Goal: Task Accomplishment & Management: Manage account settings

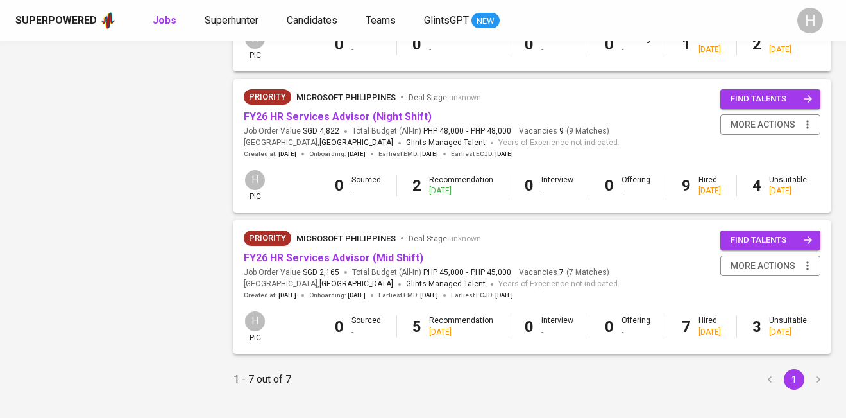
scroll to position [815, 0]
click at [812, 267] on icon "button" at bounding box center [807, 264] width 13 height 13
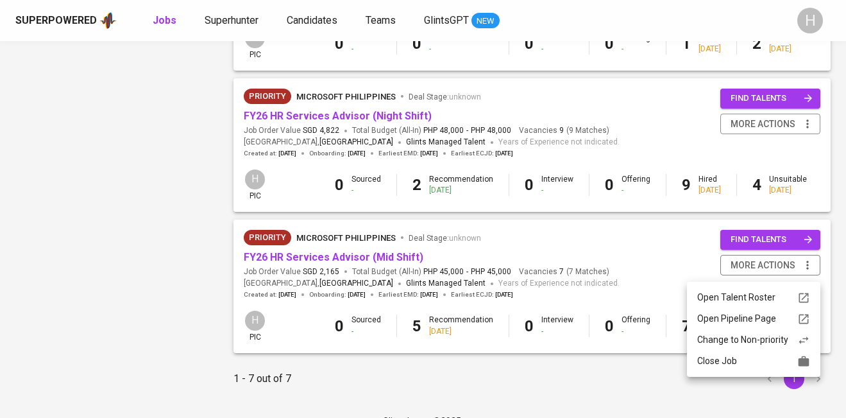
click at [731, 358] on div "Close Job" at bounding box center [753, 360] width 113 height 13
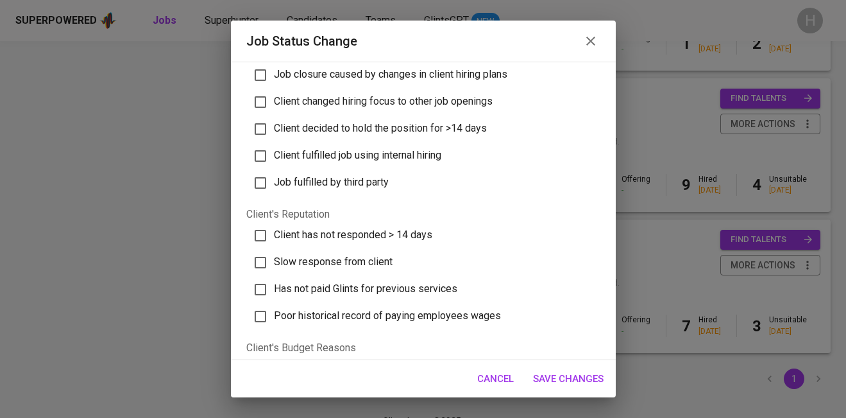
scroll to position [433, 0]
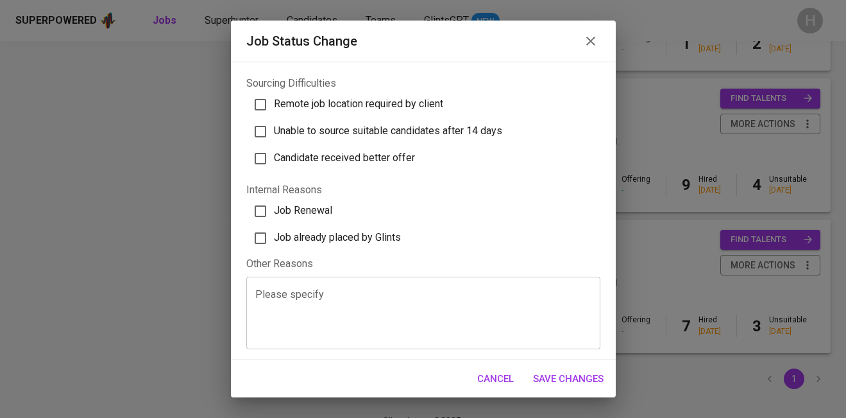
click at [319, 235] on span "Job already placed by Glints" at bounding box center [337, 237] width 127 height 12
click at [274, 235] on input "Job already placed by Glints" at bounding box center [260, 237] width 27 height 27
checkbox input "true"
click at [562, 376] on span "Save Changes" at bounding box center [568, 378] width 71 height 17
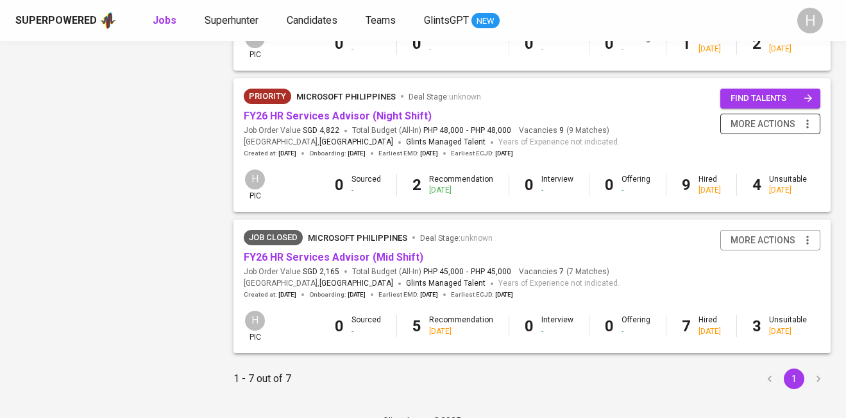
click at [808, 129] on icon "button" at bounding box center [807, 123] width 13 height 13
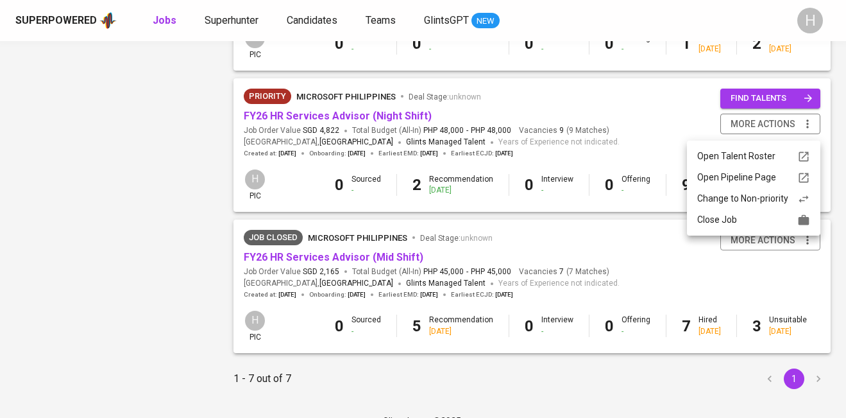
click at [722, 220] on div "Close Job" at bounding box center [753, 219] width 113 height 13
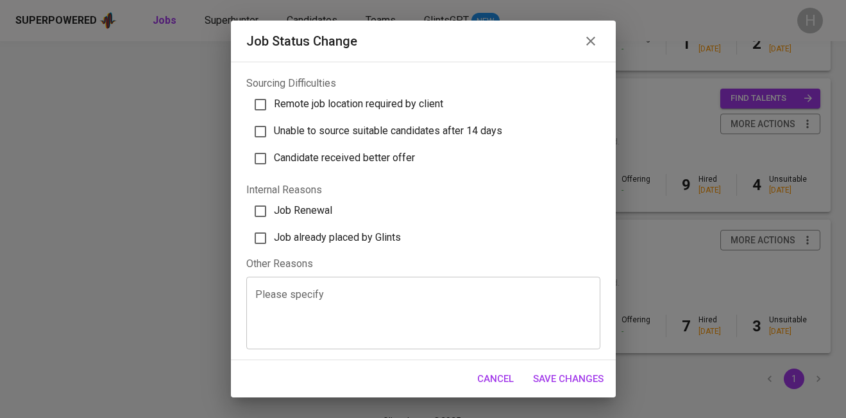
click at [332, 235] on span "Job already placed by Glints" at bounding box center [337, 237] width 127 height 12
click at [274, 235] on input "Job already placed by Glints" at bounding box center [260, 237] width 27 height 27
checkbox input "true"
click at [559, 370] on span "Save Changes" at bounding box center [568, 378] width 71 height 17
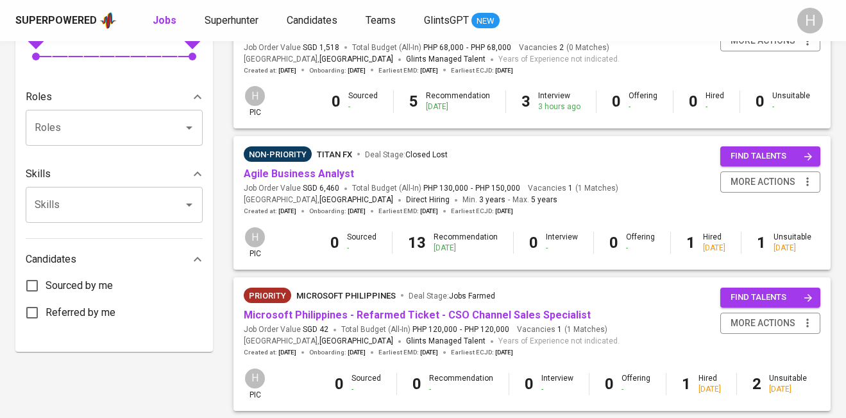
scroll to position [461, 0]
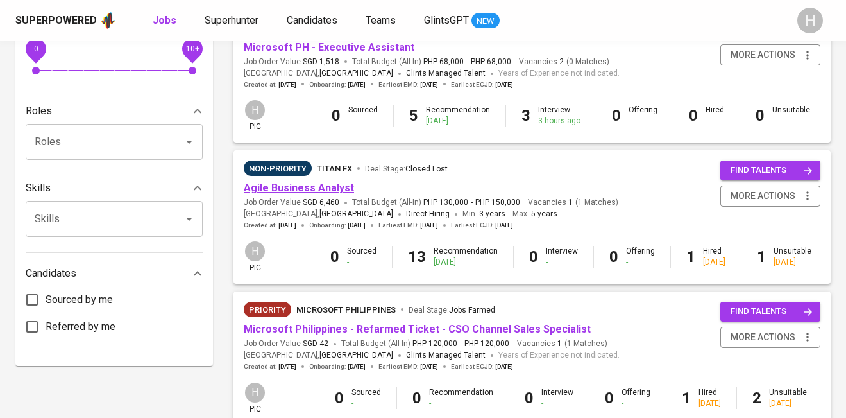
click at [328, 185] on link "Agile Business Analyst" at bounding box center [299, 188] width 110 height 12
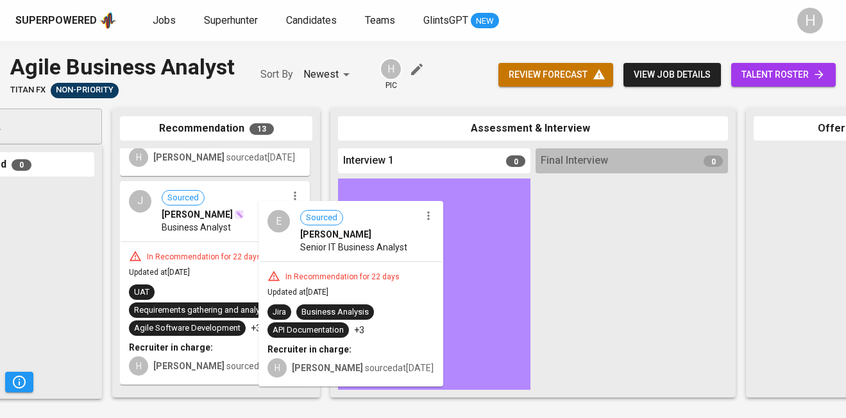
scroll to position [2023, 0]
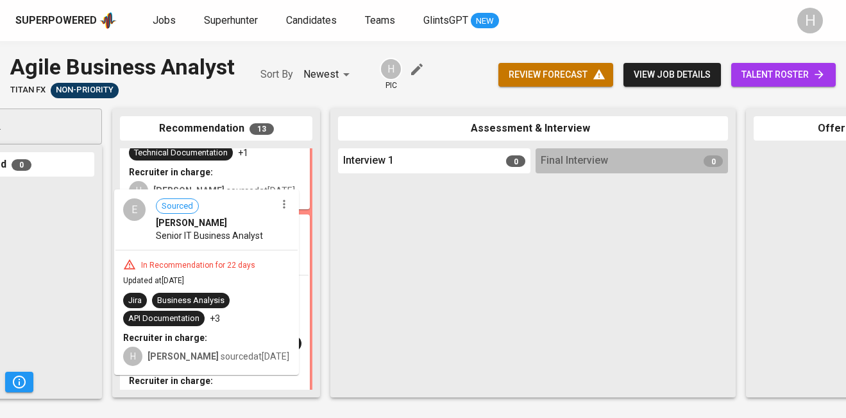
drag, startPoint x: 267, startPoint y: 241, endPoint x: 269, endPoint y: 211, distance: 29.6
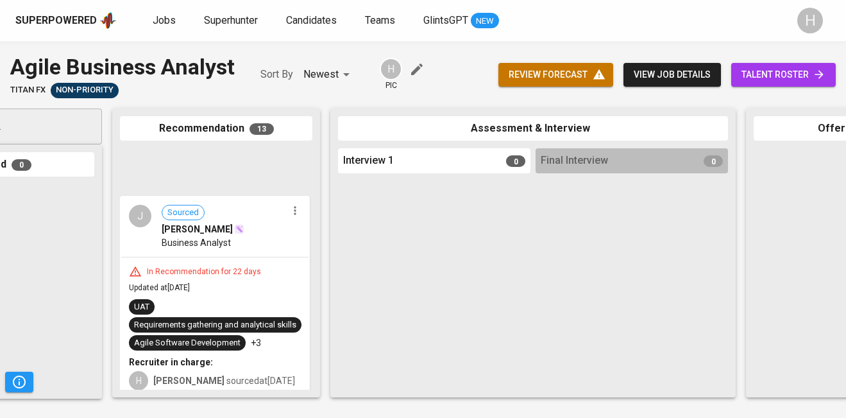
scroll to position [2222, 0]
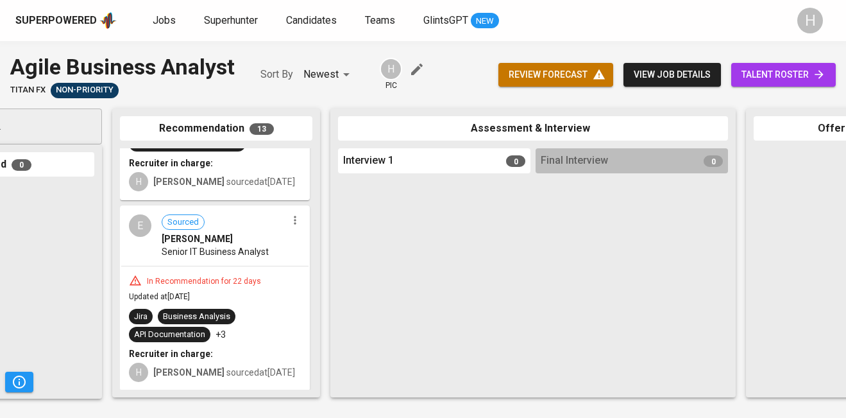
click at [289, 228] on div "E Sourced Emmanuel Frialde Senior IT Business Analyst" at bounding box center [214, 236] width 187 height 59
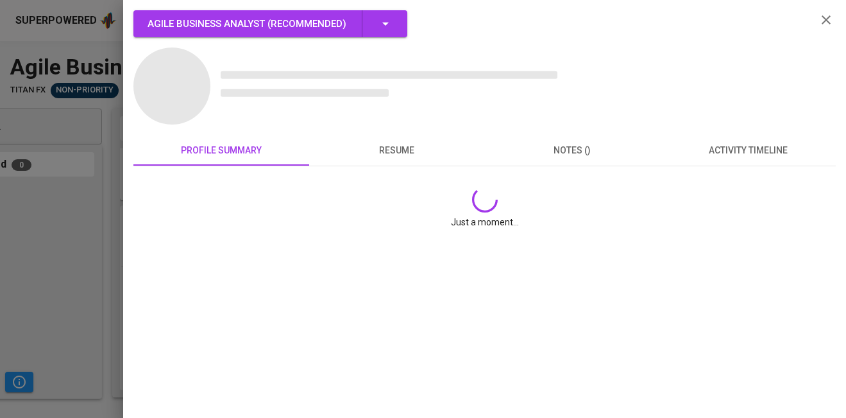
click at [291, 221] on div "Just a moment..." at bounding box center [485, 207] width 682 height 62
click at [73, 254] on div at bounding box center [423, 209] width 846 height 418
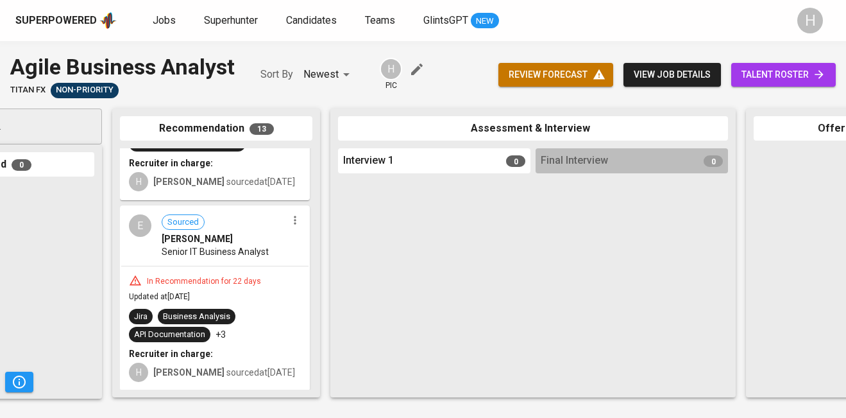
click at [289, 219] on icon "button" at bounding box center [295, 220] width 13 height 13
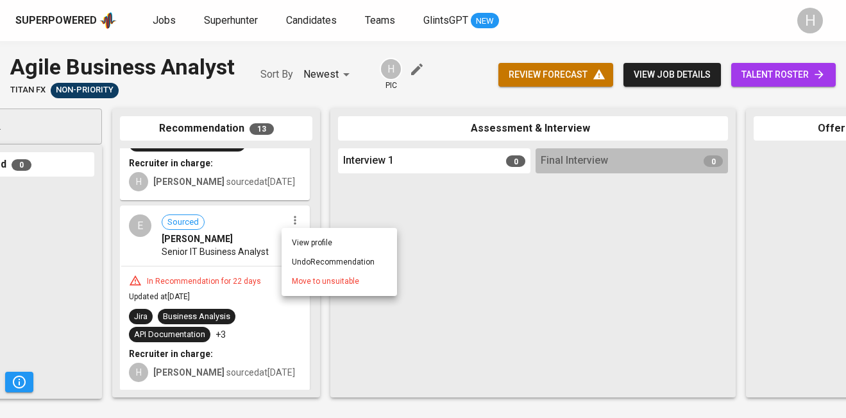
click at [314, 273] on li "Move to unsuitable" at bounding box center [339, 280] width 115 height 19
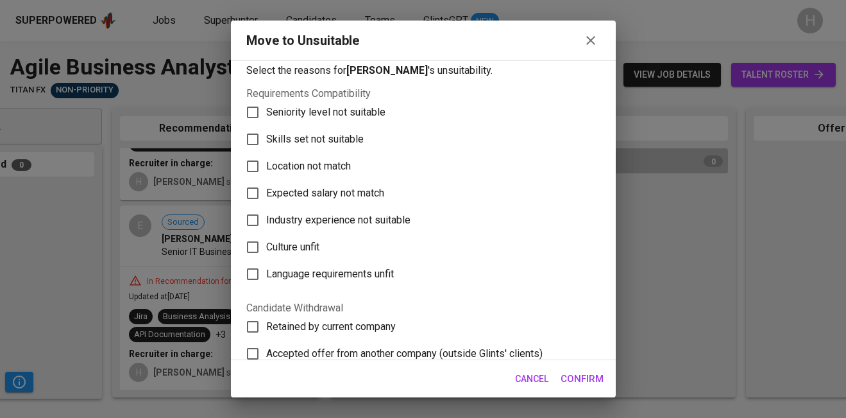
scroll to position [15, 0]
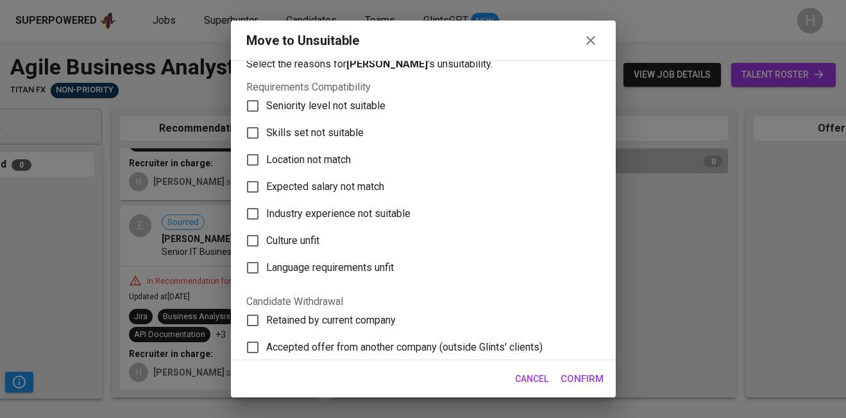
click at [312, 135] on span "Skills set not suitable" at bounding box center [314, 132] width 97 height 15
click at [266, 135] on input "Skills set not suitable" at bounding box center [252, 132] width 27 height 27
checkbox input "true"
click at [578, 377] on span "Confirm" at bounding box center [582, 378] width 43 height 17
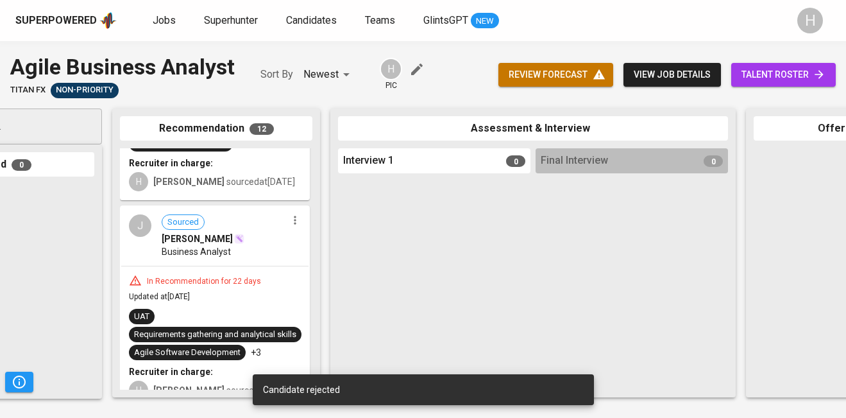
scroll to position [2038, 0]
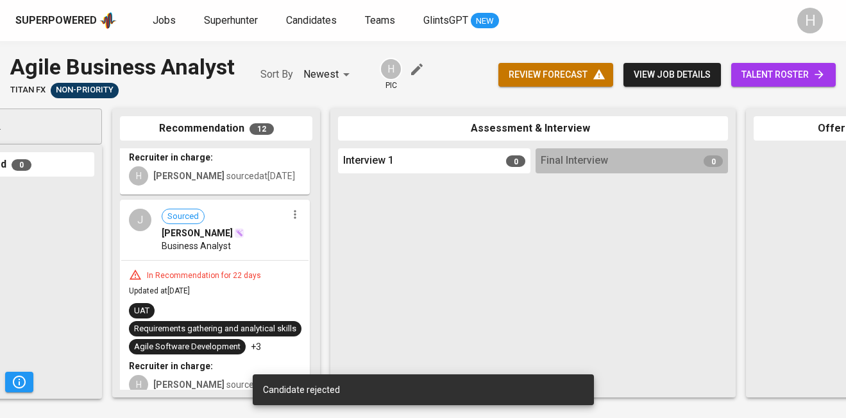
drag, startPoint x: 203, startPoint y: 234, endPoint x: 439, endPoint y: 223, distance: 236.3
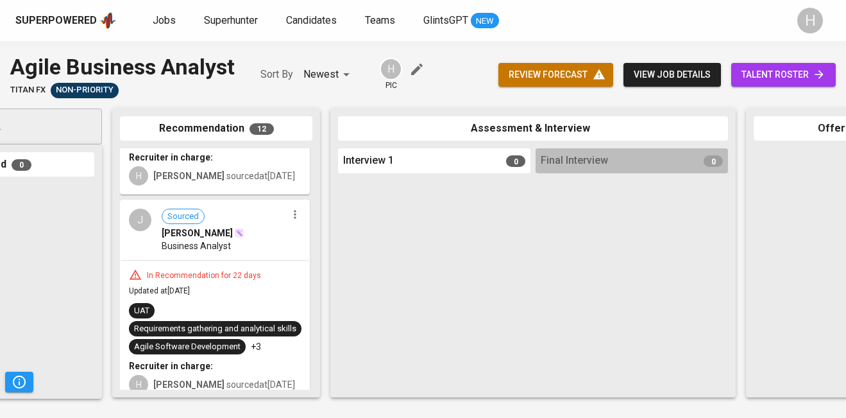
drag, startPoint x: 160, startPoint y: 226, endPoint x: 453, endPoint y: 187, distance: 295.7
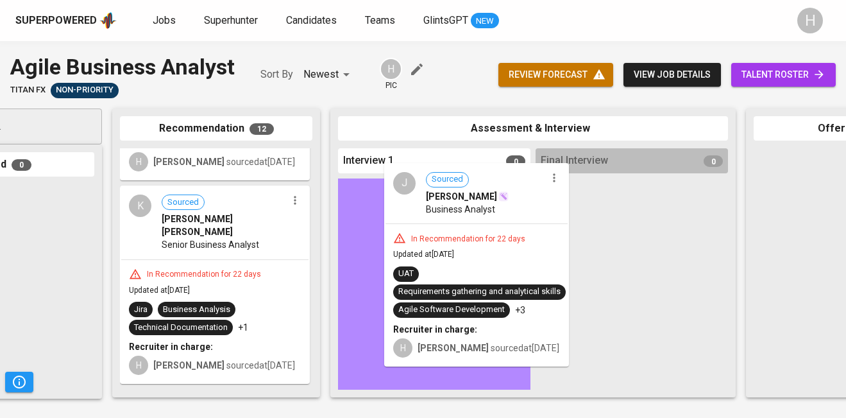
scroll to position [1836, 0]
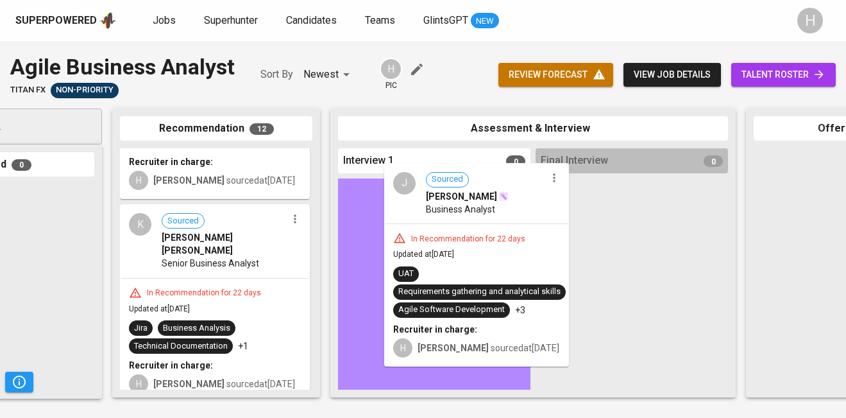
drag, startPoint x: 194, startPoint y: 233, endPoint x: 462, endPoint y: 210, distance: 268.5
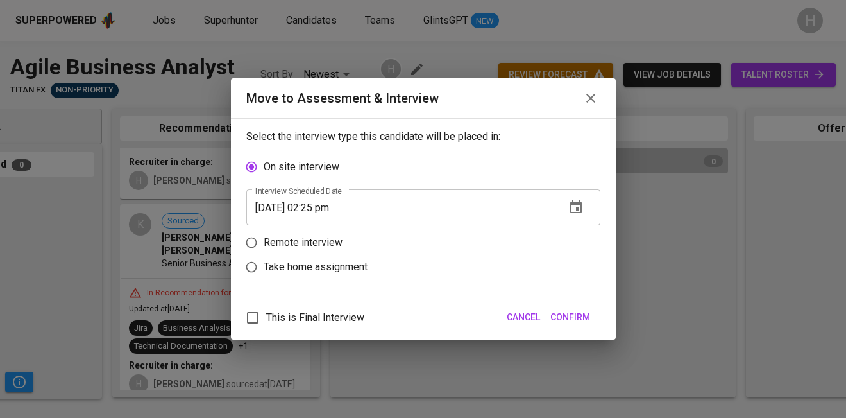
click at [316, 244] on p "Remote interview" at bounding box center [303, 242] width 79 height 15
click at [264, 244] on input "Remote interview" at bounding box center [251, 242] width 24 height 24
radio input "true"
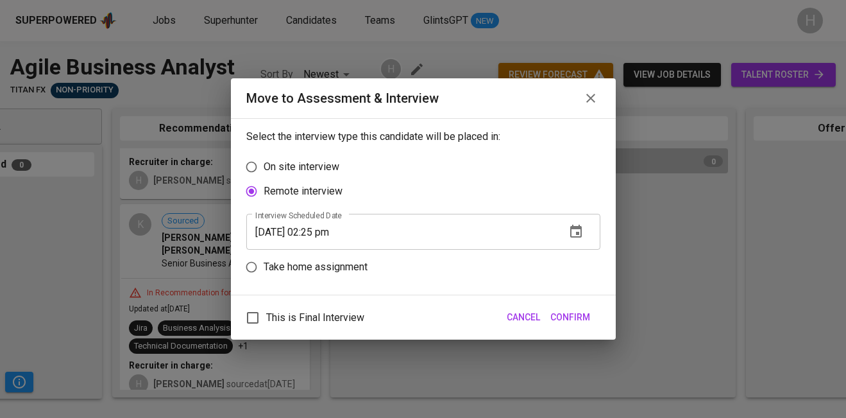
click at [321, 233] on input "09/10/2025 02:25 pm" at bounding box center [400, 232] width 309 height 36
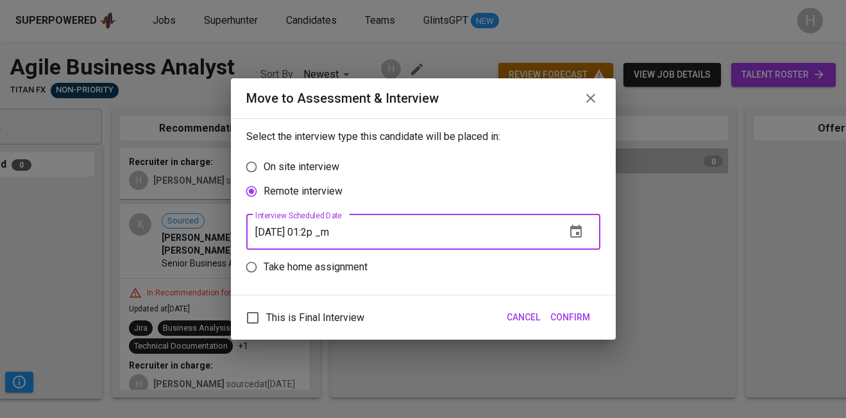
type input "09/10/2025 01:26 pm"
click at [582, 325] on span "Confirm" at bounding box center [570, 317] width 40 height 16
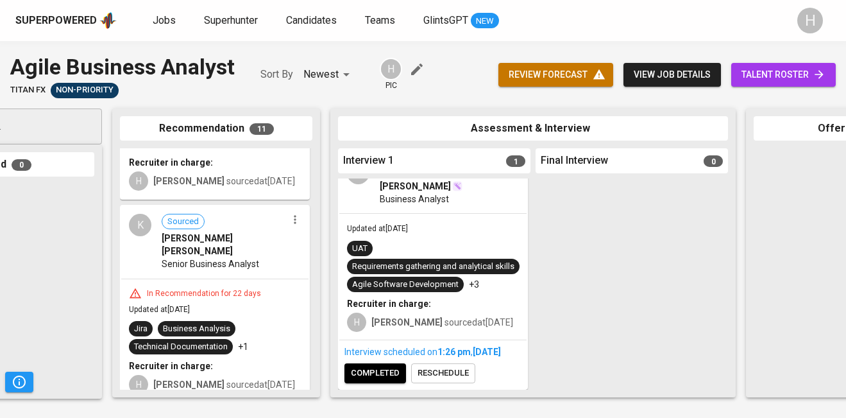
scroll to position [0, 0]
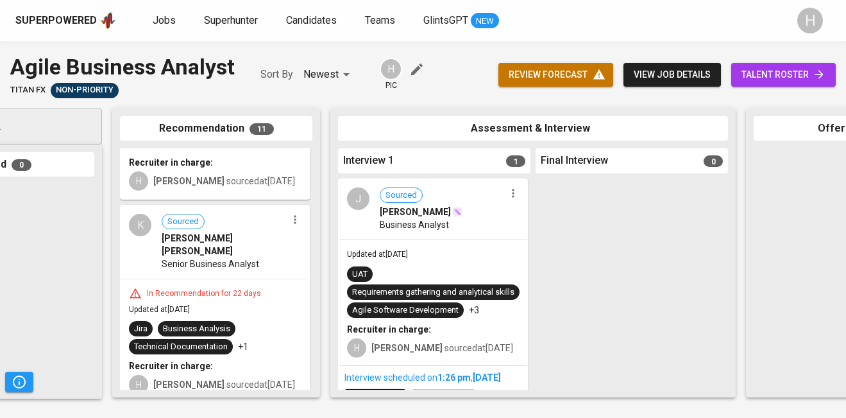
click at [512, 196] on icon "button" at bounding box center [513, 193] width 2 height 8
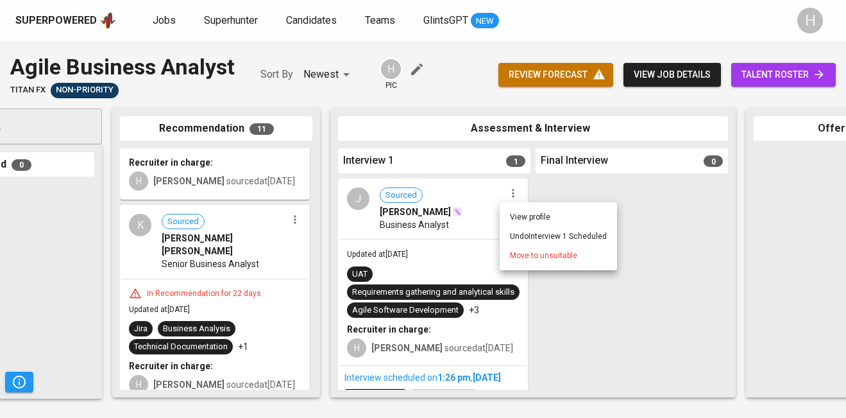
click at [527, 232] on li "Undo Interview 1 Scheduled" at bounding box center [558, 235] width 117 height 19
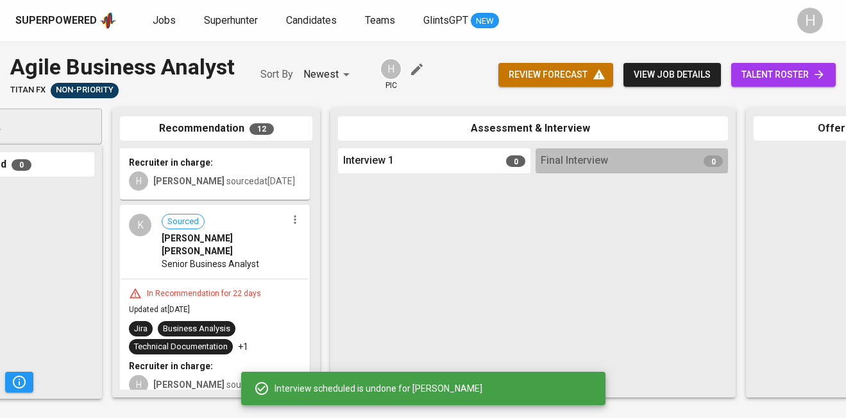
scroll to position [1836, 0]
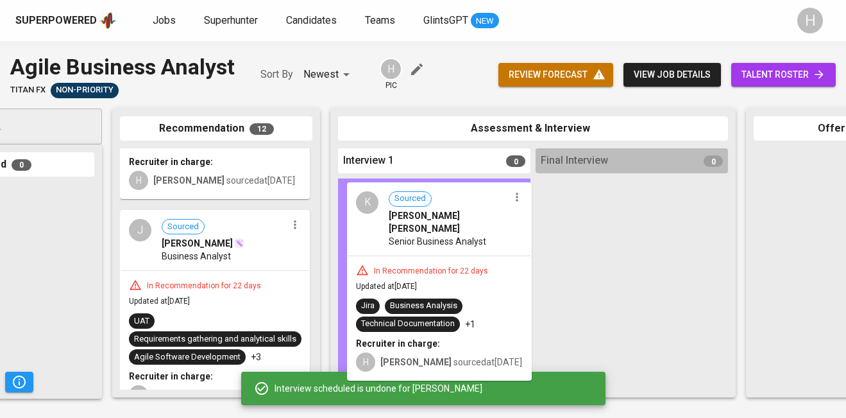
drag, startPoint x: 199, startPoint y: 259, endPoint x: 426, endPoint y: 241, distance: 227.2
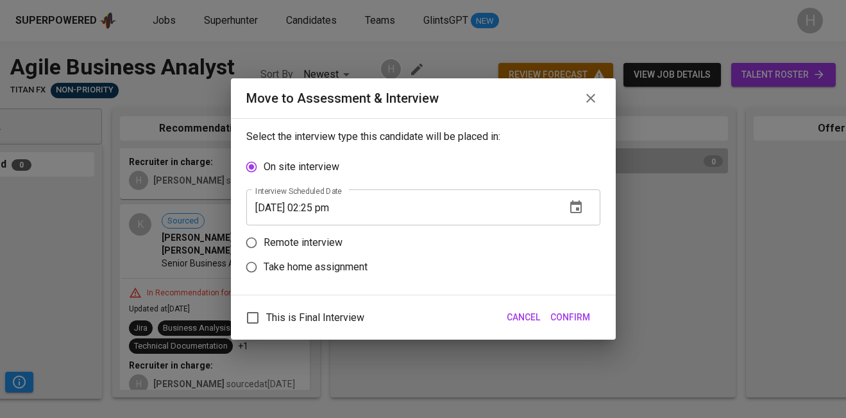
click at [318, 241] on p "Remote interview" at bounding box center [303, 242] width 79 height 15
click at [264, 241] on input "Remote interview" at bounding box center [251, 242] width 24 height 24
radio input "true"
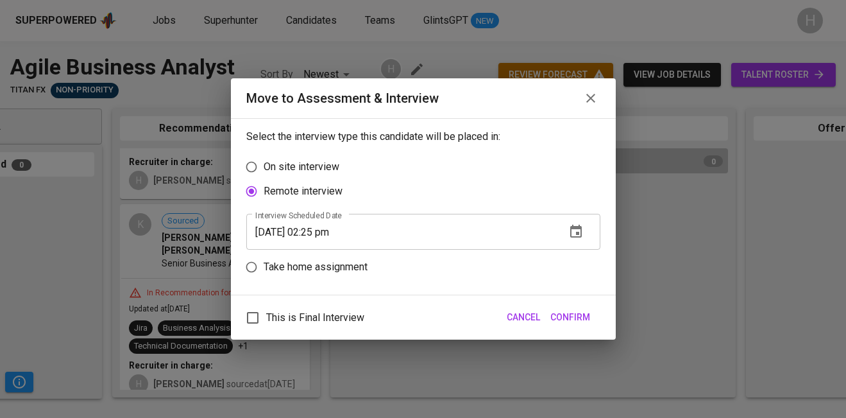
click at [335, 230] on input "09/10/2025 02:25 pm" at bounding box center [400, 232] width 309 height 36
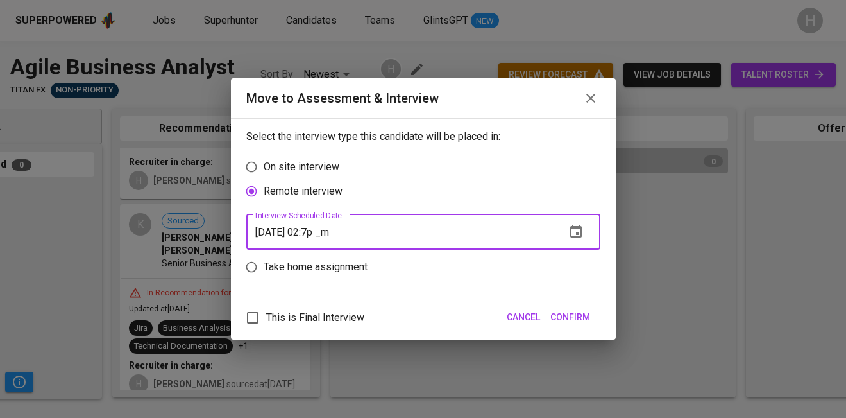
type input "09/10/2025 01:27 pm"
click at [581, 319] on span "Confirm" at bounding box center [570, 317] width 40 height 16
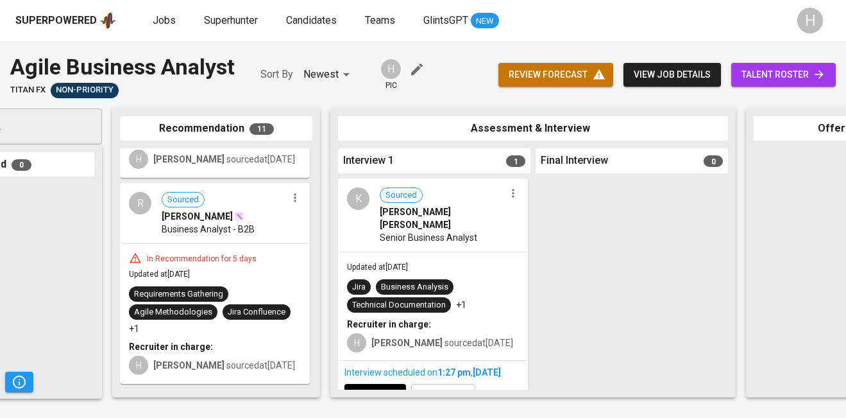
scroll to position [1650, 0]
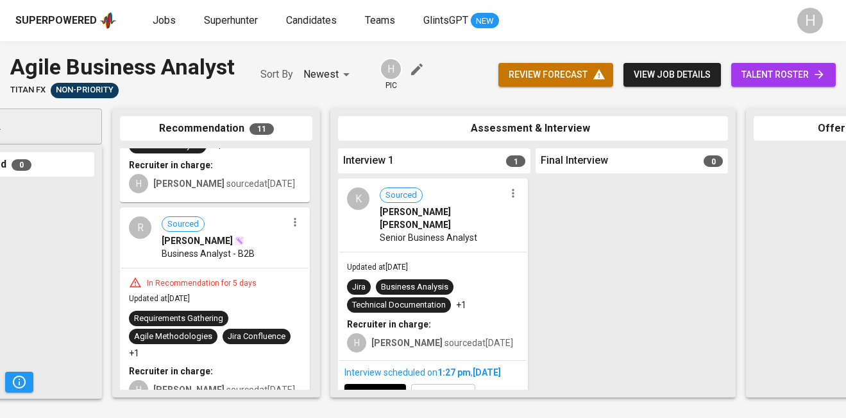
click at [292, 217] on icon "button" at bounding box center [295, 222] width 13 height 13
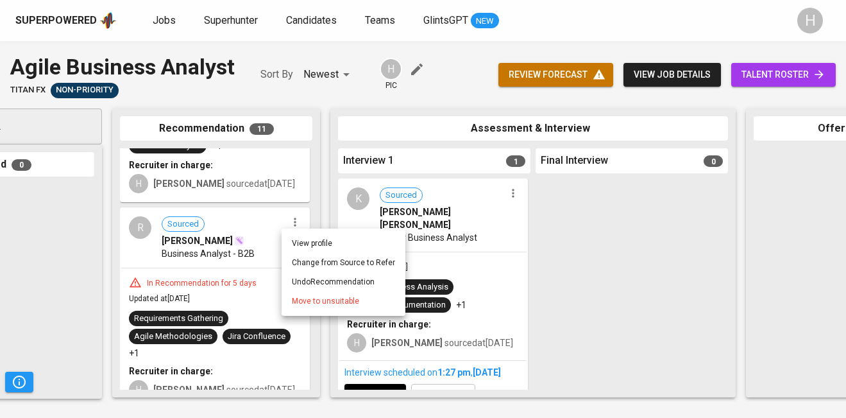
click at [332, 305] on span "Move to unsuitable" at bounding box center [325, 301] width 67 height 12
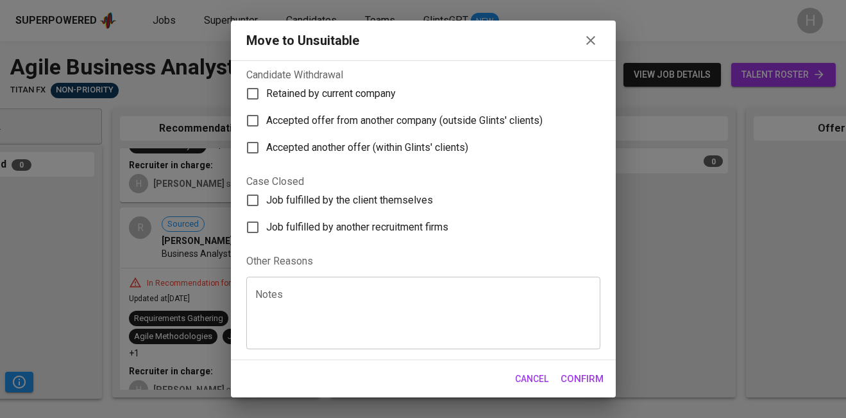
scroll to position [0, 0]
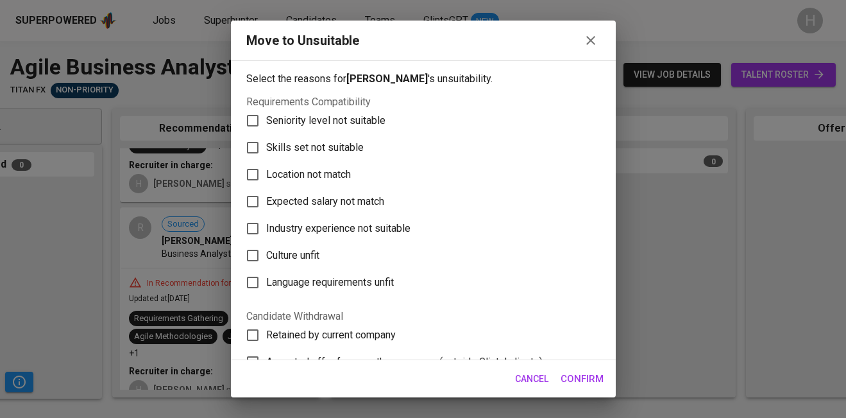
click at [309, 146] on span "Skills set not suitable" at bounding box center [314, 147] width 97 height 15
click at [266, 146] on input "Skills set not suitable" at bounding box center [252, 147] width 27 height 27
checkbox input "true"
click at [583, 369] on button "Confirm" at bounding box center [582, 378] width 57 height 27
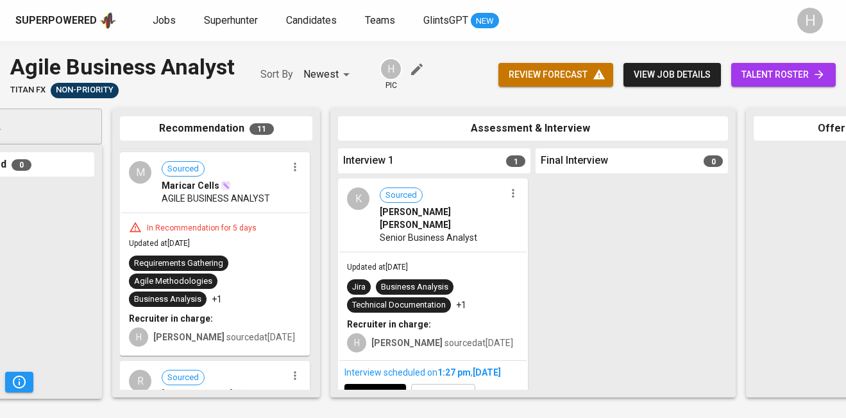
scroll to position [1479, 0]
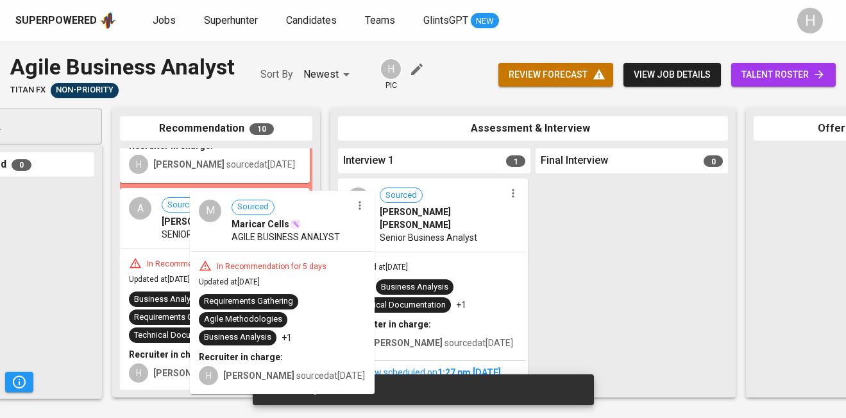
drag, startPoint x: 429, startPoint y: 266, endPoint x: 453, endPoint y: 261, distance: 24.2
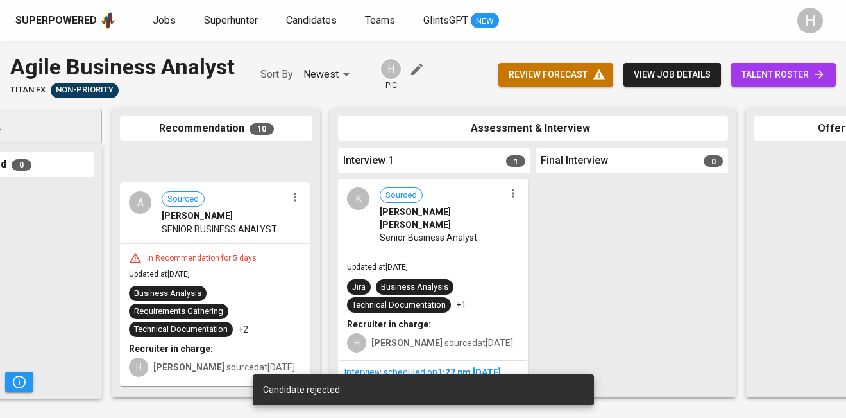
scroll to position [1448, 0]
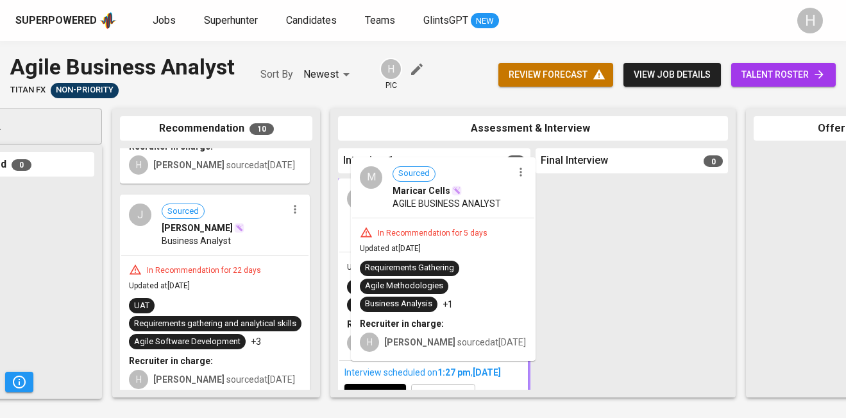
drag, startPoint x: 197, startPoint y: 224, endPoint x: 428, endPoint y: 192, distance: 233.0
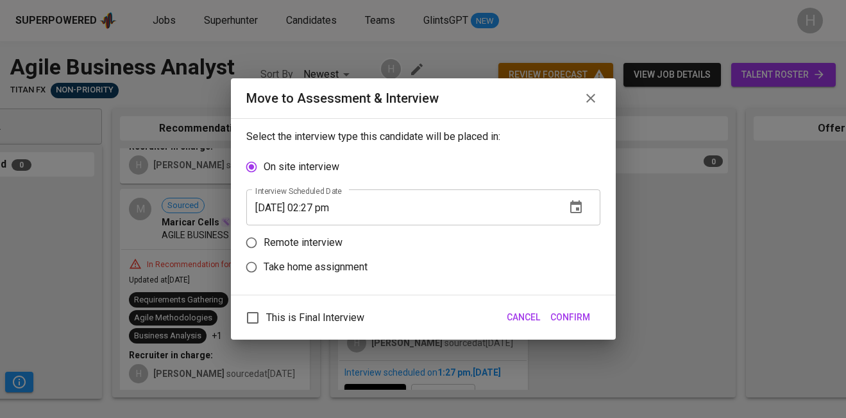
click at [321, 247] on p "Remote interview" at bounding box center [303, 242] width 79 height 15
click at [264, 247] on input "Remote interview" at bounding box center [251, 242] width 24 height 24
radio input "true"
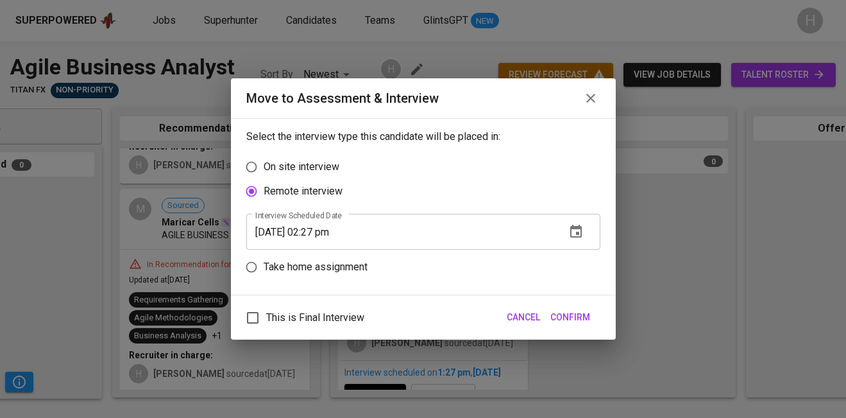
click at [324, 233] on input "09/10/2025 02:27 pm" at bounding box center [400, 232] width 309 height 36
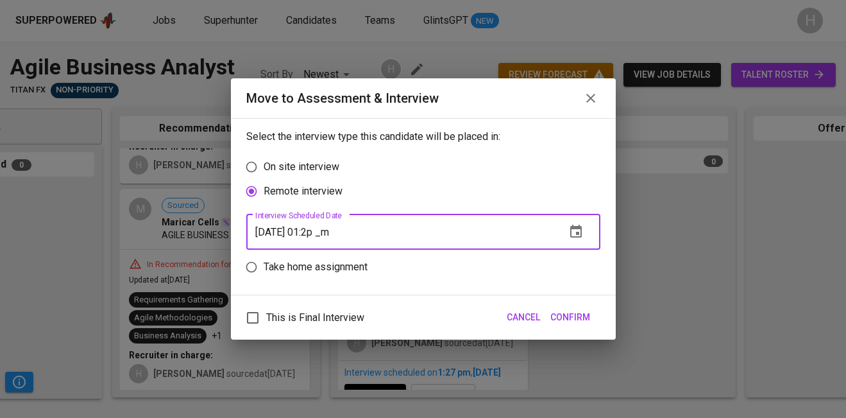
type input "09/10/2025 01:28 pm"
click at [572, 316] on span "Confirm" at bounding box center [570, 317] width 40 height 16
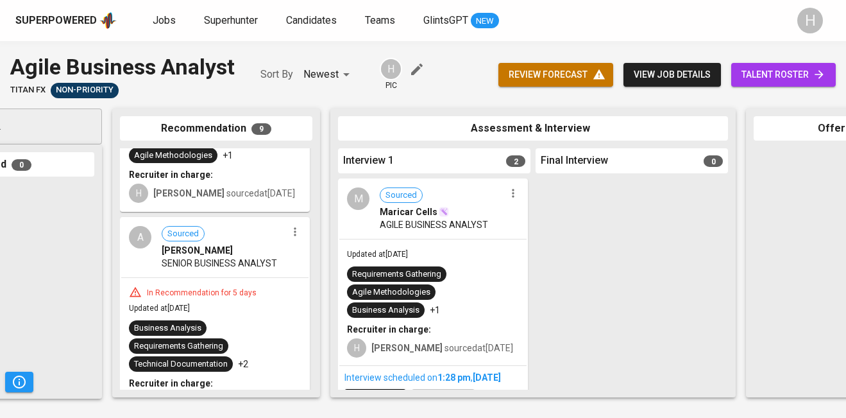
scroll to position [1224, 0]
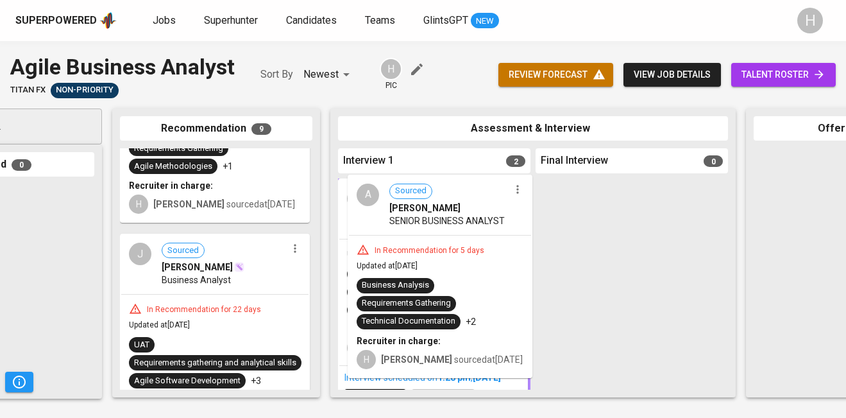
drag, startPoint x: 182, startPoint y: 284, endPoint x: 418, endPoint y: 232, distance: 241.7
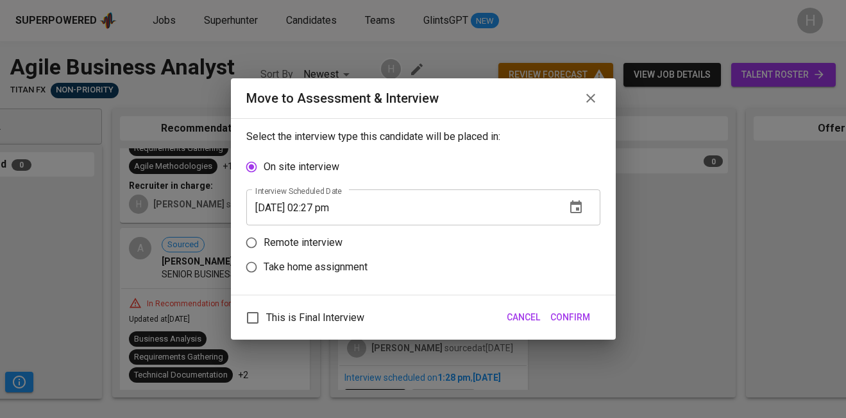
click at [298, 244] on p "Remote interview" at bounding box center [303, 242] width 79 height 15
click at [264, 244] on input "Remote interview" at bounding box center [251, 242] width 24 height 24
radio input "true"
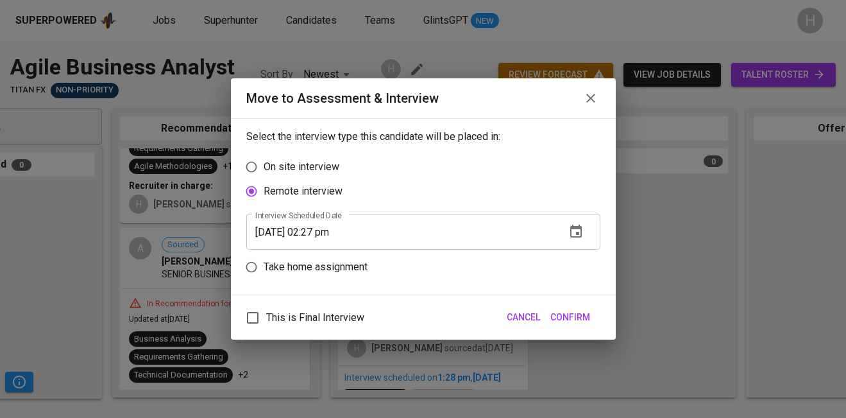
click at [319, 229] on input "09/10/2025 02:27 pm" at bounding box center [400, 232] width 309 height 36
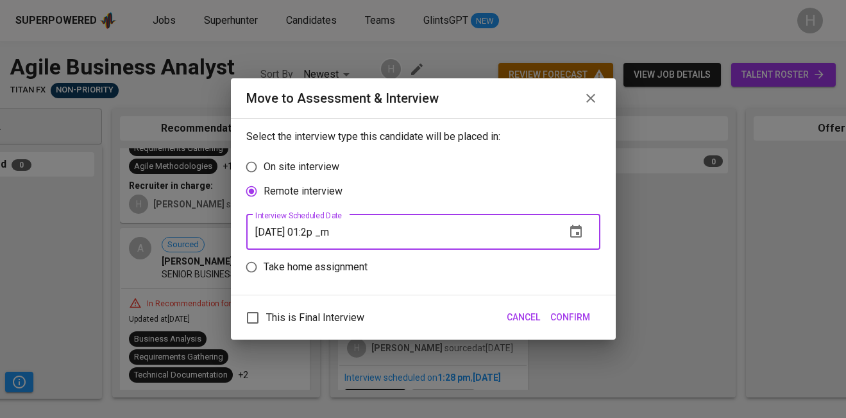
type input "09/10/2025 01:28 pm"
click at [566, 317] on span "Confirm" at bounding box center [570, 317] width 40 height 16
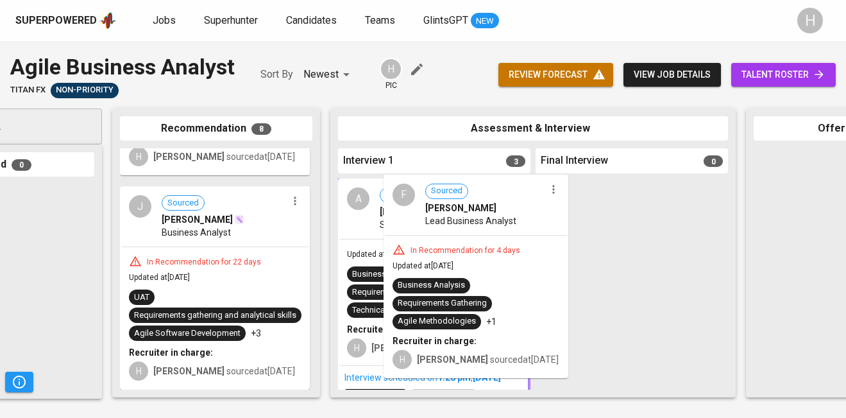
scroll to position [858, 0]
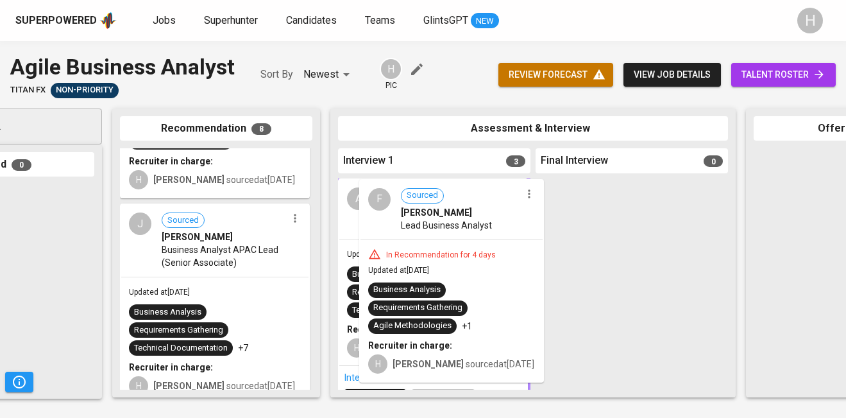
drag, startPoint x: 189, startPoint y: 194, endPoint x: 428, endPoint y: 229, distance: 242.4
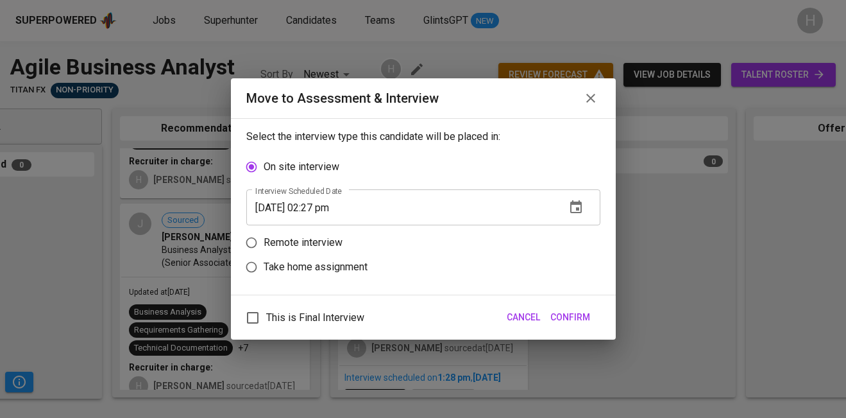
click at [323, 239] on p "Remote interview" at bounding box center [303, 242] width 79 height 15
click at [264, 239] on input "Remote interview" at bounding box center [251, 242] width 24 height 24
radio input "true"
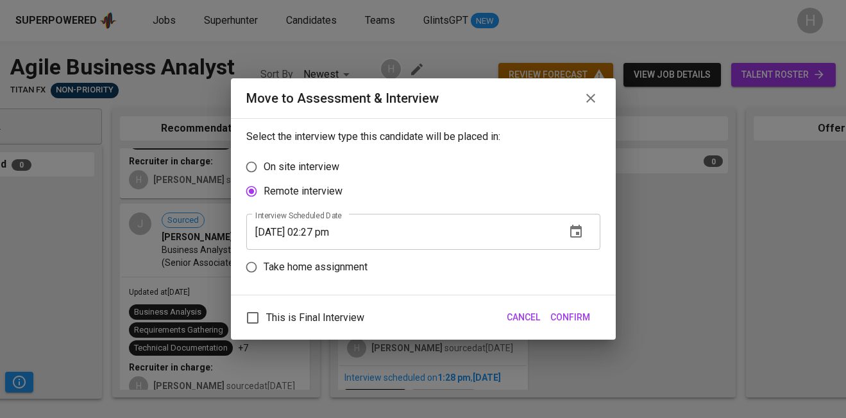
click at [323, 230] on input "09/10/2025 02:27 pm" at bounding box center [400, 232] width 309 height 36
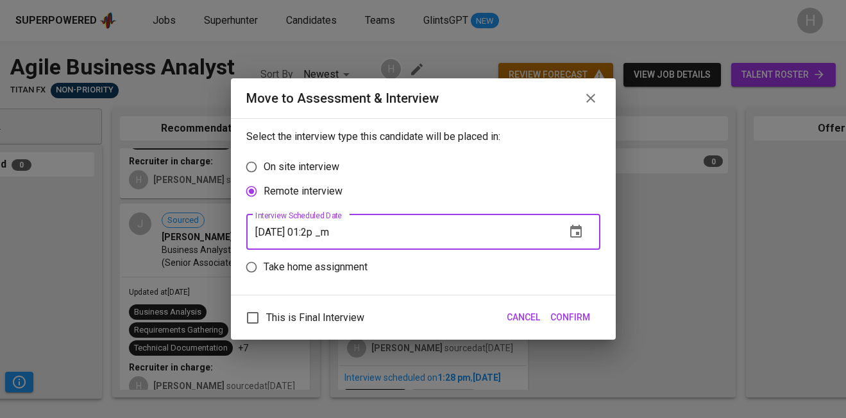
type input "09/10/2025 01:28 pm"
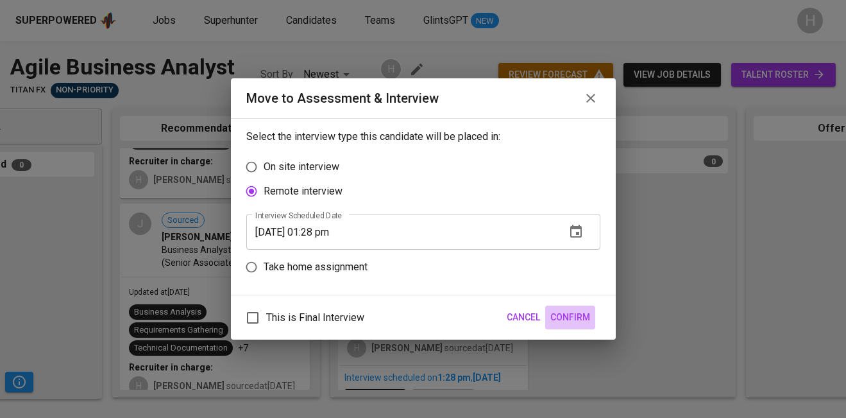
click at [561, 321] on span "Confirm" at bounding box center [570, 317] width 40 height 16
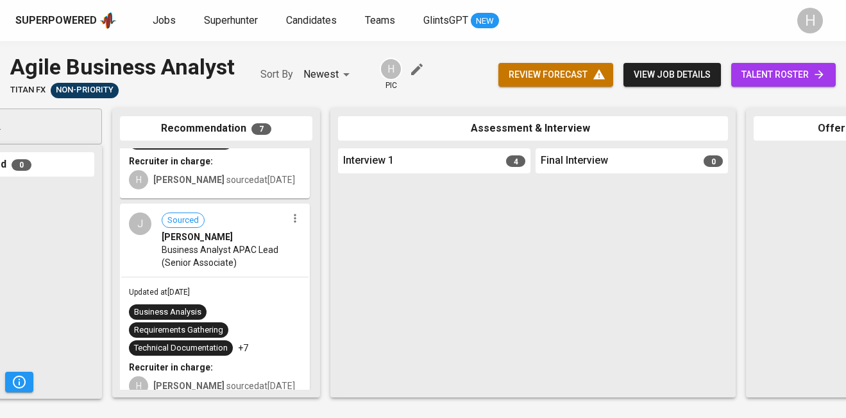
scroll to position [766, 0]
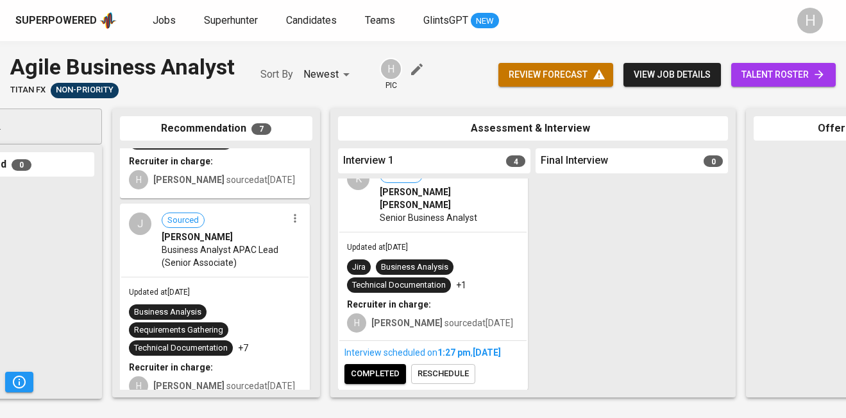
click at [378, 381] on button "completed" at bounding box center [375, 374] width 62 height 20
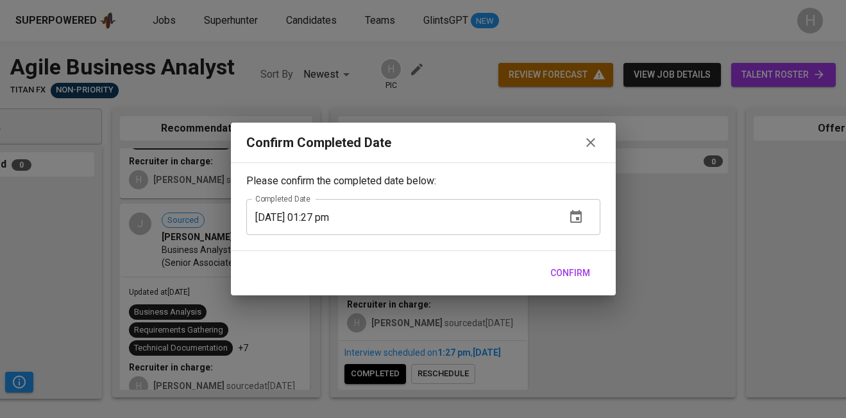
click at [580, 275] on span "Confirm" at bounding box center [570, 273] width 40 height 16
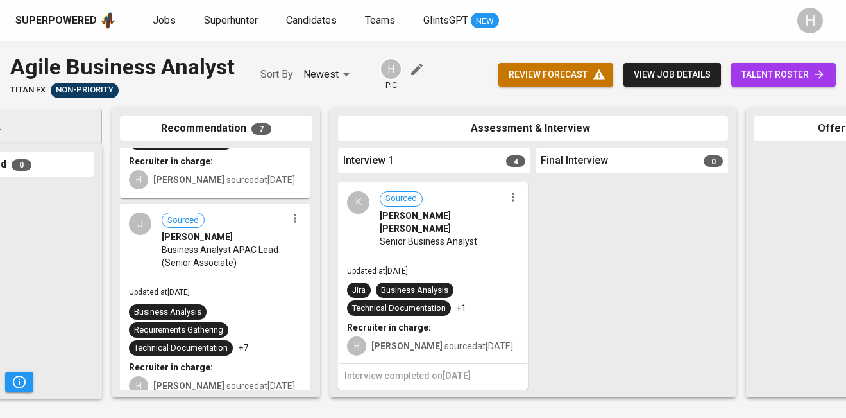
scroll to position [711, 0]
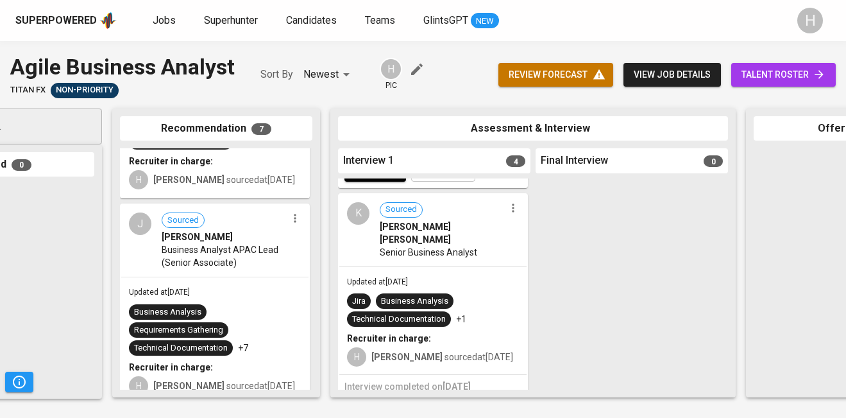
click at [512, 212] on icon "button" at bounding box center [513, 207] width 2 height 8
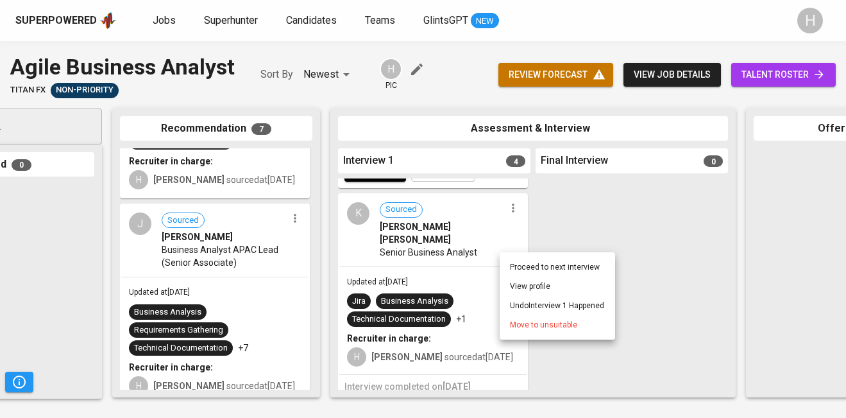
click at [540, 326] on span "Move to unsuitable" at bounding box center [543, 325] width 67 height 12
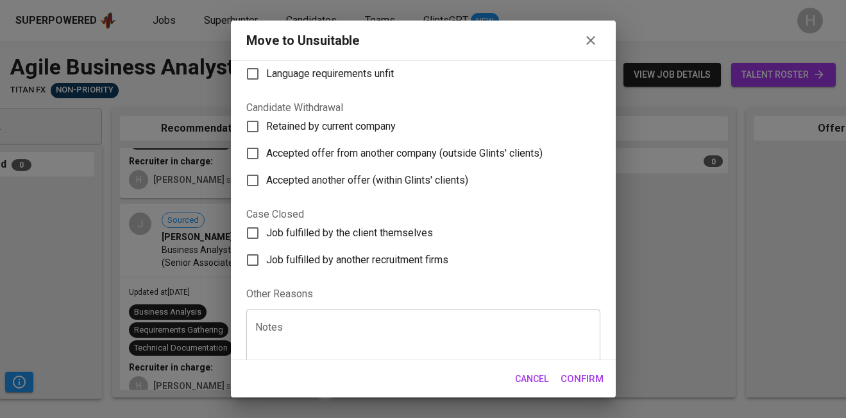
scroll to position [194, 0]
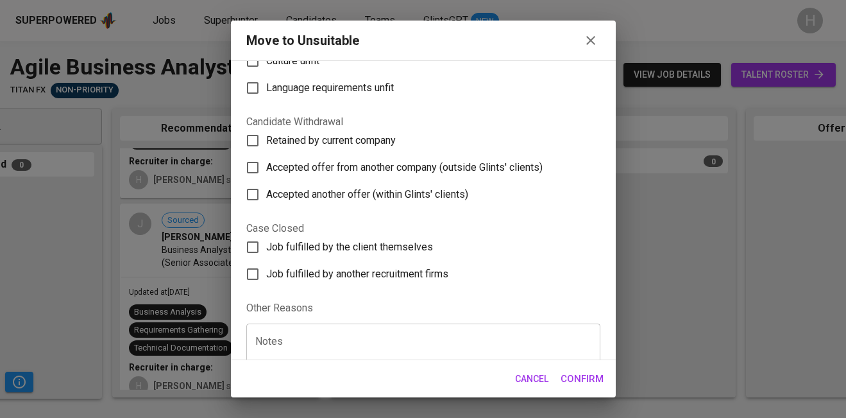
click at [355, 149] on label "Retained by current company" at bounding box center [414, 140] width 351 height 27
click at [266, 149] on input "Retained by current company" at bounding box center [252, 140] width 27 height 27
click at [355, 149] on label "Retained by current company" at bounding box center [414, 140] width 351 height 27
click at [266, 149] on input "Retained by current company" at bounding box center [252, 140] width 27 height 27
checkbox input "false"
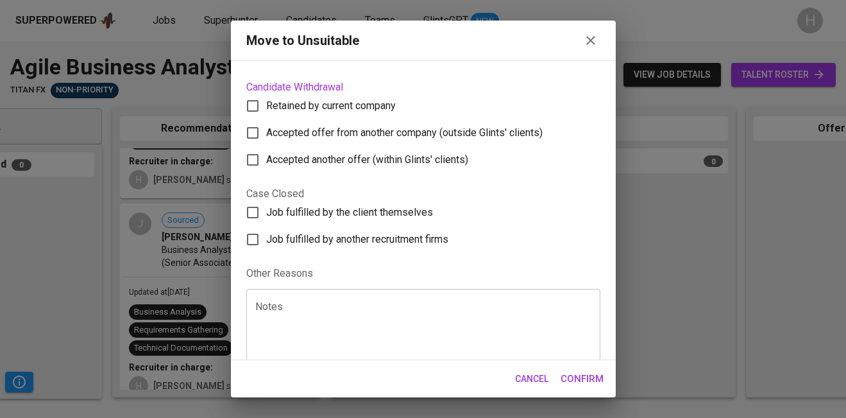
scroll to position [0, 0]
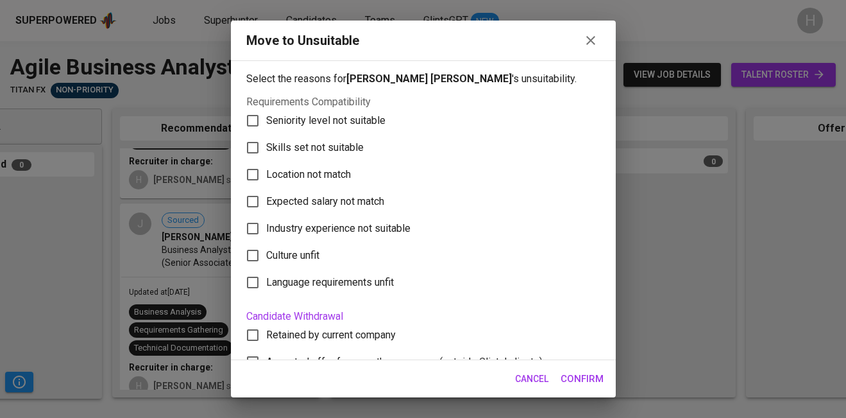
click at [315, 151] on span "Skills set not suitable" at bounding box center [314, 147] width 97 height 15
click at [266, 151] on input "Skills set not suitable" at bounding box center [252, 147] width 27 height 27
checkbox input "true"
click at [585, 385] on span "Confirm" at bounding box center [582, 378] width 43 height 17
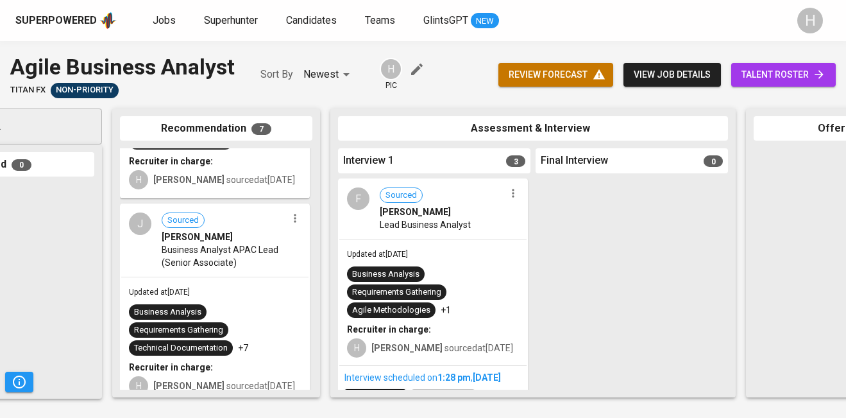
click at [771, 74] on span "talent roster" at bounding box center [783, 75] width 84 height 16
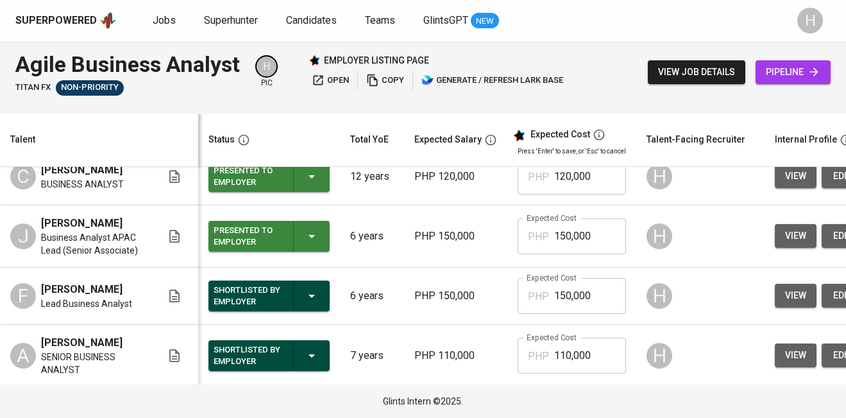
scroll to position [310, 0]
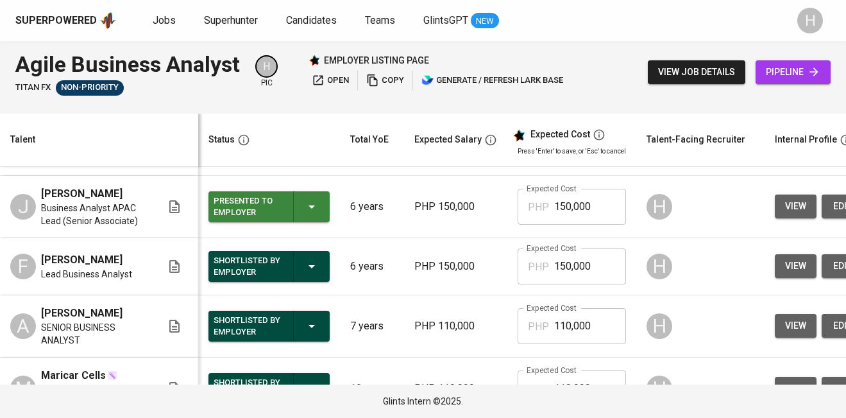
click at [391, 78] on span "copy" at bounding box center [385, 80] width 38 height 15
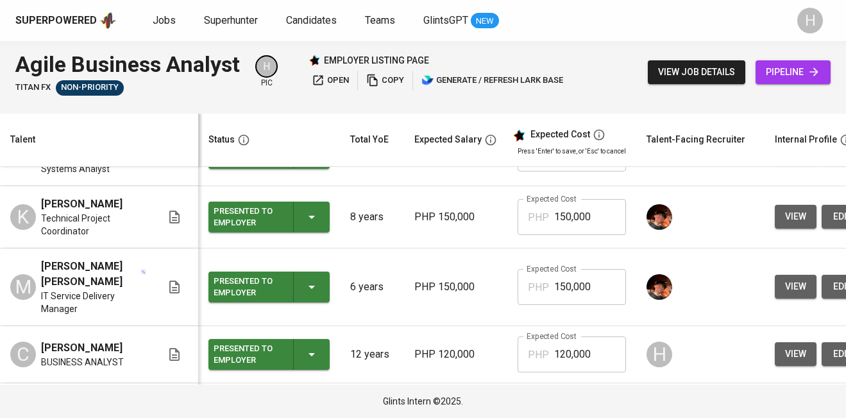
scroll to position [0, 0]
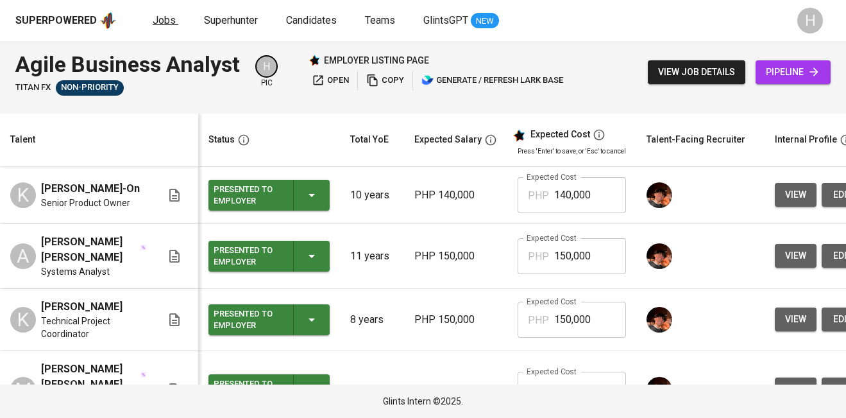
click at [165, 16] on span "Jobs" at bounding box center [164, 20] width 23 height 12
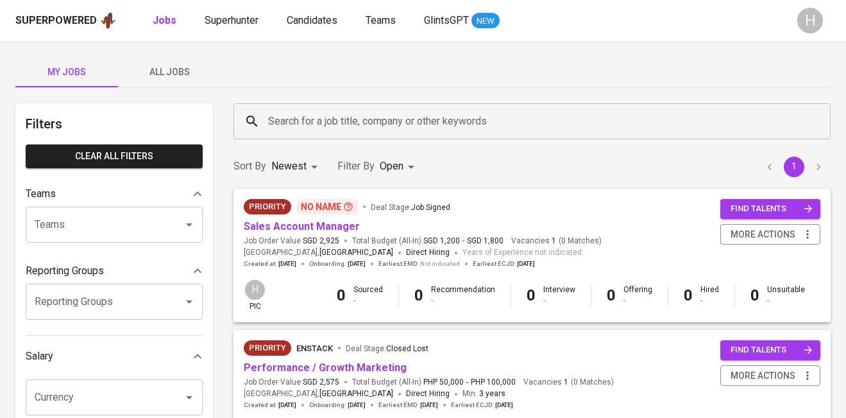
scroll to position [42, 0]
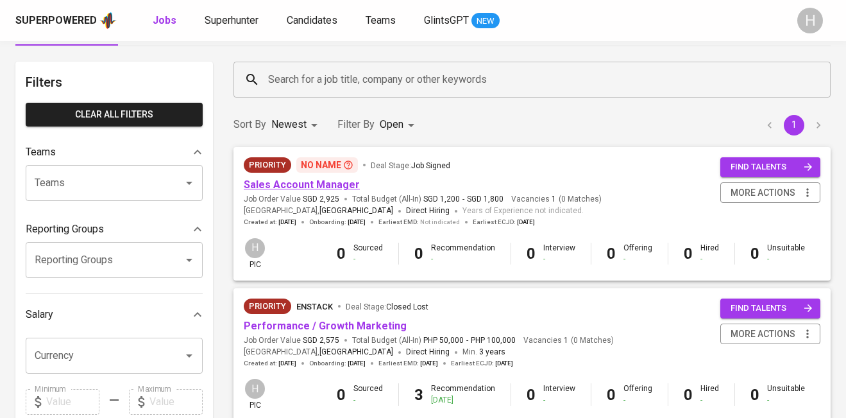
click at [270, 184] on link "Sales Account Manager" at bounding box center [302, 184] width 116 height 12
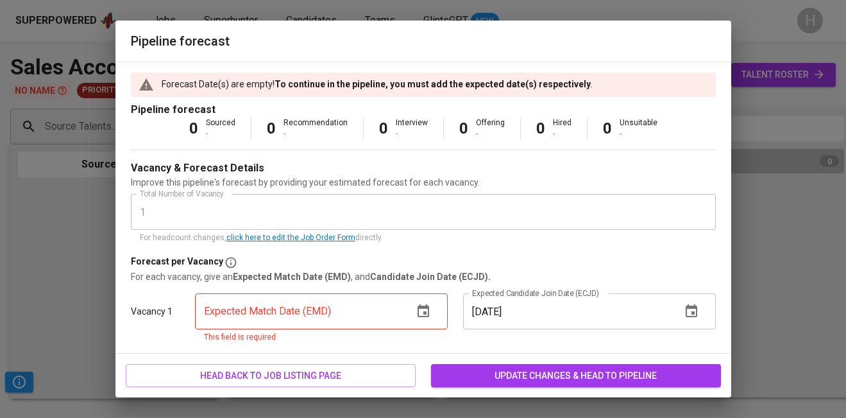
click at [425, 312] on icon "button" at bounding box center [424, 310] width 12 height 13
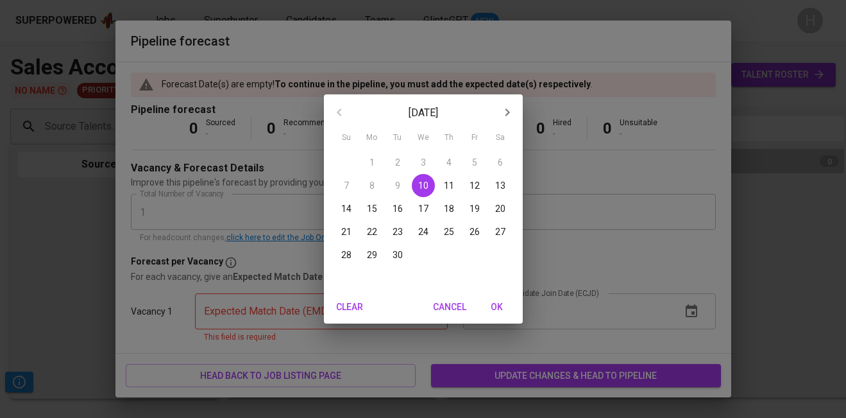
click at [475, 212] on p "19" at bounding box center [474, 208] width 10 height 13
type input "09/19/2025"
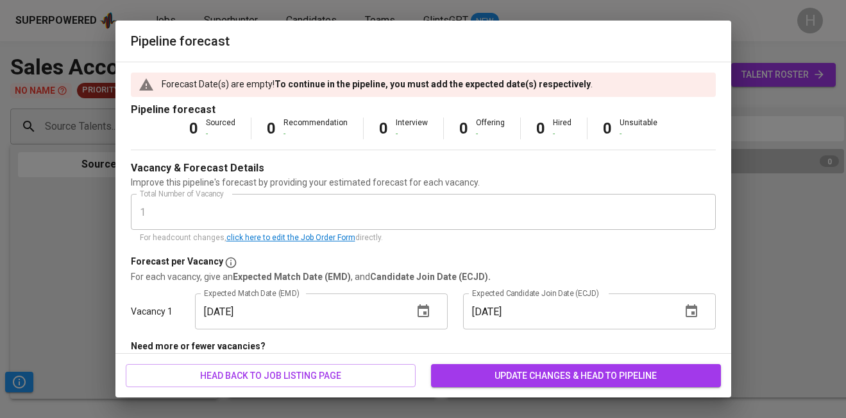
click at [692, 309] on icon "button" at bounding box center [691, 310] width 15 height 15
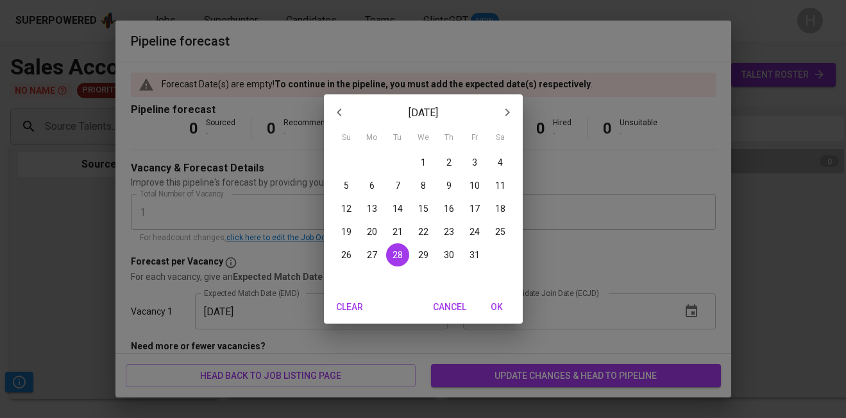
click at [507, 112] on icon "button" at bounding box center [507, 112] width 4 height 8
click at [471, 230] on p "21" at bounding box center [474, 231] width 10 height 13
type input "11/21/2025"
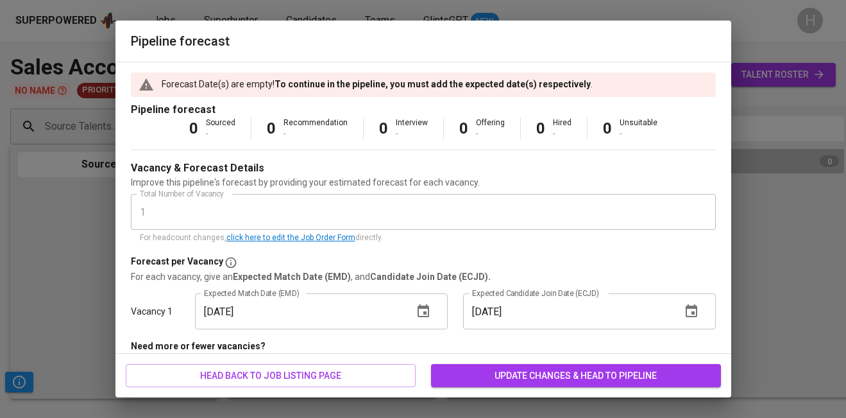
click at [546, 377] on span "update changes & head to pipeline" at bounding box center [575, 376] width 269 height 16
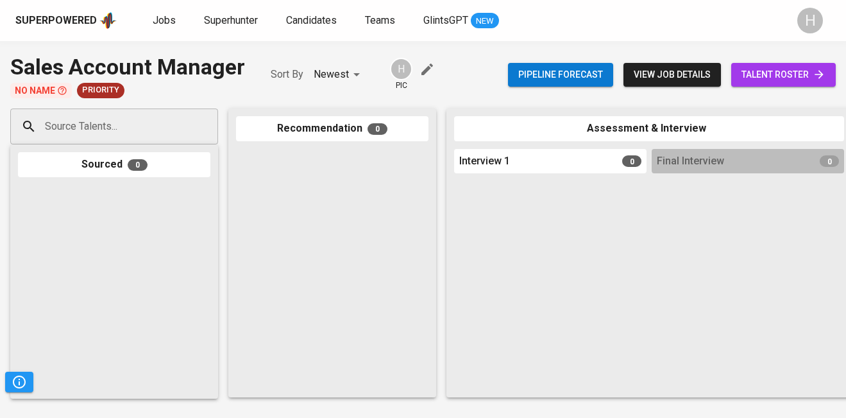
click at [248, 203] on div at bounding box center [332, 269] width 192 height 241
click at [258, 229] on div at bounding box center [332, 269] width 192 height 241
click at [668, 78] on span "view job details" at bounding box center [672, 75] width 77 height 16
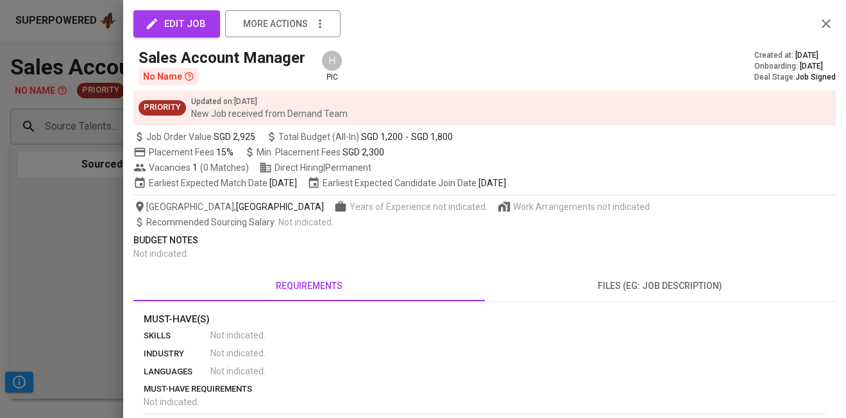
click at [167, 23] on span "edit job" at bounding box center [177, 23] width 58 height 17
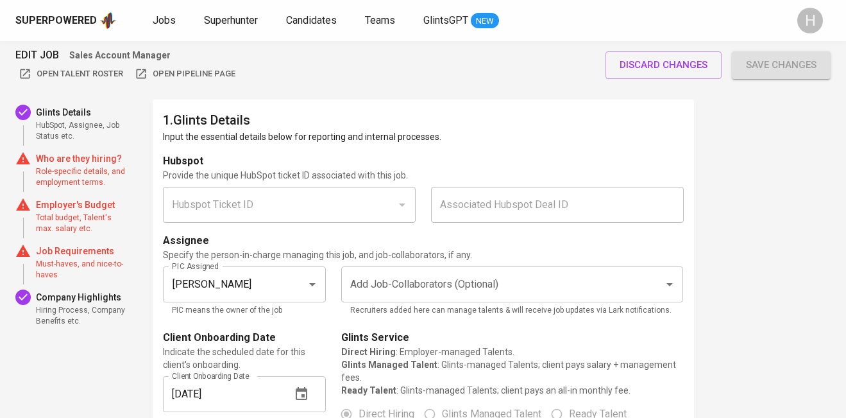
click at [62, 160] on p "Who are they hiring?" at bounding box center [82, 158] width 92 height 13
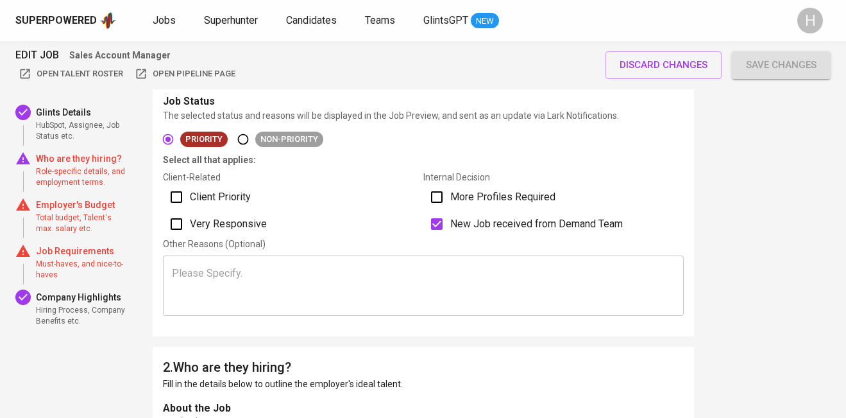
scroll to position [350, 0]
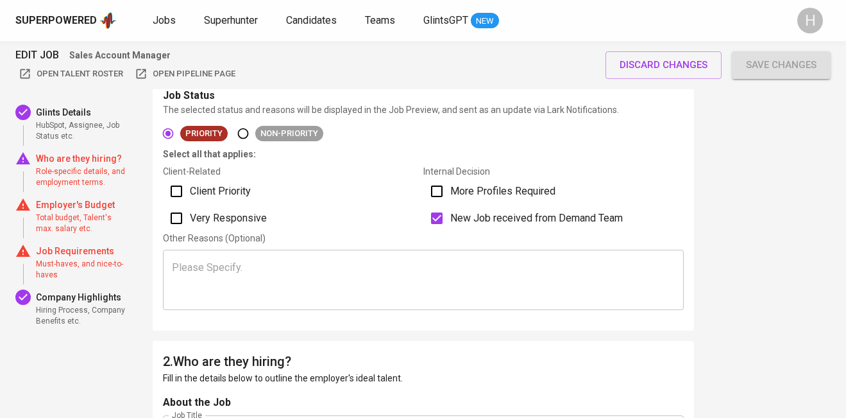
click at [83, 207] on p "Employer's Budget" at bounding box center [82, 204] width 92 height 13
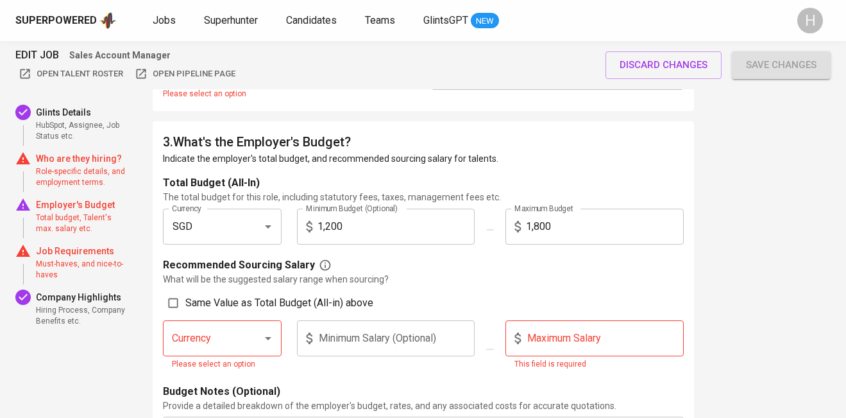
scroll to position [1133, 0]
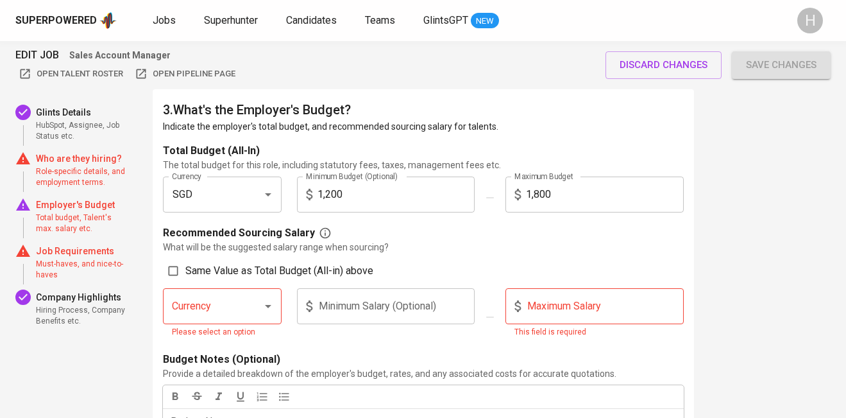
click at [65, 266] on span "Must-haves, and nice-to-haves" at bounding box center [82, 269] width 92 height 22
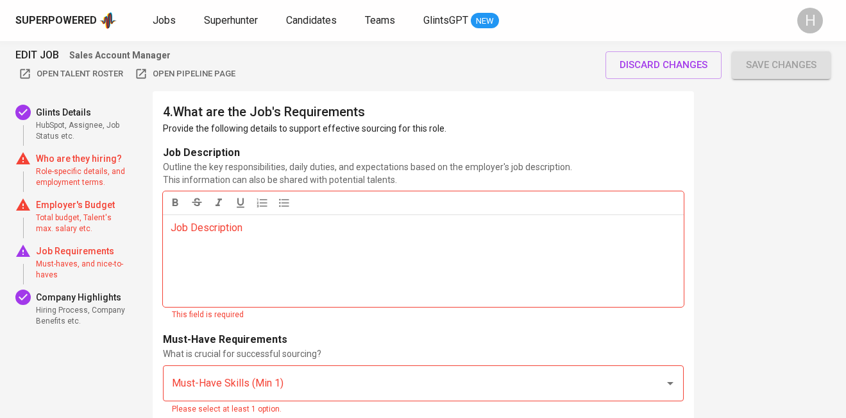
click at [84, 167] on span "Role-specific details, and employment terms." at bounding box center [82, 177] width 92 height 22
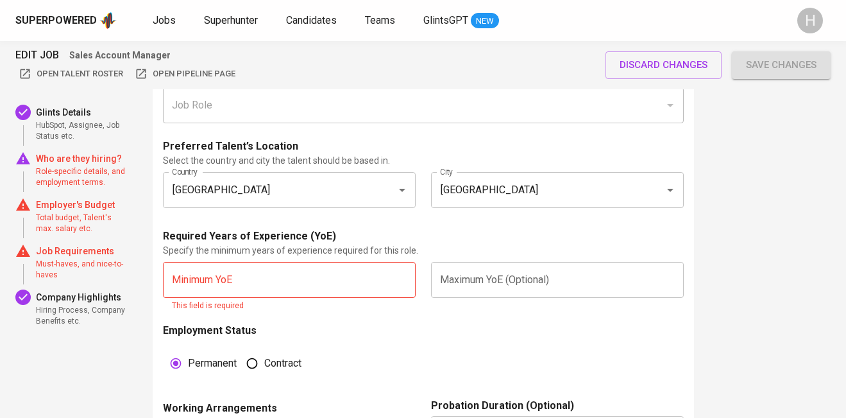
scroll to position [751, 0]
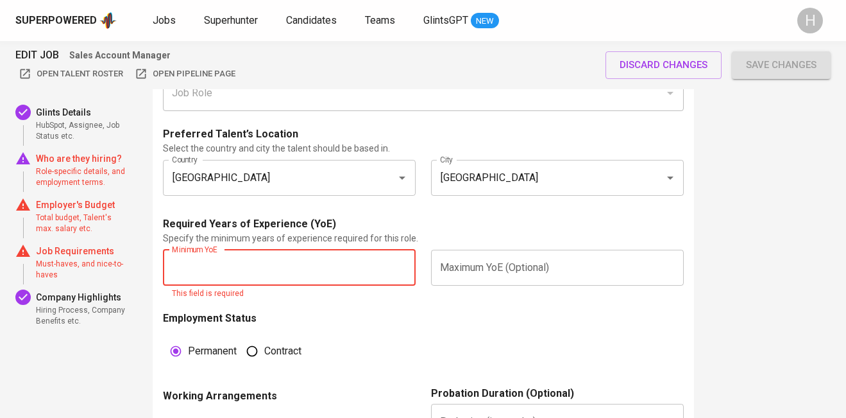
click at [262, 265] on input "text" at bounding box center [289, 267] width 253 height 36
type input "3"
type input "5"
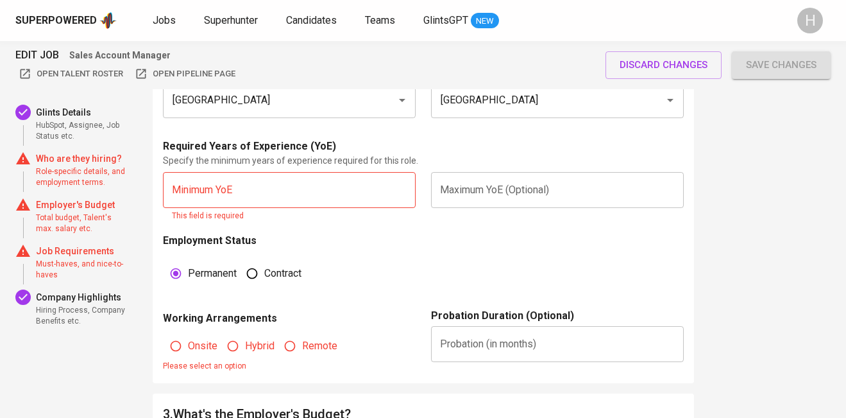
scroll to position [843, 0]
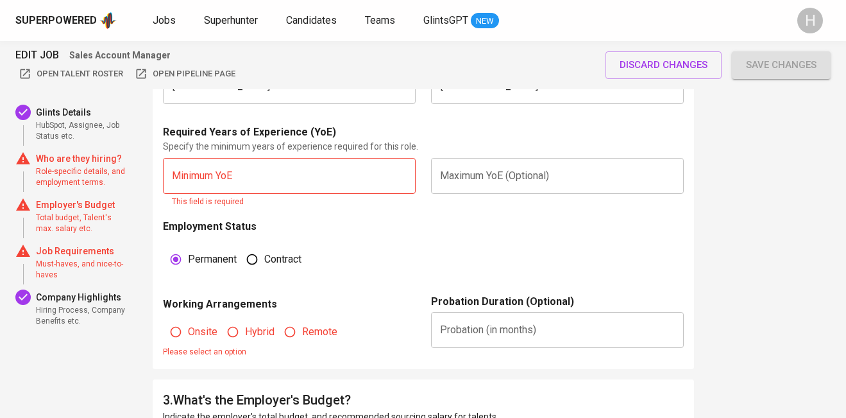
click at [312, 183] on input "text" at bounding box center [289, 176] width 253 height 36
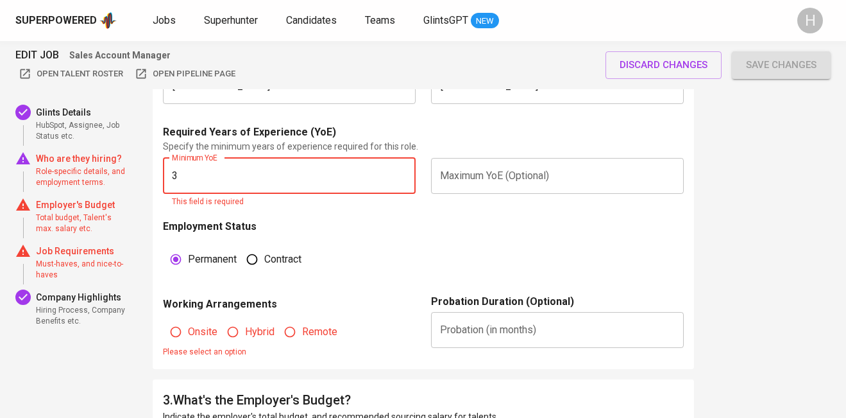
type input "3"
click at [549, 182] on input "text" at bounding box center [557, 176] width 253 height 36
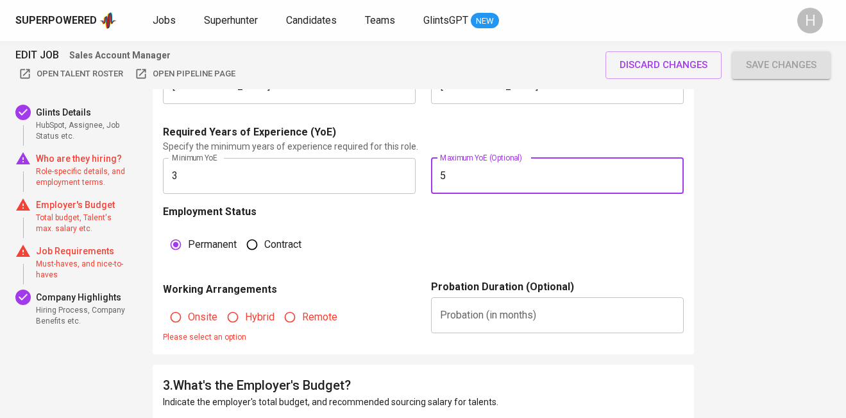
type input "5"
click at [425, 224] on div "Employment Status Permanent [DEMOGRAPHIC_DATA]" at bounding box center [423, 241] width 521 height 75
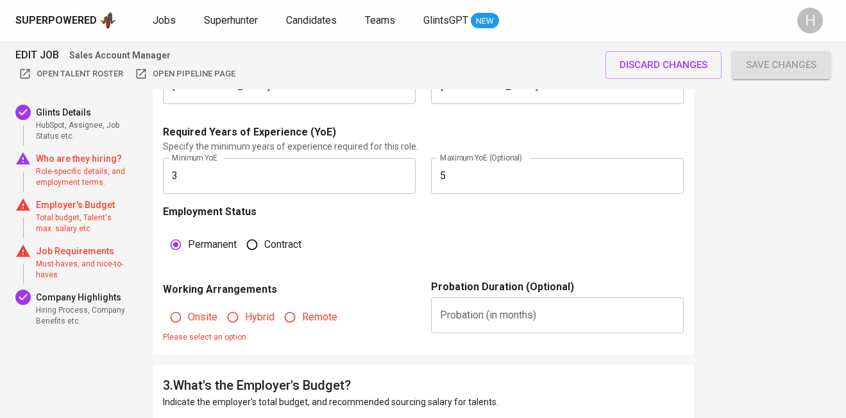
click at [293, 318] on input "Remote" at bounding box center [290, 317] width 24 height 24
radio input "true"
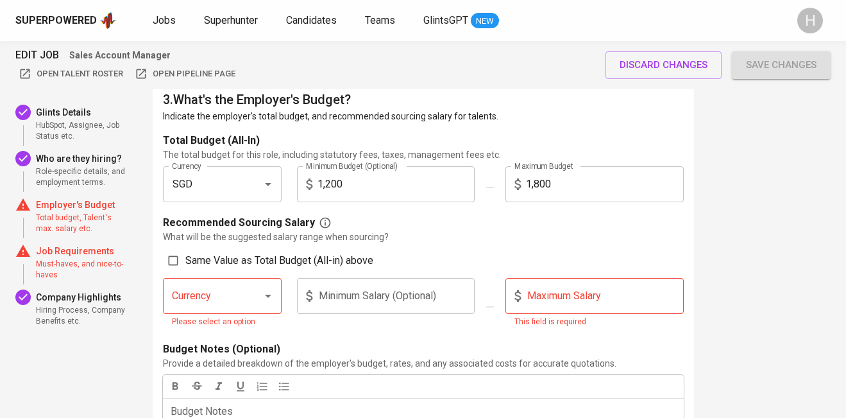
scroll to position [1118, 0]
click at [269, 184] on icon "Open" at bounding box center [267, 183] width 15 height 15
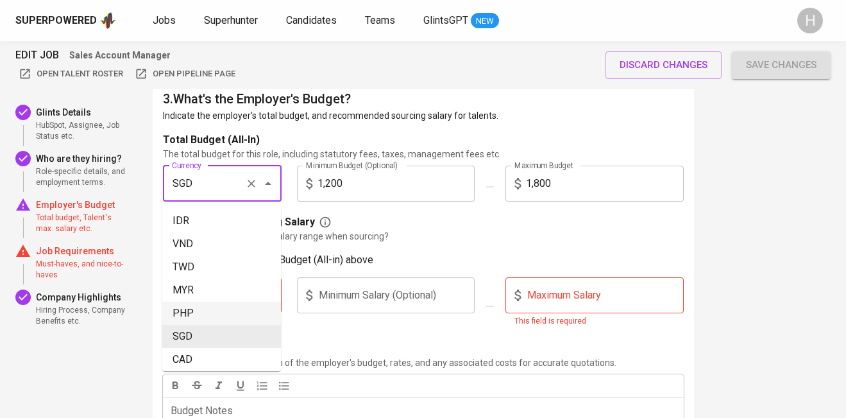
click at [208, 311] on li "PHP" at bounding box center [221, 312] width 119 height 23
type input "PHP"
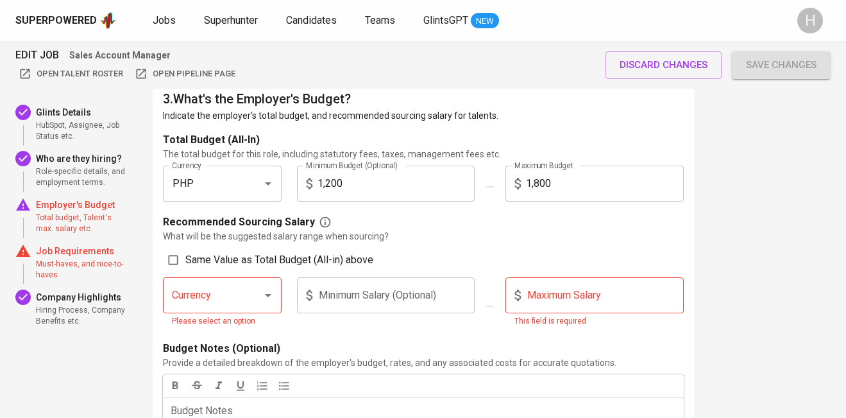
click at [346, 171] on input "1,200" at bounding box center [396, 183] width 158 height 36
drag, startPoint x: 358, startPoint y: 190, endPoint x: 262, endPoint y: 153, distance: 103.4
click at [262, 153] on div "Total Budget (All-In) The total budget for this role, including statutory fees,…" at bounding box center [423, 172] width 521 height 80
type input "50,000"
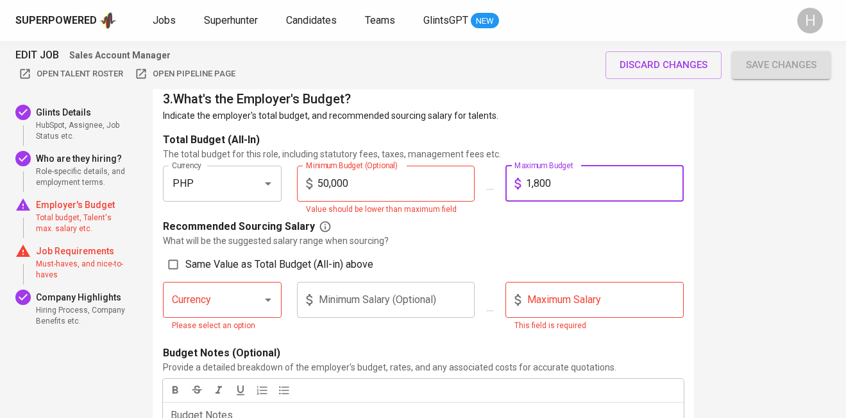
drag, startPoint x: 553, startPoint y: 182, endPoint x: 498, endPoint y: 181, distance: 55.2
click at [498, 181] on div "Maximum Budget 1,800 Maximum Budget" at bounding box center [595, 190] width 194 height 51
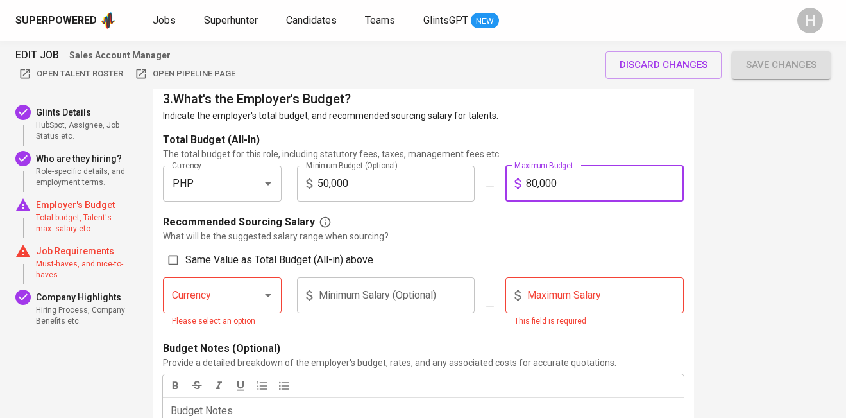
click at [273, 295] on icon "Open" at bounding box center [267, 294] width 15 height 15
type input "80,000"
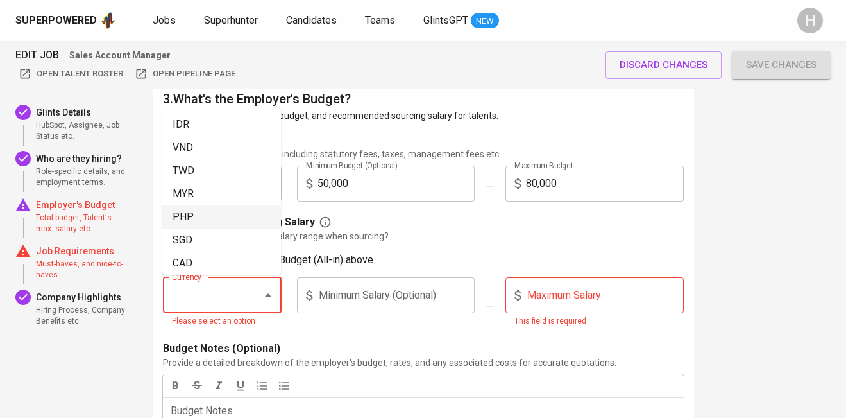
click at [258, 222] on li "PHP" at bounding box center [221, 216] width 119 height 23
type input "PHP"
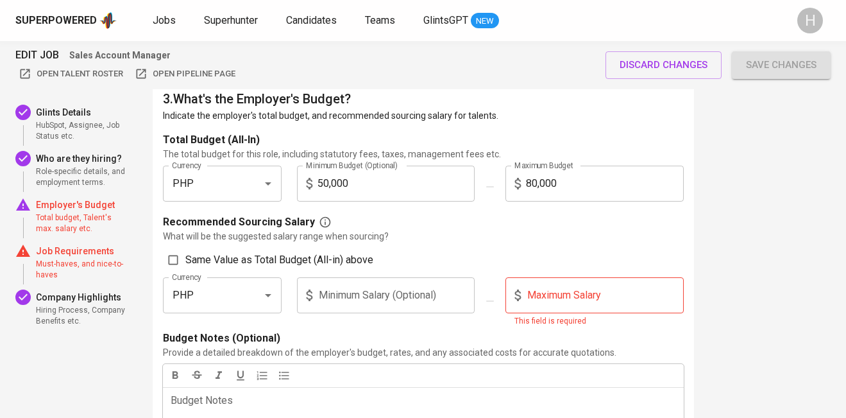
click at [214, 258] on span "Same Value as Total Budget (All-in) above" at bounding box center [279, 259] width 188 height 15
click at [185, 258] on input "Same Value as Total Budget (All-in) above" at bounding box center [173, 260] width 24 height 24
checkbox input "true"
type input "50,000"
type input "80,000"
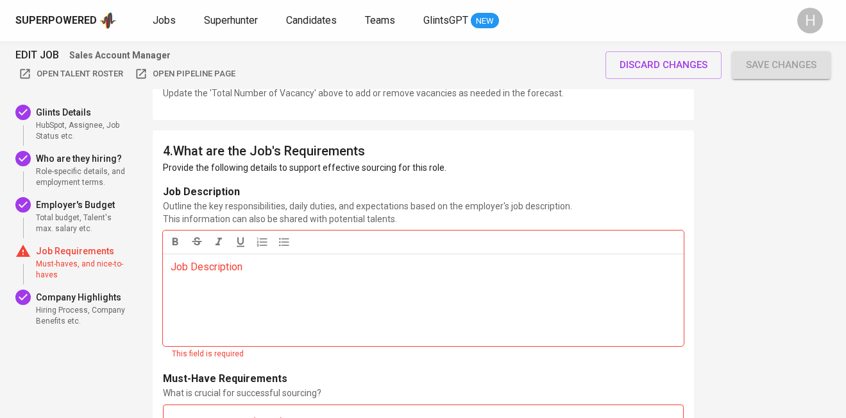
scroll to position [1716, 0]
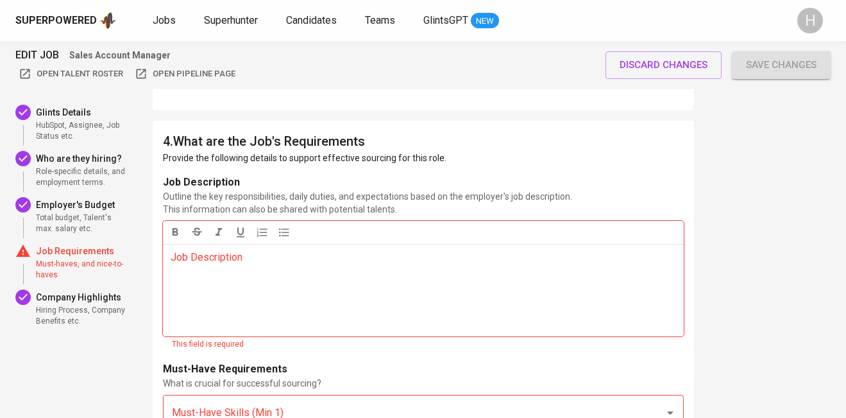
click at [209, 264] on p "Job Description ﻿" at bounding box center [423, 256] width 505 height 15
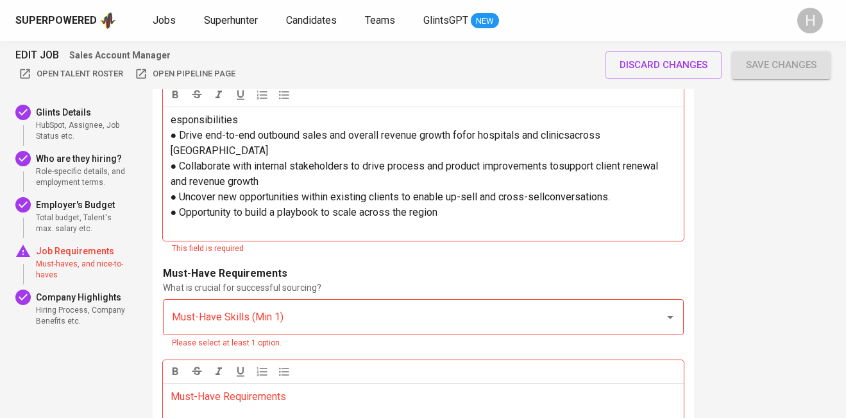
scroll to position [1805, 0]
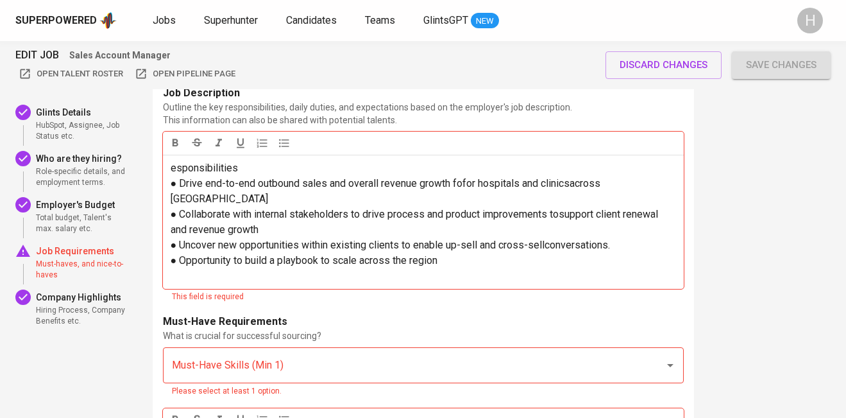
click at [171, 169] on span "esponsibilities" at bounding box center [204, 168] width 67 height 12
drag, startPoint x: 246, startPoint y: 170, endPoint x: 119, endPoint y: 160, distance: 127.4
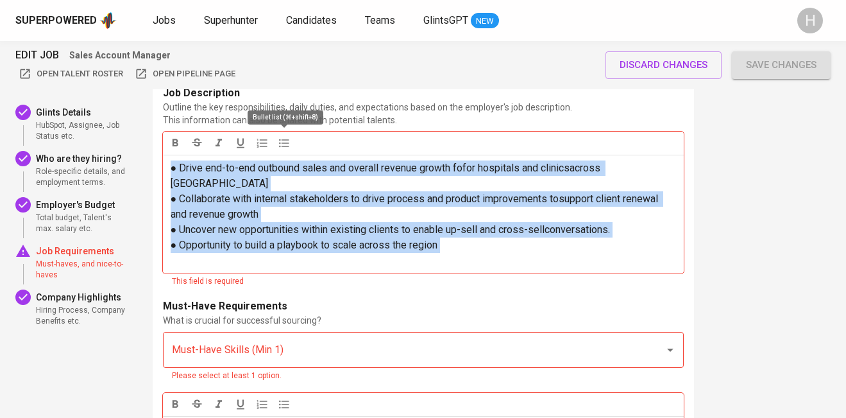
click at [280, 149] on icon "button" at bounding box center [284, 143] width 13 height 13
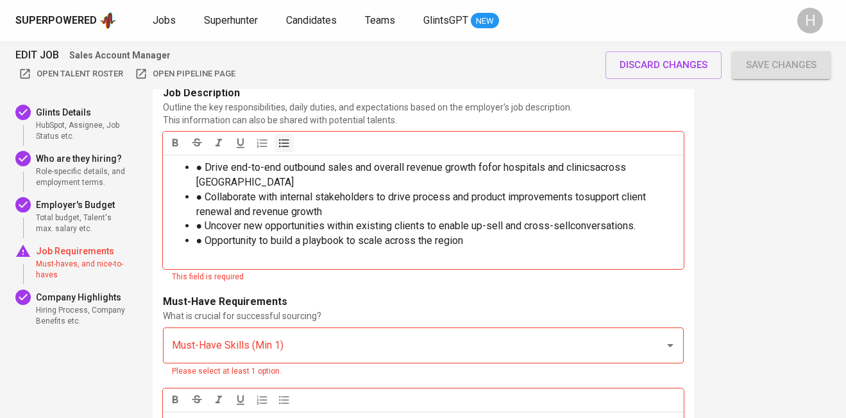
click at [205, 167] on span "● Drive end-to-end outbound sales and overall revenue growth fofor hospitals an…" at bounding box center [412, 174] width 433 height 27
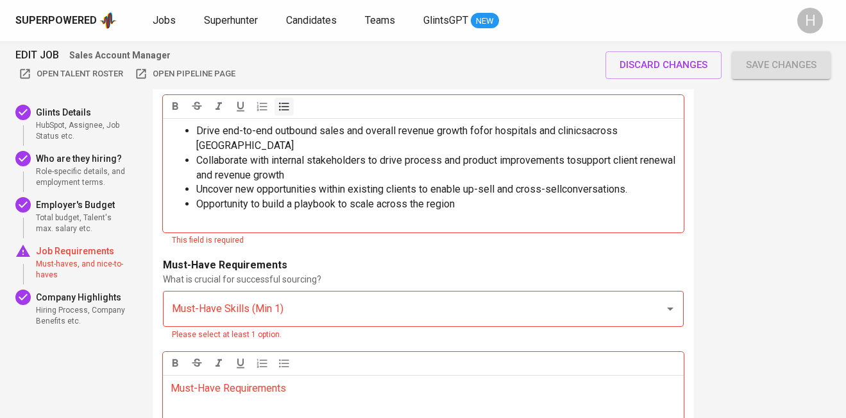
scroll to position [1842, 0]
click at [210, 296] on input "Must-Have Skills (Min 1)" at bounding box center [405, 308] width 473 height 24
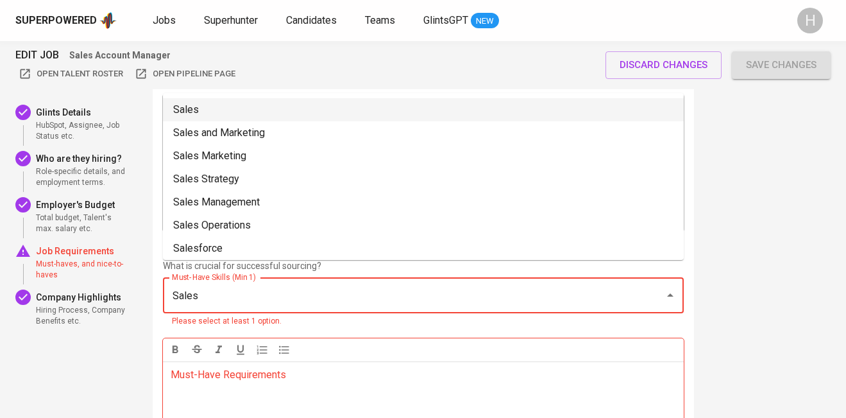
click at [237, 103] on li "Sales" at bounding box center [423, 109] width 521 height 23
type input "Sales"
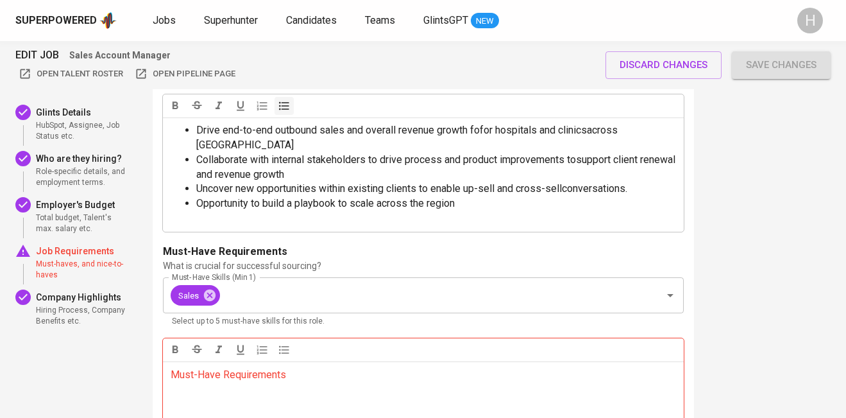
click at [256, 367] on p "Must-Have Requirements ﻿" at bounding box center [423, 374] width 505 height 15
click at [234, 378] on div "Must-Have Requirements ﻿" at bounding box center [423, 407] width 521 height 92
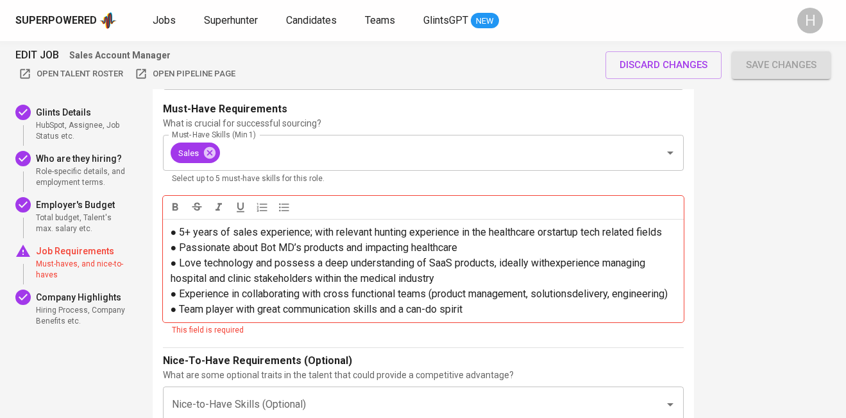
scroll to position [1975, 0]
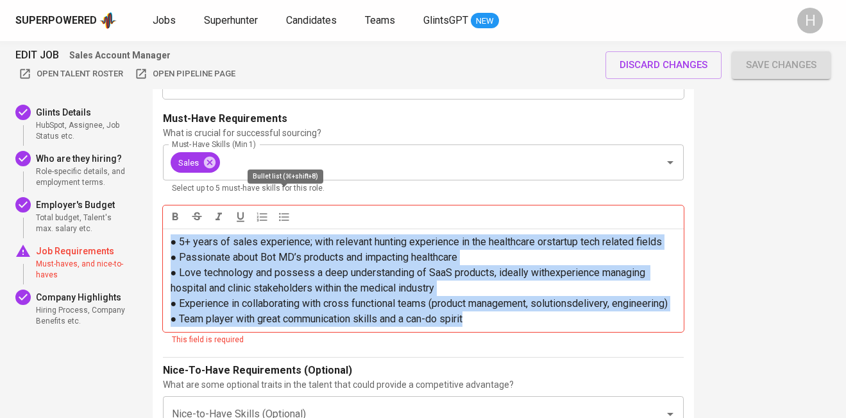
click at [283, 213] on icon "button" at bounding box center [284, 217] width 10 height 8
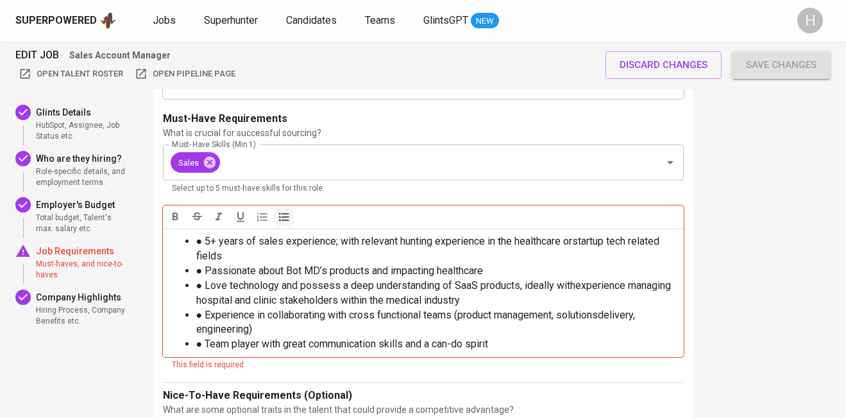
click at [206, 235] on span "● 5+ years of sales experience; with relevant hunting experience in the healthc…" at bounding box center [429, 248] width 466 height 27
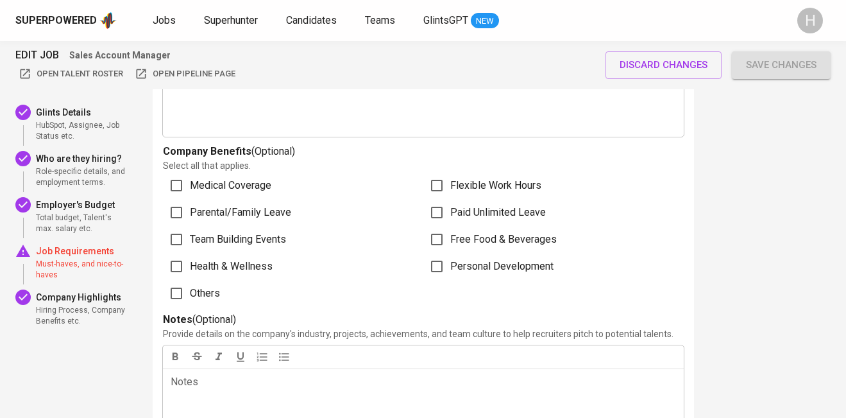
scroll to position [2918, 0]
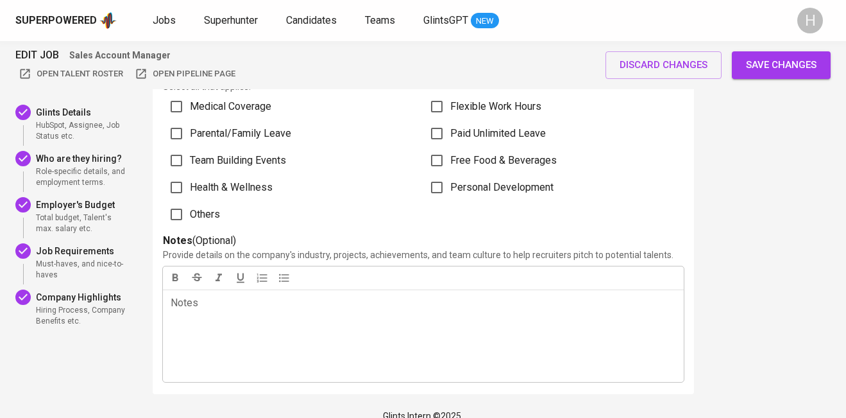
scroll to position [2905, 0]
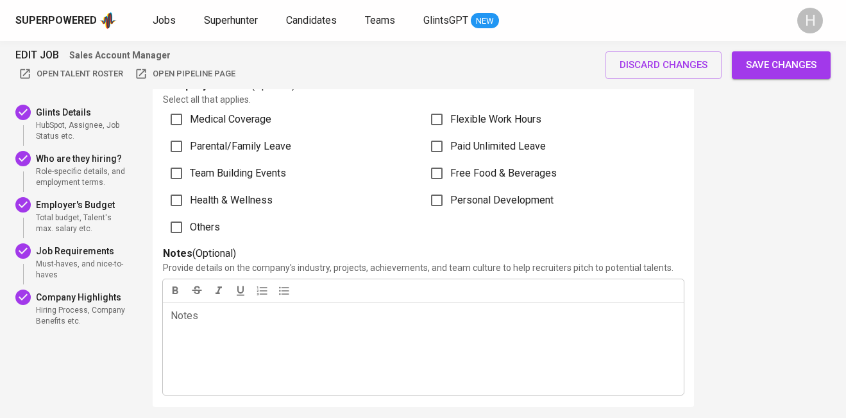
click at [781, 60] on span "Save changes" at bounding box center [781, 64] width 71 height 17
click at [774, 58] on div "discard changes Save changes" at bounding box center [717, 64] width 225 height 27
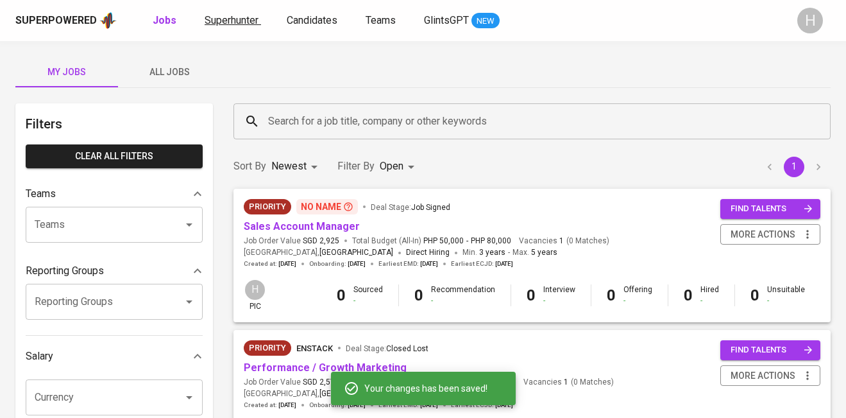
click at [214, 22] on span "Superhunter" at bounding box center [232, 20] width 54 height 12
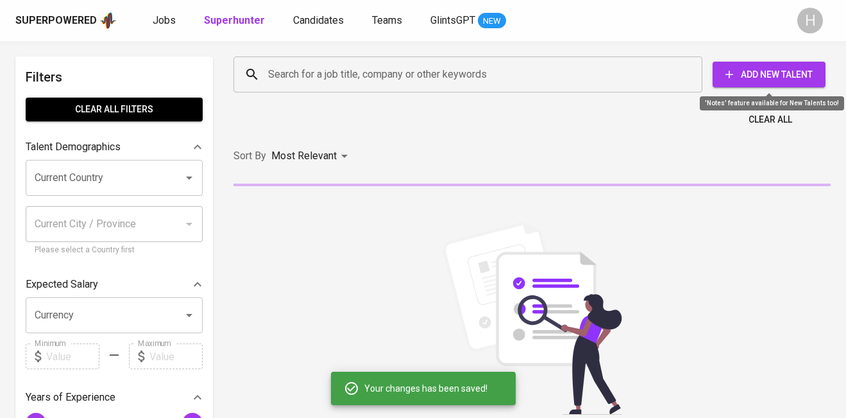
click at [772, 79] on span "Add New Talent" at bounding box center [769, 75] width 92 height 16
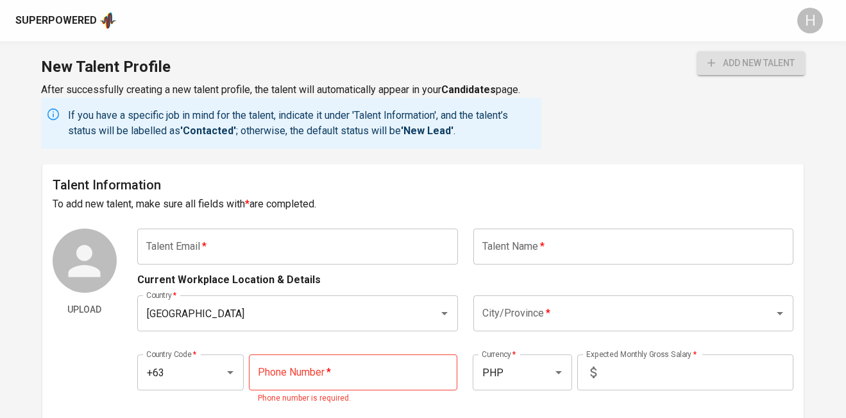
click at [62, 30] on div "Superpowered H" at bounding box center [423, 20] width 846 height 41
click at [62, 22] on div "Superpowered" at bounding box center [55, 20] width 81 height 15
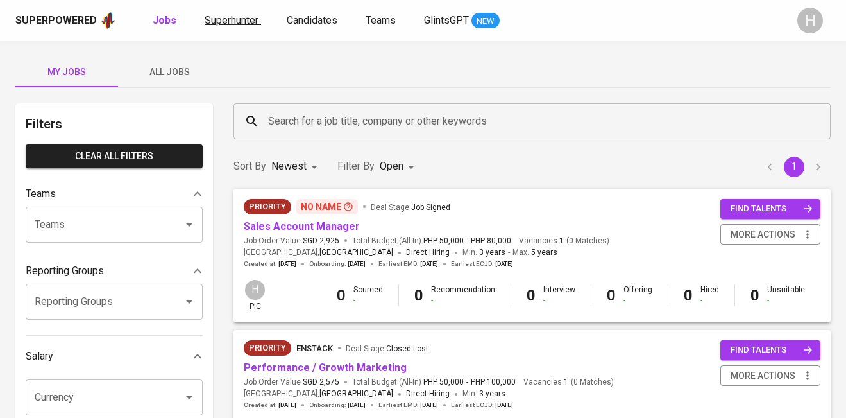
click at [216, 18] on span "Superhunter" at bounding box center [232, 20] width 54 height 12
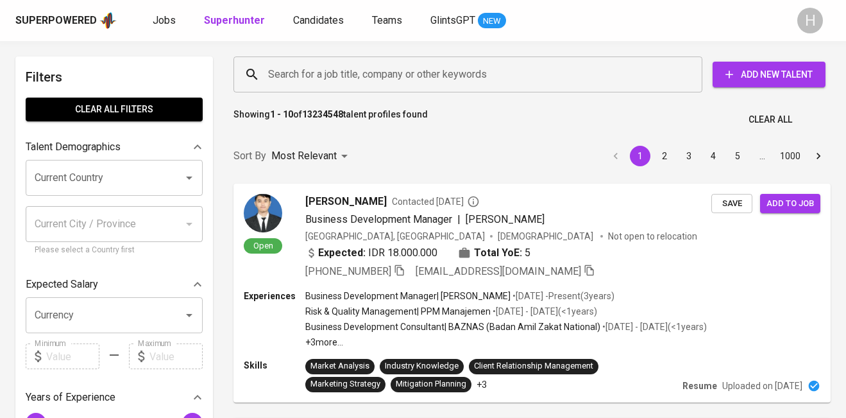
click at [403, 78] on input "Search for a job title, company or other keywords" at bounding box center [471, 74] width 412 height 24
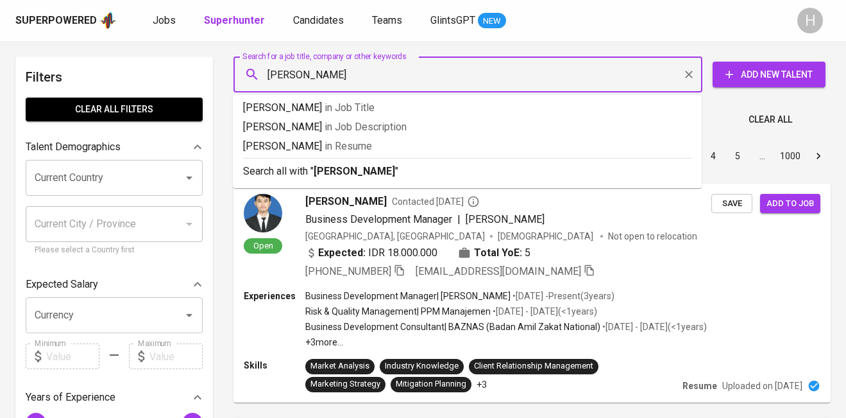
type input "jacqueline layosa"
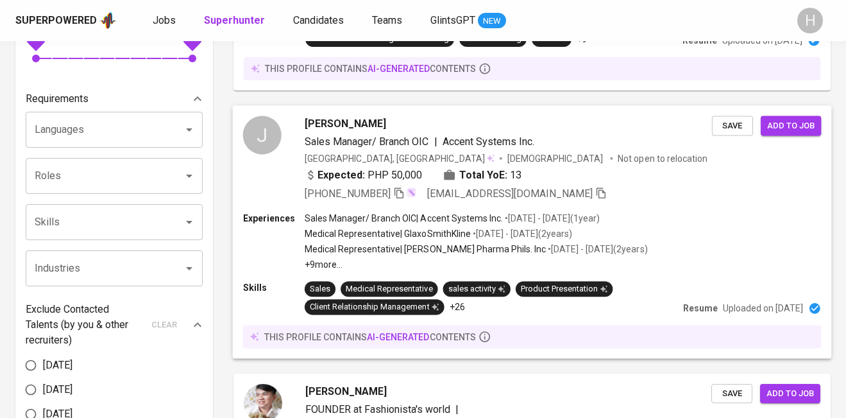
scroll to position [397, 0]
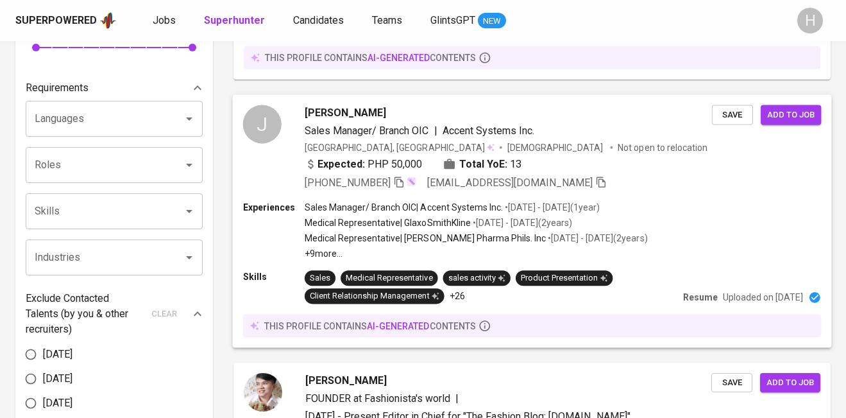
click at [375, 105] on span "Jacqueline R. Layosa" at bounding box center [345, 112] width 81 height 15
click at [372, 105] on span "Jacqueline R. Layosa" at bounding box center [345, 112] width 81 height 15
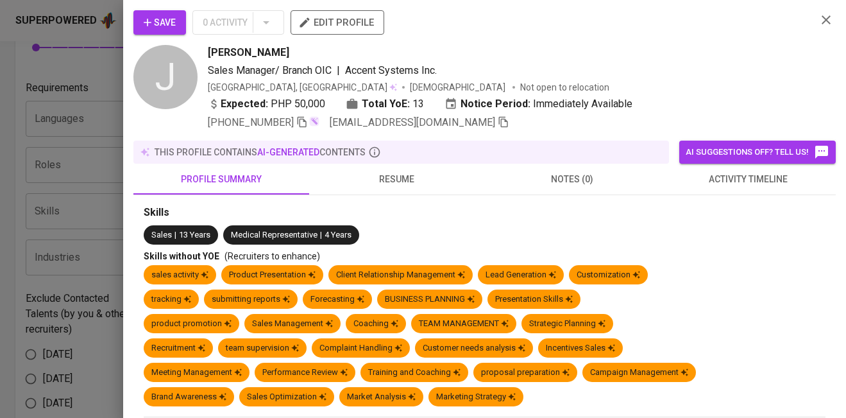
click at [342, 27] on span "edit profile" at bounding box center [337, 22] width 73 height 17
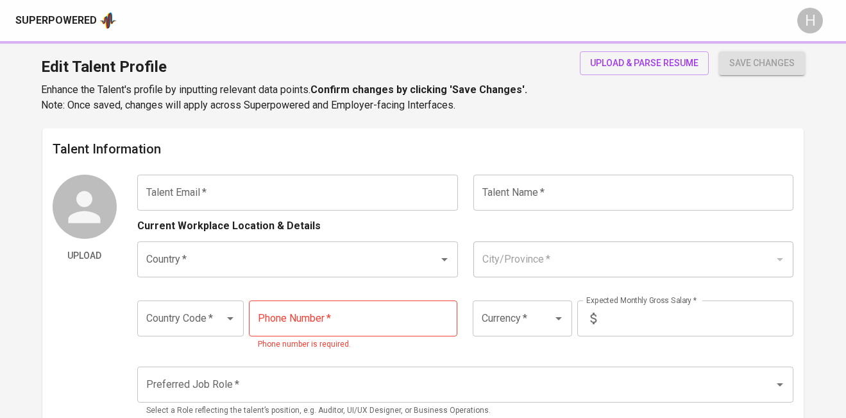
type input "[EMAIL_ADDRESS][DOMAIN_NAME]"
type input "[PERSON_NAME]"
type input "[GEOGRAPHIC_DATA]"
type input "+63"
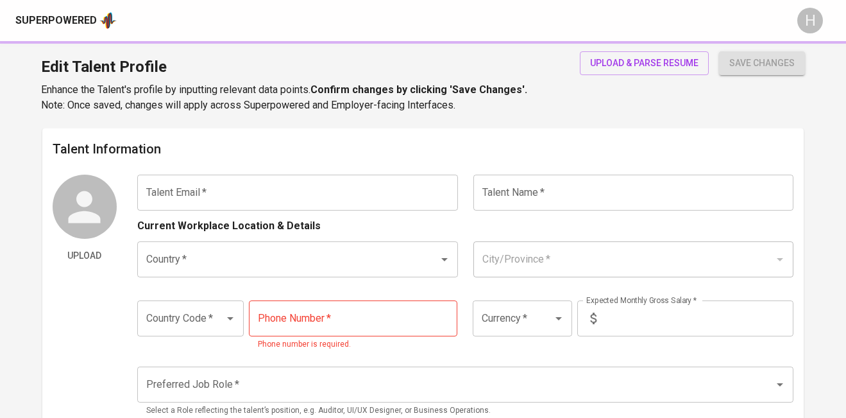
type input "[PHONE_NUMBER]"
type input "PHP"
type input "50,000"
type input "Sales Manager"
radio input "true"
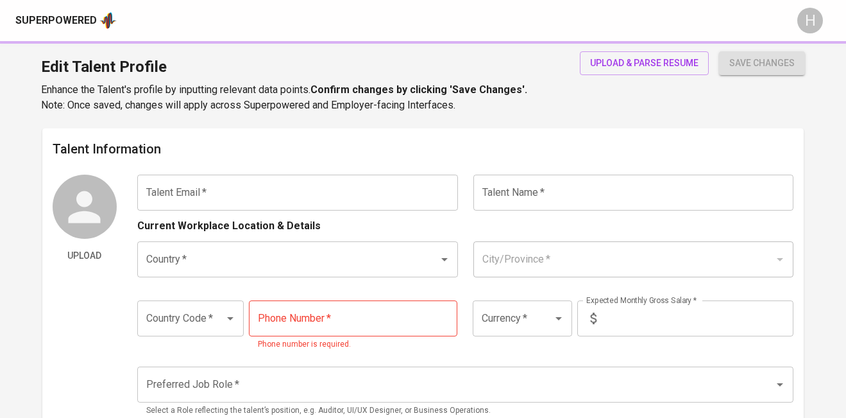
type input "13"
type input "Immediately Available"
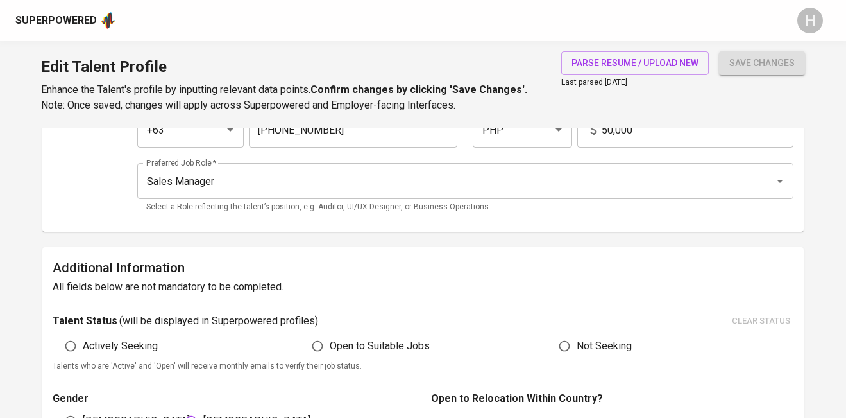
scroll to position [170, 0]
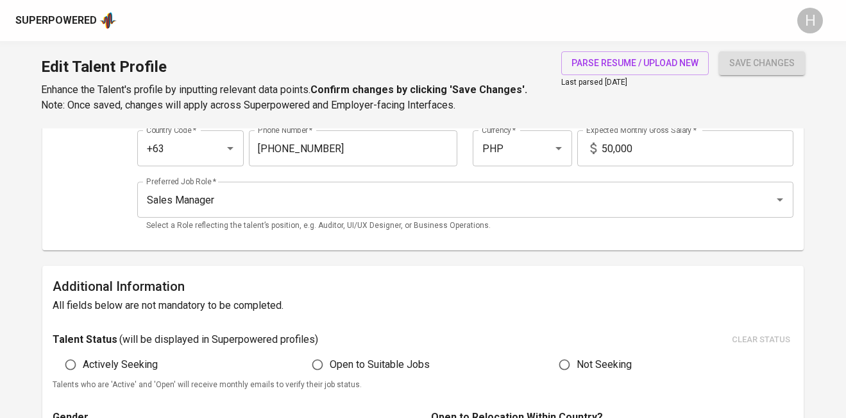
click at [609, 143] on input "50,000" at bounding box center [698, 148] width 192 height 36
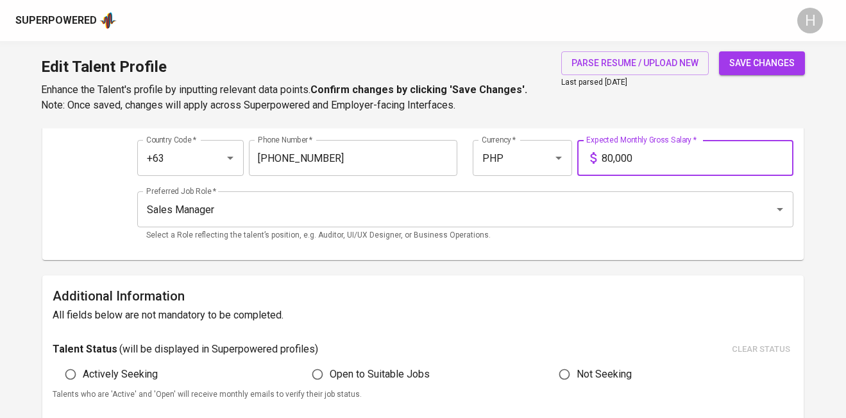
scroll to position [160, 0]
type input "50,000"
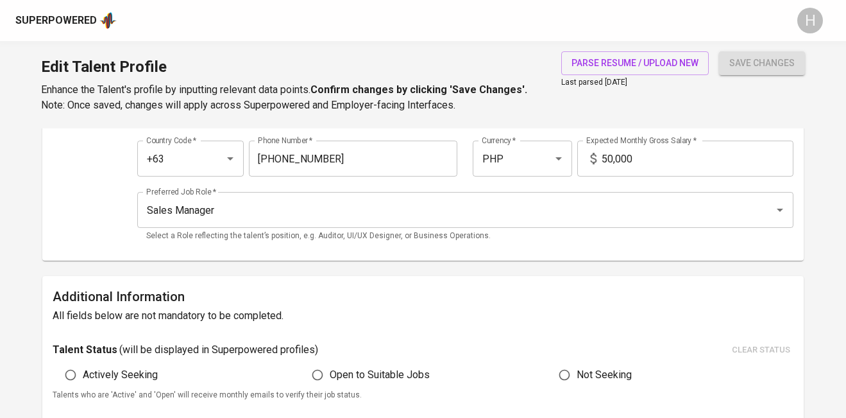
click at [321, 355] on div "Talent Status ( will be displayed in Superpowered profiles ) clear status" at bounding box center [423, 350] width 741 height 20
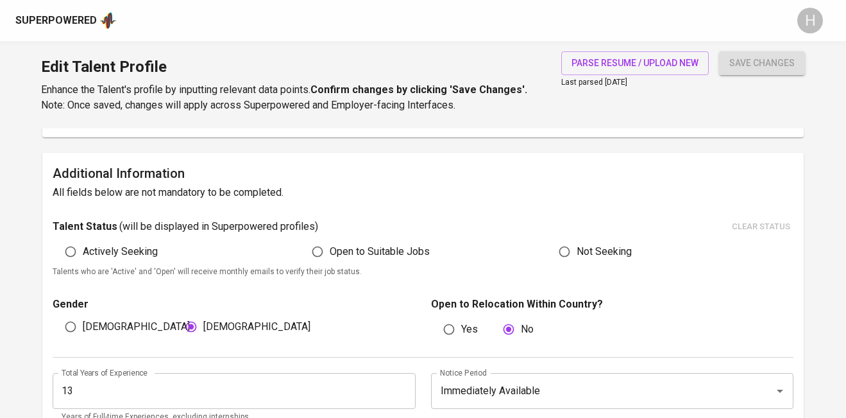
scroll to position [289, 0]
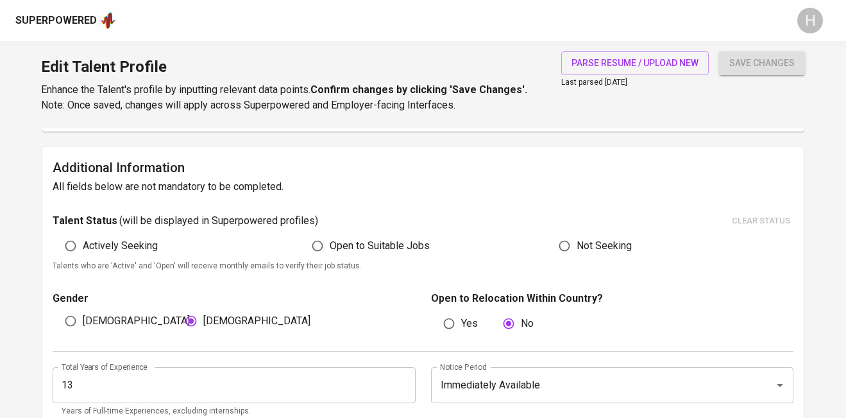
click at [106, 251] on span "Actively Seeking" at bounding box center [120, 245] width 75 height 15
click at [83, 251] on input "Actively Seeking" at bounding box center [70, 245] width 24 height 24
radio input "true"
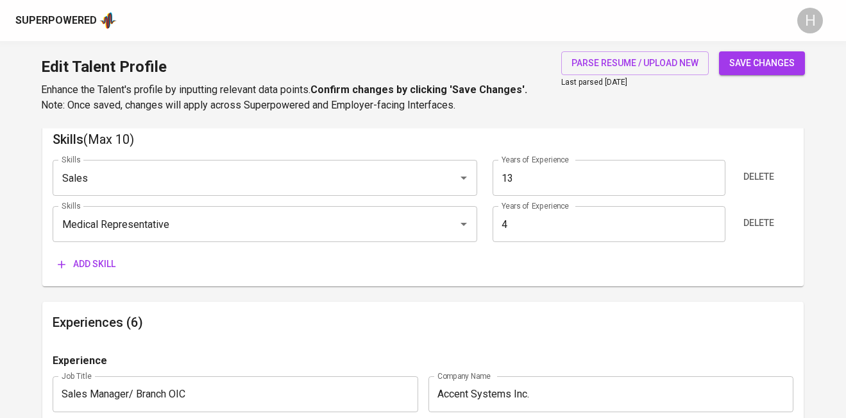
scroll to position [681, 0]
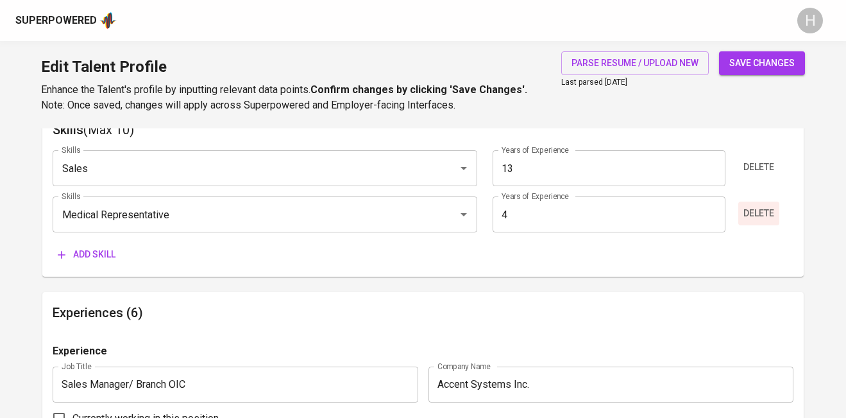
click at [757, 213] on span "Delete" at bounding box center [758, 213] width 31 height 16
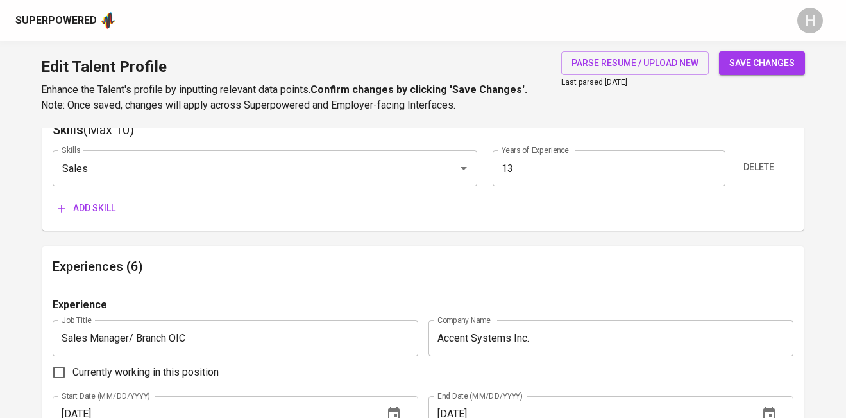
click at [94, 205] on span "Add skill" at bounding box center [87, 208] width 58 height 16
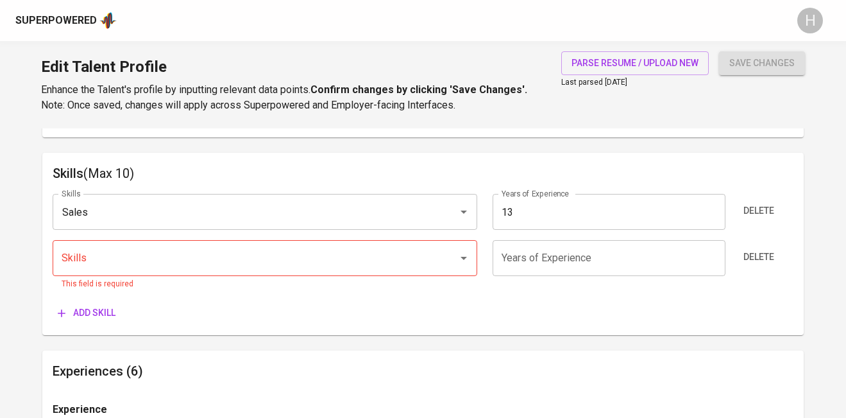
scroll to position [598, 0]
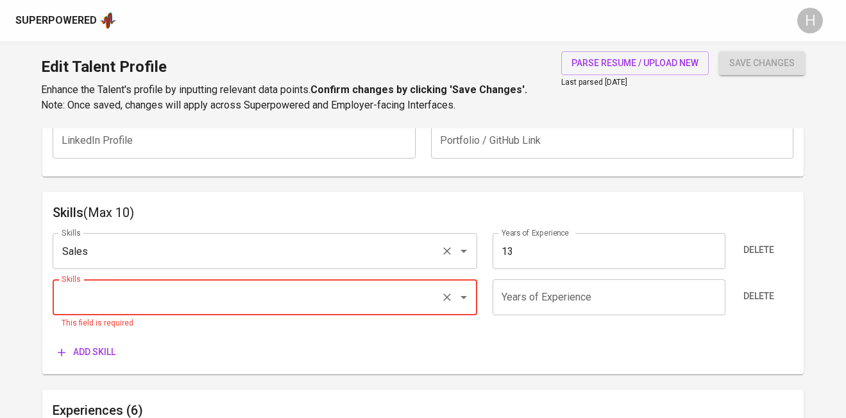
click at [153, 257] on input "Sales" at bounding box center [246, 251] width 377 height 24
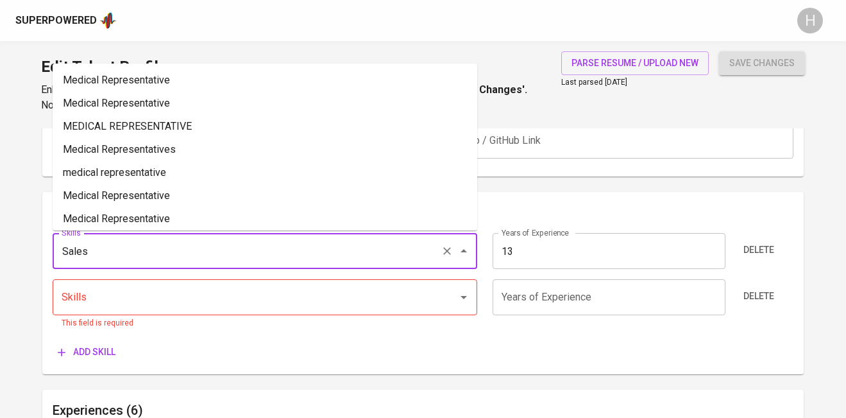
paste input "and Business Development"
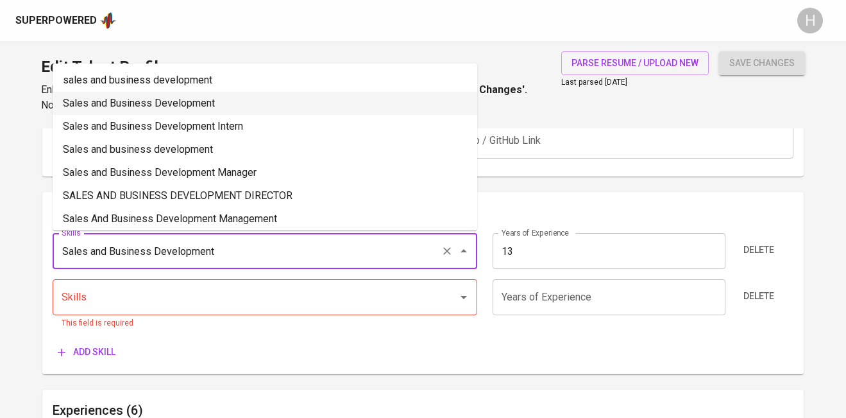
click at [156, 112] on li "Sales and Business Development" at bounding box center [265, 103] width 425 height 23
type input "Sales and Business Development"
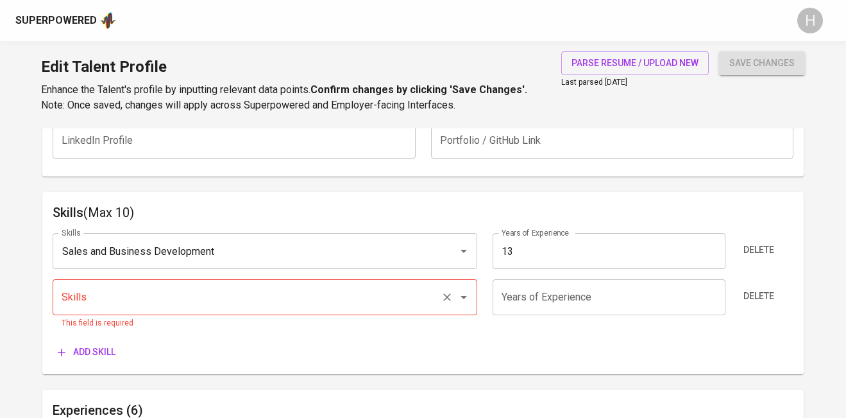
click at [90, 296] on input "Skills" at bounding box center [246, 297] width 377 height 24
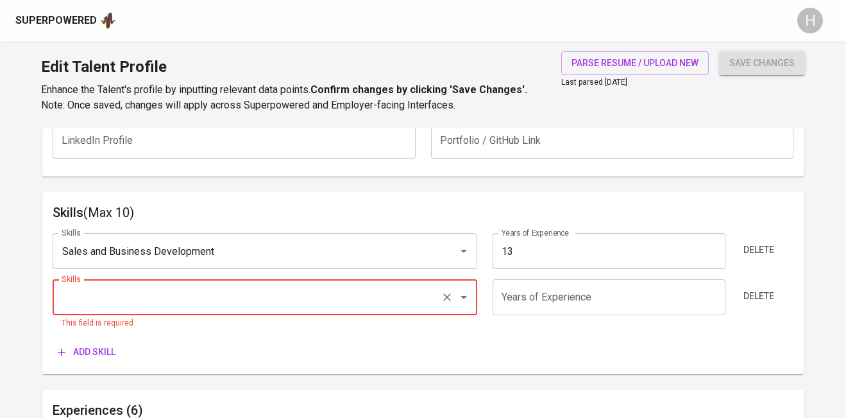
paste input "Strategic Planning & Forecasting"
drag, startPoint x: 237, startPoint y: 299, endPoint x: 145, endPoint y: 298, distance: 91.7
click at [145, 298] on input "Strategic Planning & Forecasting" at bounding box center [246, 297] width 377 height 24
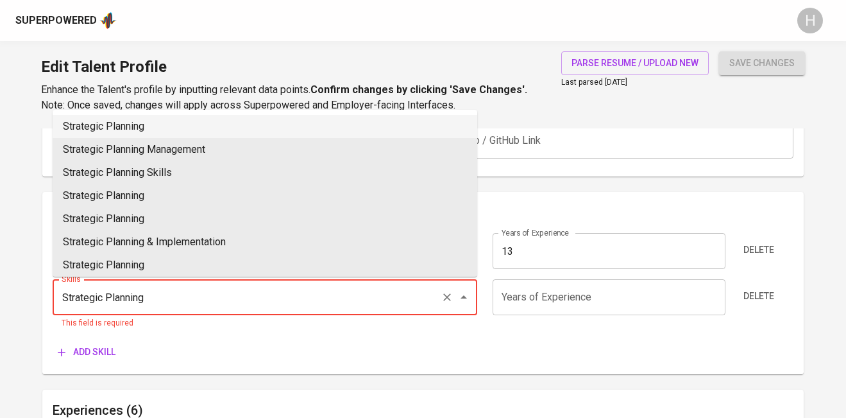
click at [153, 126] on li "Strategic Planning" at bounding box center [265, 126] width 425 height 23
type input "Strategic Planning"
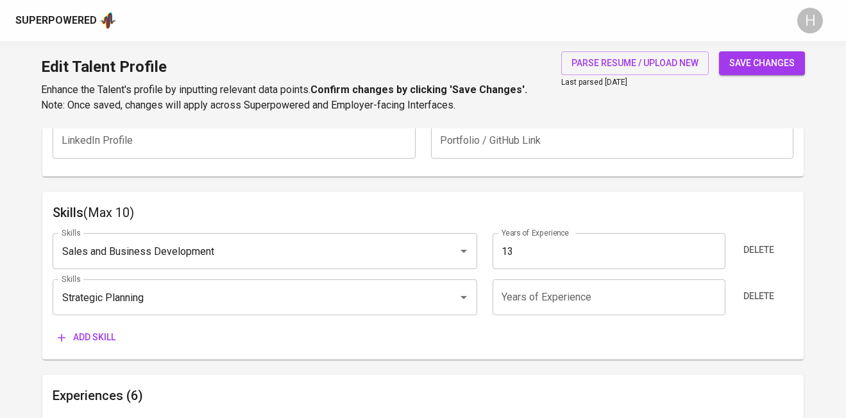
click at [87, 335] on span "Add skill" at bounding box center [87, 337] width 58 height 16
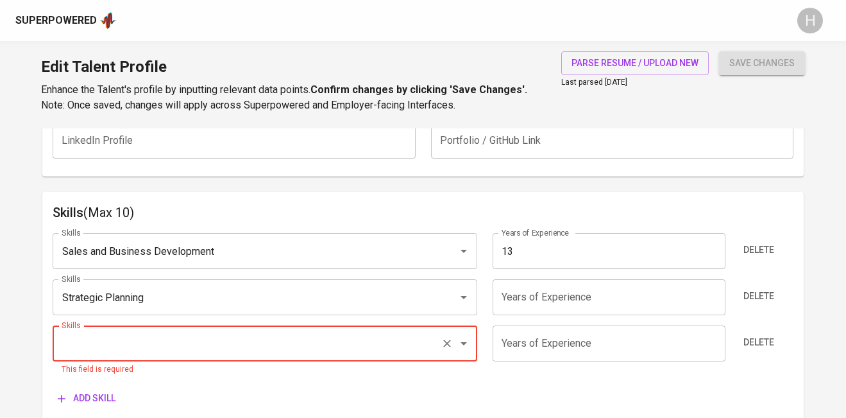
paste input "Client Relationship Management"
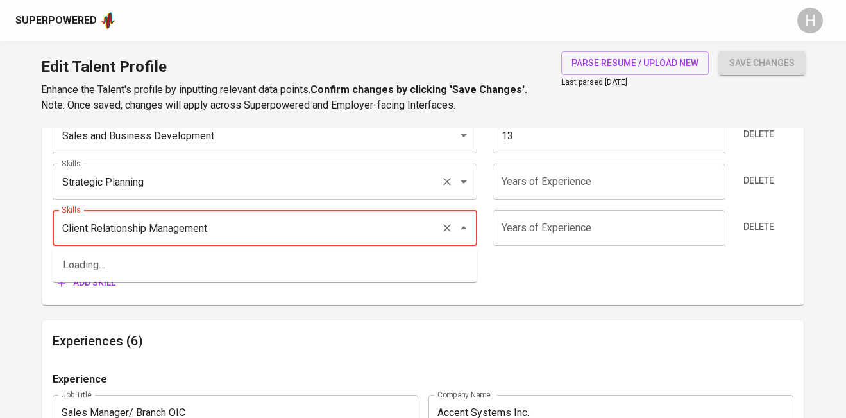
scroll to position [720, 0]
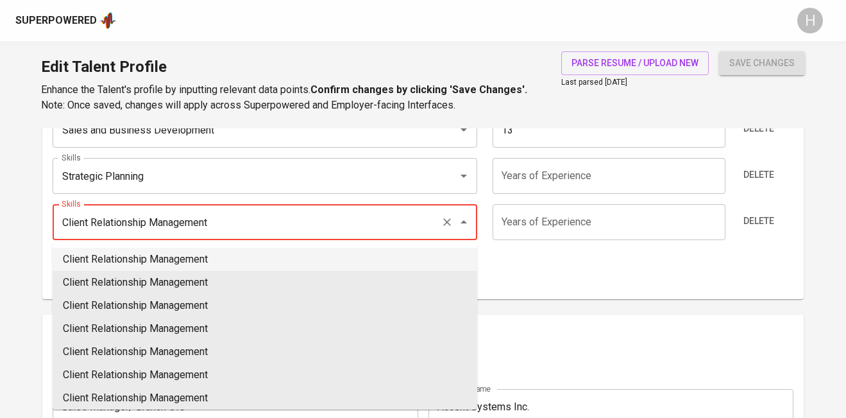
click at [291, 267] on li "Client Relationship Management" at bounding box center [265, 259] width 425 height 23
type input "Client Relationship Management"
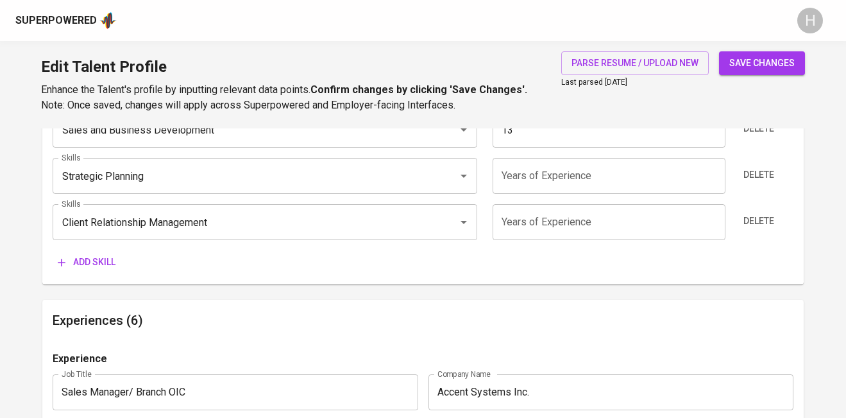
click at [291, 267] on div "Add skill" at bounding box center [423, 262] width 741 height 24
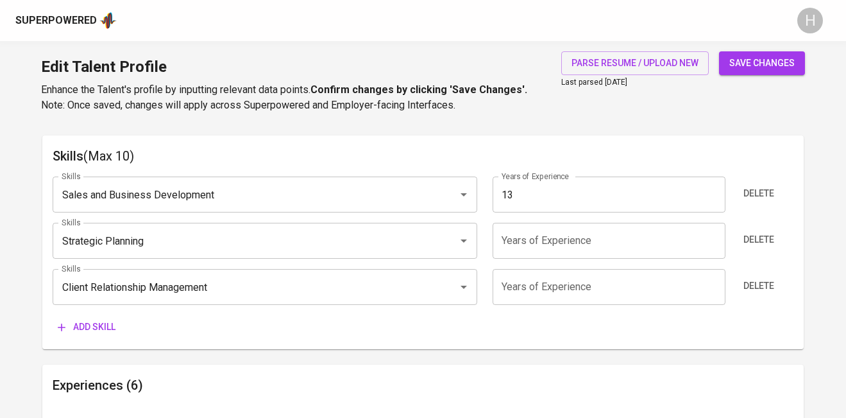
scroll to position [638, 0]
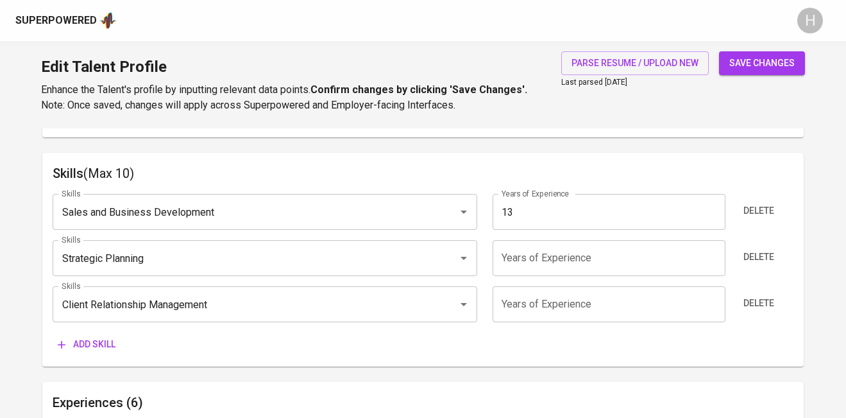
click at [659, 210] on input "13" at bounding box center [609, 212] width 233 height 36
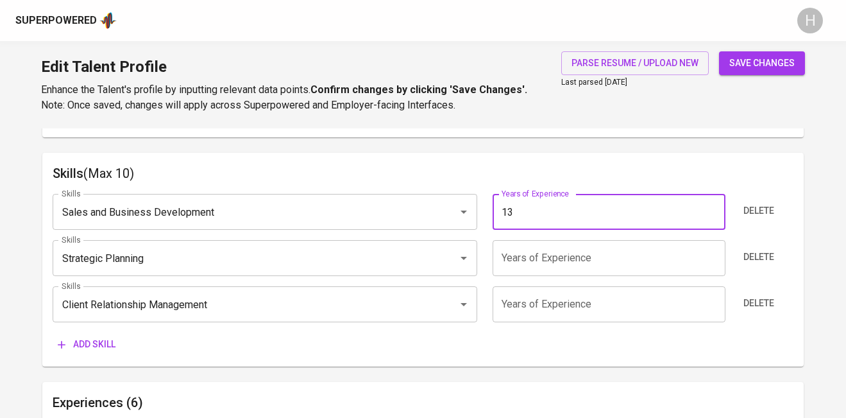
type input "1"
click at [76, 350] on span "Add skill" at bounding box center [87, 344] width 58 height 16
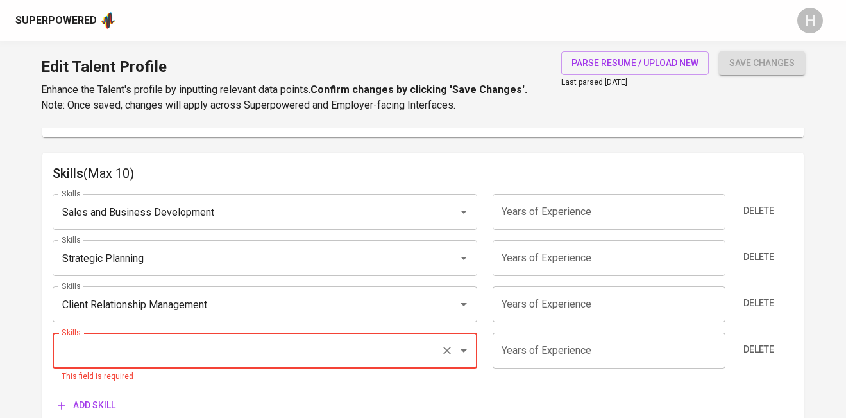
paste input "Product Promotion & Presentation"
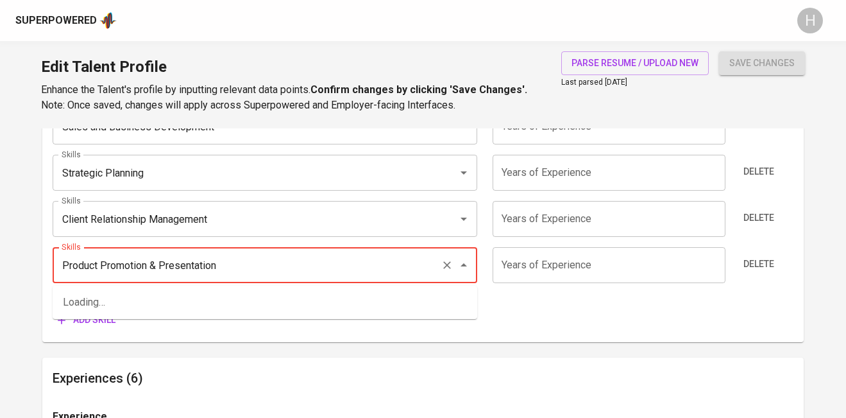
scroll to position [748, 0]
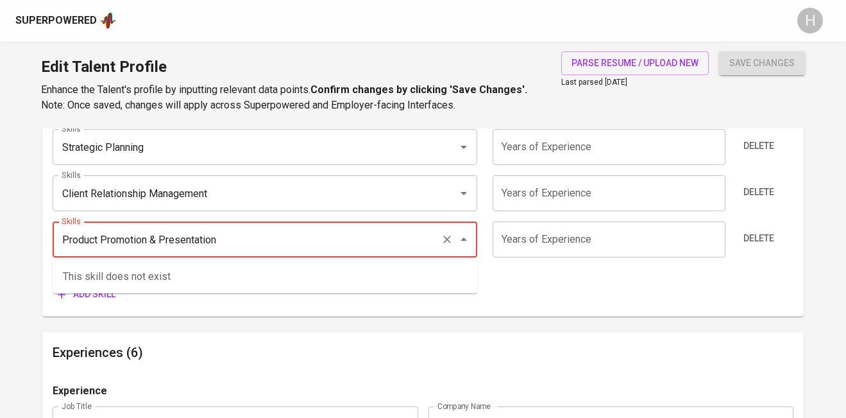
type input "Product Promotion & Presentation"
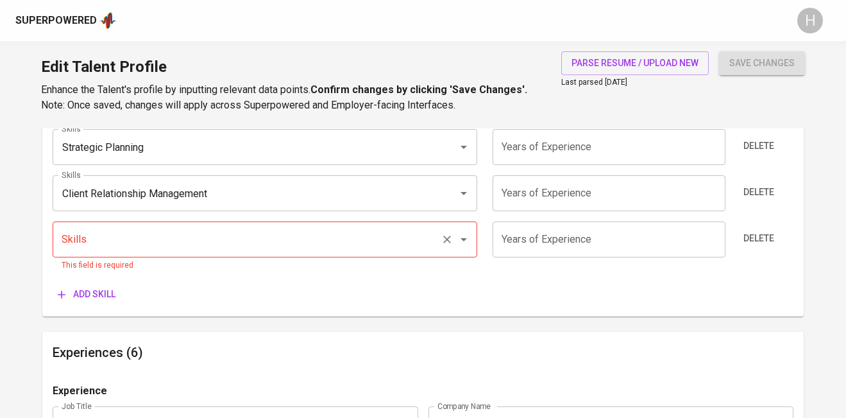
click at [148, 221] on div "Skills" at bounding box center [265, 239] width 425 height 36
paste input "Product Promotion & Presentation"
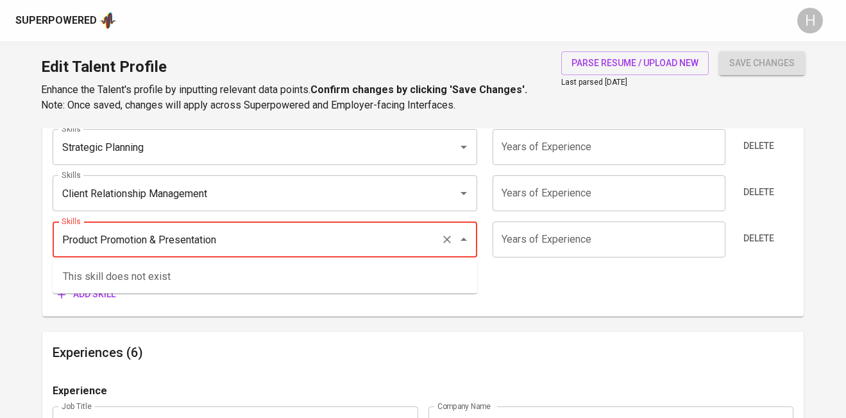
drag, startPoint x: 251, startPoint y: 238, endPoint x: 133, endPoint y: 240, distance: 118.0
click at [133, 240] on input "Product Promotion & Presentation" at bounding box center [246, 239] width 377 height 24
drag, startPoint x: 158, startPoint y: 236, endPoint x: 99, endPoint y: 235, distance: 58.4
click at [99, 235] on input "Product Promotion & Presentation" at bounding box center [246, 239] width 377 height 24
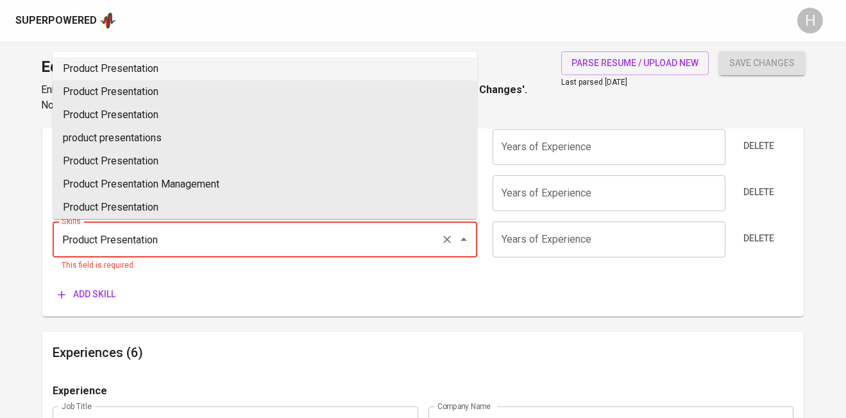
click at [170, 72] on li "Product Presentation" at bounding box center [265, 68] width 425 height 23
type input "Product Presentation"
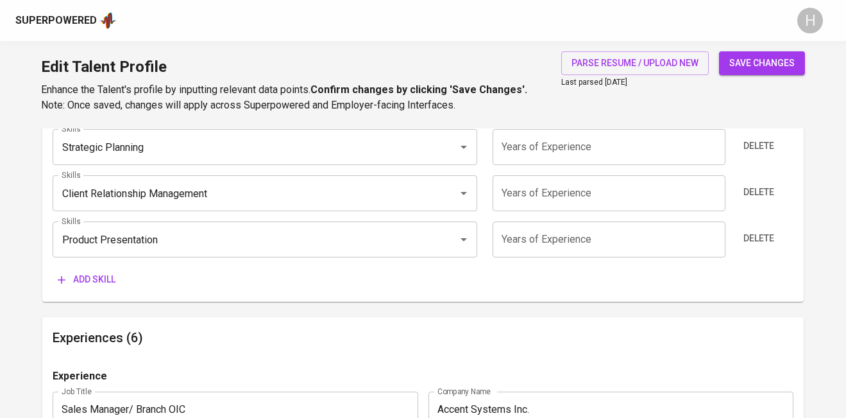
click at [104, 275] on span "Add skill" at bounding box center [87, 279] width 58 height 16
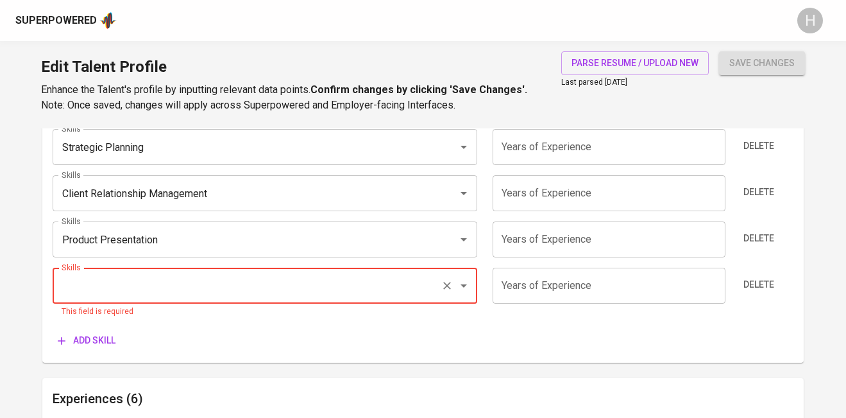
paste input "Reporting & Performance Monitoring"
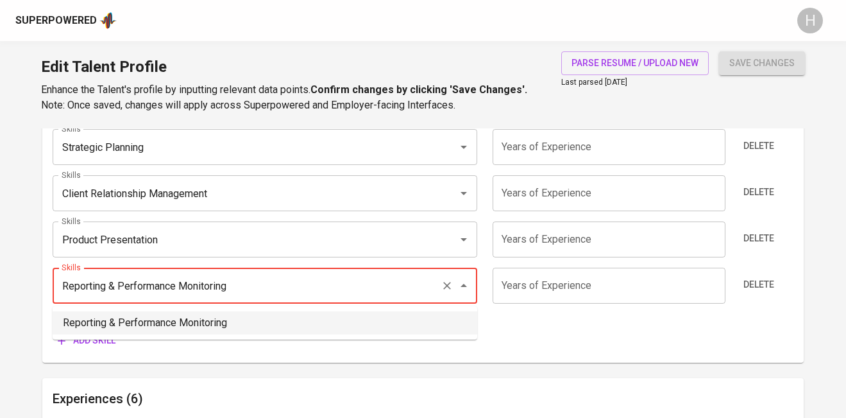
click at [243, 317] on li "Reporting & Performance Monitoring" at bounding box center [265, 322] width 425 height 23
type input "Reporting & Performance Monitoring"
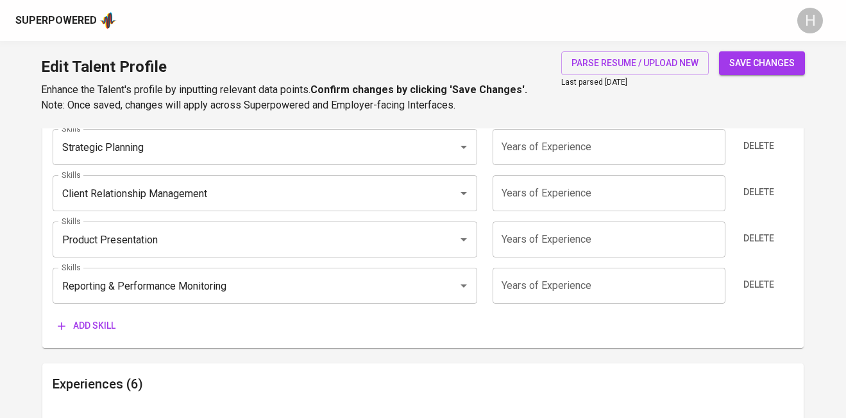
click at [766, 76] on div "save changes" at bounding box center [762, 82] width 86 height 62
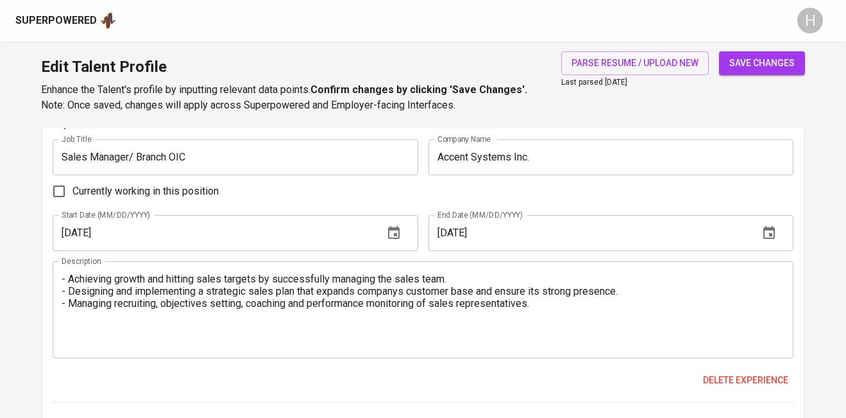
scroll to position [1047, 0]
click at [233, 285] on textarea "- Achieving growth and hitting sales targets by successfully managing the sales…" at bounding box center [423, 308] width 723 height 73
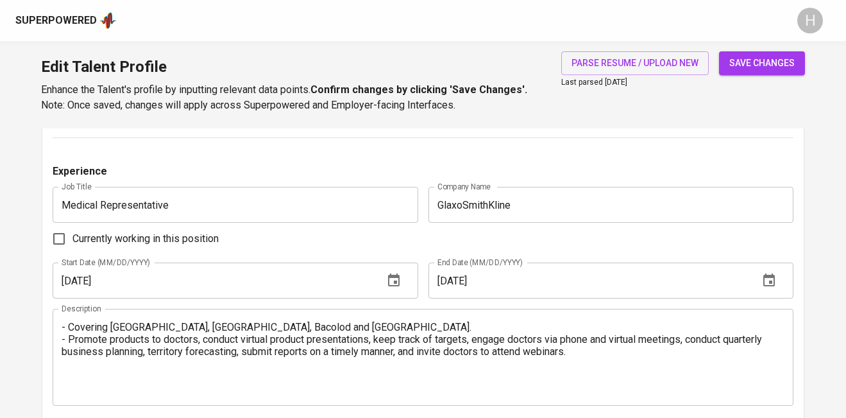
scroll to position [1312, 0]
click at [307, 271] on input "01/01/2020" at bounding box center [213, 279] width 321 height 36
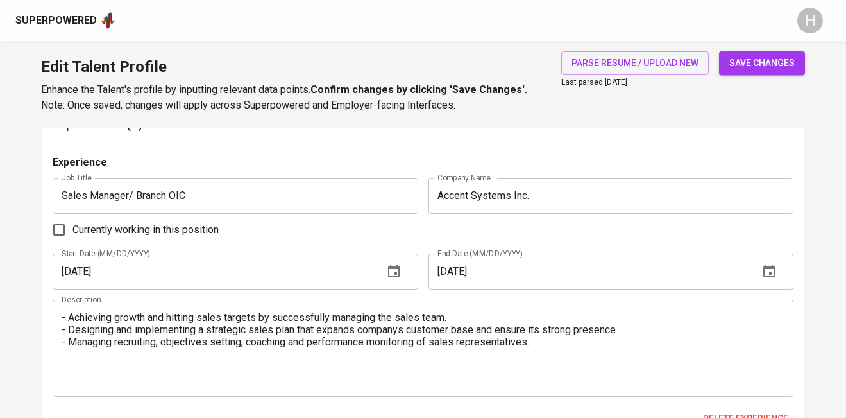
scroll to position [1085, 0]
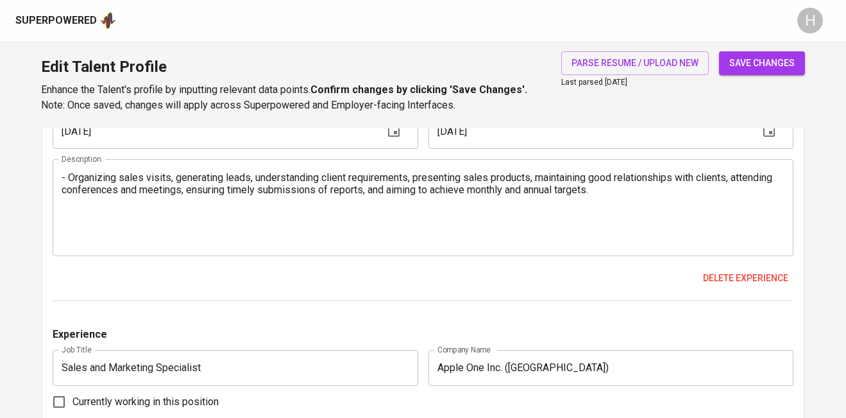
scroll to position [2702, 0]
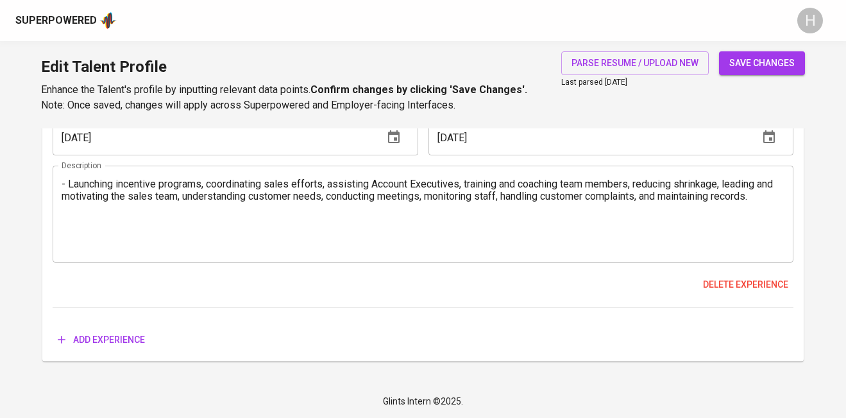
click at [105, 344] on span "Add experience" at bounding box center [101, 340] width 87 height 16
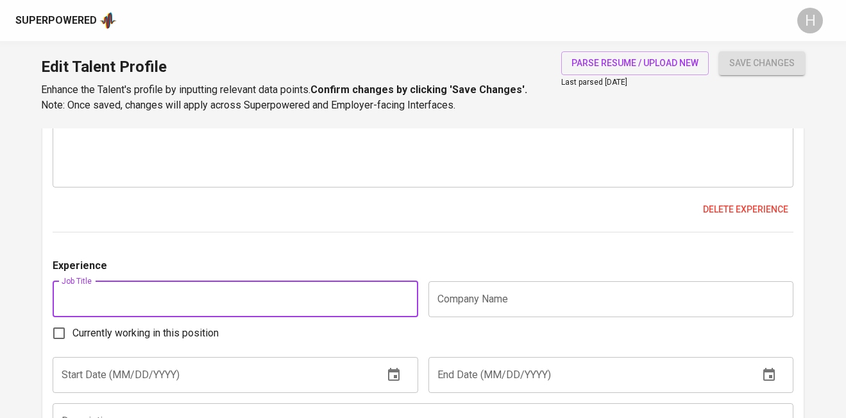
scroll to position [2825, 0]
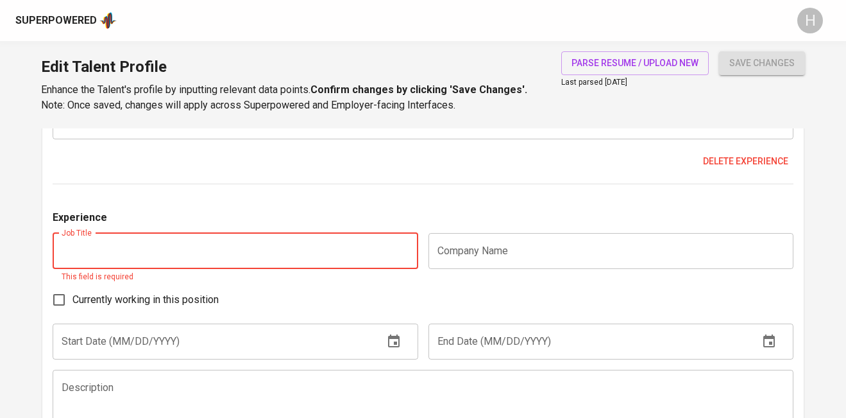
click at [505, 263] on input "text" at bounding box center [611, 251] width 366 height 36
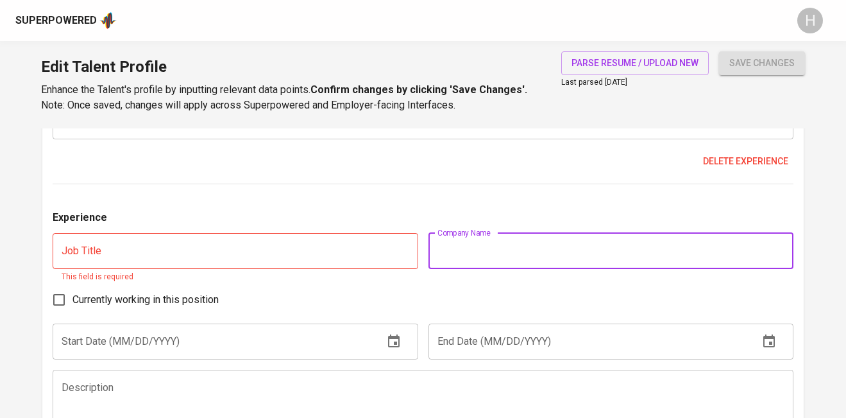
paste input "Zuellig Pharma Commercialization"
type input "Zuellig Pharma Commercialization"
click at [361, 257] on input "text" at bounding box center [236, 251] width 366 height 36
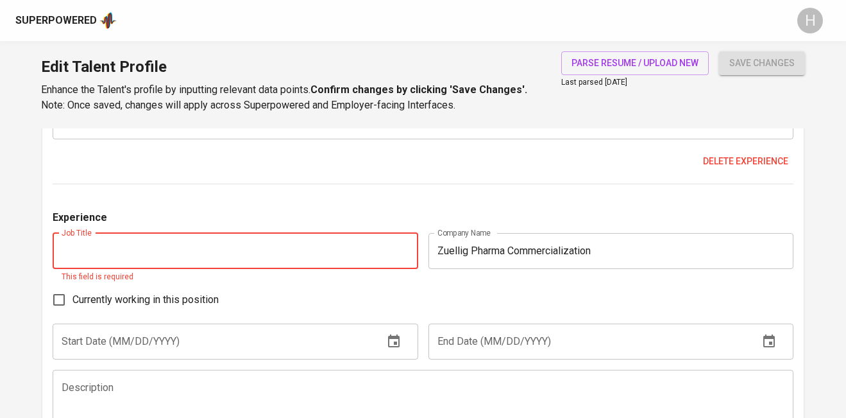
click at [217, 252] on input "text" at bounding box center [236, 251] width 366 height 36
paste input "Medical Representative"
click at [196, 266] on input "Medical Representative" at bounding box center [236, 251] width 366 height 36
type input "Medical Representative"
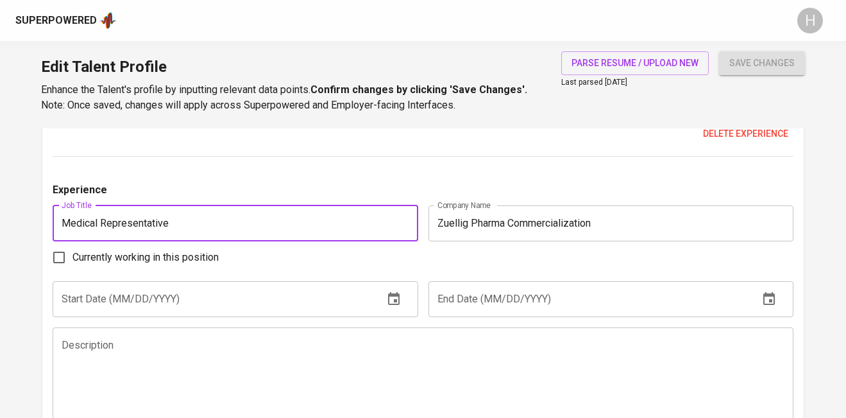
scroll to position [2855, 0]
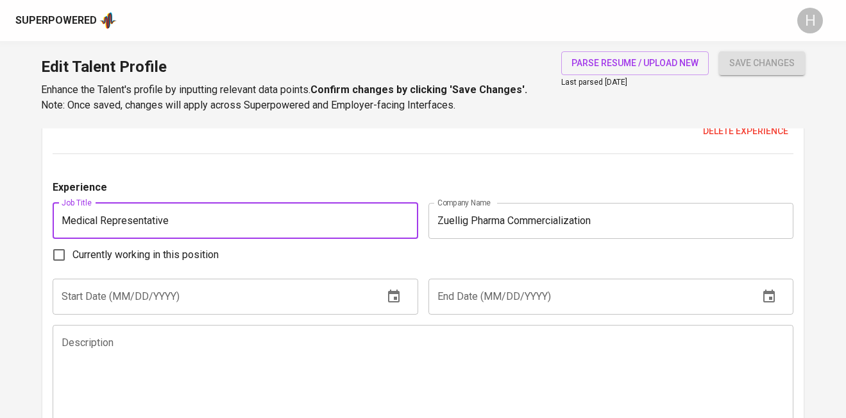
click at [359, 339] on textarea at bounding box center [423, 372] width 723 height 73
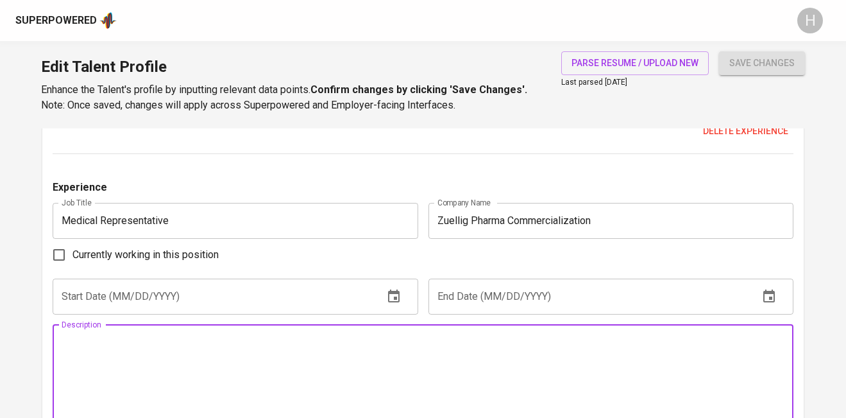
paste textarea "▪ Covering Cebu City and Cebu North (hospital based) ▪ - promote products to do…"
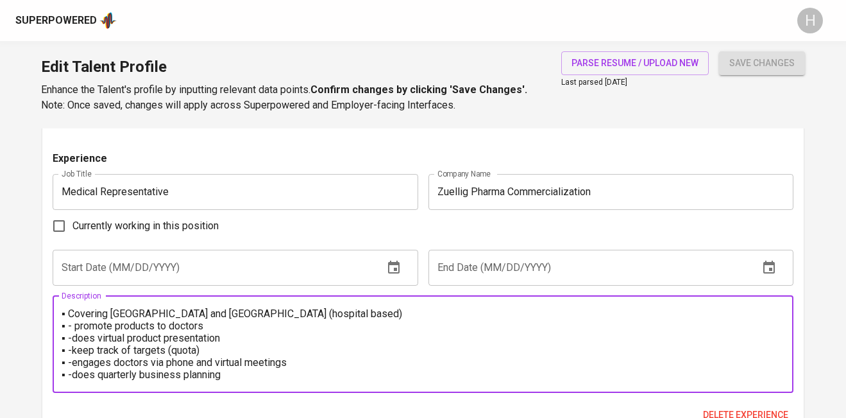
scroll to position [2884, 0]
click at [71, 315] on textarea "▪ Covering Cebu City and Cebu North (hospital based) ▪ - promote products to do…" at bounding box center [423, 344] width 723 height 73
click at [69, 325] on textarea "▪ Covering Cebu City and Cebu North (hospital based) ▪ - promote products to do…" at bounding box center [423, 344] width 723 height 73
click at [68, 314] on textarea "▪ Covering Cebu City and Cebu North (hospital based) ▪ - promote products to do…" at bounding box center [423, 344] width 723 height 73
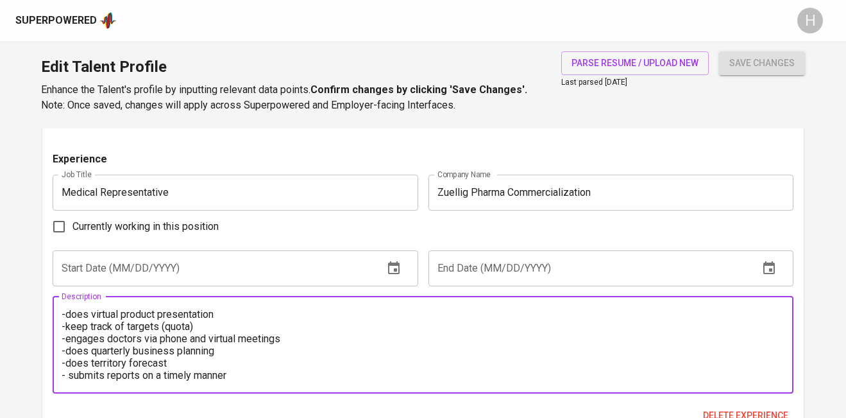
scroll to position [37, 0]
type textarea "Covering Cebu City and Cebu North (hospital based) - promote products to doctor…"
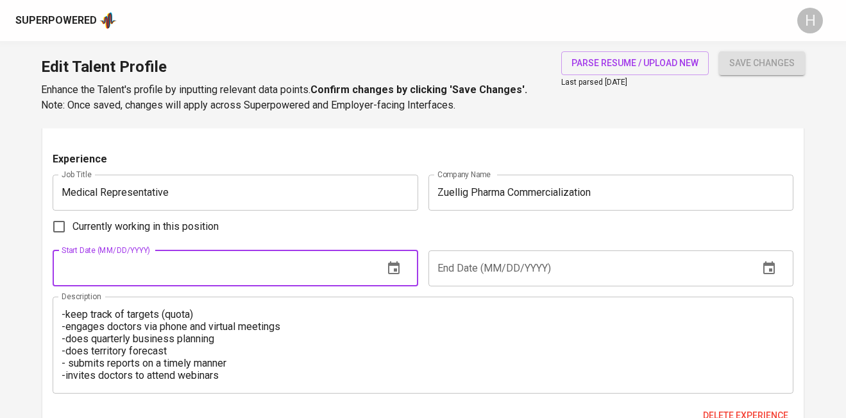
click at [163, 270] on input "text" at bounding box center [213, 268] width 321 height 36
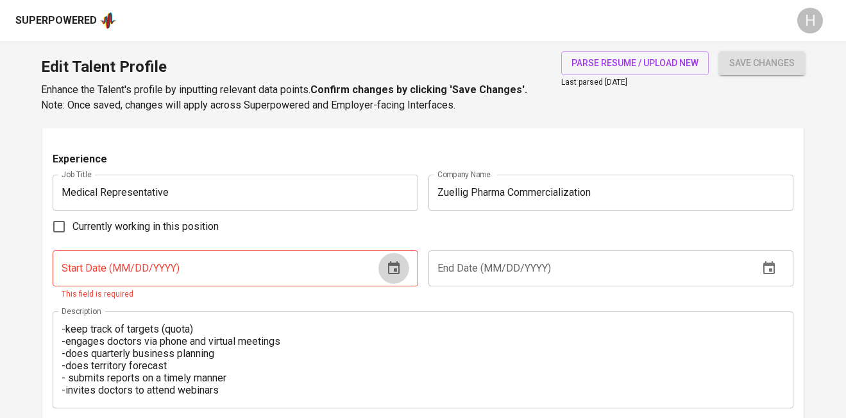
click at [247, 256] on input "text" at bounding box center [213, 268] width 321 height 36
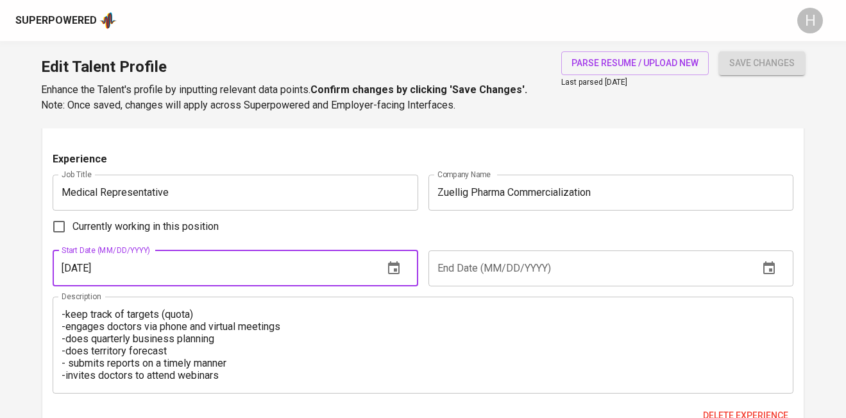
type input "10/01/2024"
click at [557, 228] on div "Currently working in this position" at bounding box center [423, 226] width 741 height 27
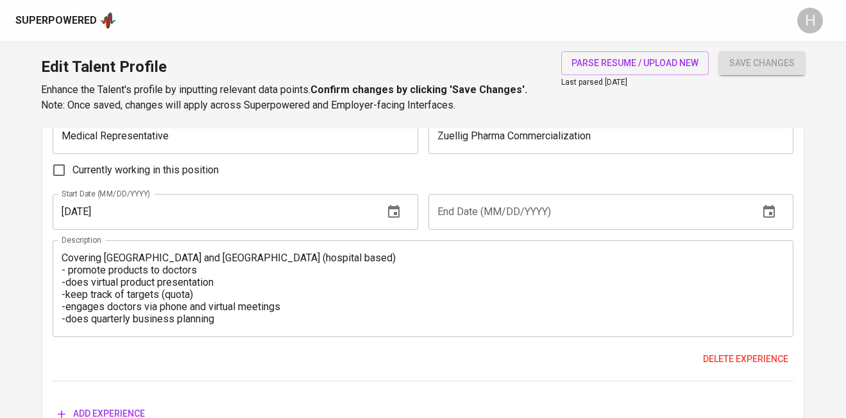
scroll to position [2928, 0]
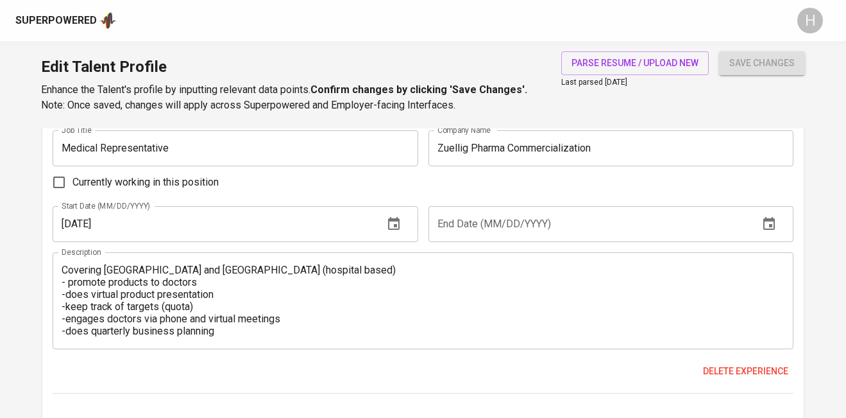
click at [480, 224] on input "text" at bounding box center [588, 224] width 321 height 36
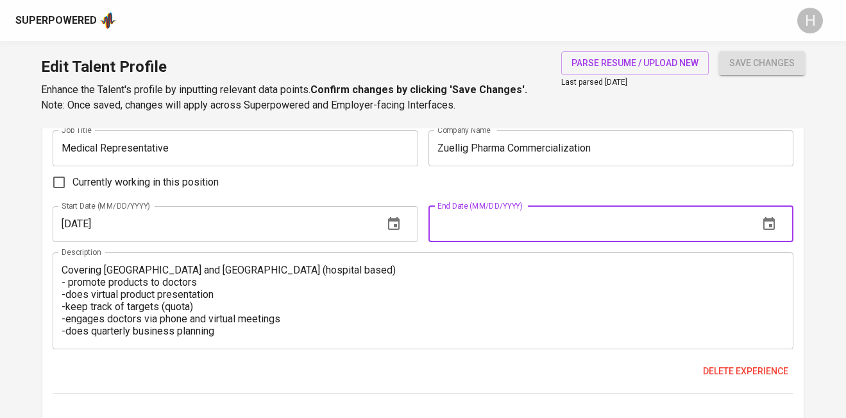
click at [441, 226] on input "text" at bounding box center [588, 224] width 321 height 36
click at [113, 188] on span "Currently working in this position" at bounding box center [145, 181] width 146 height 15
click at [72, 188] on input "Currently working in this position" at bounding box center [59, 182] width 27 height 27
checkbox input "true"
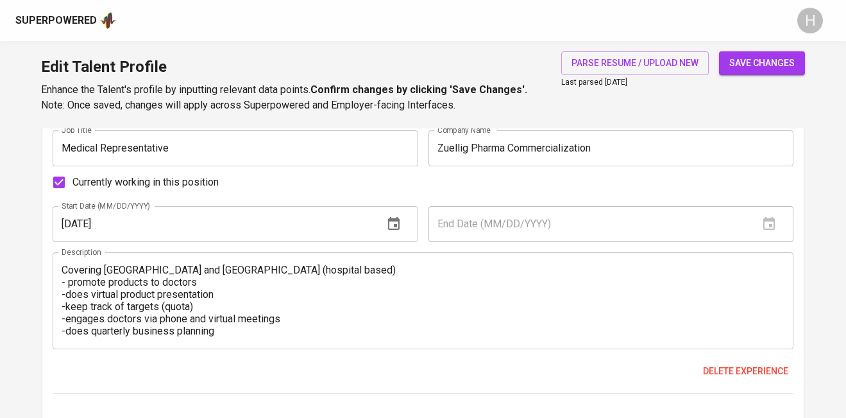
click at [756, 60] on span "save changes" at bounding box center [761, 63] width 65 height 16
type input "Reporting & Performance Monitoring"
type input "Medical Representative"
type input "Zuellig Pharma Commercialization"
checkbox input "true"
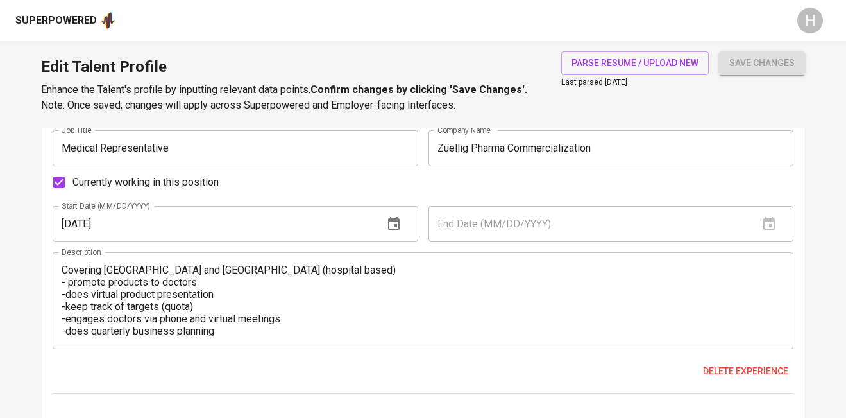
type input "10/01/2024"
type textarea "Covering Cebu City and Cebu North (hospital based) - promote products to doctor…"
type input "Sales Manager/ Branch OIC"
type input "Accent Systems Inc."
type input "06/01/2023"
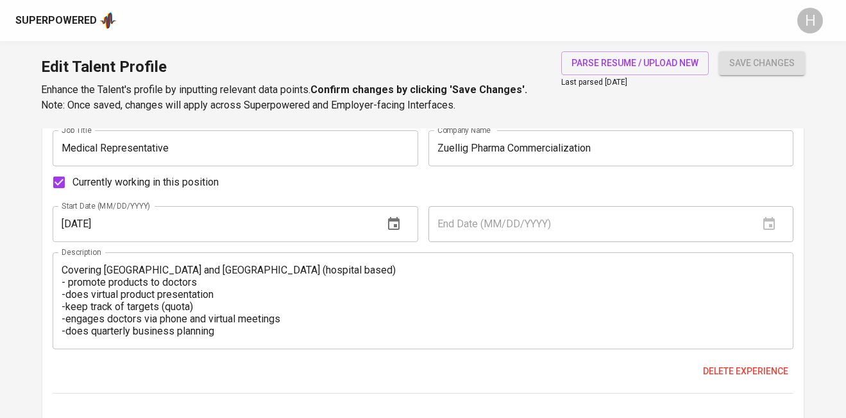
type input "08/01/2024"
type textarea "- Achieving growth and hitting sales targets by successfully managing the sales…"
type input "GlaxoSmithKline"
type input "01/01/2020"
type input "08/01/2022"
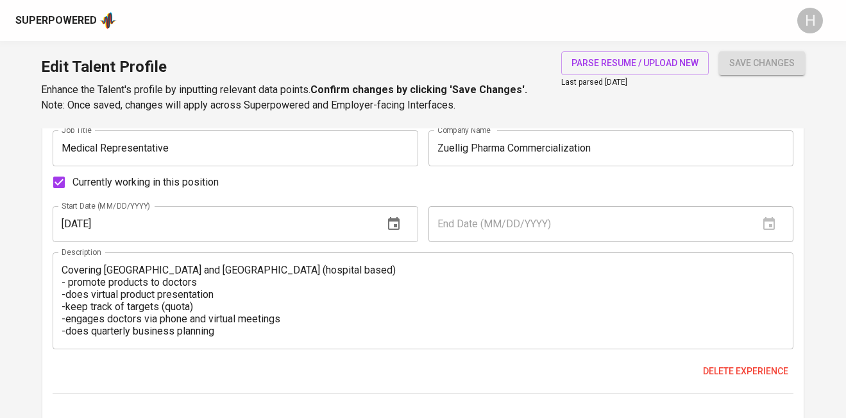
type textarea "- Covering Cebu, Cebu South, Bacolod and Iloilo. - Promote products to doctors,…"
type input "Medical Representative"
type input "GETZ Pharma Phils. Inc"
type input "01/01/2018"
type input "01/01/2020"
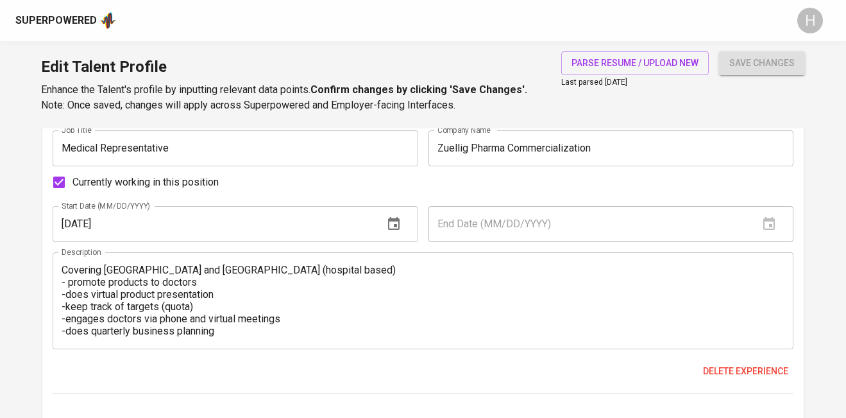
type textarea "- Covering Cebu, Cebu South and Dumaguete. - Promote products to doctors, condu…"
type input "Corporate Sales Specialist"
type input "BPI- PHILAM"
type input "02/01/2015"
type input "04/01/2017"
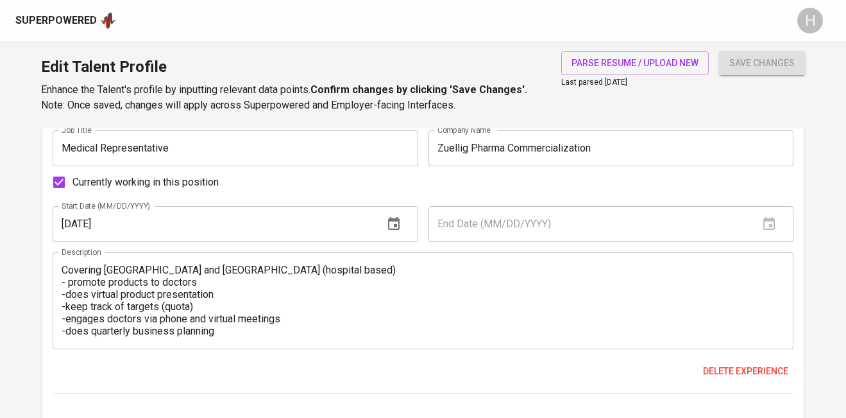
type textarea "- Organizing sales visits, generating leads, understanding client requirements,…"
type input "Sales and Marketing Specialist"
type input "Apple One Inc. (Sheraton Hotel and Resort)"
type input "05/01/2013"
type input "01/01/2015"
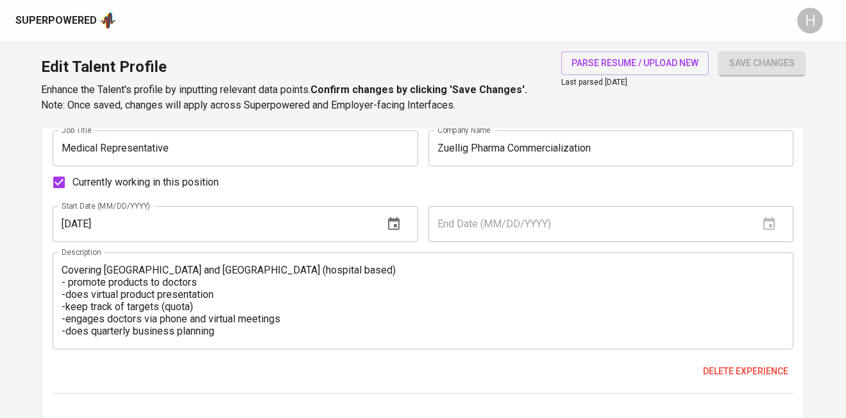
type textarea "- Evaluating and optimizing sales and marketing team, analyzing market trends, …"
type input "Product Presentation"
type input "Strategic Planning"
type input "Sales and Business Development"
type input "Sales Supervisor"
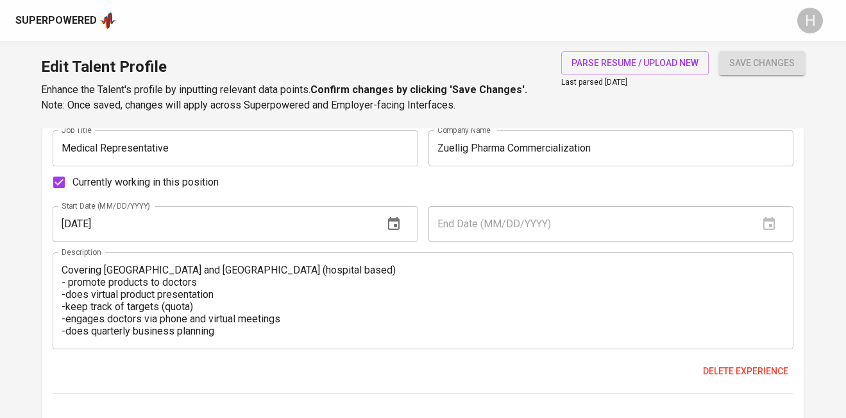
type input "Italian Food Specialists"
checkbox input "false"
type input "04/01/2011"
type input "01/01/2013"
type textarea "- Launching incentive programs, coordinating sales efforts, assisting Account E…"
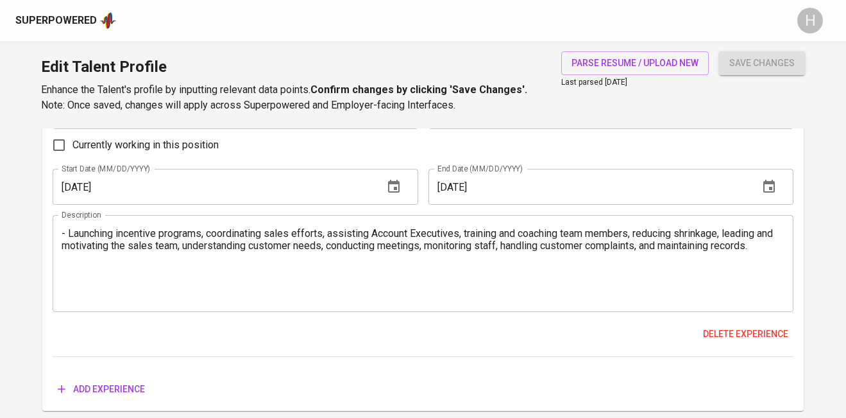
scroll to position [2955, 0]
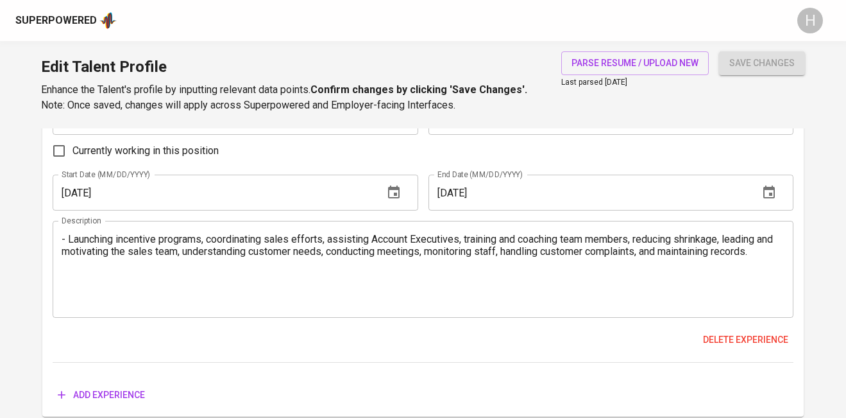
click at [434, 241] on textarea "- Launching incentive programs, coordinating sales efforts, assisting Account E…" at bounding box center [423, 269] width 723 height 73
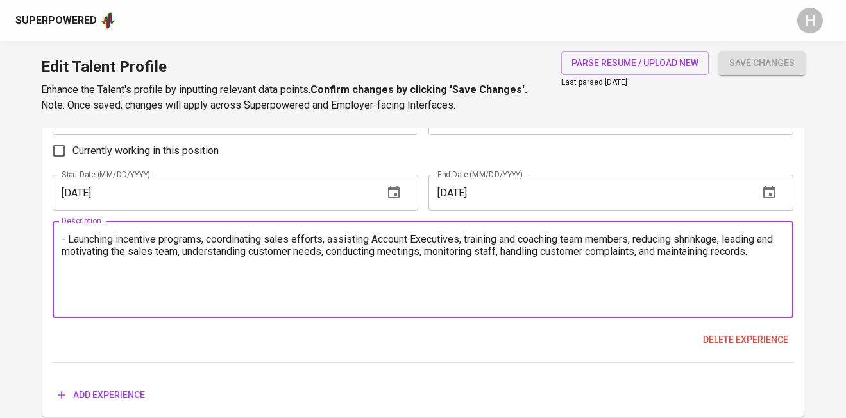
click at [375, 239] on textarea "- Launching incentive programs, coordinating sales efforts, assisting Account E…" at bounding box center [423, 269] width 723 height 73
click at [523, 253] on textarea "- Launching incentive programs, coordinating sales efforts, assisting Account E…" at bounding box center [423, 269] width 723 height 73
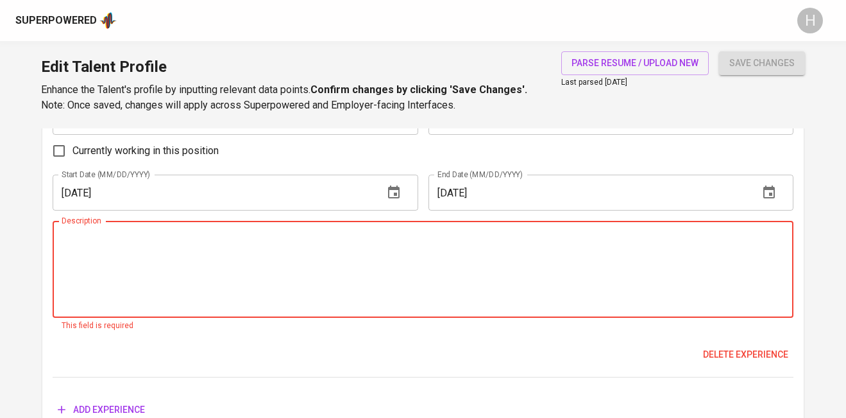
click at [225, 267] on textarea at bounding box center [423, 269] width 723 height 73
paste textarea "Designed and launched incentive programs to boost team performance and sales. C…"
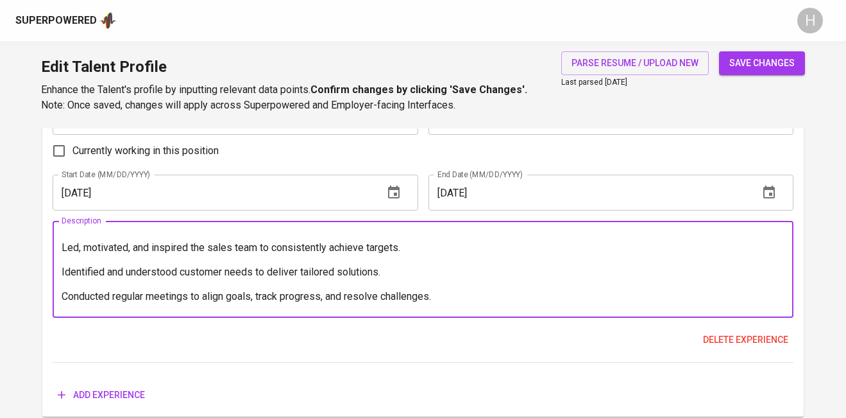
scroll to position [0, 0]
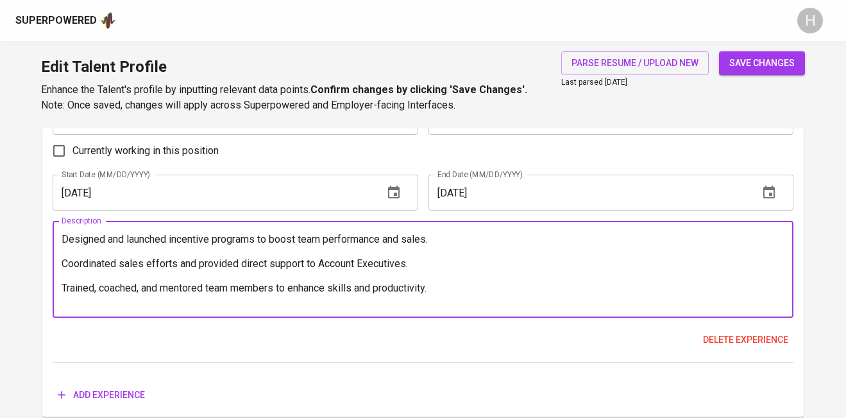
click at [65, 233] on textarea "Designed and launched incentive programs to boost team performance and sales. C…" at bounding box center [423, 269] width 723 height 73
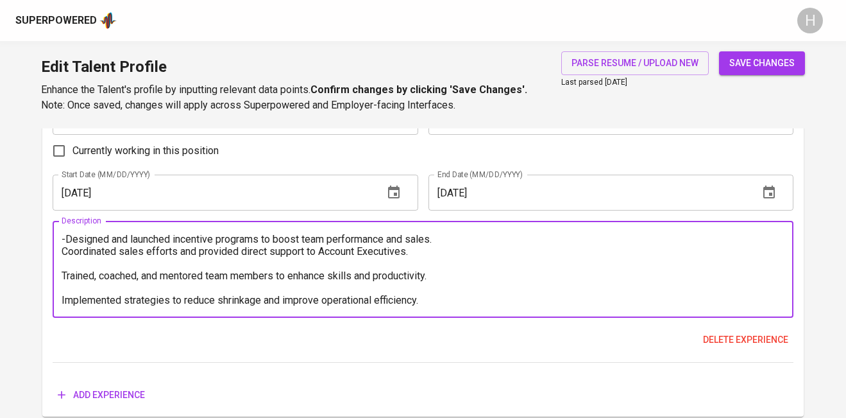
click at [62, 250] on textarea "-Designed and launched incentive programs to boost team performance and sales. …" at bounding box center [423, 269] width 723 height 73
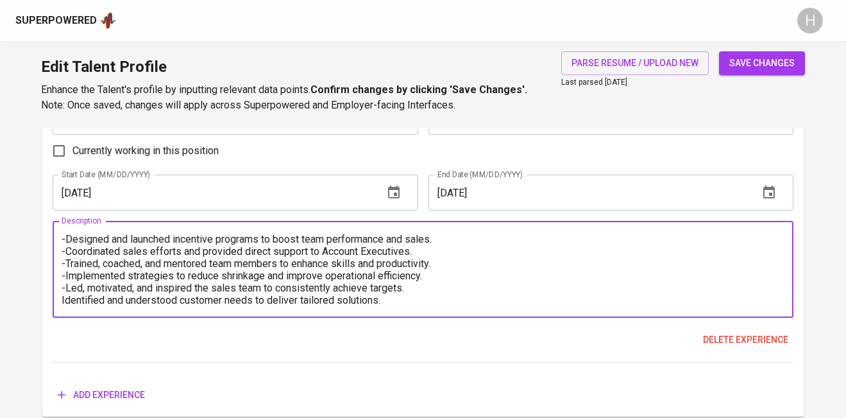
click at [62, 300] on textarea "-Designed and launched incentive programs to boost team performance and sales. …" at bounding box center [423, 269] width 723 height 73
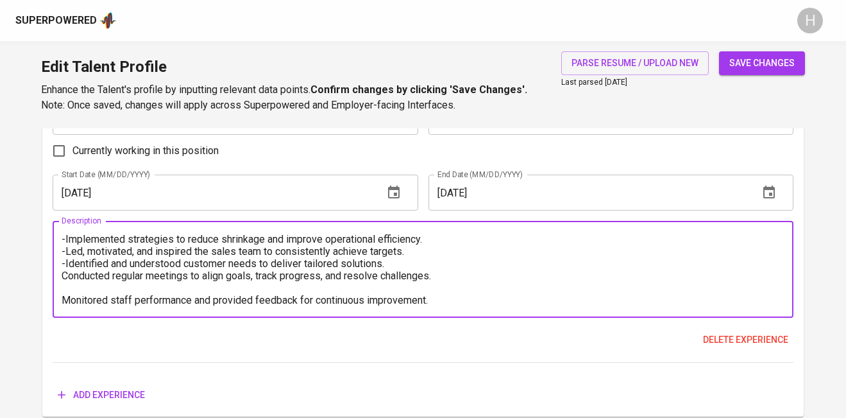
scroll to position [37, 0]
click at [62, 279] on textarea "-Designed and launched incentive programs to boost team performance and sales. …" at bounding box center [423, 269] width 723 height 73
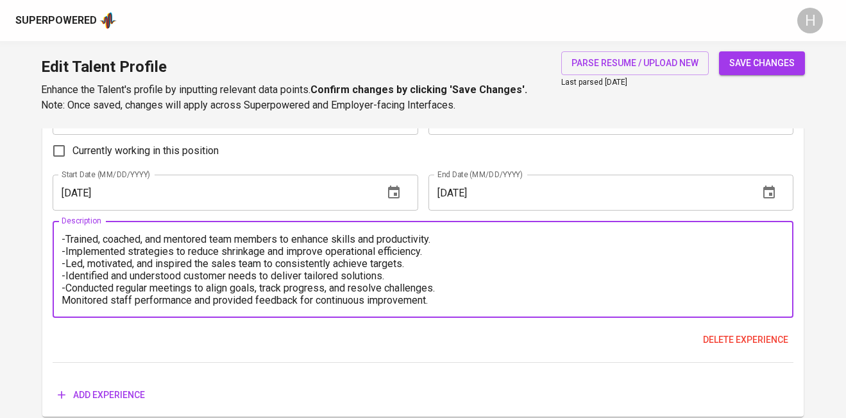
scroll to position [24, 0]
click at [61, 299] on div "-Designed and launched incentive programs to boost team performance and sales. …" at bounding box center [423, 269] width 741 height 97
click at [66, 300] on textarea "-Designed and launched incentive programs to boost team performance and sales. …" at bounding box center [423, 269] width 723 height 73
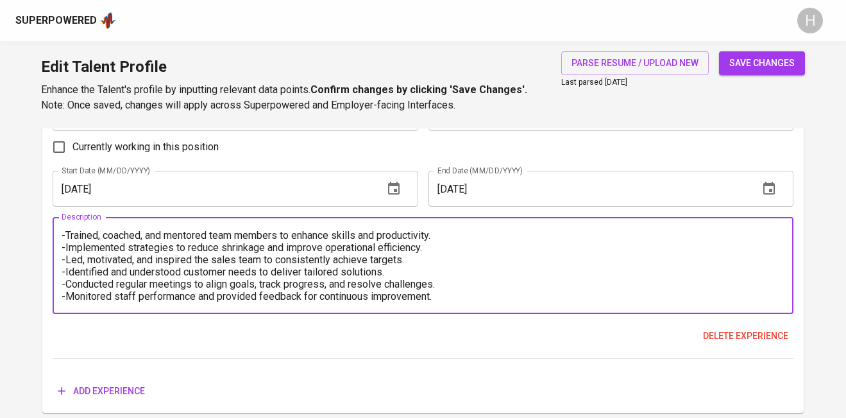
scroll to position [2965, 0]
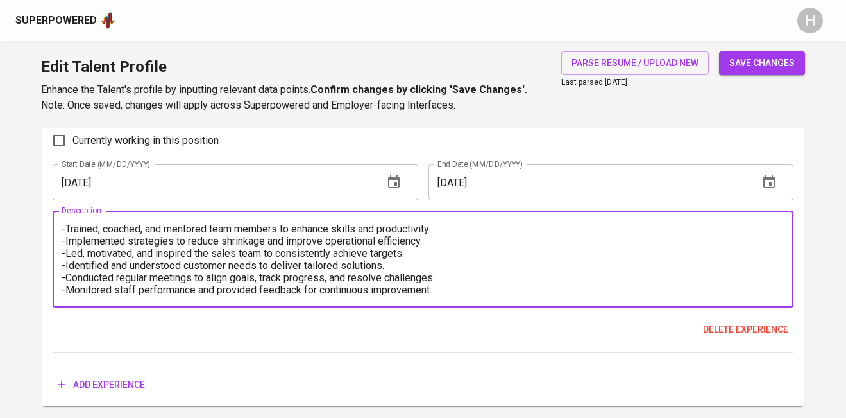
type textarea "-Designed and launched incentive programs to boost team performance and sales. …"
click at [182, 316] on div "Experience Job Title Sales Supervisor Job Title Company Name Italian Food Speci…" at bounding box center [423, 208] width 741 height 287
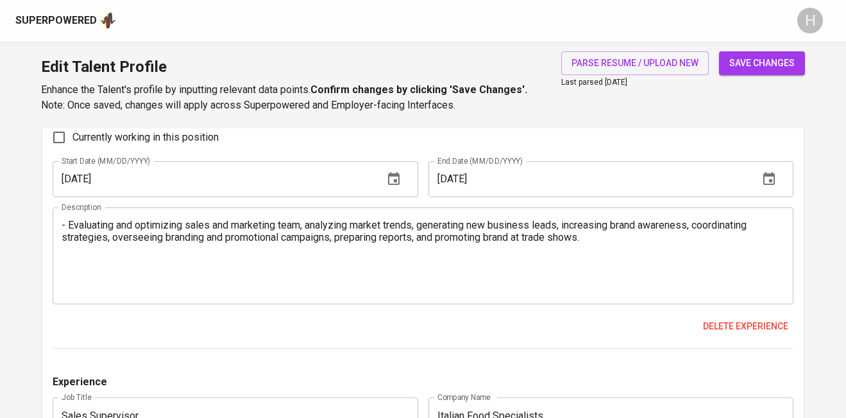
scroll to position [2657, 0]
click at [277, 242] on textarea "- Evaluating and optimizing sales and marketing team, analyzing market trends, …" at bounding box center [423, 254] width 723 height 73
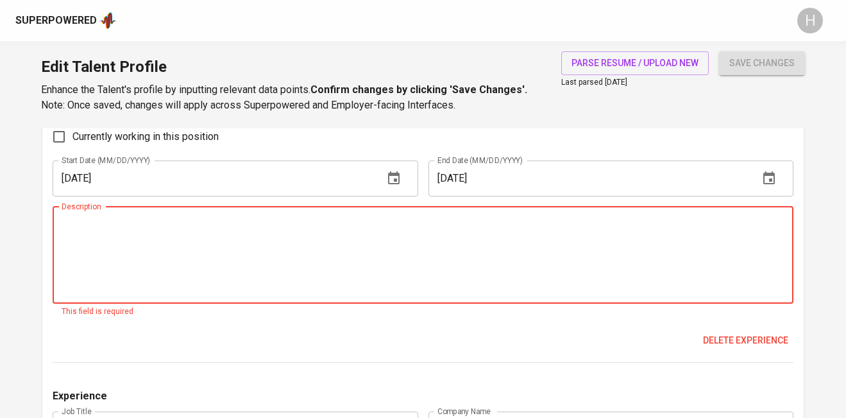
click at [217, 235] on textarea at bounding box center [423, 254] width 723 height 73
paste textarea "Evaluated and optimized sales and marketing team performance to maximize result…"
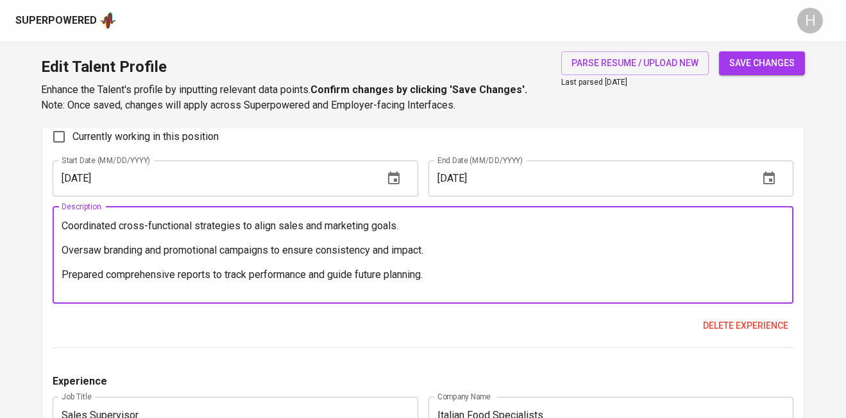
scroll to position [0, 0]
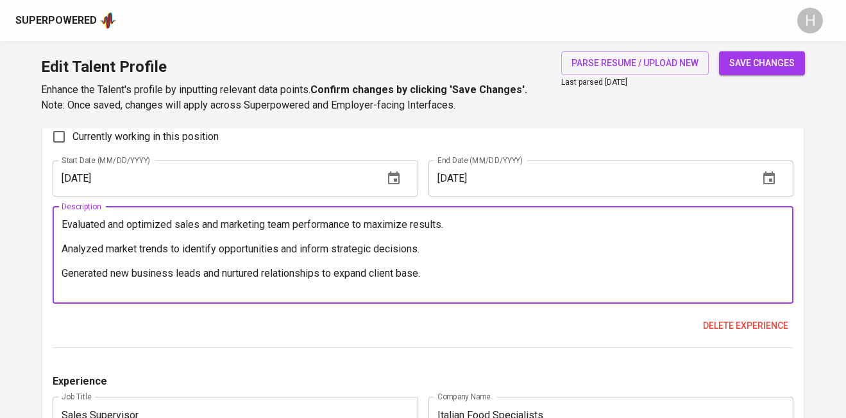
click at [62, 224] on textarea "Evaluated and optimized sales and marketing team performance to maximize result…" at bounding box center [423, 254] width 723 height 73
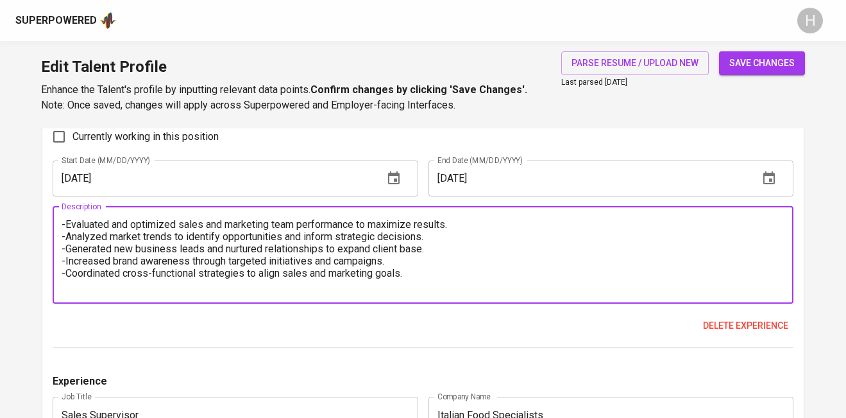
scroll to position [12, 0]
click at [63, 275] on textarea "-Evaluated and optimized sales and marketing team performance to maximize resul…" at bounding box center [423, 254] width 723 height 73
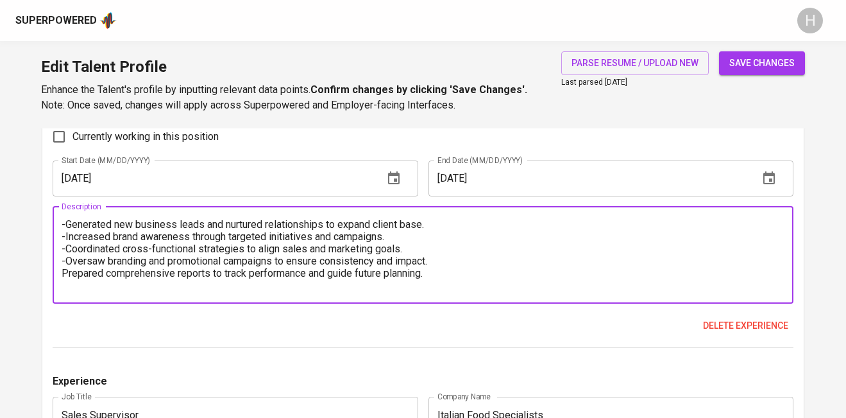
click at [62, 268] on textarea "-Evaluated and optimized sales and marketing team performance to maximize resul…" at bounding box center [423, 254] width 723 height 73
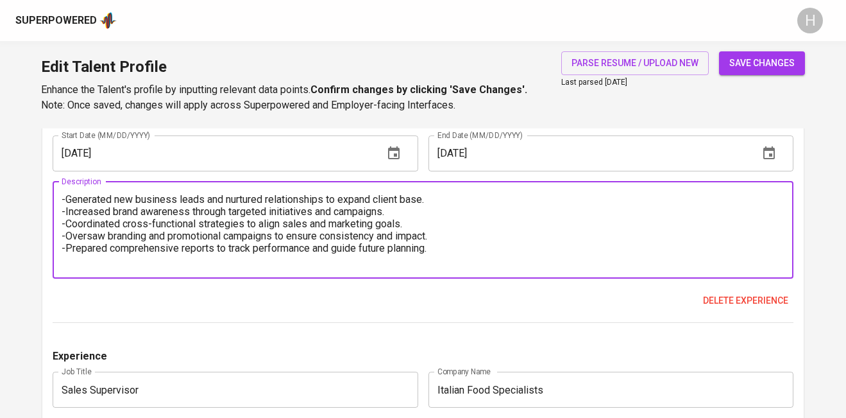
scroll to position [2685, 0]
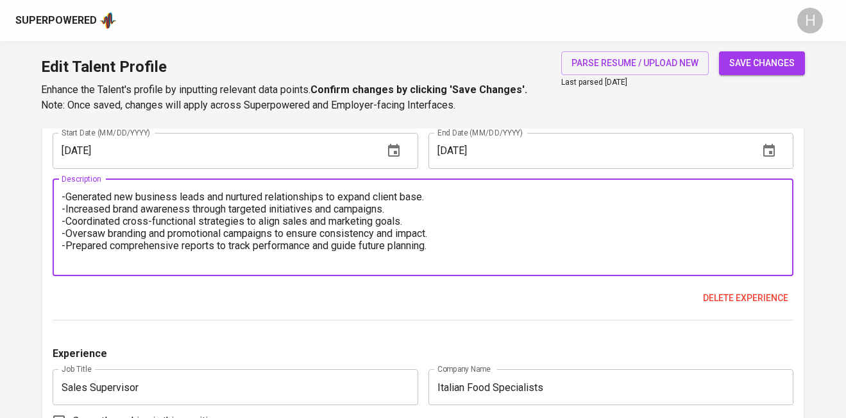
type textarea "-Evaluated and optimized sales and marketing team performance to maximize resul…"
click at [765, 52] on button "save changes" at bounding box center [762, 63] width 86 height 24
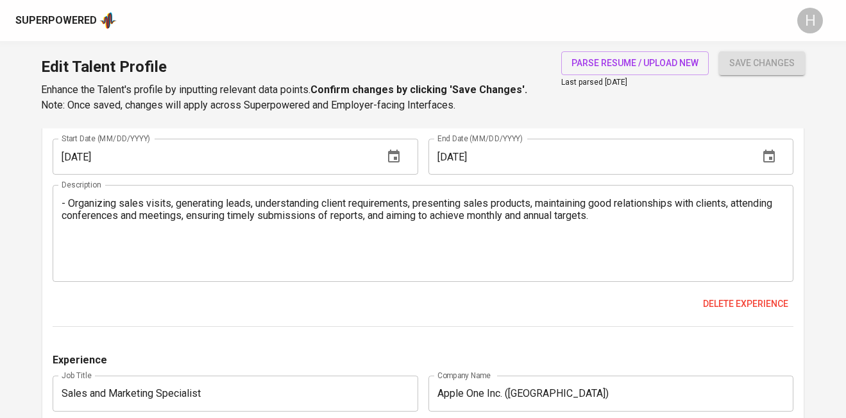
scroll to position [2365, 0]
click at [373, 210] on textarea "- Organizing sales visits, generating leads, understanding client requirements,…" at bounding box center [423, 234] width 723 height 73
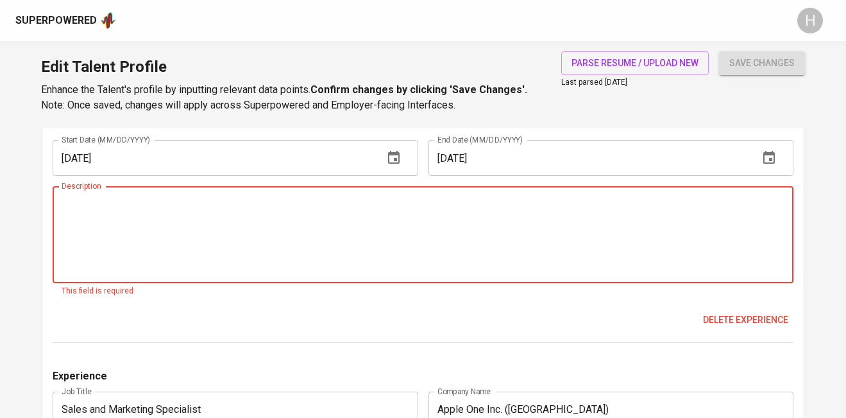
click at [192, 208] on textarea at bounding box center [423, 234] width 723 height 73
paste textarea "Organized and conducted sales visits to identify and pursue opportunities. Gene…"
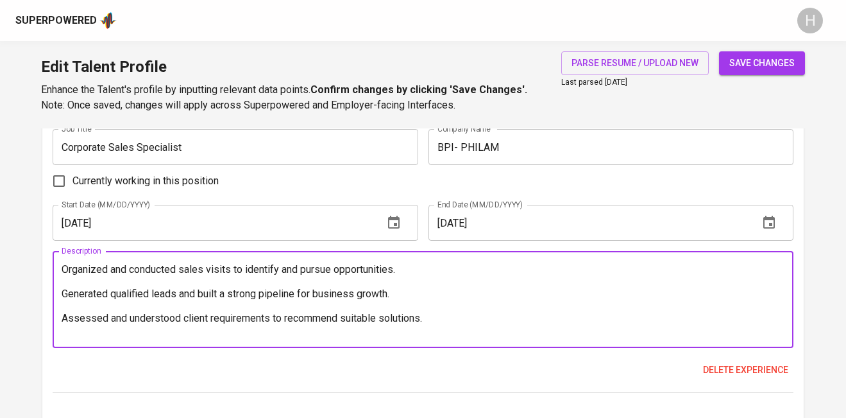
scroll to position [2297, 0]
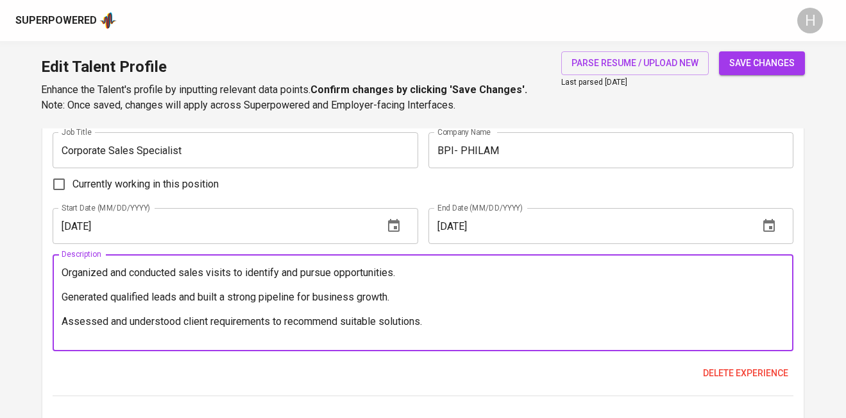
click at [65, 271] on textarea "Organized and conducted sales visits to identify and pursue opportunities. Gene…" at bounding box center [423, 302] width 723 height 73
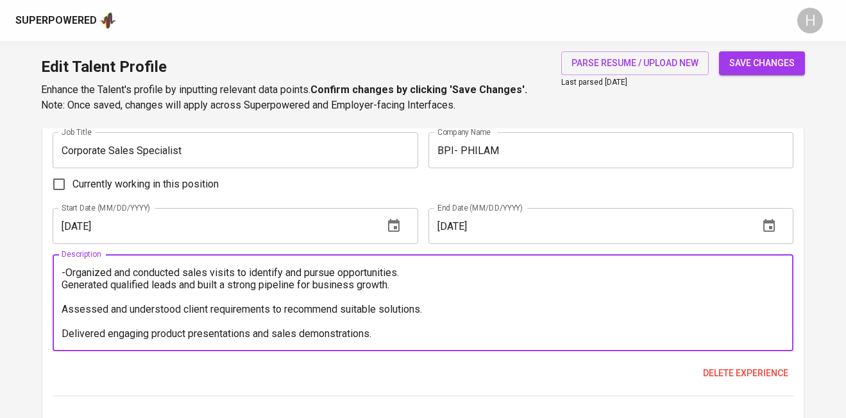
click at [63, 286] on textarea "-Organized and conducted sales visits to identify and pursue opportunities. Gen…" at bounding box center [423, 302] width 723 height 73
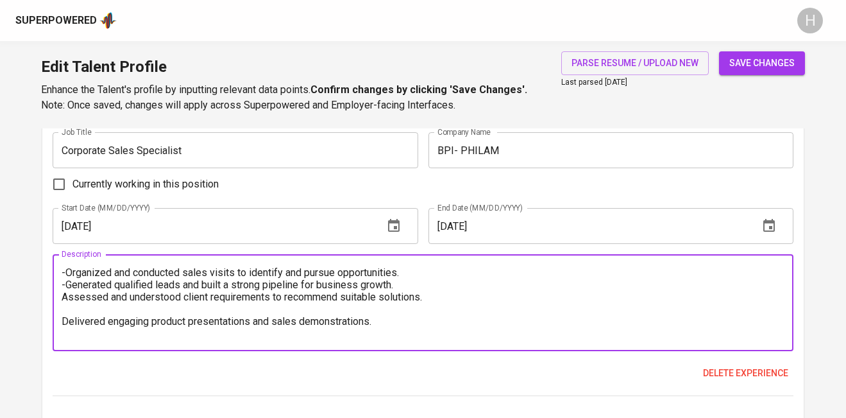
click at [63, 304] on textarea "-Organized and conducted sales visits to identify and pursue opportunities. -Ge…" at bounding box center [423, 302] width 723 height 73
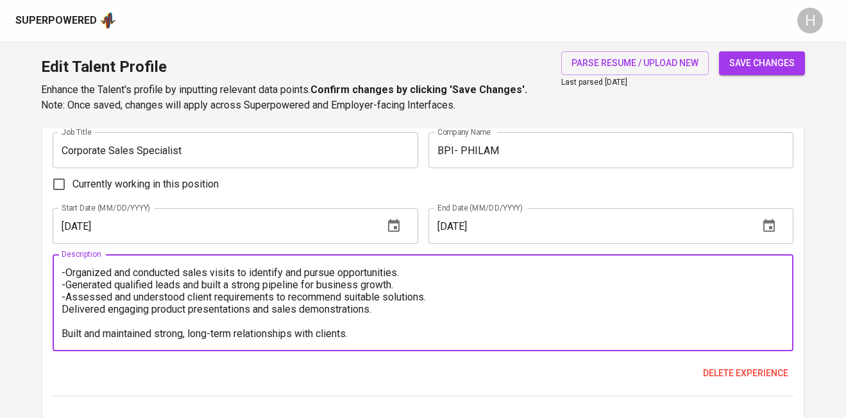
click at [56, 314] on div "-Organized and conducted sales visits to identify and pursue opportunities. -Ge…" at bounding box center [423, 302] width 741 height 97
click at [62, 306] on textarea "-Organized and conducted sales visits to identify and pursue opportunities. -Ge…" at bounding box center [423, 302] width 723 height 73
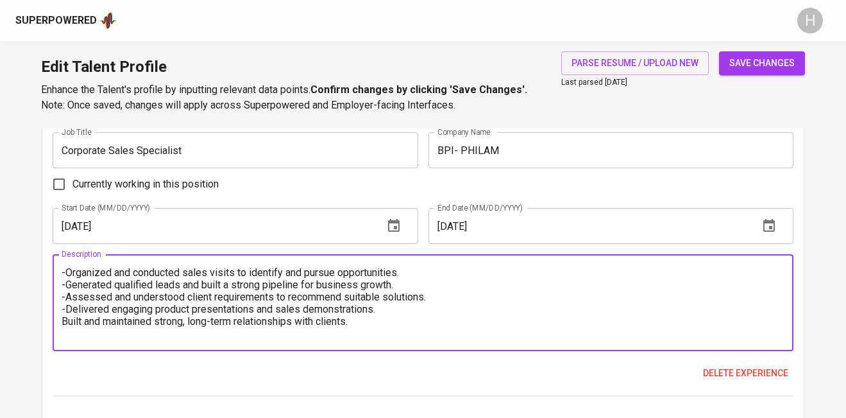
click at [60, 323] on div "-Organized and conducted sales visits to identify and pursue opportunities. -Ge…" at bounding box center [423, 302] width 741 height 97
click at [62, 321] on textarea "-Organized and conducted sales visits to identify and pursue opportunities. -Ge…" at bounding box center [423, 302] width 723 height 73
click at [62, 330] on textarea "-Organized and conducted sales visits to identify and pursue opportunities. -Ge…" at bounding box center [423, 302] width 723 height 73
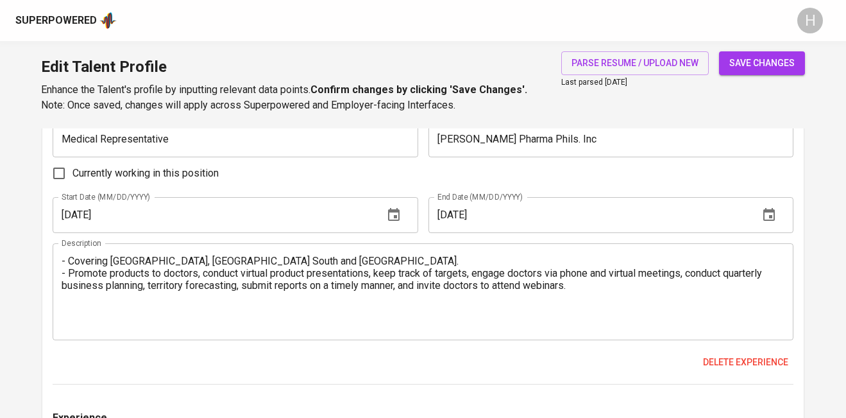
scroll to position [1997, 0]
type textarea "-Organized and conducted sales visits to identify and pursue opportunities. -Ge…"
click at [165, 279] on textarea "- Covering Cebu, Cebu South and Dumaguete. - Promote products to doctors, condu…" at bounding box center [423, 290] width 723 height 73
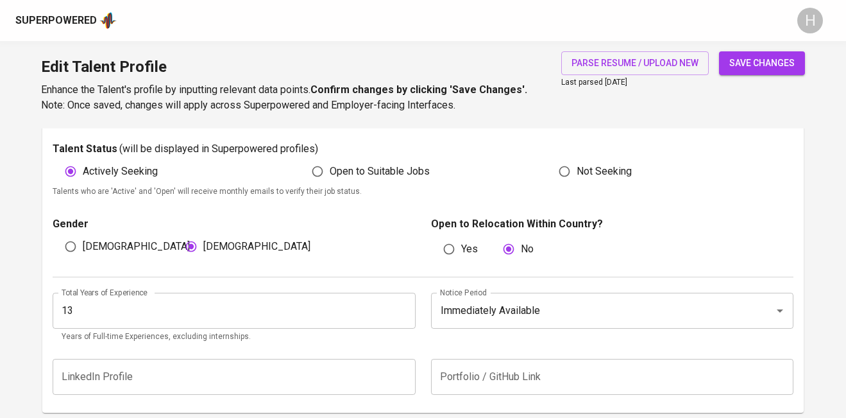
scroll to position [348, 0]
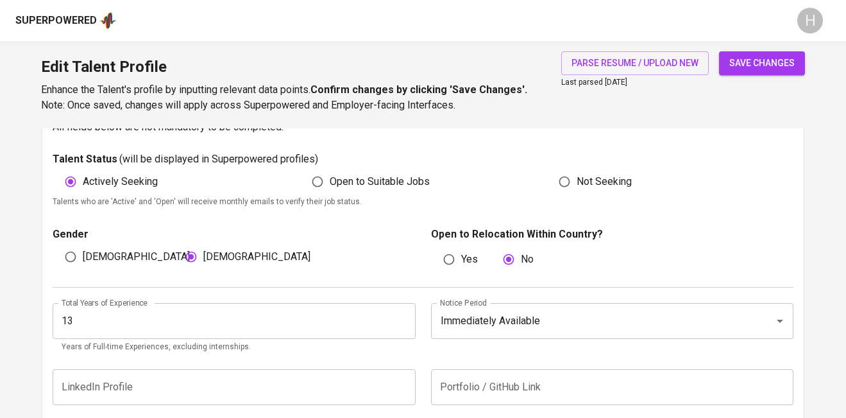
click at [762, 64] on span "save changes" at bounding box center [761, 63] width 65 height 16
click at [152, 185] on div "Actively Seeking Open to Suitable Jobs Not Seeking" at bounding box center [423, 181] width 741 height 24
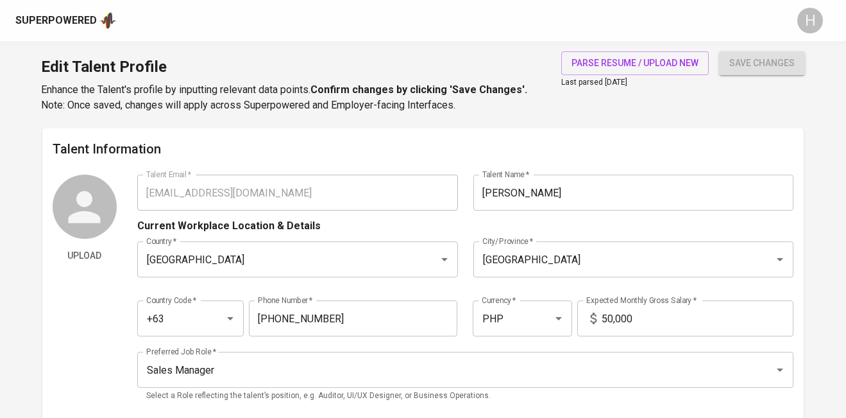
click at [51, 19] on div "Superpowered" at bounding box center [55, 20] width 81 height 15
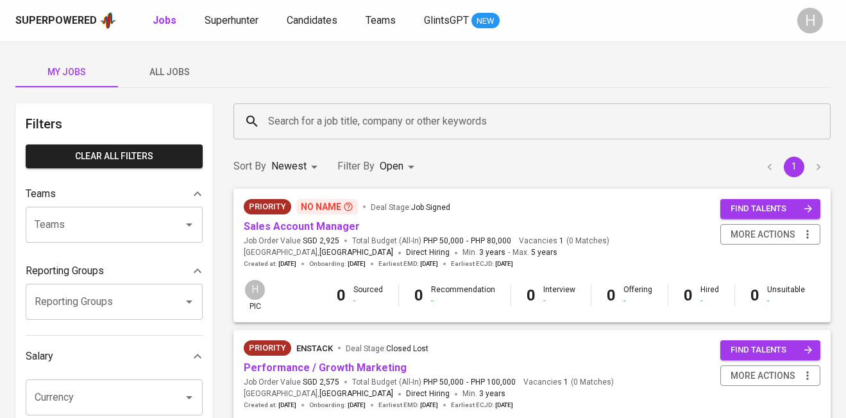
scroll to position [99, 0]
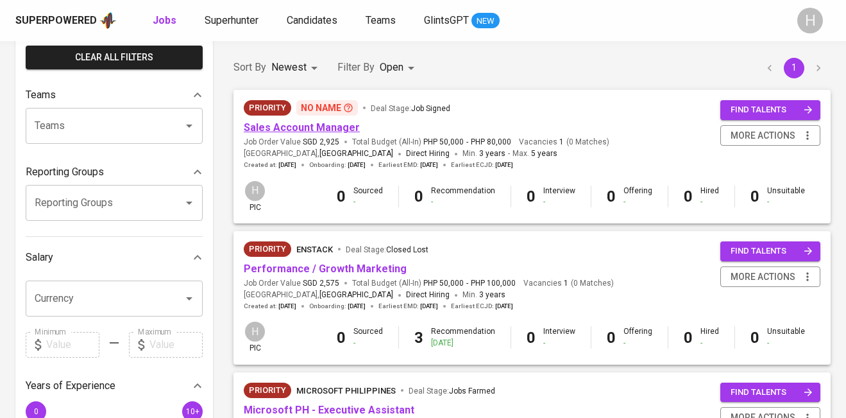
click at [324, 125] on link "Sales Account Manager" at bounding box center [302, 127] width 116 height 12
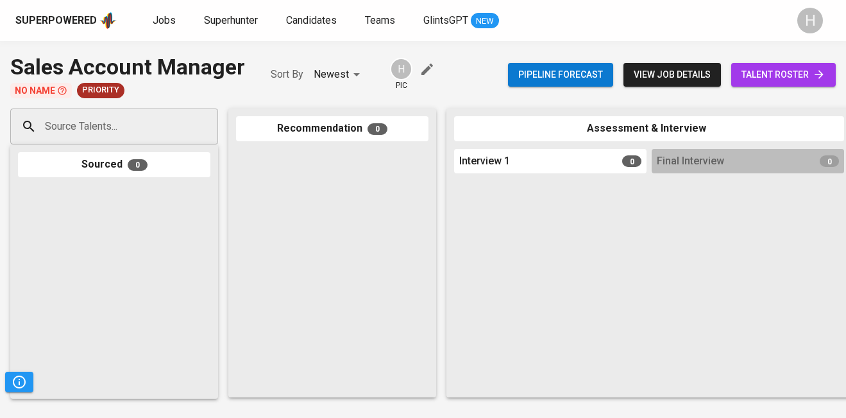
click at [94, 119] on input "Source Talents..." at bounding box center [109, 126] width 135 height 24
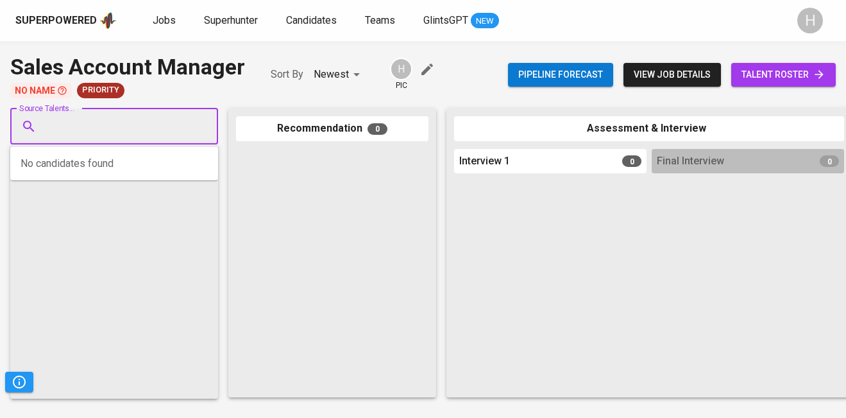
paste input "jacquezachenzoelisse@gmail.com"
type input "jacquezachenzoelisse@gmail.com"
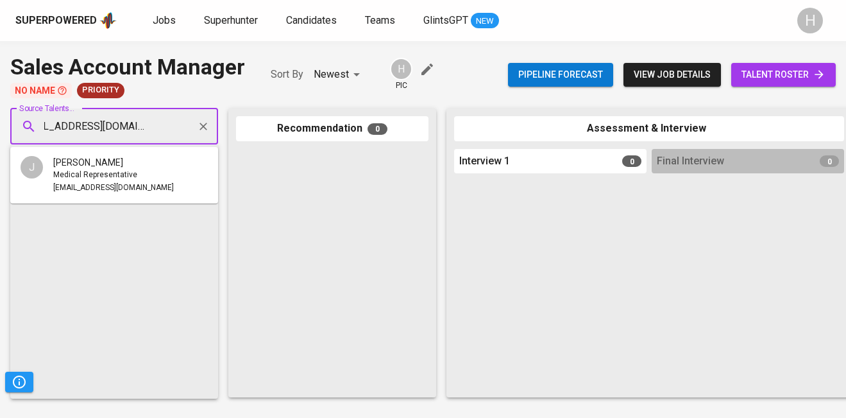
click at [82, 166] on span "[PERSON_NAME]" at bounding box center [88, 162] width 70 height 13
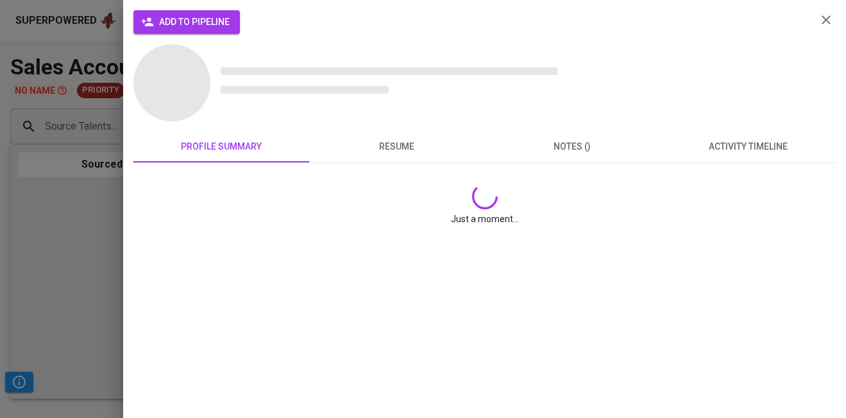
scroll to position [0, 0]
click at [185, 30] on span "add to pipeline" at bounding box center [187, 22] width 86 height 16
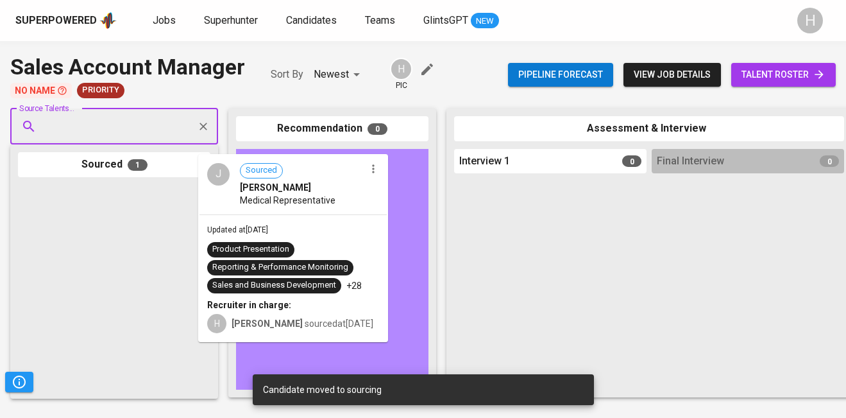
drag, startPoint x: 85, startPoint y: 226, endPoint x: 271, endPoint y: 189, distance: 190.3
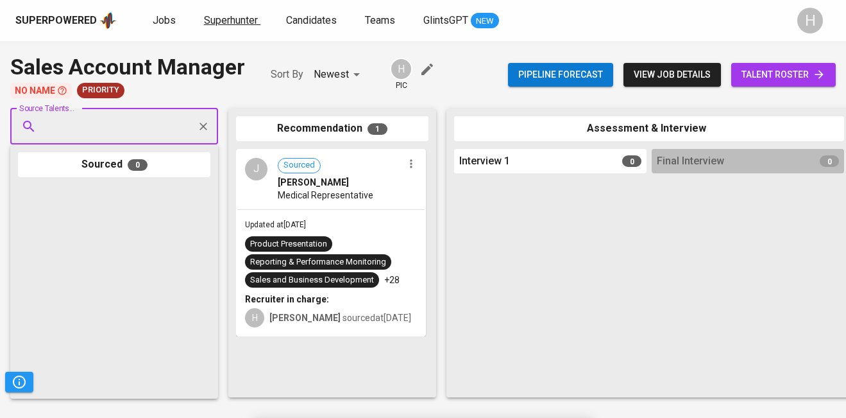
click at [231, 18] on span "Superhunter" at bounding box center [231, 20] width 54 height 12
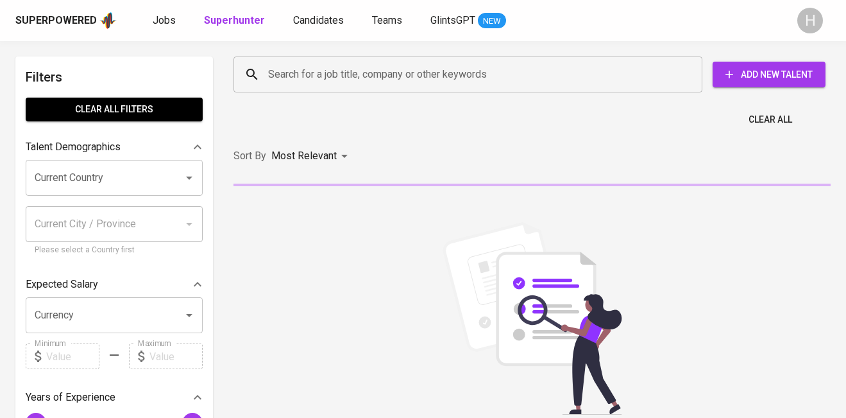
click at [290, 76] on input "Search for a job title, company or other keywords" at bounding box center [471, 74] width 412 height 24
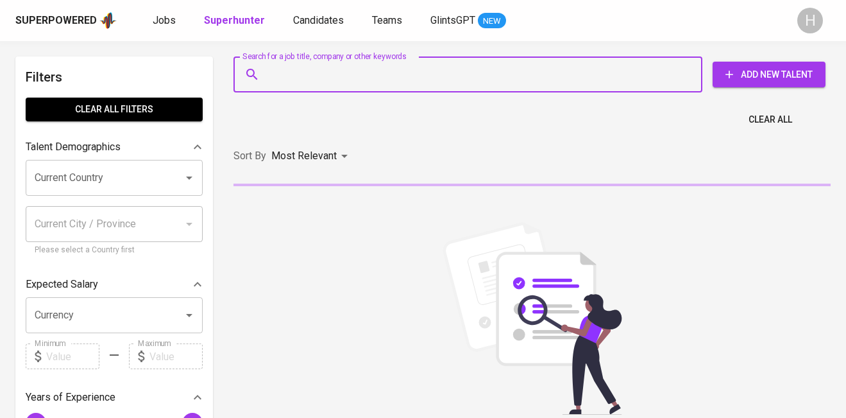
paste input "jacquezachenzoelisse@gmail.com"
type input "jacquezachenzoelisse@gmail.com"
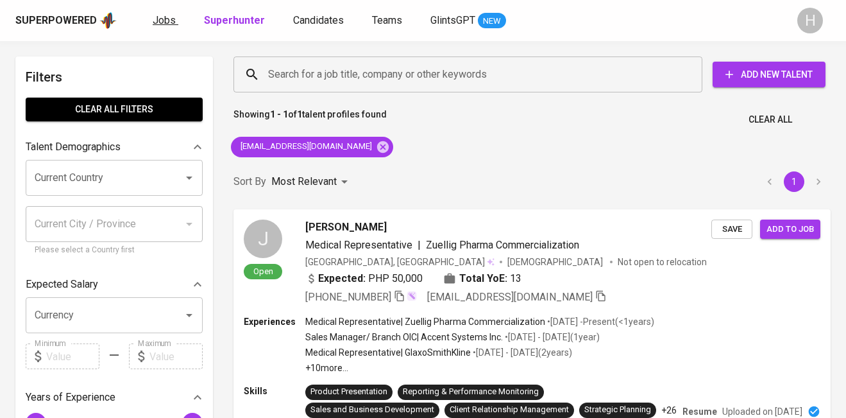
click at [160, 22] on span "Jobs" at bounding box center [164, 20] width 23 height 12
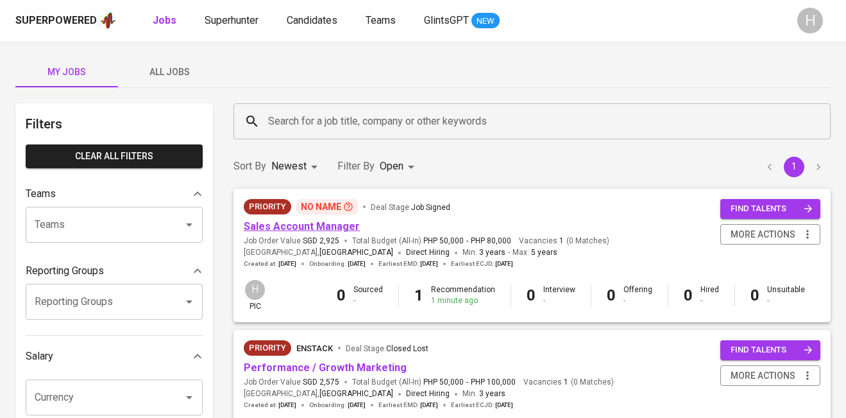
click at [307, 229] on link "Sales Account Manager" at bounding box center [302, 226] width 116 height 12
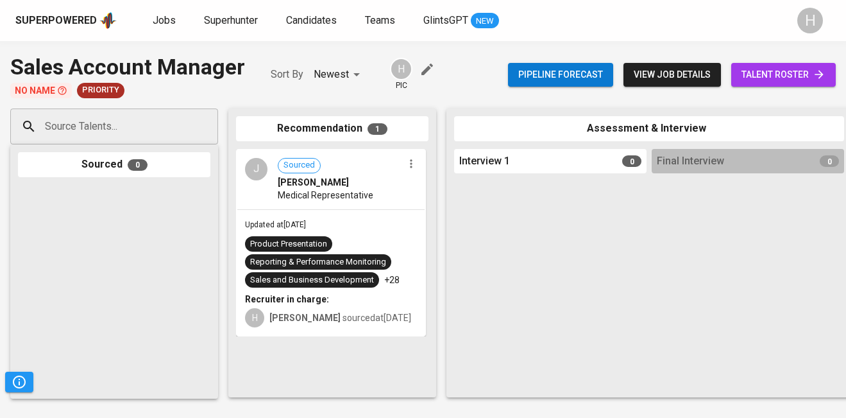
click at [770, 76] on span "talent roster" at bounding box center [783, 75] width 84 height 16
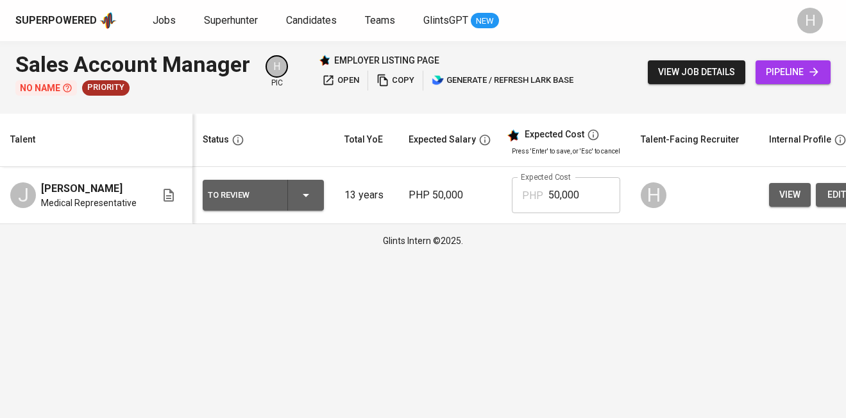
click at [580, 194] on input "50,000" at bounding box center [584, 195] width 72 height 36
type input "80,000"
click at [598, 257] on html "Superpowered Jobs Superhunter Candidates Teams GlintsGPT NEW H Sales Account Ma…" at bounding box center [423, 128] width 846 height 257
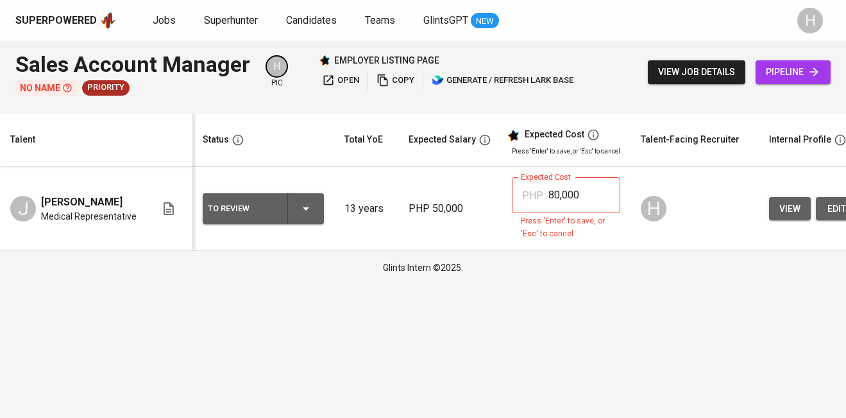
click at [590, 189] on input "80,000" at bounding box center [584, 195] width 72 height 36
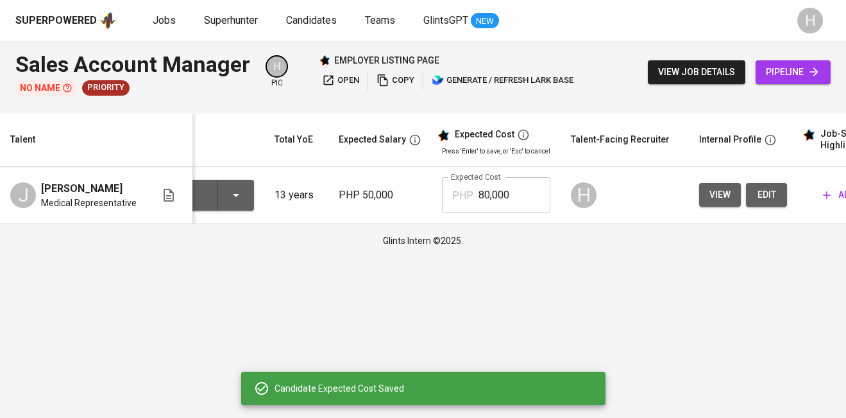
scroll to position [0, 261]
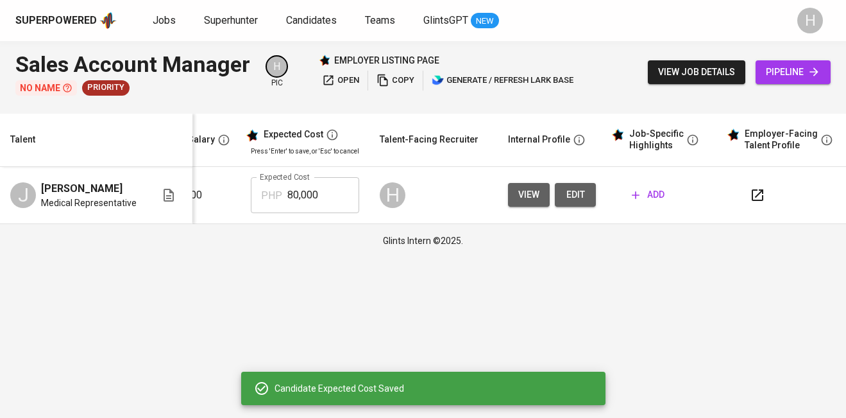
click at [641, 192] on span "add" at bounding box center [648, 195] width 33 height 16
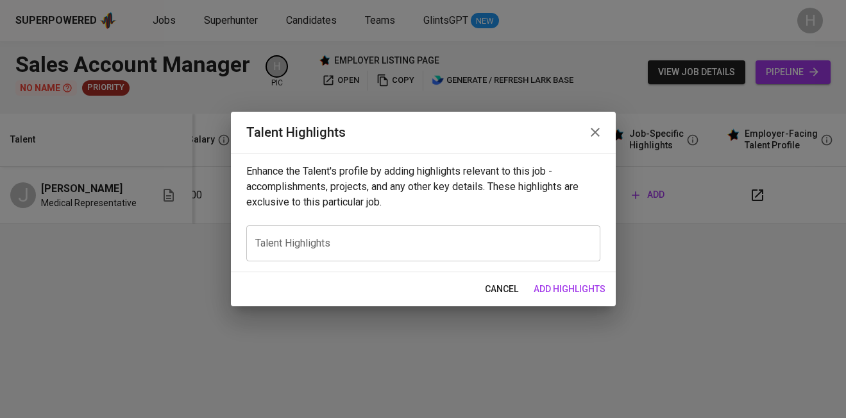
click at [325, 252] on div "x Talent Highlights" at bounding box center [423, 243] width 354 height 36
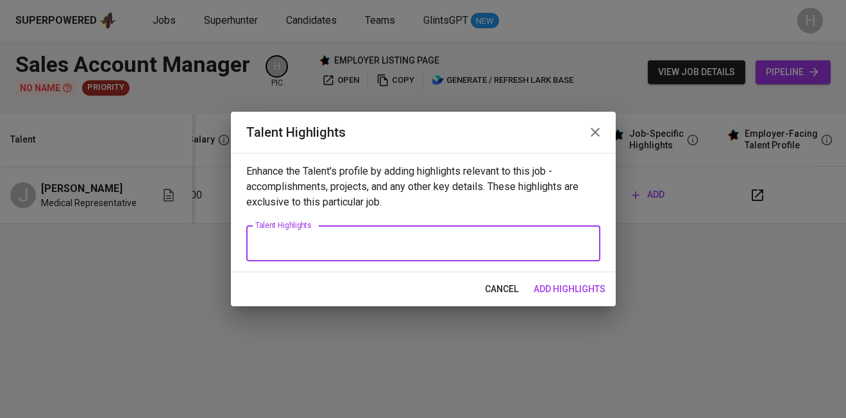
paste textarea "[PERSON_NAME] is an accomplished sales professional with over 15 years of exper…"
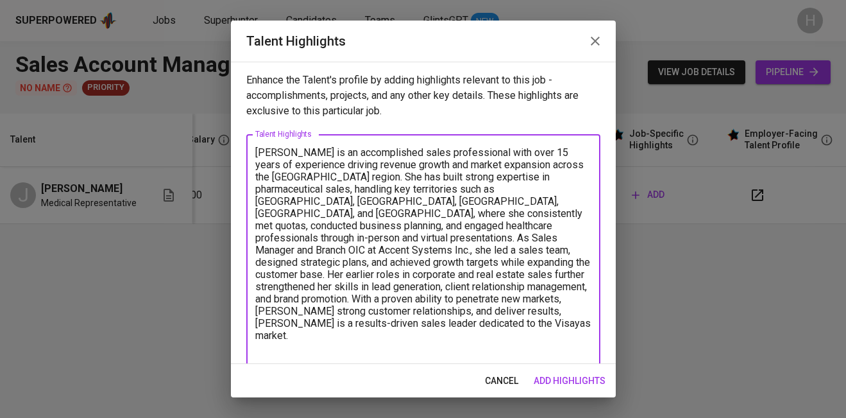
scroll to position [3, 0]
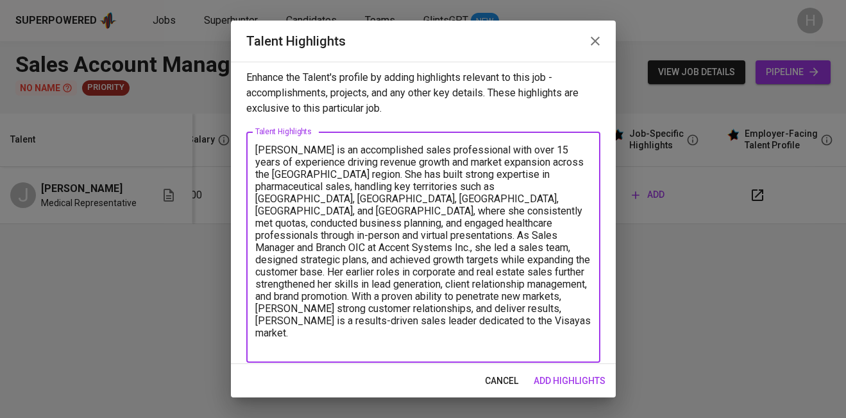
paste textarea "[URL][DOMAIN_NAME]"
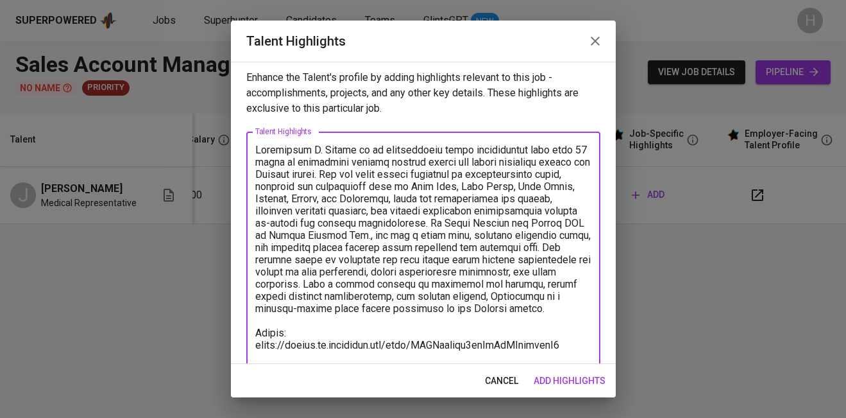
click at [254, 355] on div "x Talent Highlights" at bounding box center [423, 252] width 354 height 243
click at [255, 355] on textarea at bounding box center [423, 253] width 336 height 219
type textarea "Jacqueline R. Layosa is an accomplished sales professional with over 15 years o…"
click at [562, 373] on span "add highlights" at bounding box center [570, 381] width 72 height 16
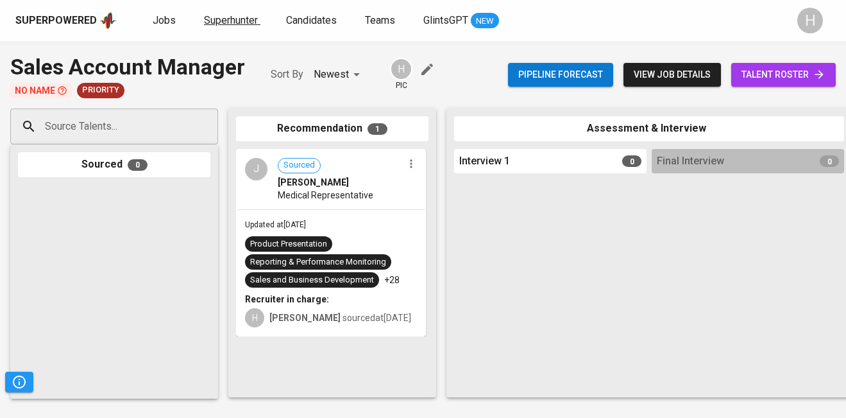
click at [239, 19] on span "Superhunter" at bounding box center [231, 20] width 54 height 12
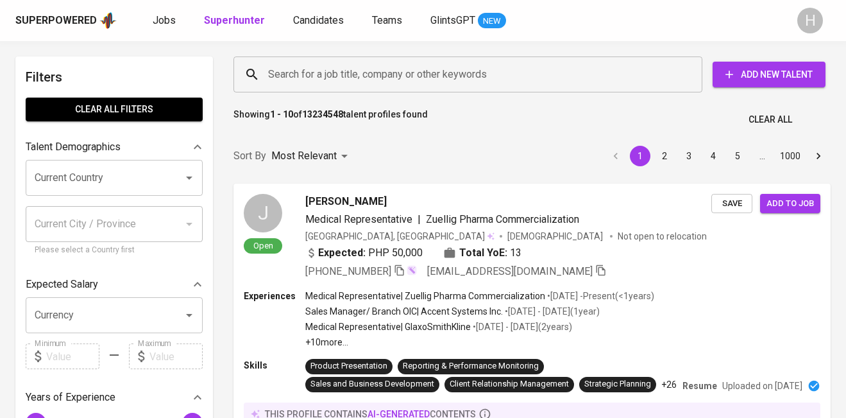
click at [757, 75] on span "Add New Talent" at bounding box center [769, 75] width 92 height 16
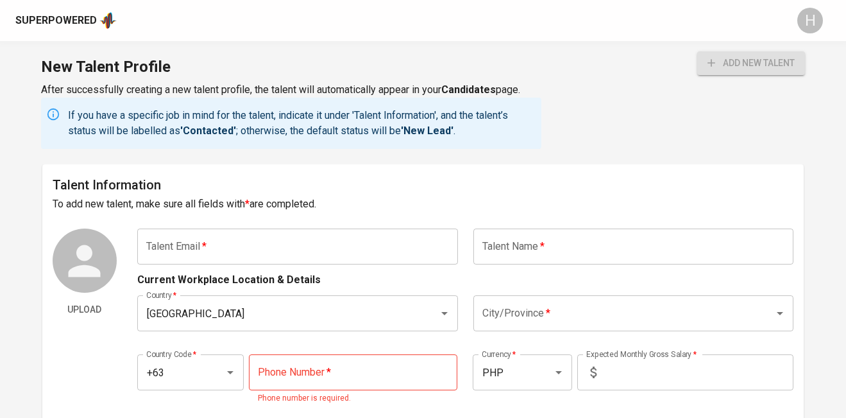
click at [80, 15] on div "Superpowered" at bounding box center [55, 20] width 81 height 15
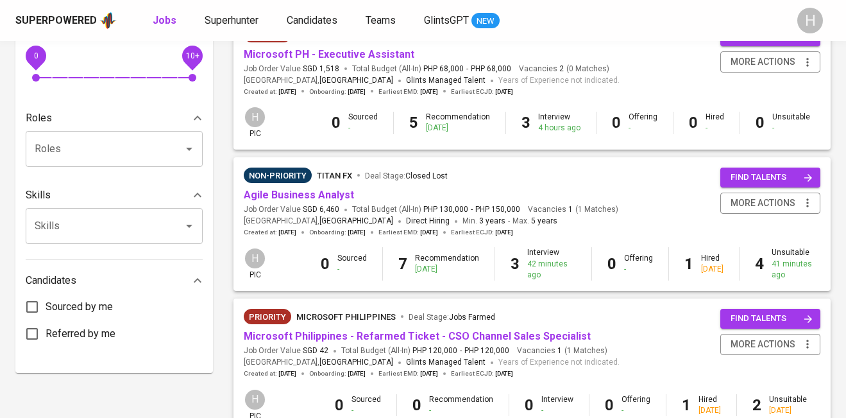
scroll to position [458, 0]
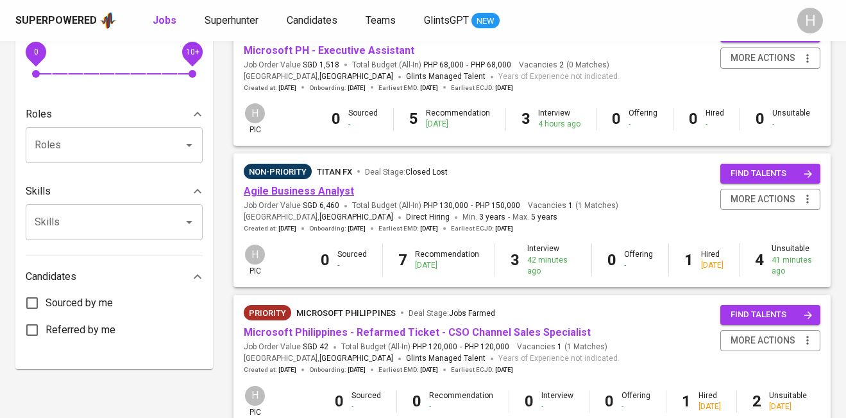
click at [304, 197] on link "Agile Business Analyst" at bounding box center [299, 191] width 110 height 12
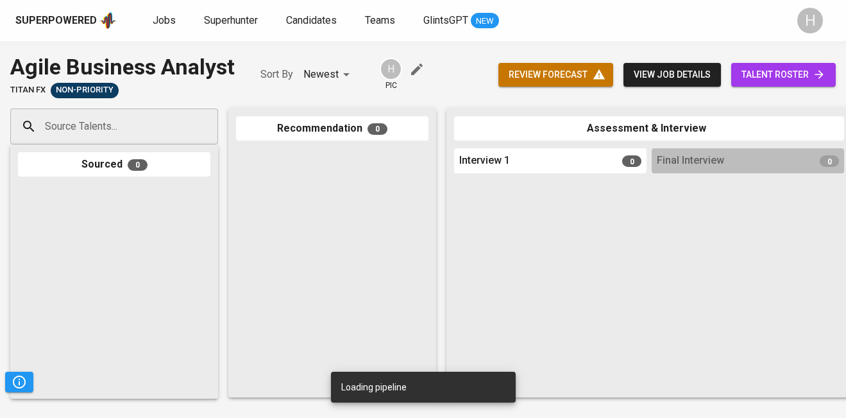
click at [761, 75] on span "talent roster" at bounding box center [783, 75] width 84 height 16
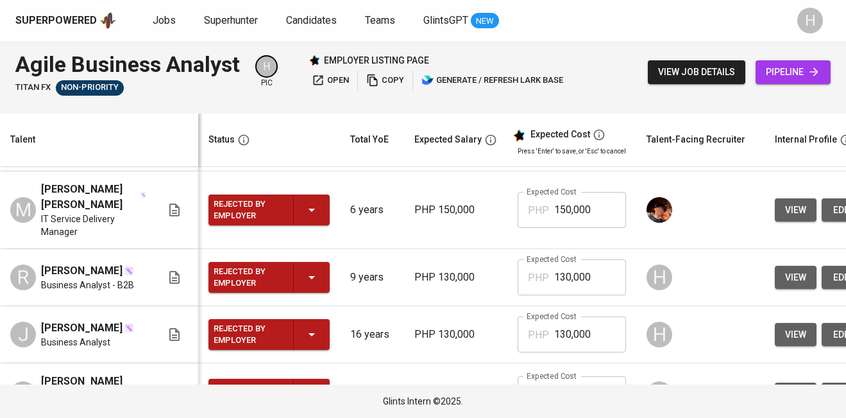
scroll to position [687, 0]
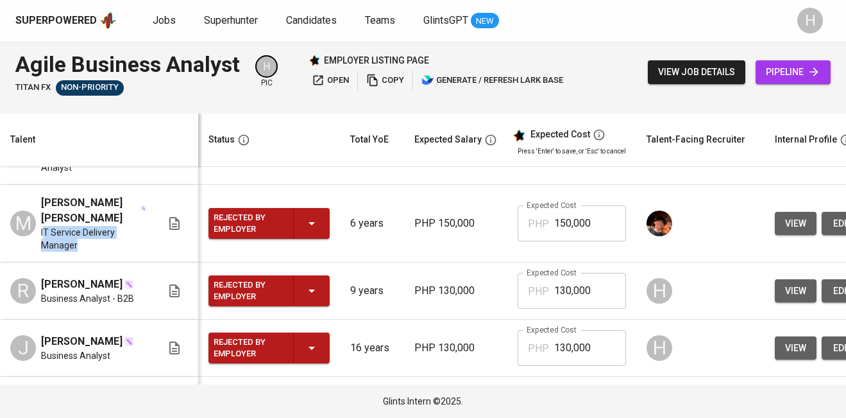
drag, startPoint x: 96, startPoint y: 264, endPoint x: 42, endPoint y: 249, distance: 55.9
click at [42, 248] on span "IT Service Delivery Manager" at bounding box center [93, 239] width 105 height 26
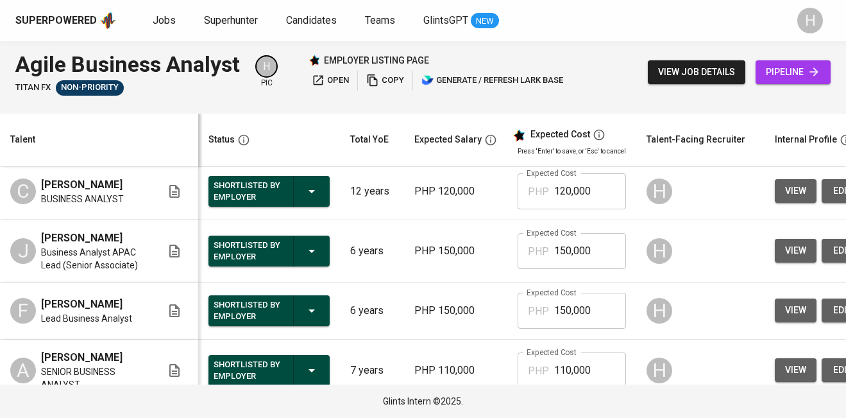
scroll to position [0, 0]
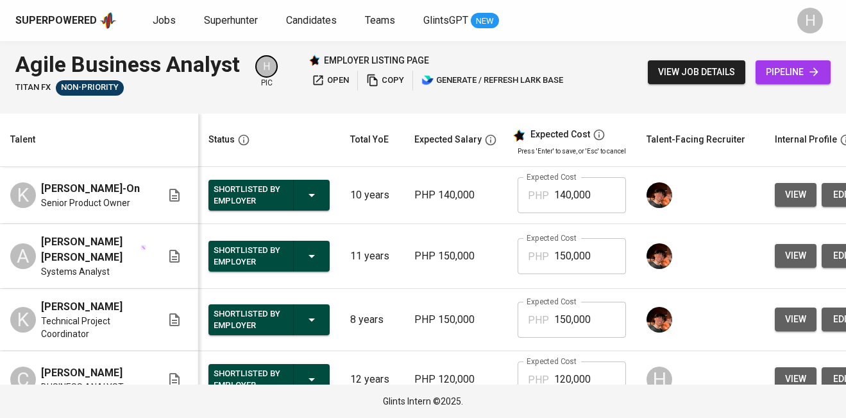
click at [126, 235] on td "A ANGELO JAMES C. ABRENICA Systems Analyst" at bounding box center [99, 256] width 198 height 65
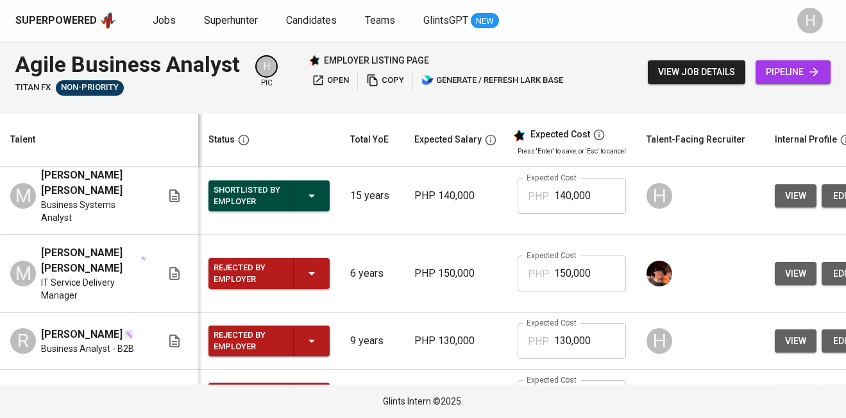
scroll to position [640, 0]
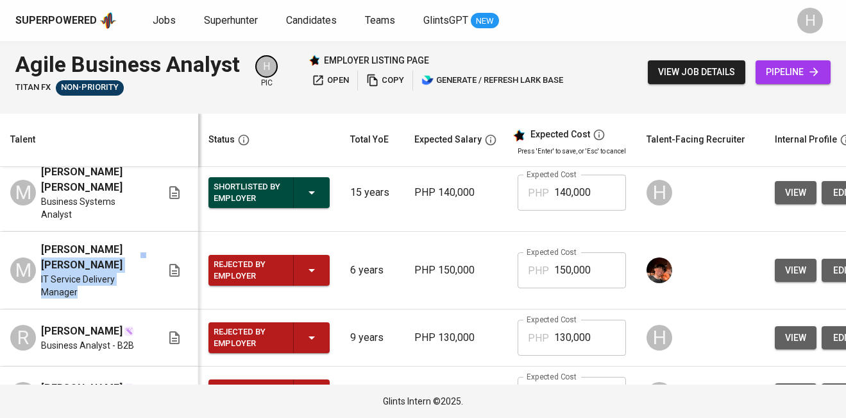
drag, startPoint x: 86, startPoint y: 308, endPoint x: 43, endPoint y: 282, distance: 50.0
click at [43, 280] on div "Maria Claidel Opiana IT Service Delivery Manager" at bounding box center [93, 270] width 105 height 56
click at [63, 273] on span "Maria Claidel Opiana" at bounding box center [90, 257] width 98 height 31
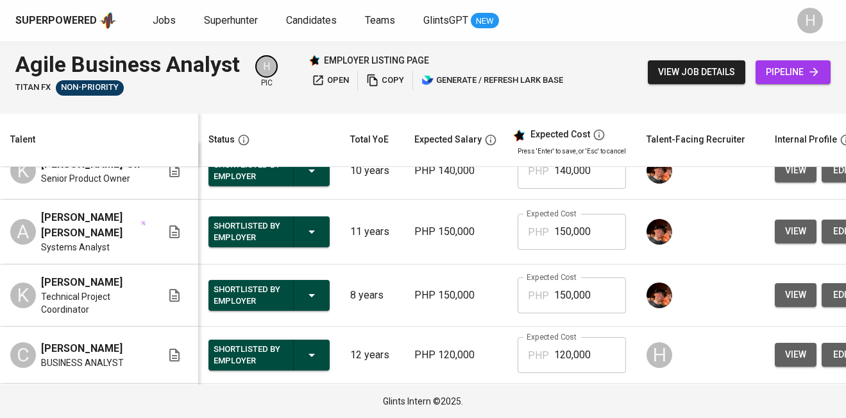
scroll to position [0, 0]
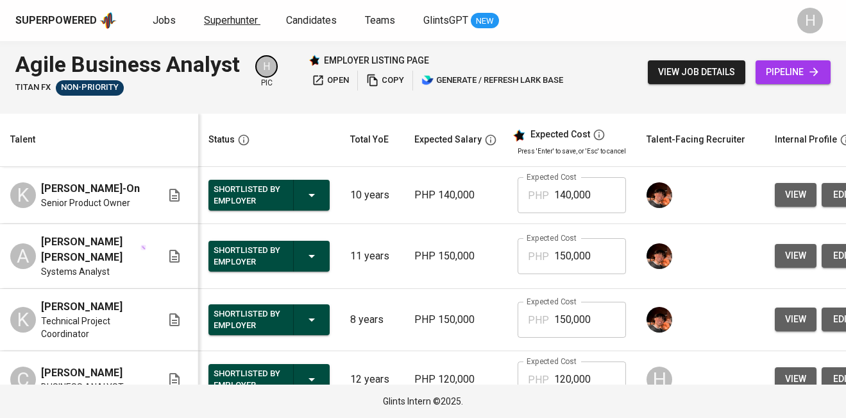
click at [232, 27] on link "Superhunter" at bounding box center [232, 21] width 56 height 16
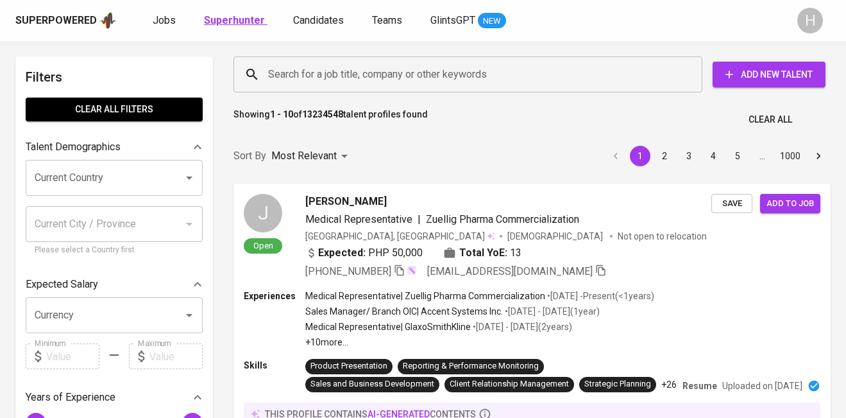
click at [230, 14] on b "Superhunter" at bounding box center [234, 20] width 61 height 12
click at [296, 80] on input "Search for a job title, company or other keywords" at bounding box center [471, 74] width 412 height 24
click at [429, 64] on input "Search for a job title, company or other keywords" at bounding box center [471, 74] width 412 height 24
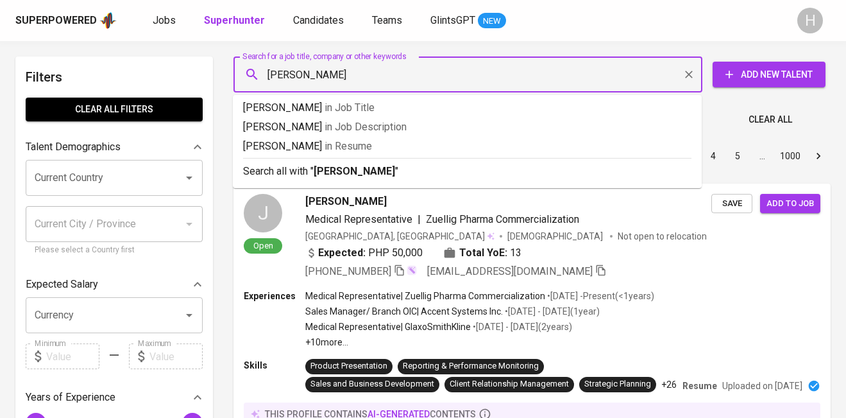
type input "kevin john bejerano"
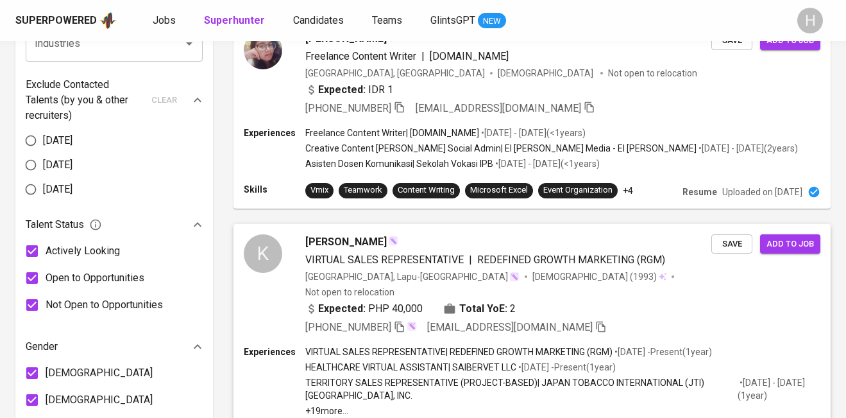
scroll to position [677, 0]
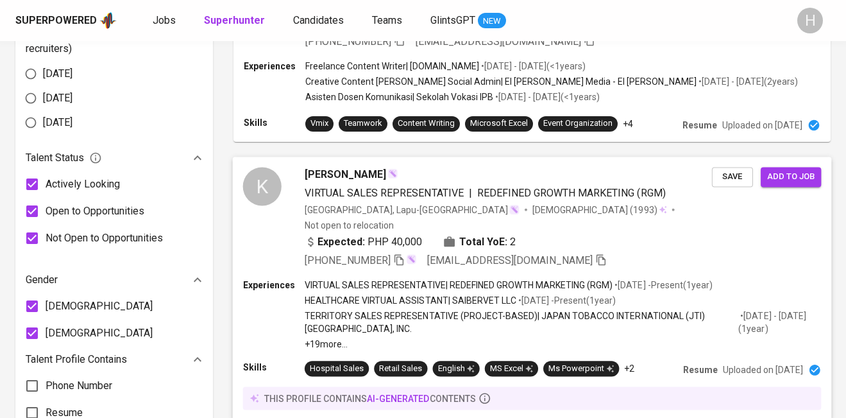
click at [366, 167] on span "[PERSON_NAME]" at bounding box center [345, 174] width 81 height 15
click at [312, 186] on span "VIRTUAL SALES REPRESENTATIVE" at bounding box center [384, 192] width 159 height 12
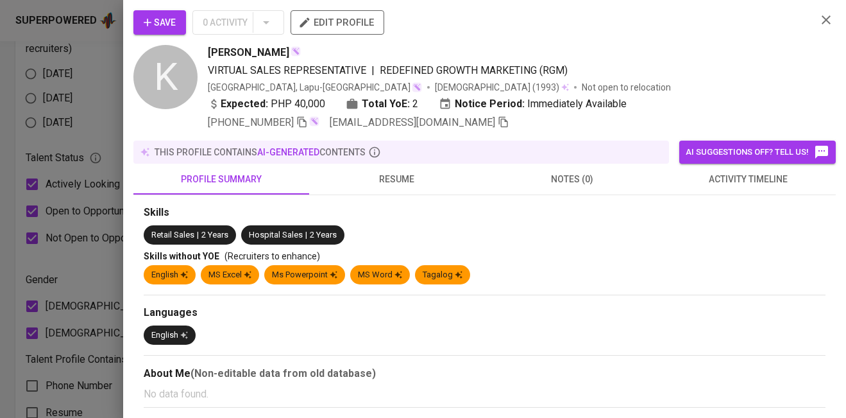
click at [356, 27] on span "edit profile" at bounding box center [337, 22] width 73 height 17
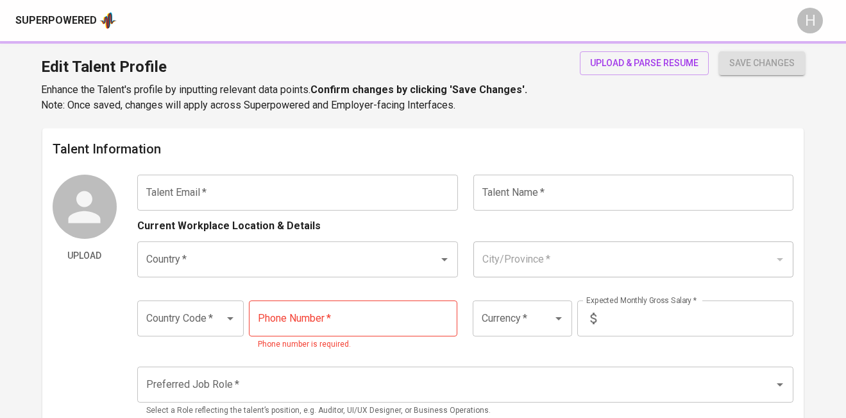
type input "[EMAIL_ADDRESS][DOMAIN_NAME]"
type input "[PERSON_NAME]"
type input "Philippines"
type input "Cebu City"
type input "+63"
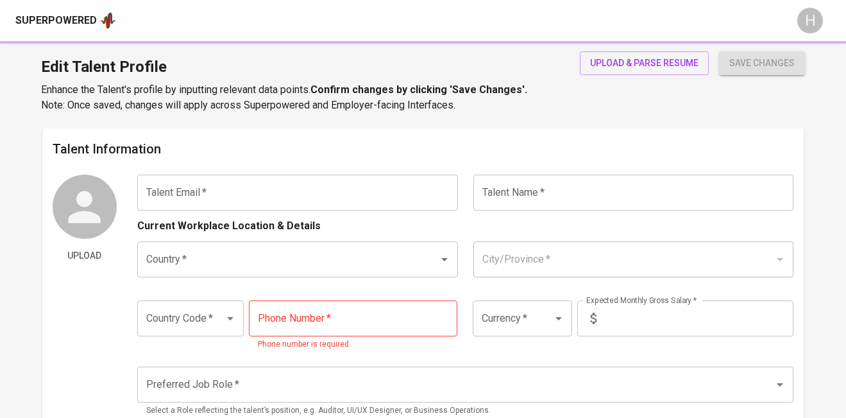
type input "968-222-3212"
type input "PHP"
type input "40,000"
type input "Medical Sales"
radio input "true"
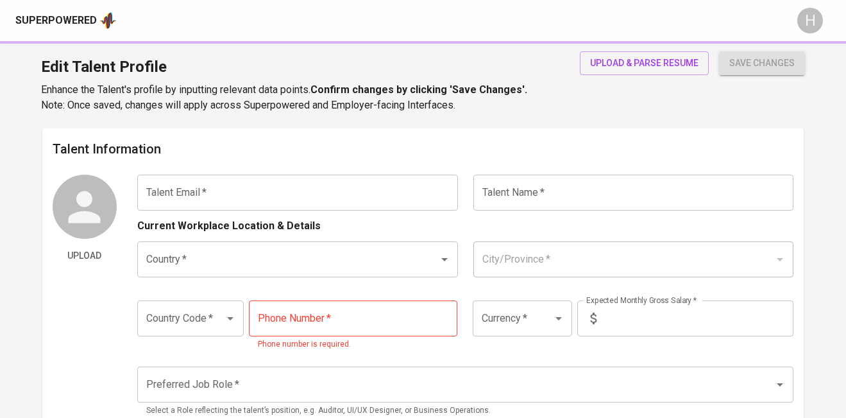
type input "2"
type input "Immediately Available"
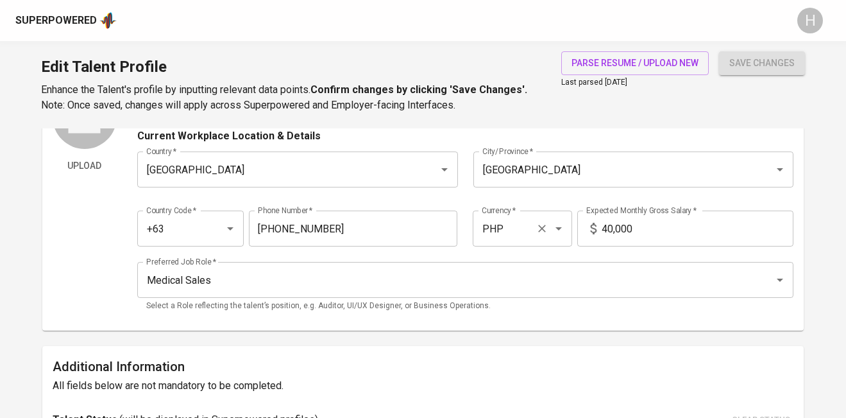
scroll to position [89, 0]
click at [277, 276] on input "Medical Sales" at bounding box center [447, 281] width 609 height 24
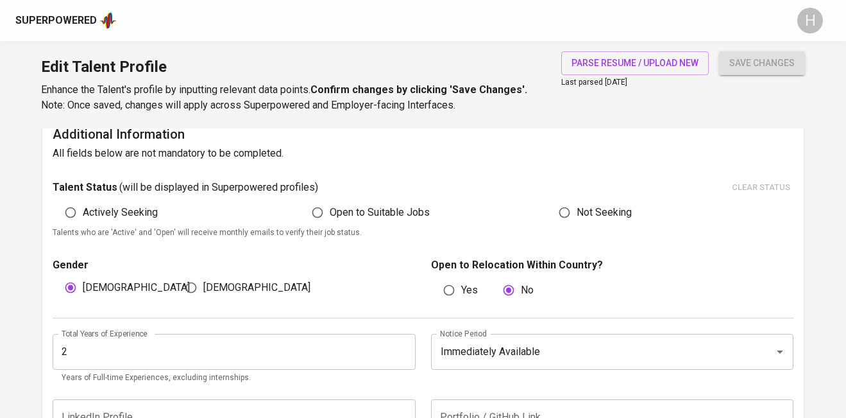
scroll to position [321, 0]
click at [331, 212] on span "Open to Suitable Jobs" at bounding box center [380, 212] width 100 height 15
click at [330, 212] on input "Open to Suitable Jobs" at bounding box center [317, 213] width 24 height 24
radio input "true"
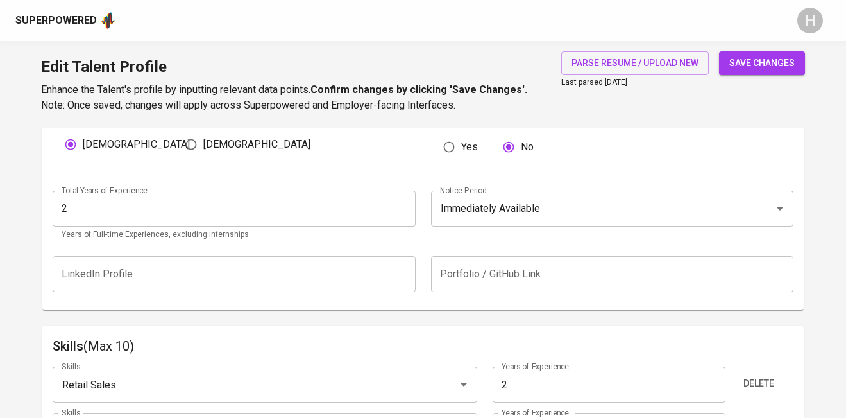
scroll to position [459, 0]
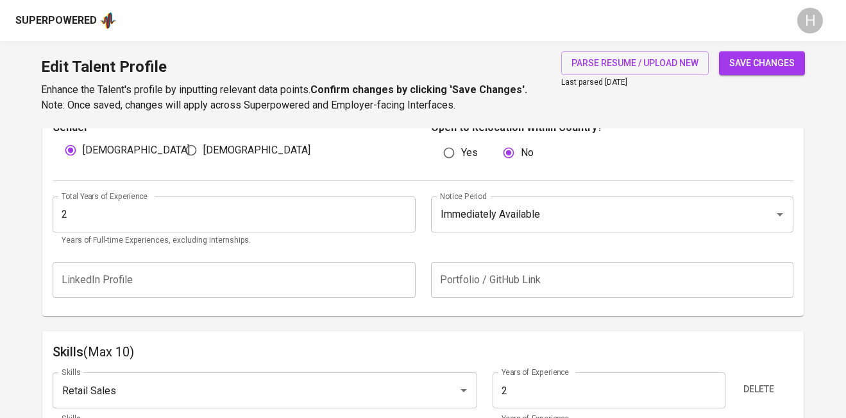
click at [158, 218] on input "2" at bounding box center [234, 214] width 363 height 36
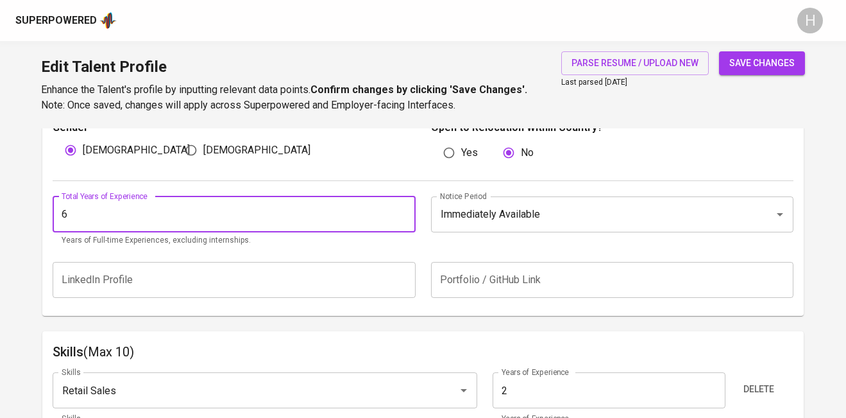
type input "6"
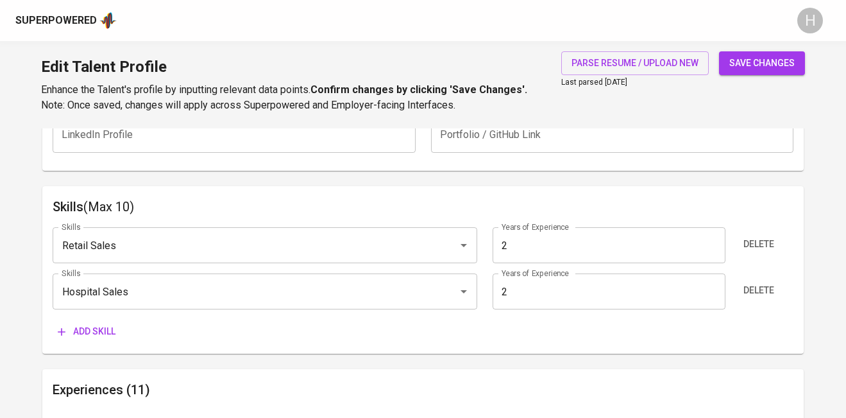
scroll to position [605, 0]
click at [100, 324] on span "Add skill" at bounding box center [87, 330] width 58 height 16
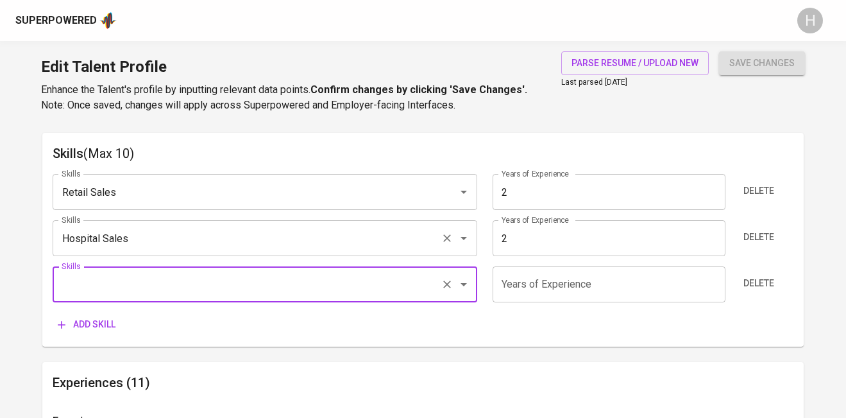
scroll to position [661, 0]
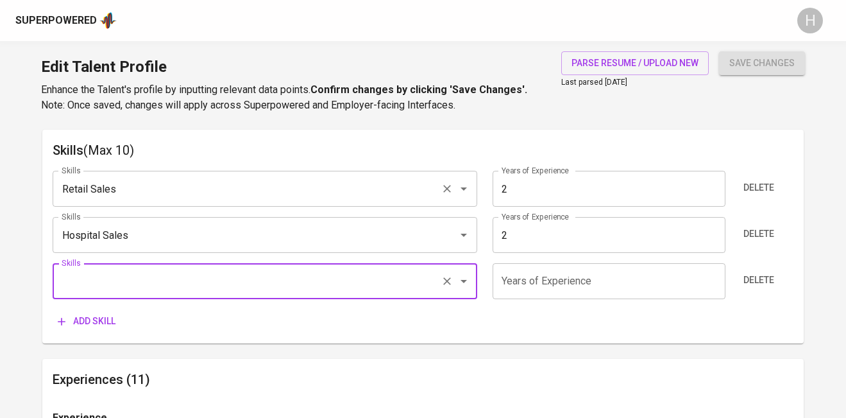
click at [196, 192] on input "Retail Sales" at bounding box center [246, 188] width 377 height 24
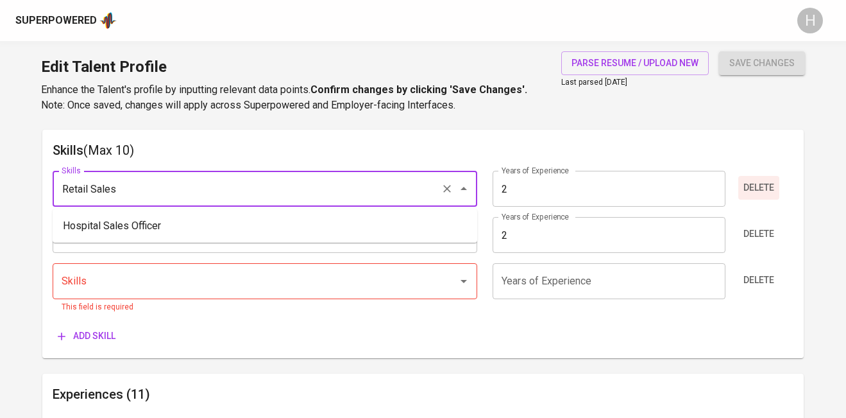
click at [761, 185] on span "Delete" at bounding box center [758, 188] width 31 height 16
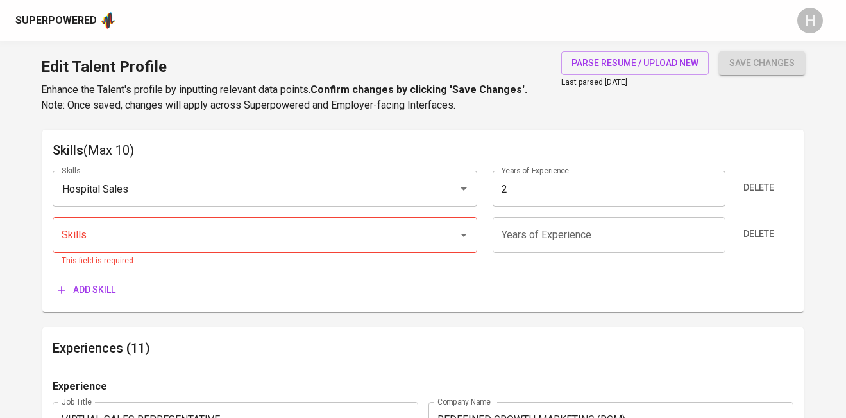
click at [761, 185] on span "Delete" at bounding box center [758, 188] width 31 height 16
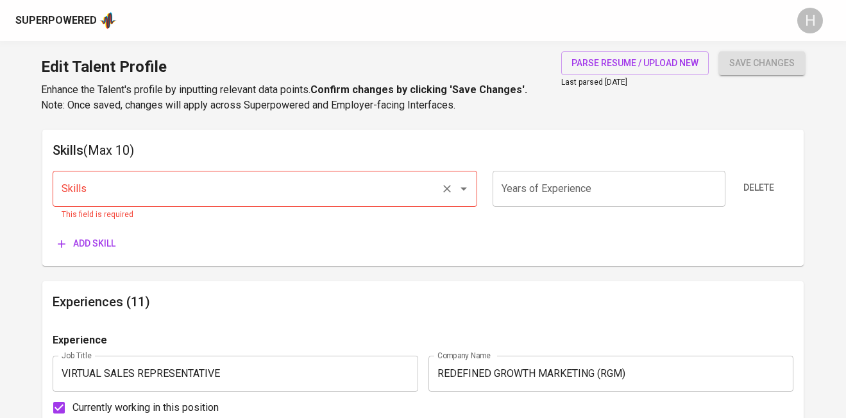
click at [268, 187] on input "Skills" at bounding box center [246, 188] width 377 height 24
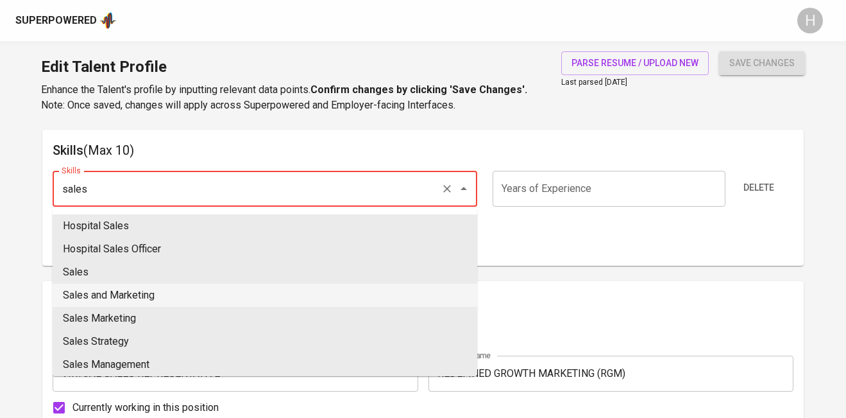
click at [129, 298] on li "Sales and Marketing" at bounding box center [265, 294] width 425 height 23
type input "Sales and Marketing"
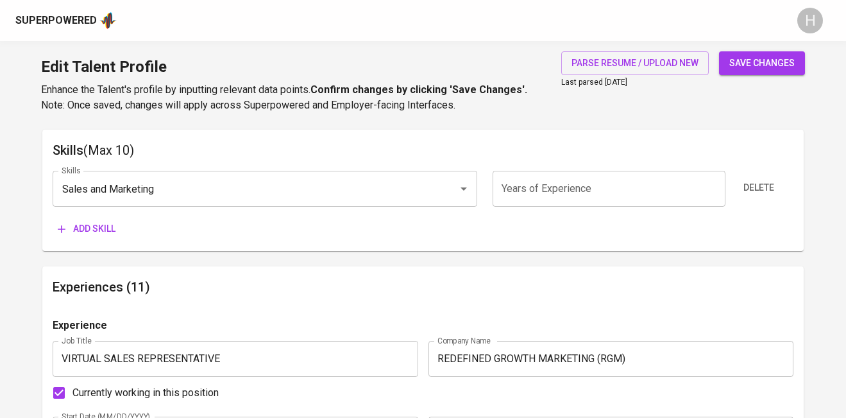
click at [100, 226] on span "Add skill" at bounding box center [87, 229] width 58 height 16
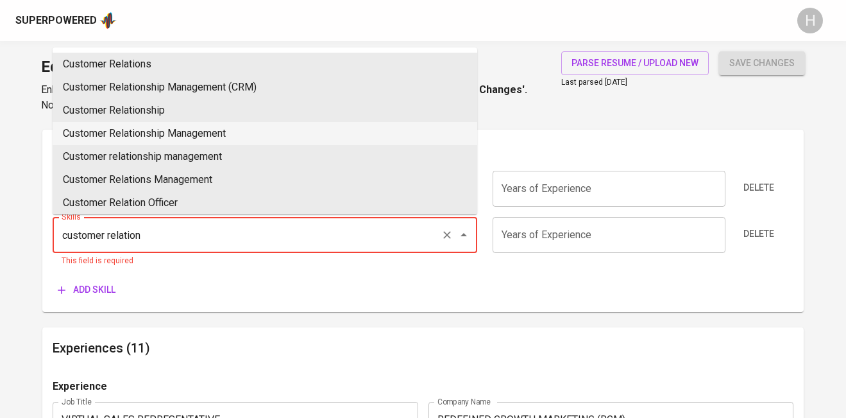
click at [198, 136] on li "Customer Relationship Management" at bounding box center [265, 133] width 425 height 23
type input "Customer Relationship Management"
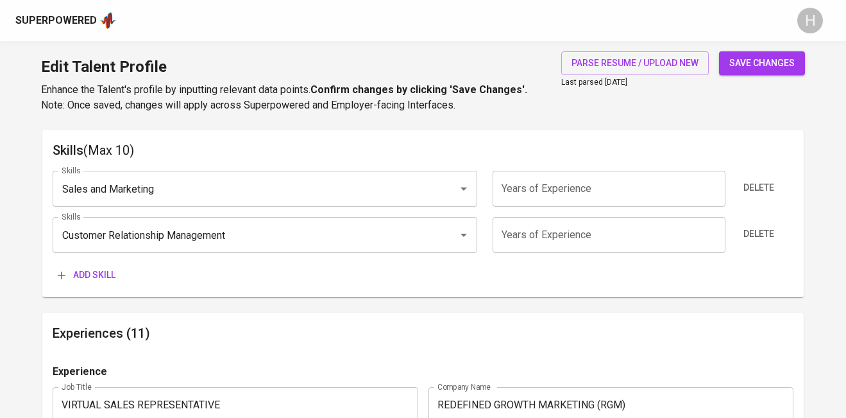
click at [88, 277] on span "Add skill" at bounding box center [87, 275] width 58 height 16
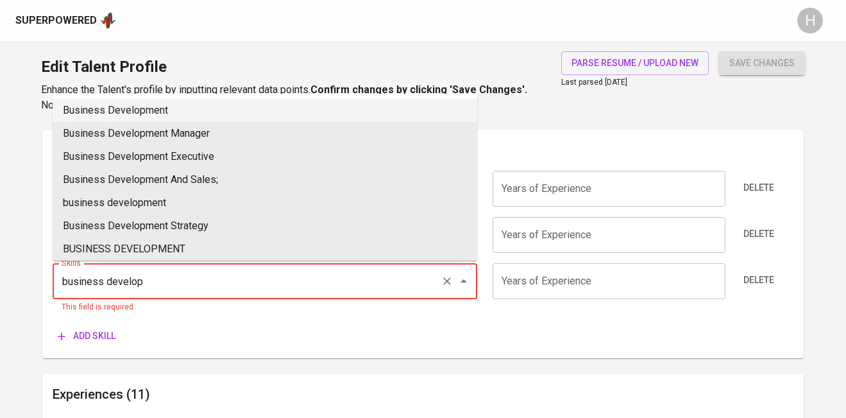
click at [177, 114] on li "Business Development" at bounding box center [265, 110] width 425 height 23
type input "Business Development"
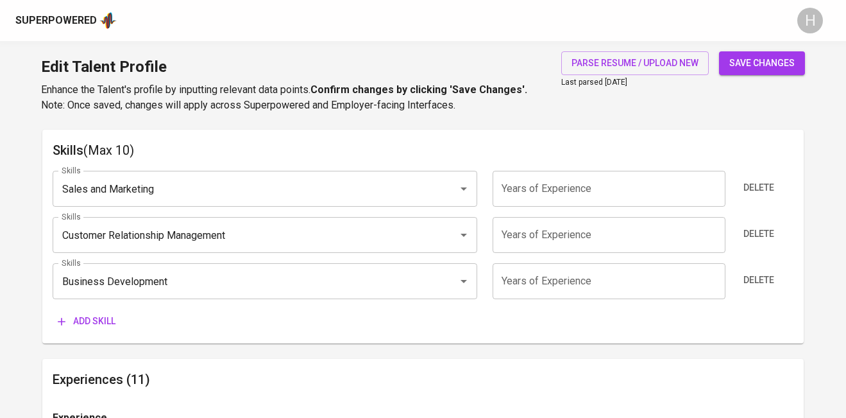
click at [110, 318] on span "Add skill" at bounding box center [87, 321] width 58 height 16
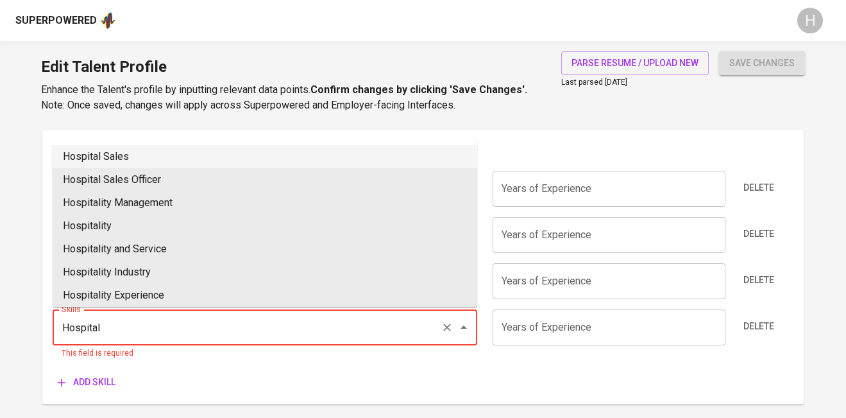
click at [144, 159] on li "Hospital Sales" at bounding box center [265, 156] width 425 height 23
type input "Hospital Sales"
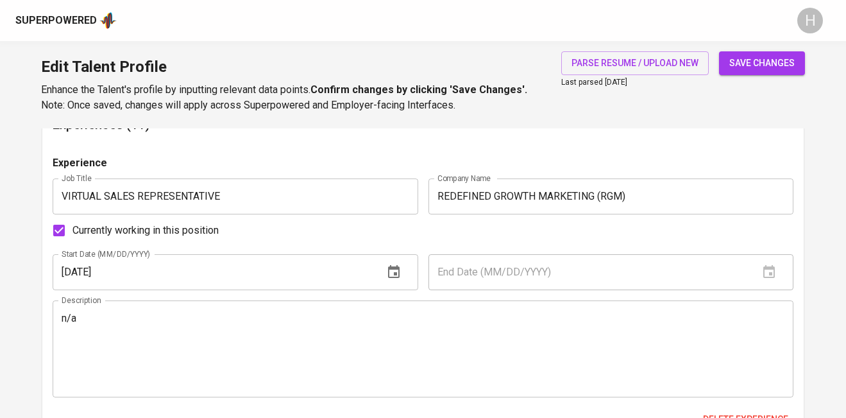
scroll to position [958, 0]
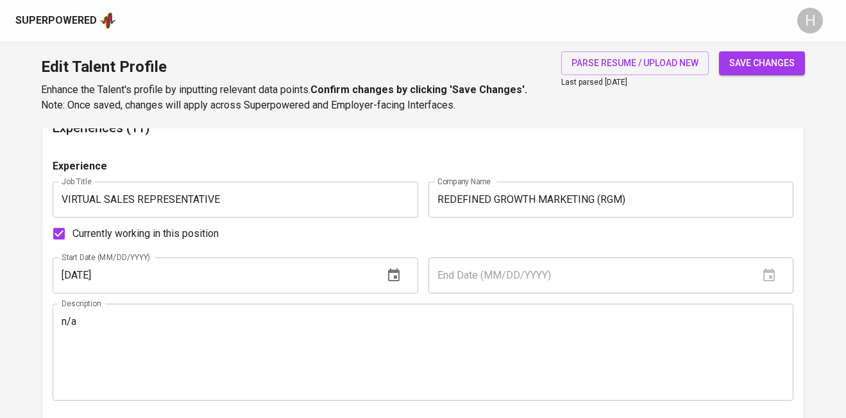
click at [368, 323] on textarea "n/a" at bounding box center [423, 351] width 723 height 73
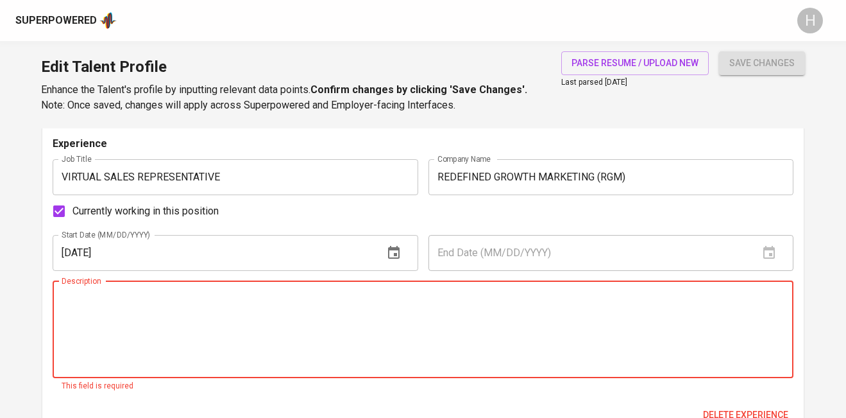
scroll to position [981, 0]
click at [299, 296] on textarea at bounding box center [423, 328] width 723 height 73
paste textarea "• Generate and qualify leads, effectively managing a high-volume pipeline using…"
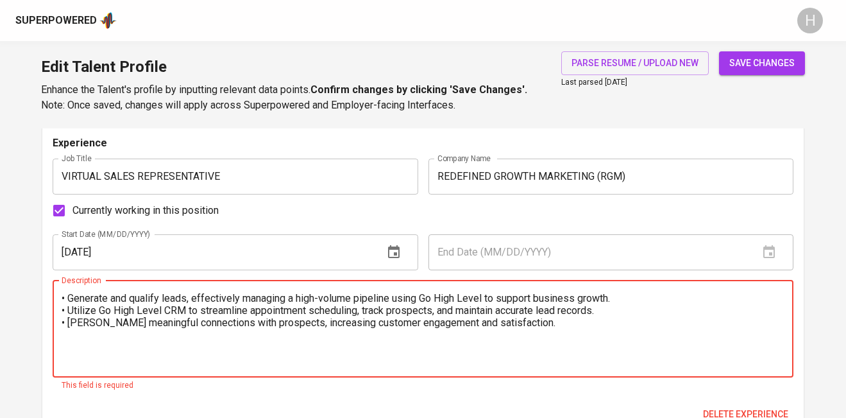
type textarea "• Generate and qualify leads, effectively managing a high-volume pipeline using…"
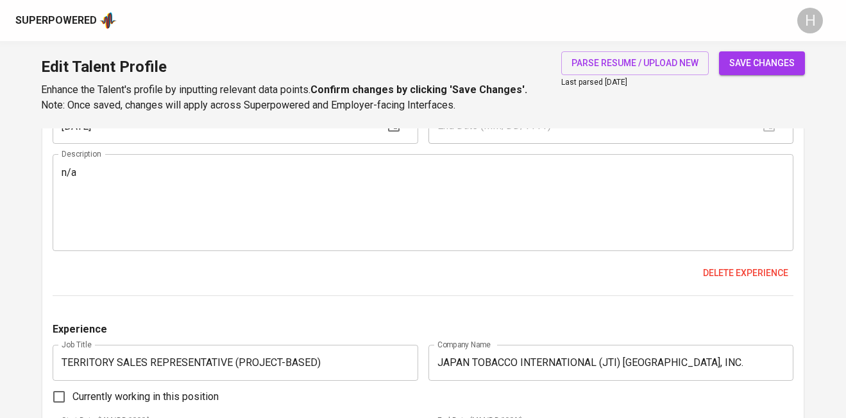
scroll to position [1444, 0]
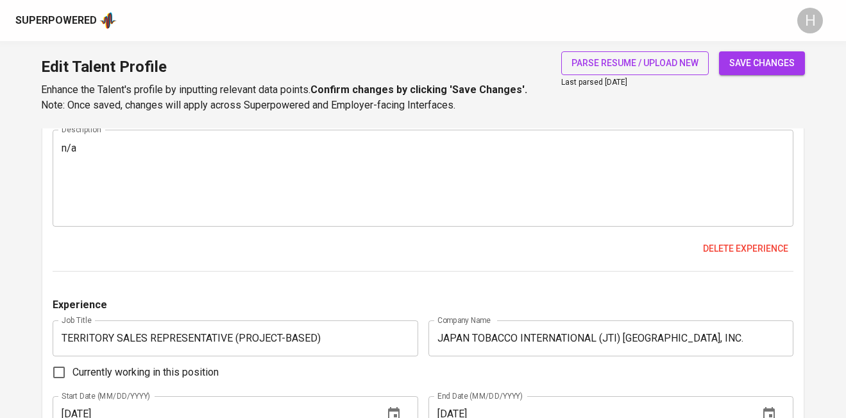
click at [621, 64] on span "parse resume / upload new" at bounding box center [634, 63] width 127 height 16
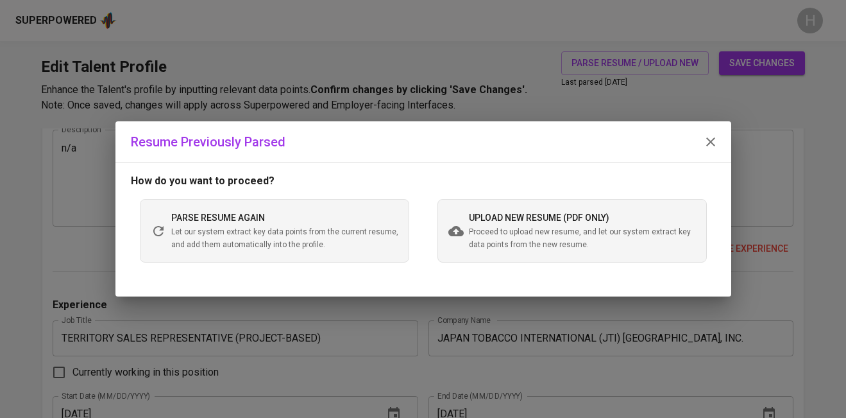
click at [531, 219] on span "upload new resume (pdf only)" at bounding box center [539, 217] width 140 height 10
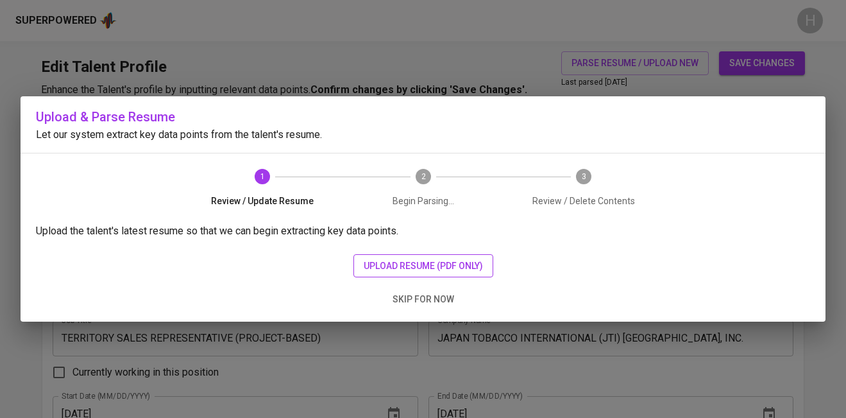
click at [441, 269] on span "upload resume (pdf only)" at bounding box center [423, 266] width 119 height 16
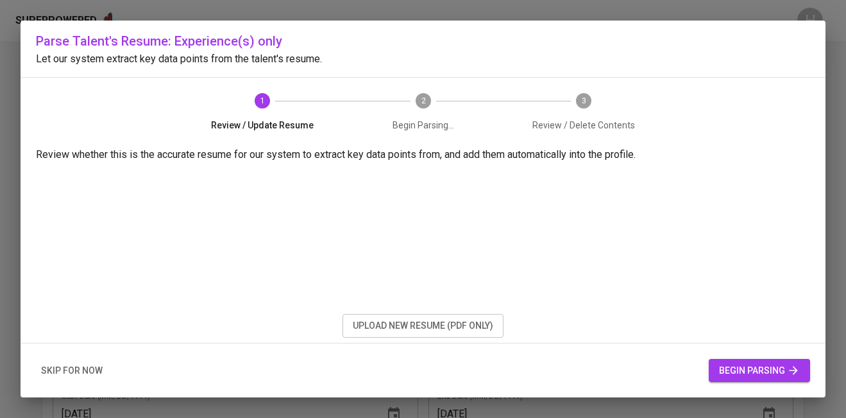
click at [784, 366] on span "begin parsing" at bounding box center [759, 370] width 81 height 16
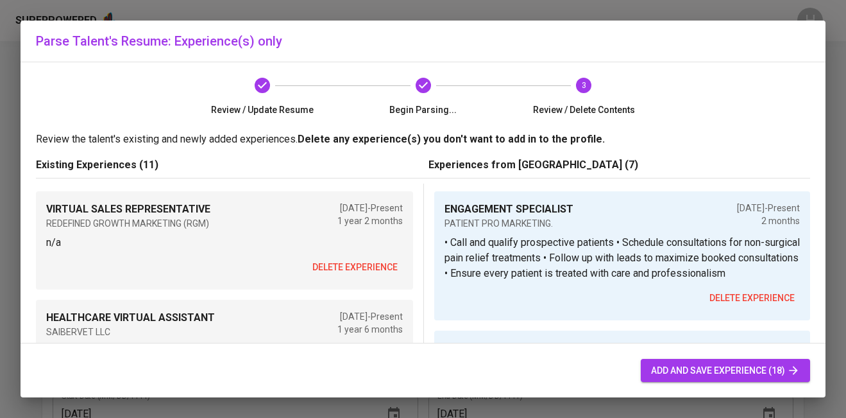
click at [621, 306] on div "delete experience" at bounding box center [622, 298] width 356 height 24
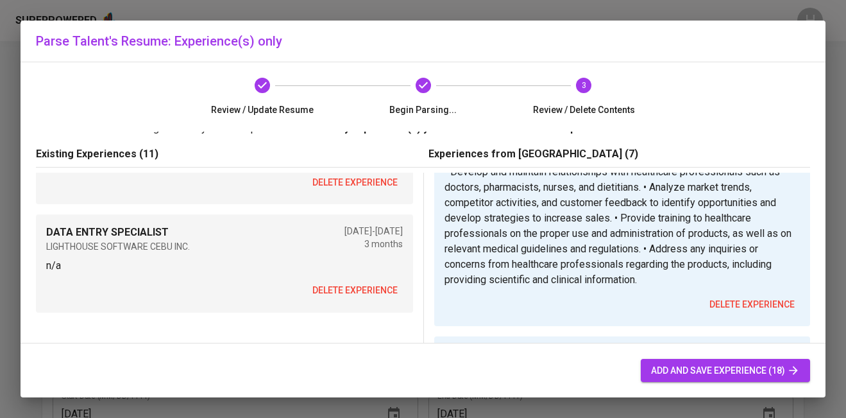
scroll to position [13, 0]
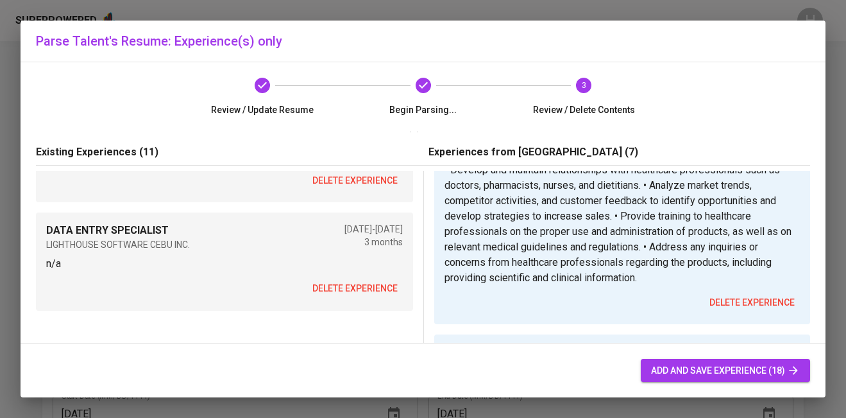
click at [367, 280] on span "delete experience" at bounding box center [354, 288] width 85 height 16
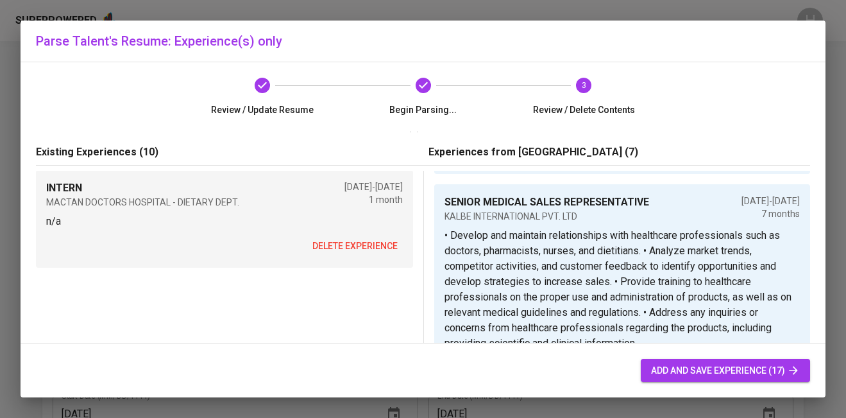
click at [353, 239] on span "delete experience" at bounding box center [354, 246] width 85 height 16
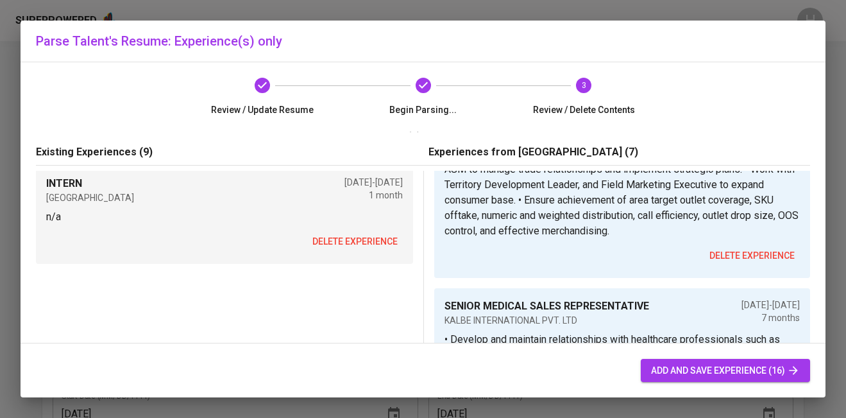
click at [352, 237] on span "delete experience" at bounding box center [354, 241] width 85 height 16
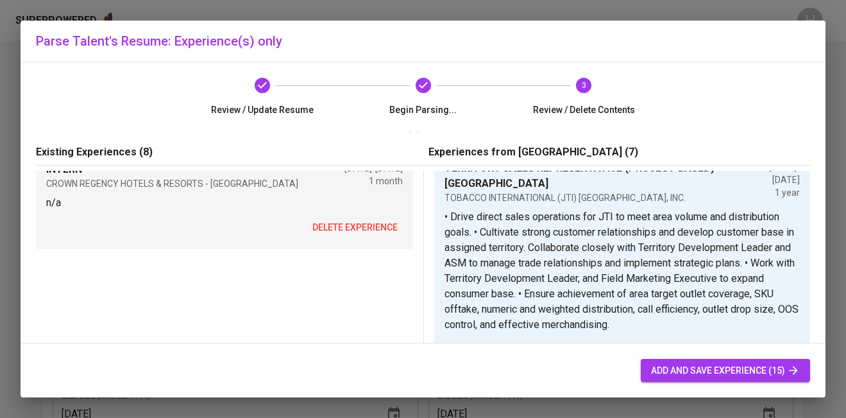
click at [356, 217] on button "delete experience" at bounding box center [355, 228] width 96 height 24
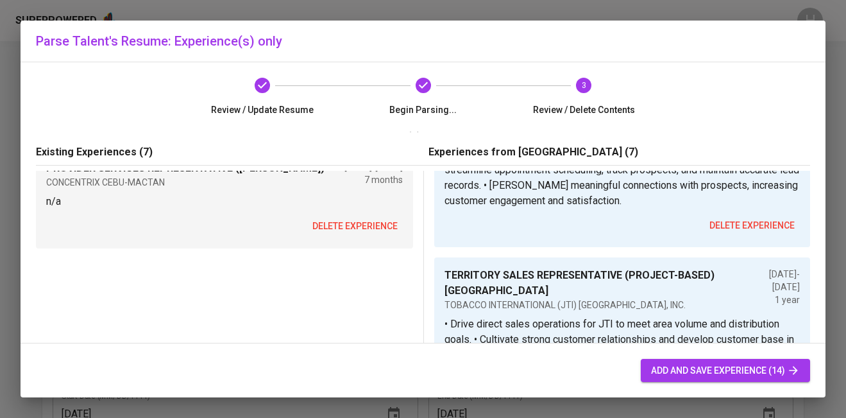
scroll to position [661, 0]
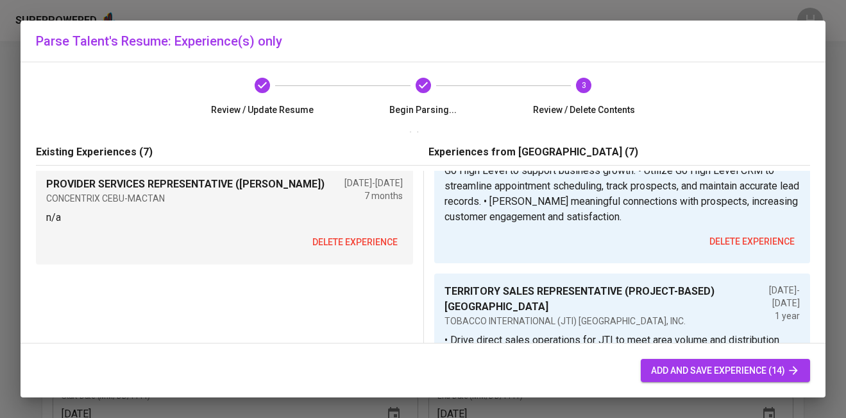
click at [355, 235] on span "delete experience" at bounding box center [354, 242] width 85 height 16
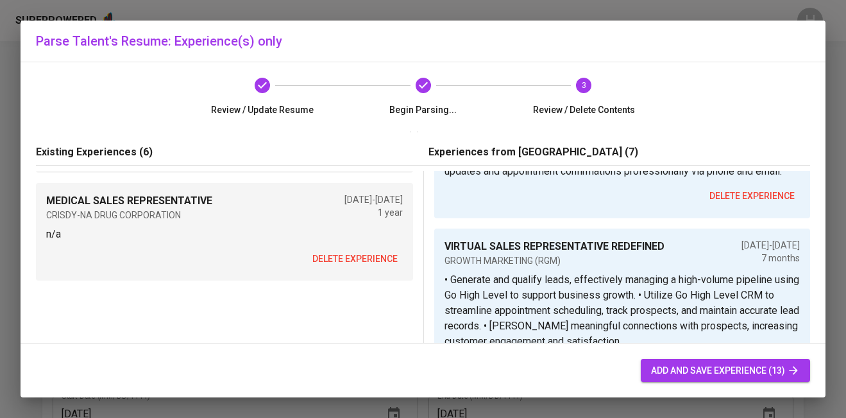
click at [356, 257] on span "delete experience" at bounding box center [354, 259] width 85 height 16
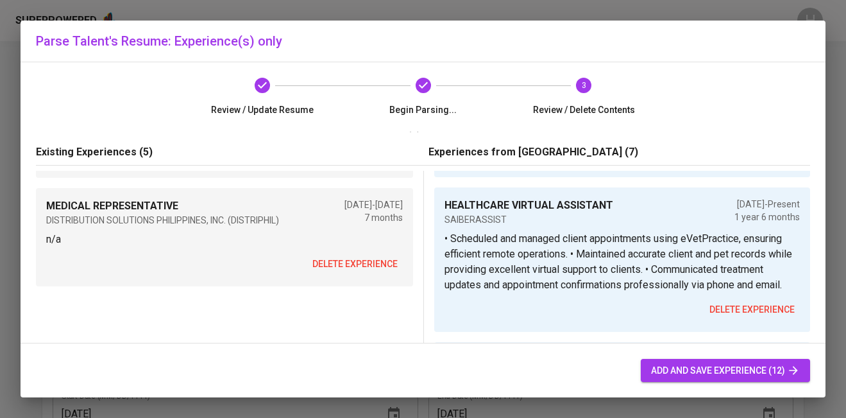
click at [356, 257] on span "delete experience" at bounding box center [354, 264] width 85 height 16
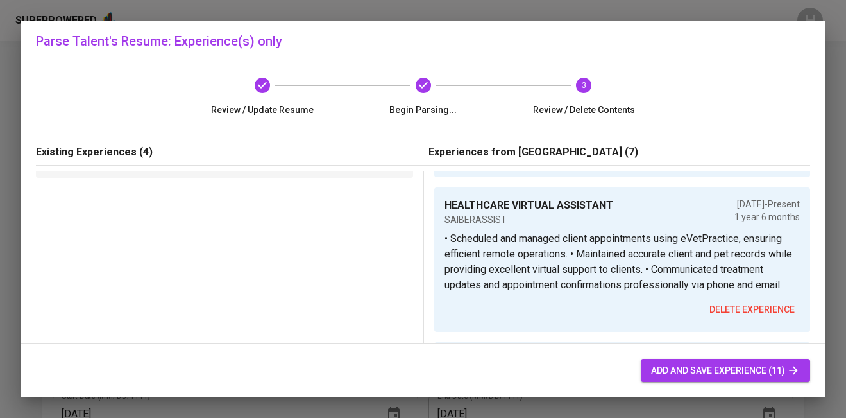
scroll to position [367, 0]
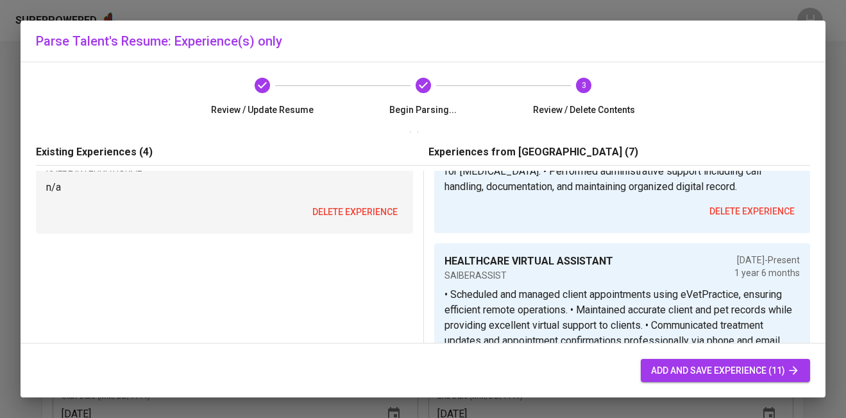
click at [359, 201] on button "delete experience" at bounding box center [355, 212] width 96 height 24
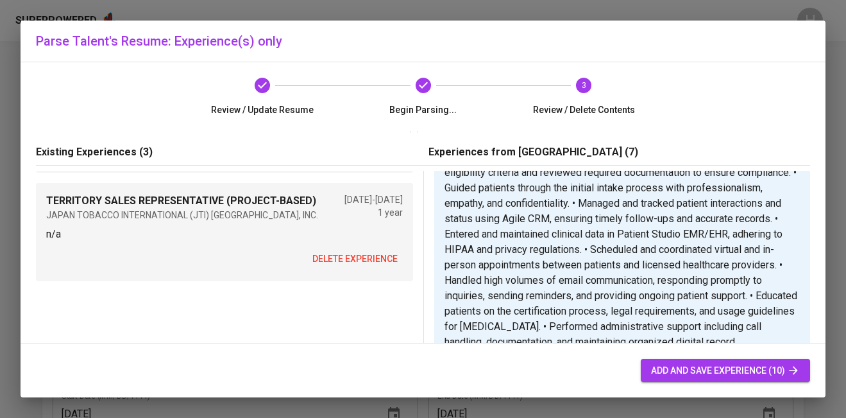
click at [356, 260] on span "delete experience" at bounding box center [354, 259] width 85 height 16
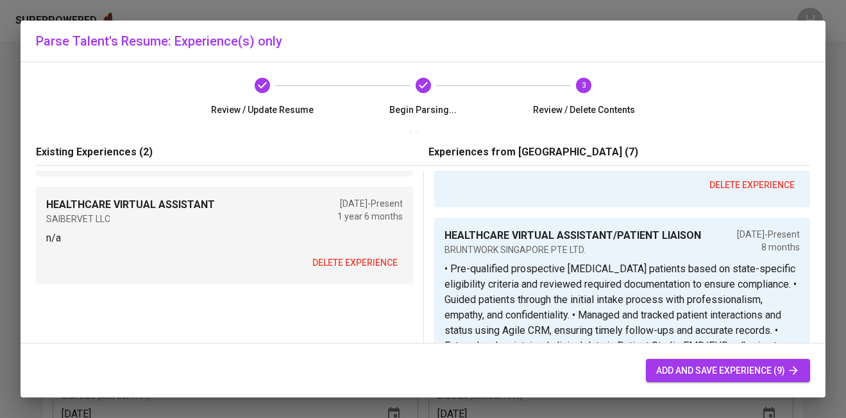
click at [353, 264] on span "delete experience" at bounding box center [354, 263] width 85 height 16
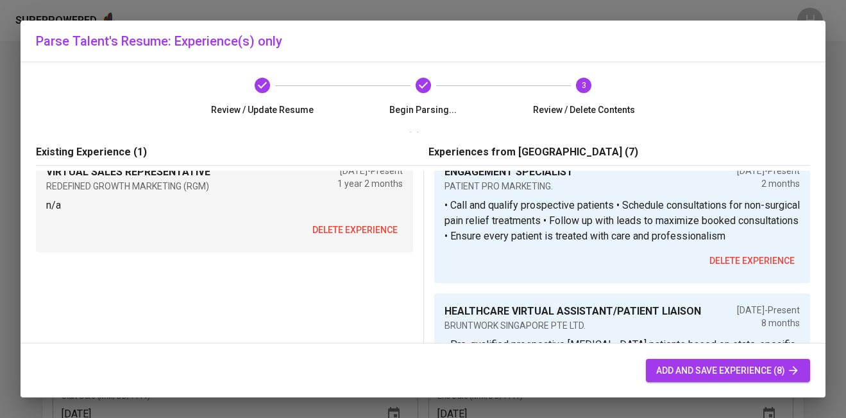
scroll to position [24, 0]
click at [356, 223] on span "delete experience" at bounding box center [354, 231] width 85 height 16
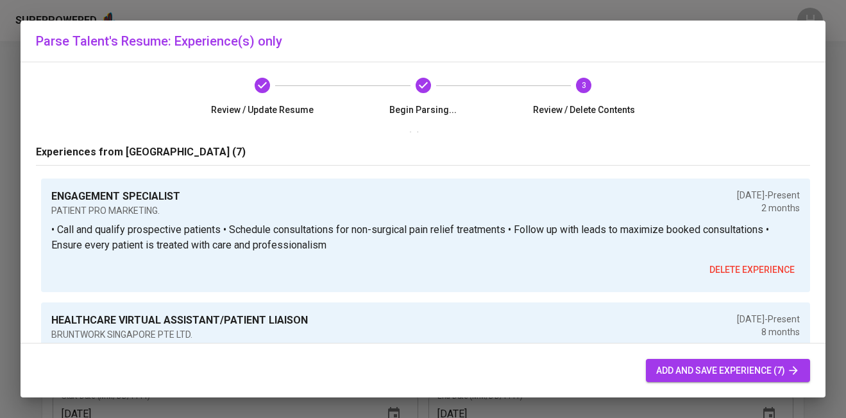
scroll to position [738, 0]
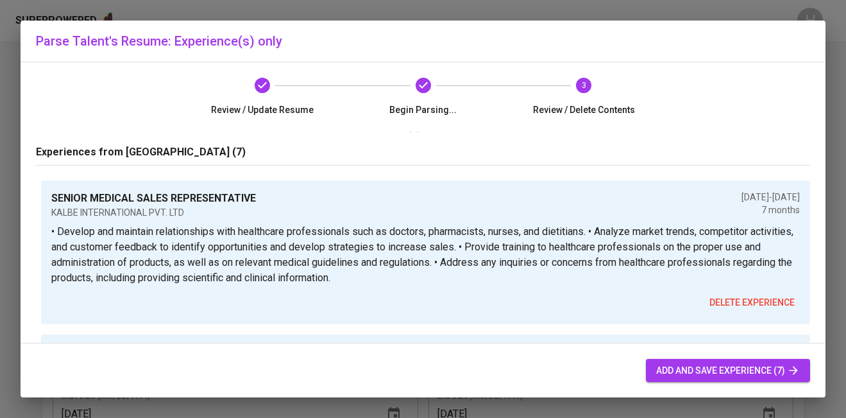
click at [672, 362] on span "add and save experience (7)" at bounding box center [728, 370] width 144 height 16
click at [667, 371] on span "add and save experience (7)" at bounding box center [728, 370] width 144 height 16
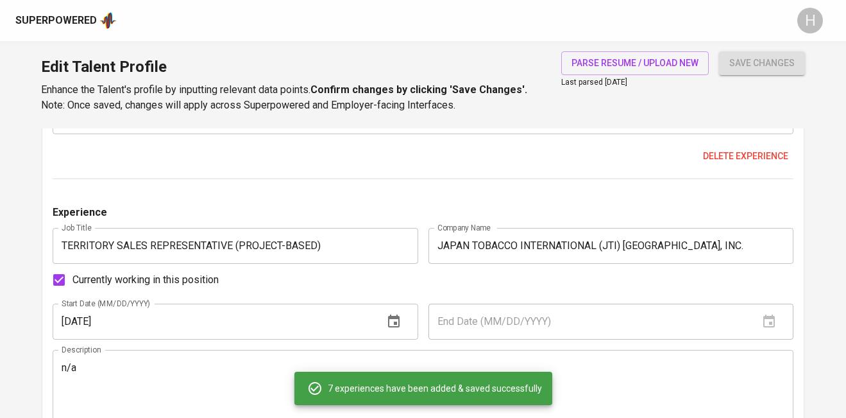
click at [667, 371] on span "add and save experience (7)" at bounding box center [728, 370] width 144 height 16
radio input "false"
type input "2"
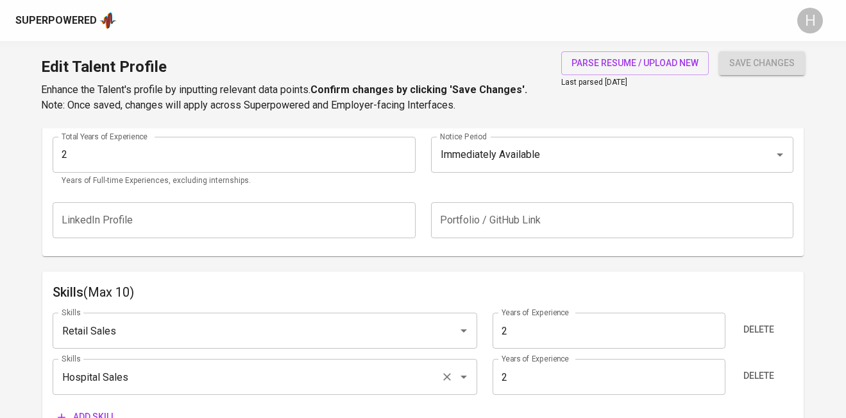
scroll to position [469, 0]
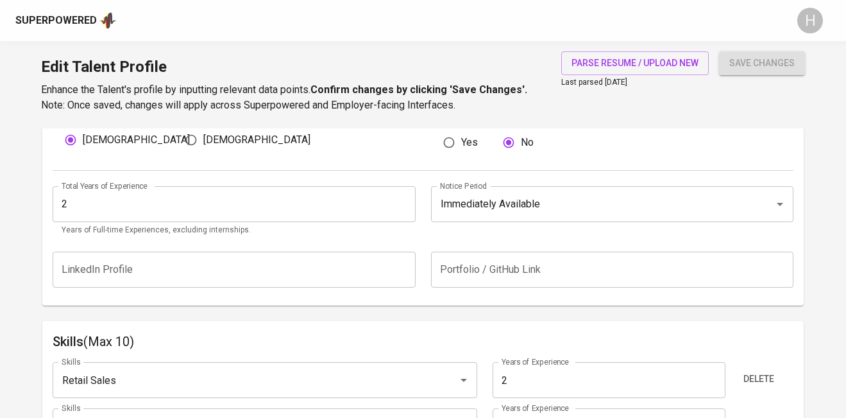
click at [177, 209] on input "2" at bounding box center [234, 204] width 363 height 36
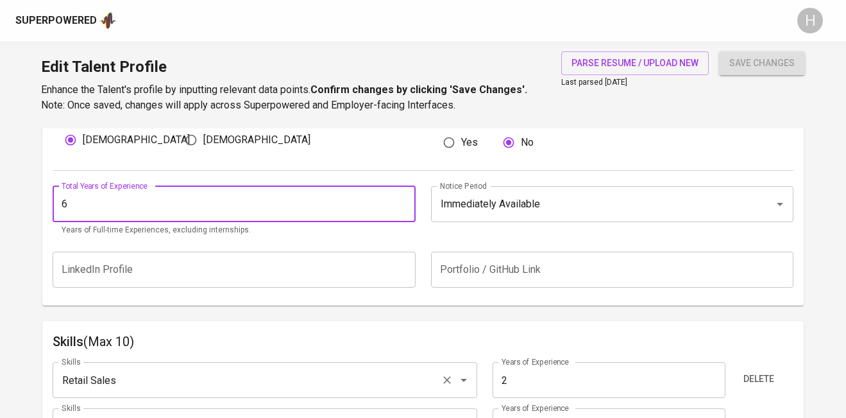
type input "6"
click at [267, 376] on input "Retail Sales" at bounding box center [246, 380] width 377 height 24
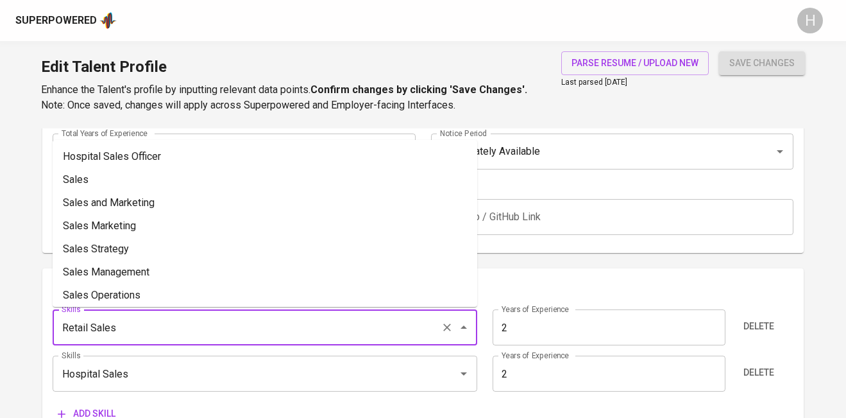
scroll to position [532, 0]
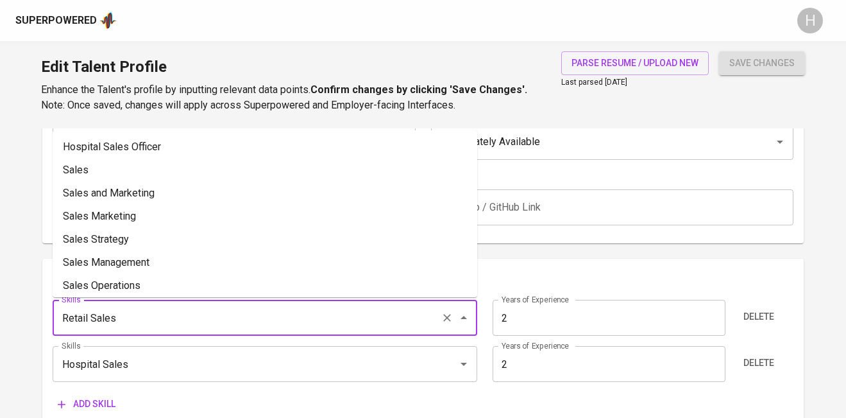
click at [539, 310] on input "2" at bounding box center [609, 318] width 233 height 36
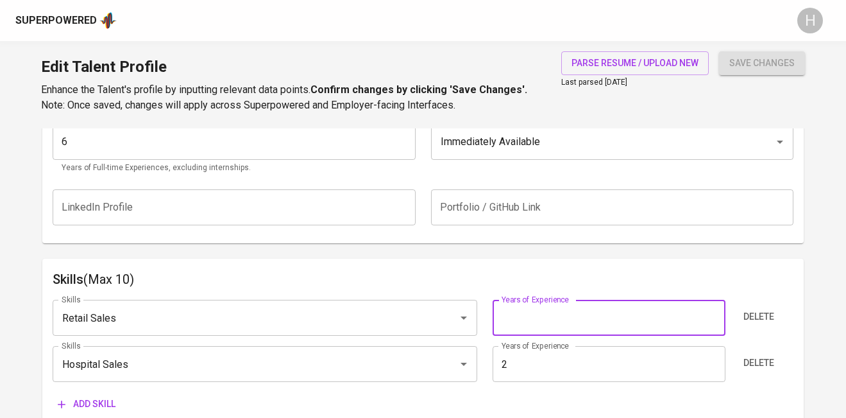
click at [523, 368] on input "2" at bounding box center [609, 364] width 233 height 36
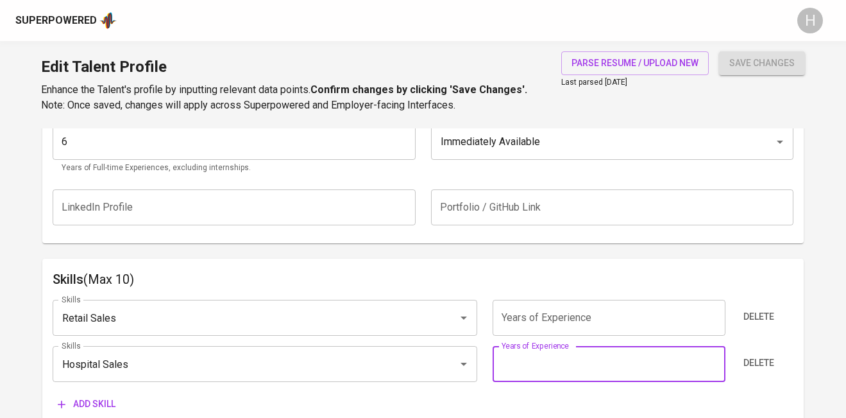
type input "0"
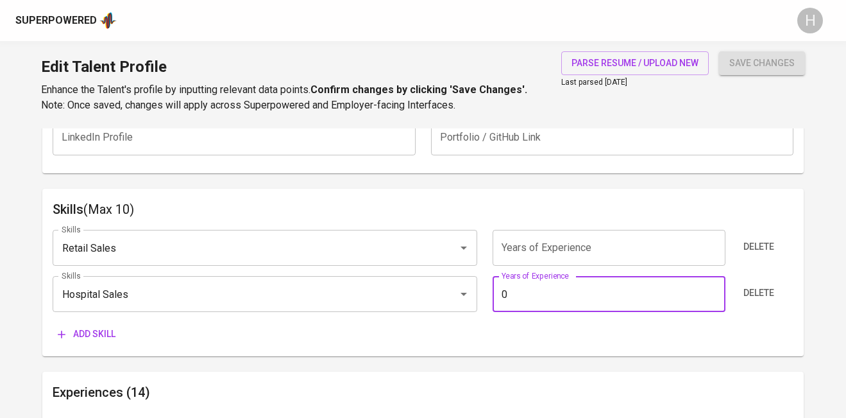
scroll to position [618, 0]
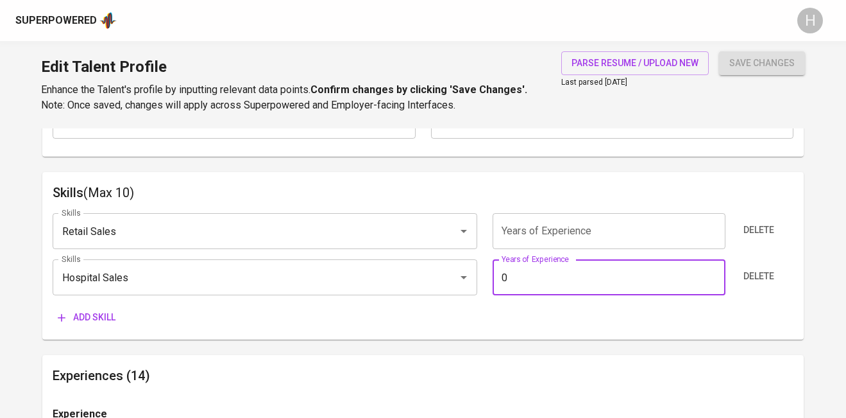
click at [99, 314] on span "Add skill" at bounding box center [87, 317] width 58 height 16
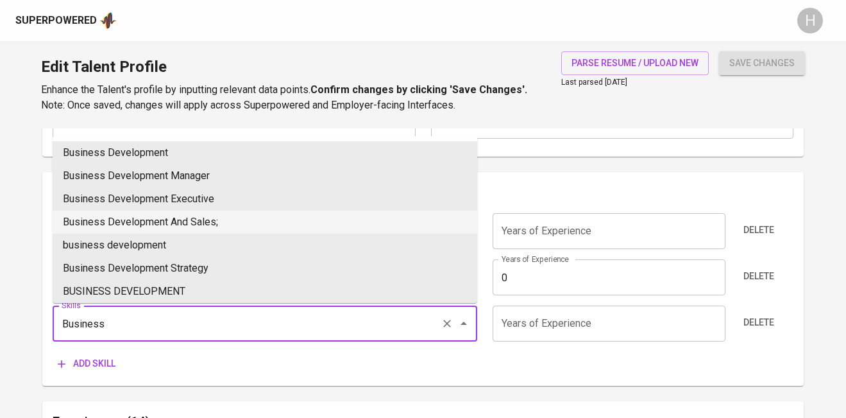
click at [193, 219] on li "Business Development And Sales;" at bounding box center [265, 221] width 425 height 23
type input "Business Development And Sales;"
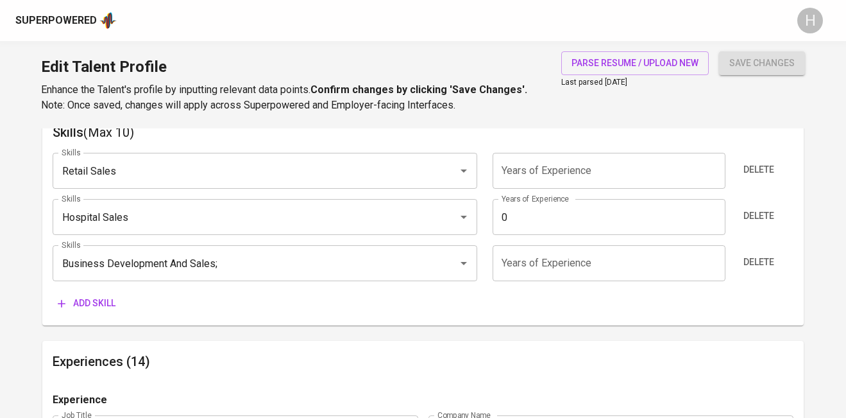
scroll to position [698, 0]
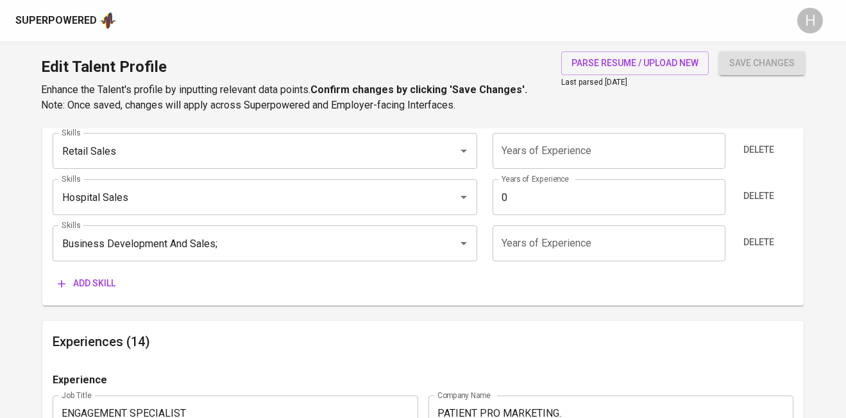
click at [103, 280] on span "Add skill" at bounding box center [87, 283] width 58 height 16
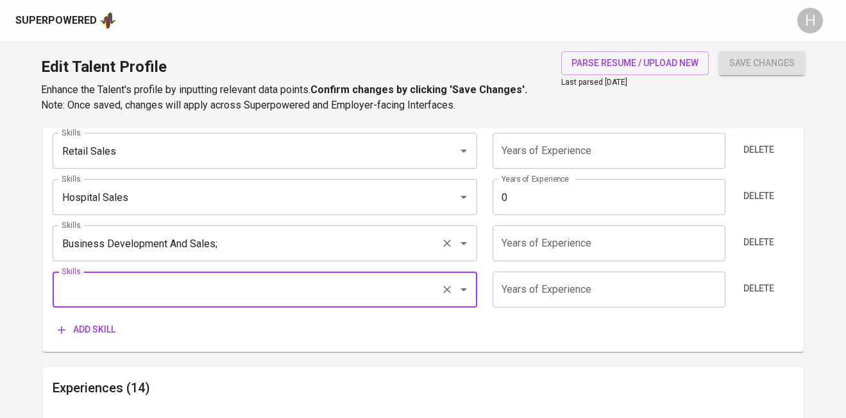
scroll to position [762, 0]
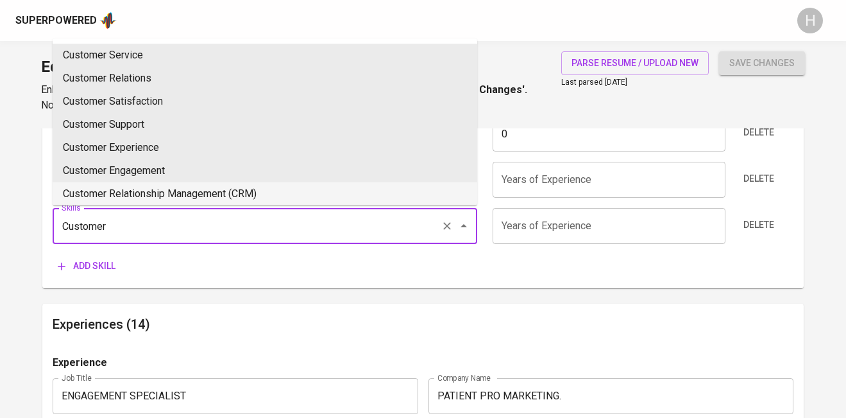
click at [172, 194] on li "Customer Relationship Management (CRM)" at bounding box center [265, 193] width 425 height 23
type input "Customer Relationship Management (CRM)"
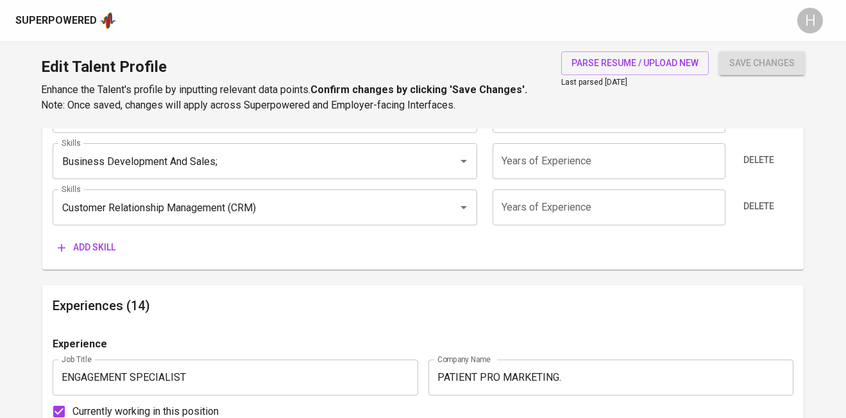
scroll to position [789, 0]
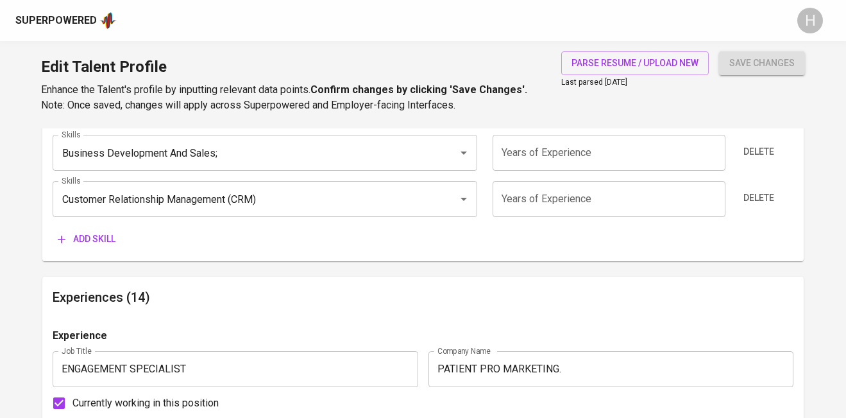
click at [103, 237] on span "Add skill" at bounding box center [87, 239] width 58 height 16
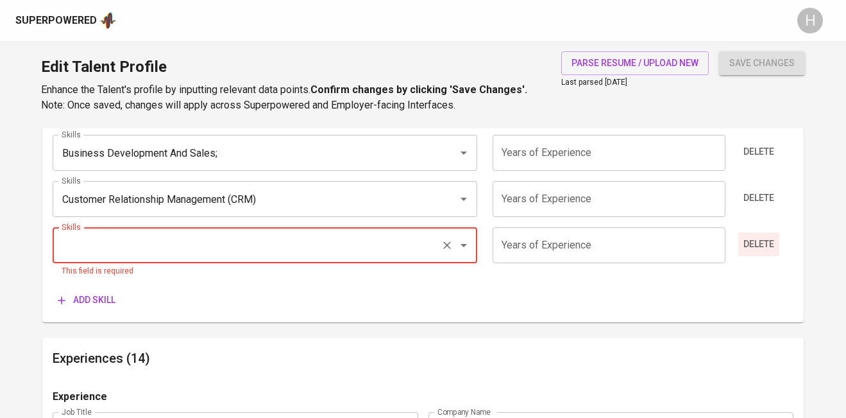
click at [749, 242] on span "Delete" at bounding box center [758, 244] width 31 height 16
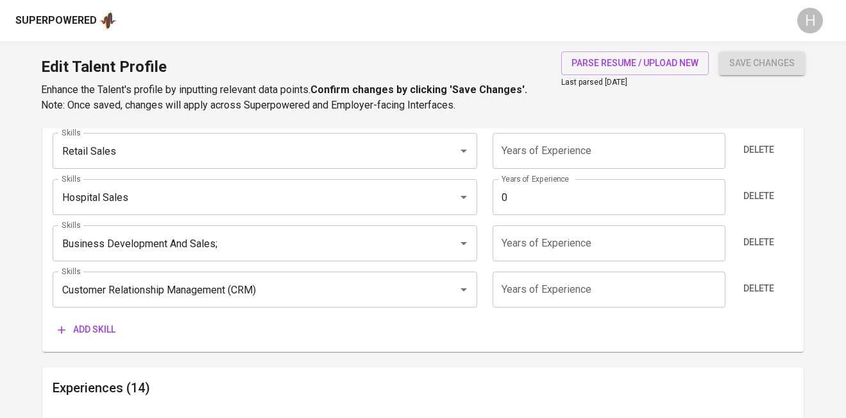
scroll to position [674, 0]
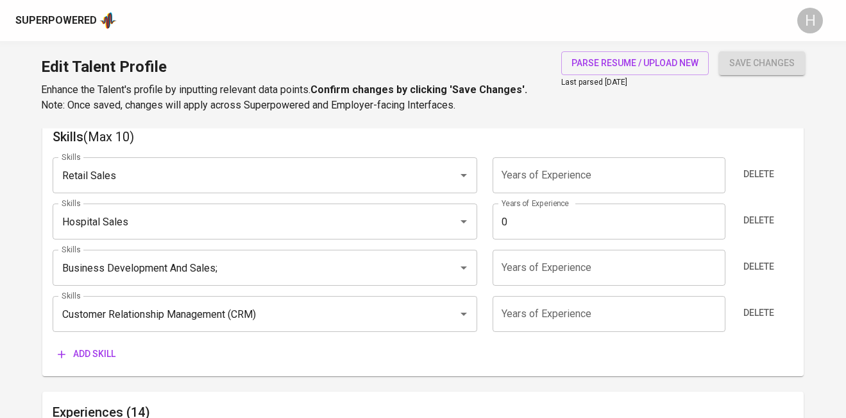
click at [559, 217] on input "0" at bounding box center [609, 221] width 233 height 36
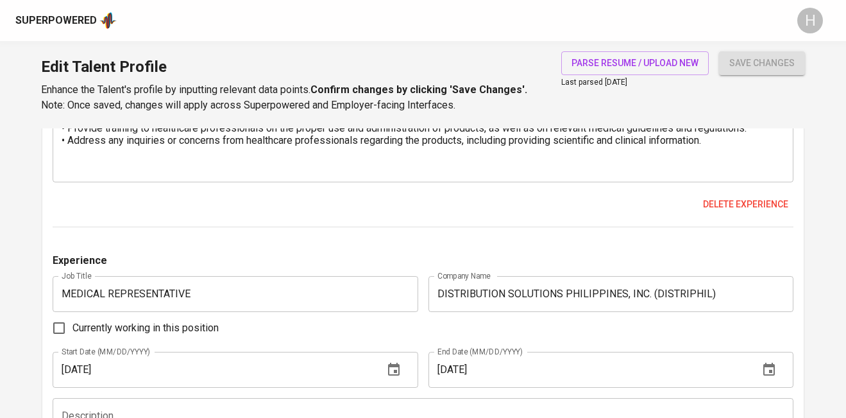
scroll to position [5152, 0]
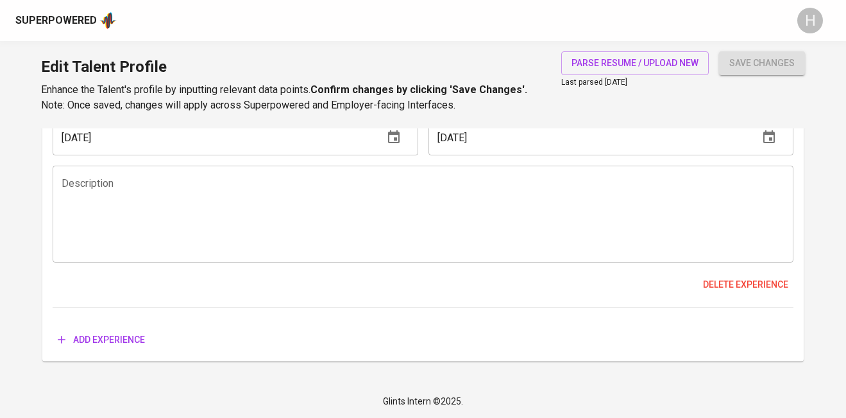
click at [548, 249] on textarea at bounding box center [423, 214] width 723 height 73
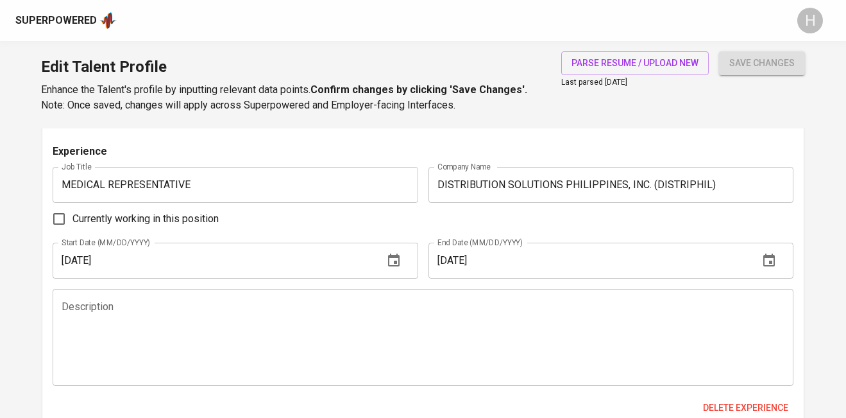
scroll to position [4700, 0]
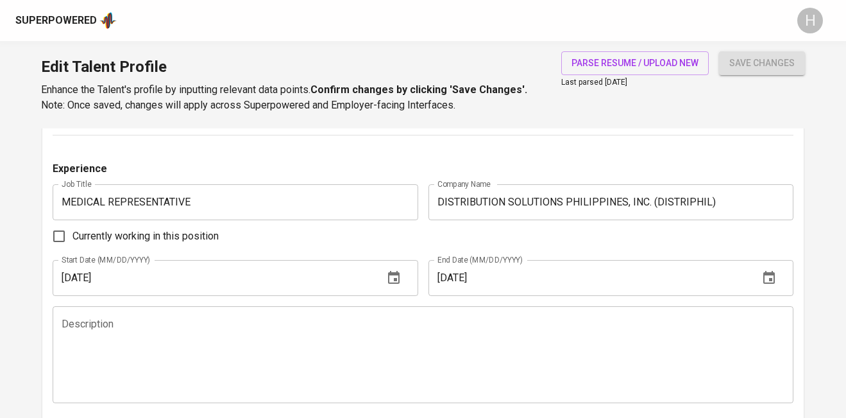
click at [565, 317] on div "Description" at bounding box center [423, 354] width 741 height 97
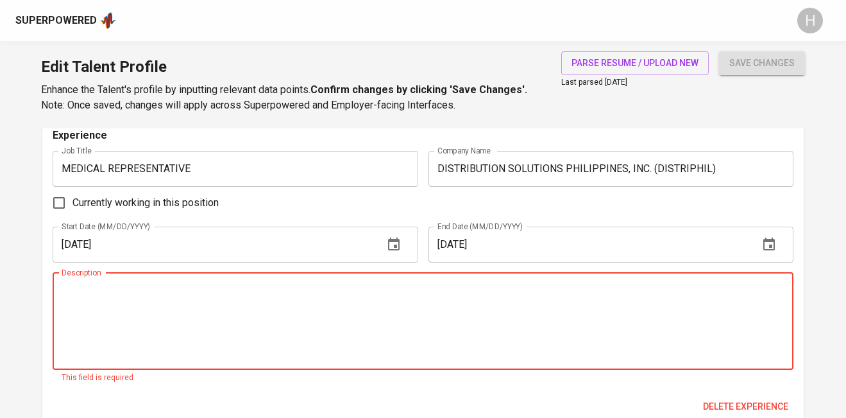
scroll to position [4752, 0]
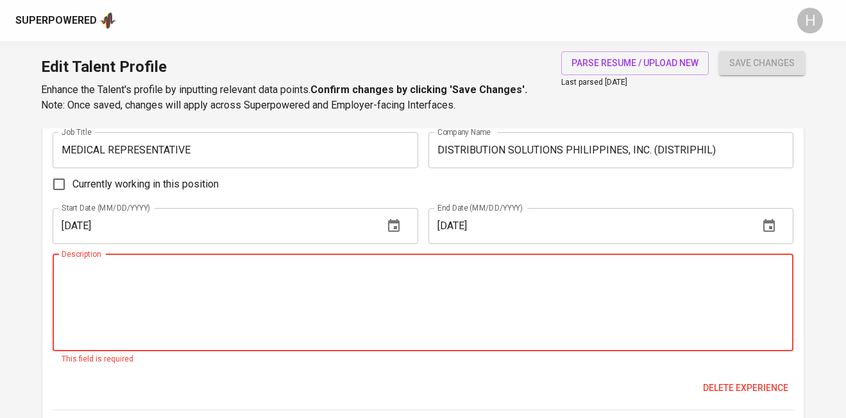
click at [264, 292] on textarea at bounding box center [423, 302] width 723 height 73
paste textarea "Develop and maintain relationships with healthcare professionals such as doctor…"
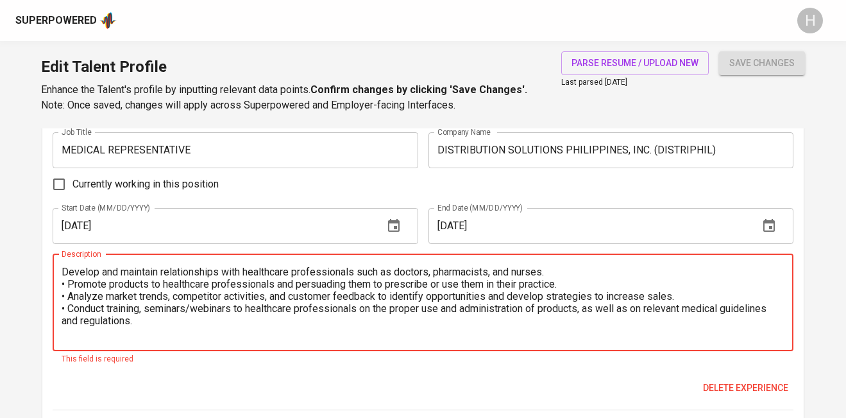
click at [65, 273] on textarea "Develop and maintain relationships with healthcare professionals such as doctor…" at bounding box center [423, 302] width 723 height 73
click at [69, 283] on textarea "Develop and maintain relationships with healthcare professionals such as doctor…" at bounding box center [423, 302] width 723 height 73
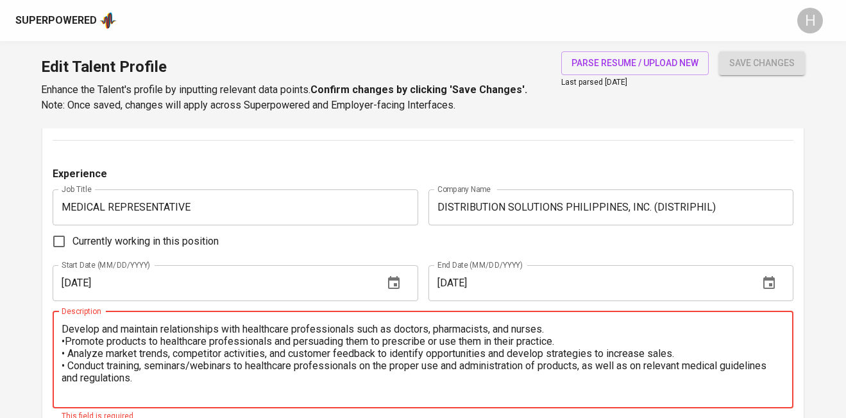
scroll to position [4707, 0]
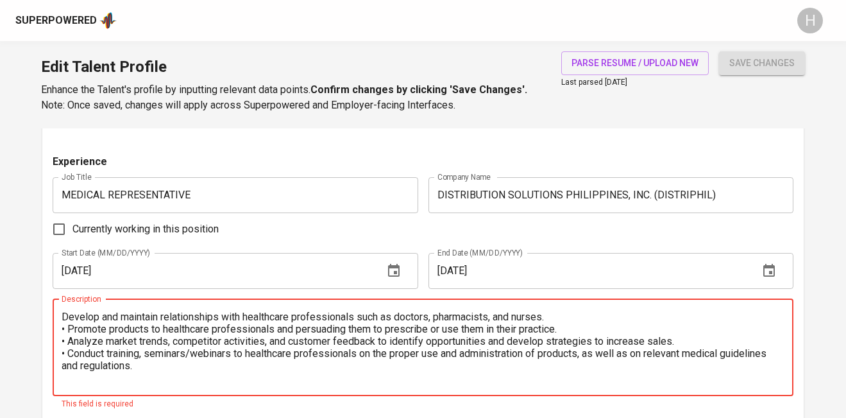
drag, startPoint x: 69, startPoint y: 329, endPoint x: 56, endPoint y: 329, distance: 12.2
click at [56, 329] on div "Develop and maintain relationships with healthcare professionals such as doctor…" at bounding box center [423, 347] width 741 height 97
click at [62, 317] on textarea "Develop and maintain relationships with healthcare professionals such as doctor…" at bounding box center [423, 346] width 723 height 73
paste textarea "•"
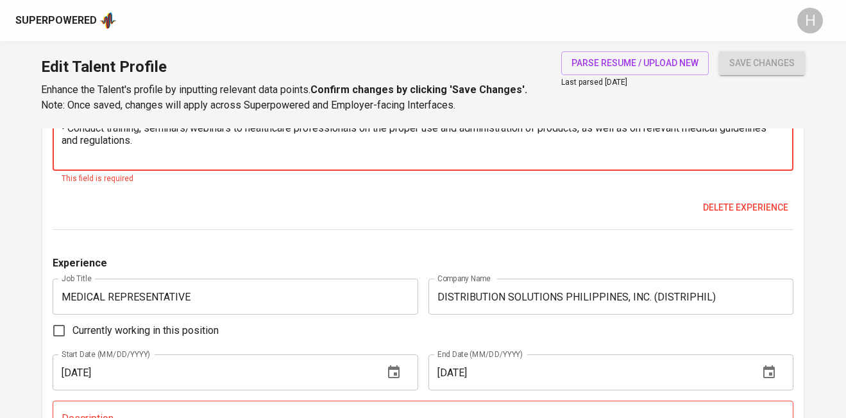
scroll to position [4970, 0]
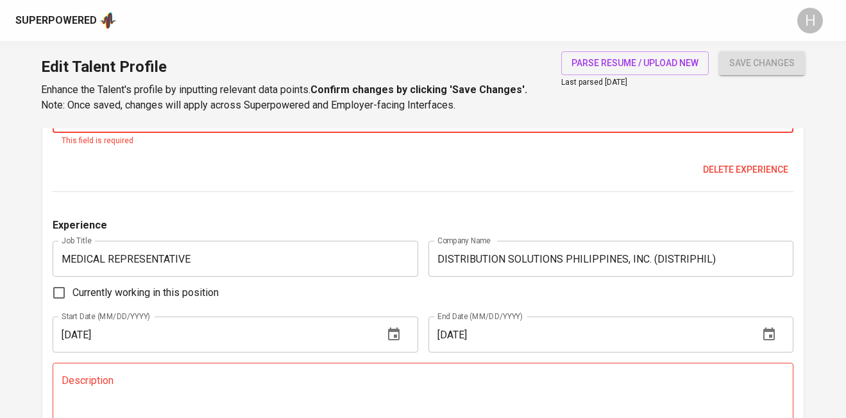
type textarea "• Develop and maintain relationships with healthcare professionals such as doct…"
click at [216, 153] on div "Experience Job Title MEDICAL REPRESENTATIVE Job Title Company Name DISTRIBUTION…" at bounding box center [423, 41] width 741 height 301
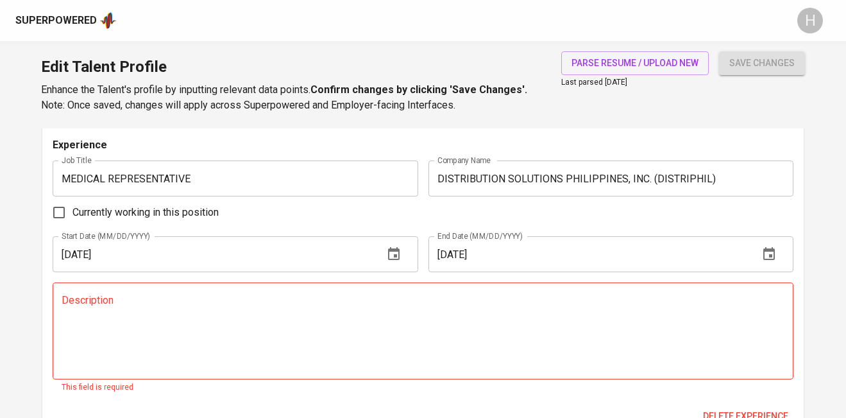
scroll to position [5036, 0]
click at [142, 312] on textarea at bounding box center [423, 330] width 723 height 73
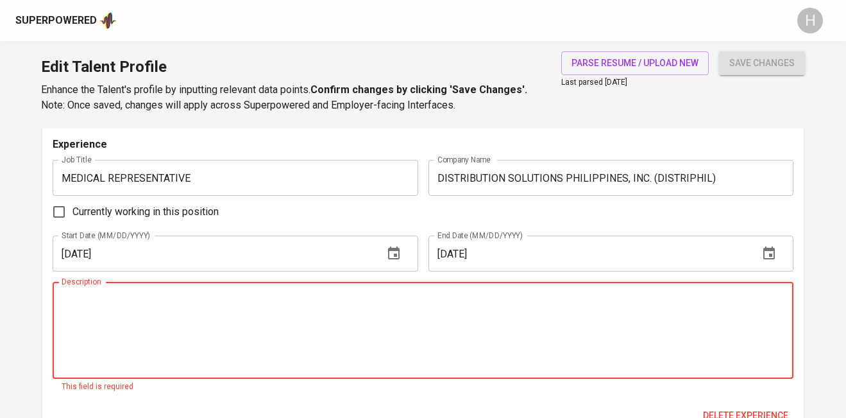
scroll to position [5069, 0]
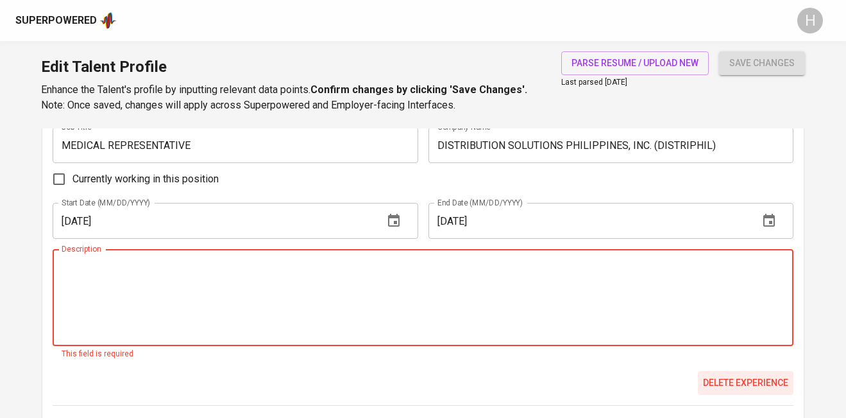
click at [723, 384] on span "Delete experience" at bounding box center [745, 383] width 85 height 16
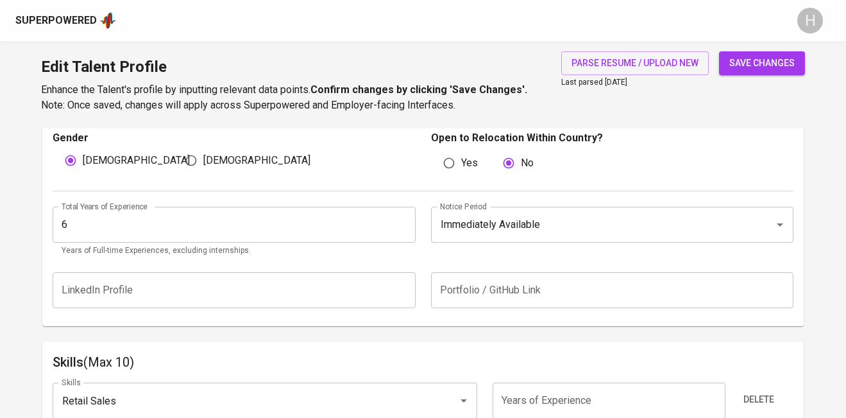
scroll to position [0, 0]
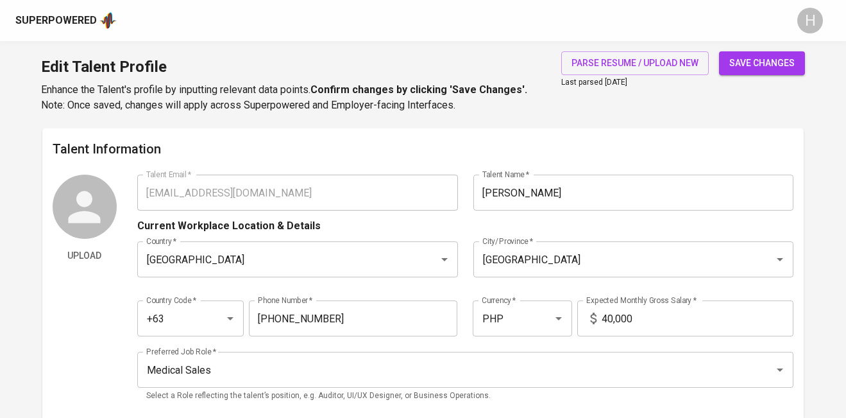
click at [762, 64] on span "save changes" at bounding box center [761, 63] width 65 height 16
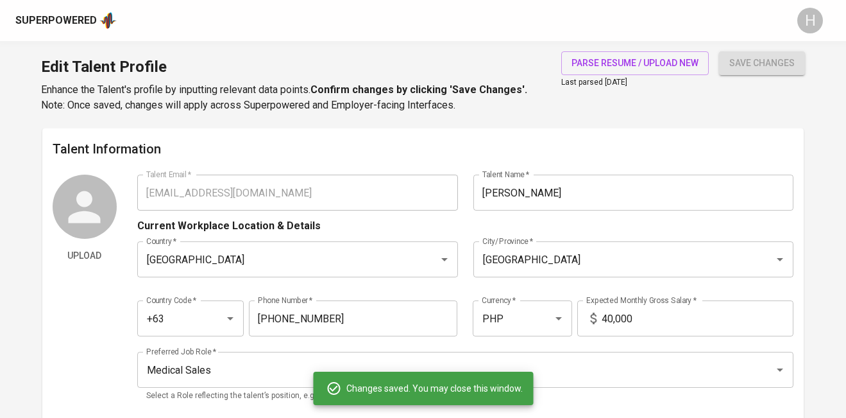
type input "Customer Relationship Management (CRM)"
type input "Sales"
type input "Hospital Sales"
type input "Retail Sales"
click at [62, 22] on div "Superpowered" at bounding box center [55, 20] width 81 height 15
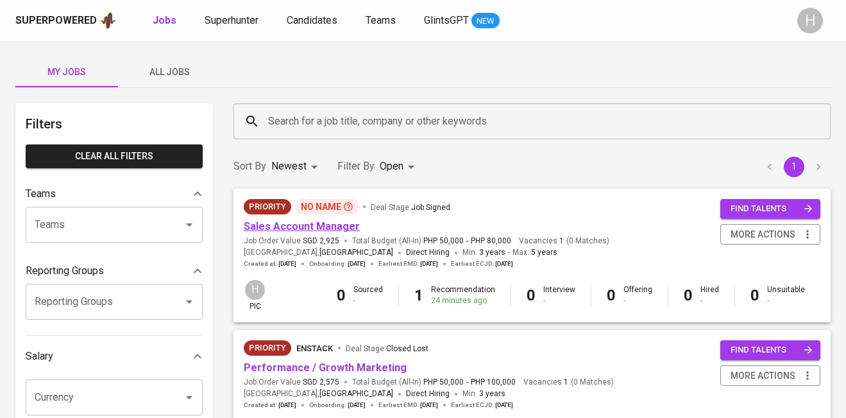
click at [312, 223] on link "Sales Account Manager" at bounding box center [302, 226] width 116 height 12
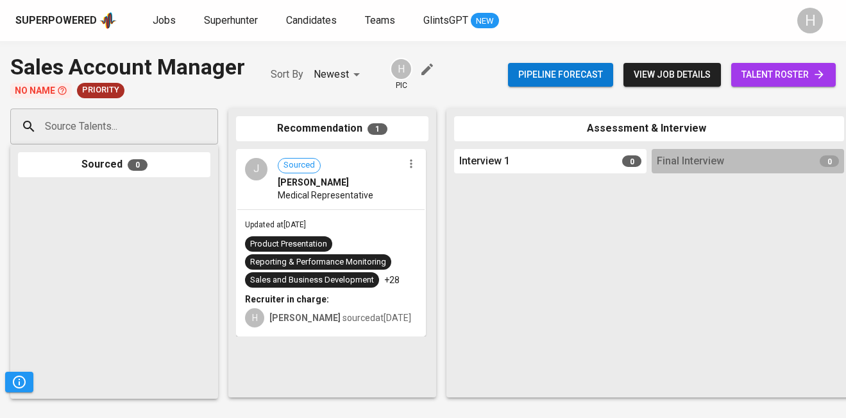
click at [149, 112] on div "Source Talents..." at bounding box center [114, 126] width 208 height 36
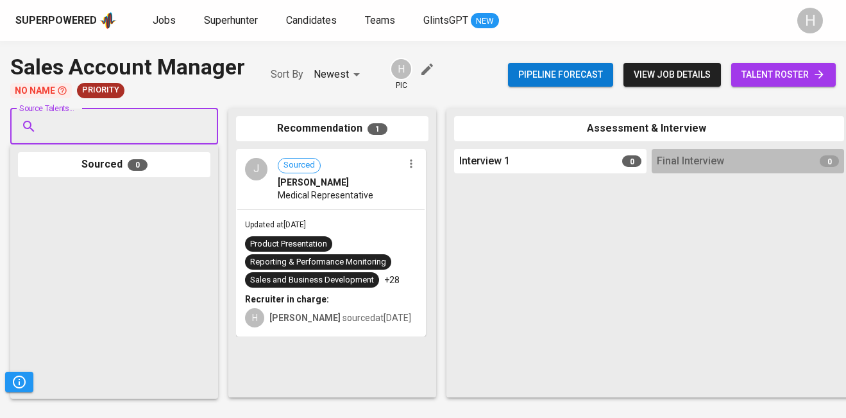
paste input "kevinjohnbejerano@gmail.com"
type input "kevinjohnbejerano@gmail.com"
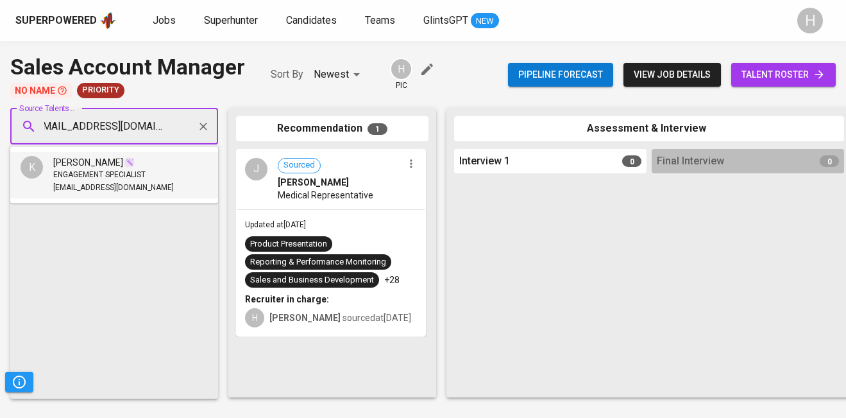
click at [121, 174] on span "ENGAGEMENT SPECIALIST" at bounding box center [99, 175] width 92 height 13
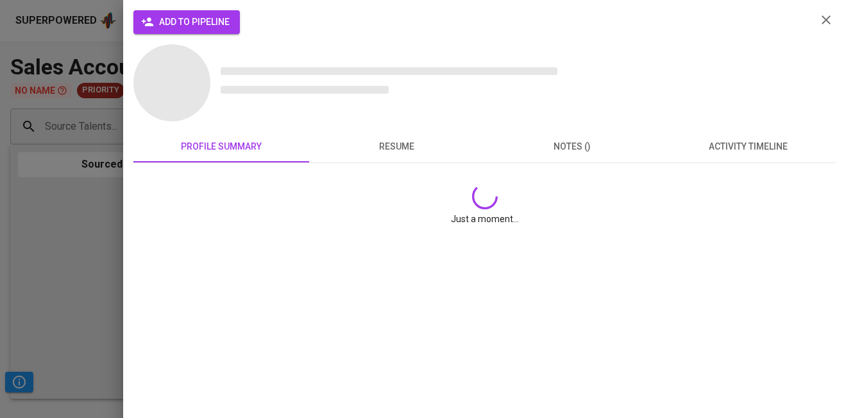
scroll to position [0, 0]
click at [206, 18] on span "add to pipeline" at bounding box center [187, 22] width 86 height 16
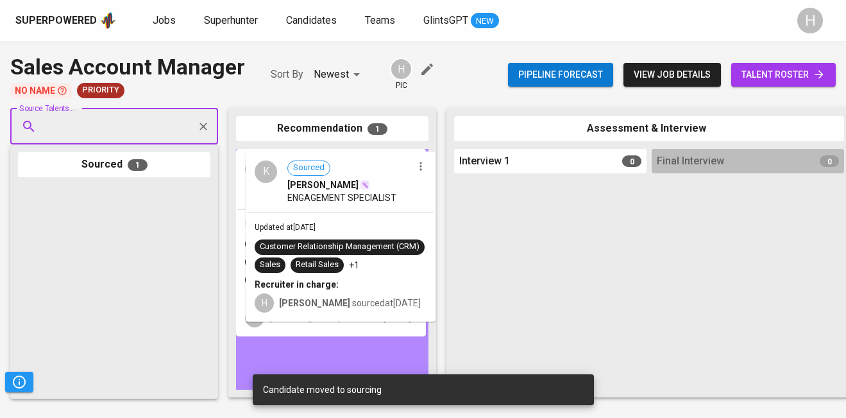
drag, startPoint x: 80, startPoint y: 264, endPoint x: 481, endPoint y: 199, distance: 406.1
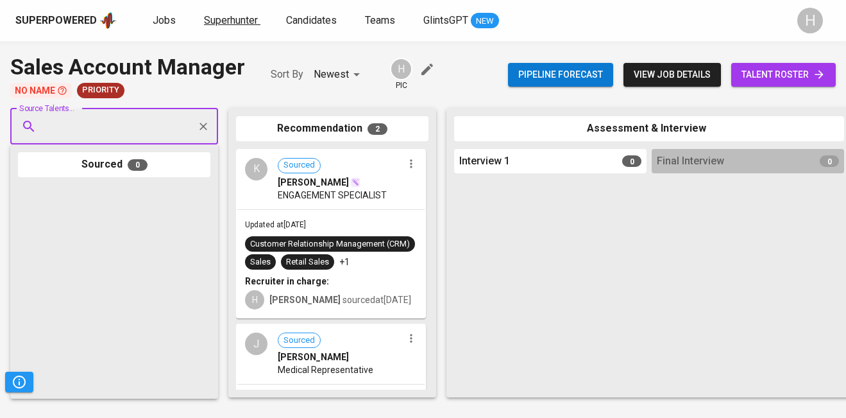
click at [230, 14] on span "Superhunter" at bounding box center [231, 20] width 54 height 12
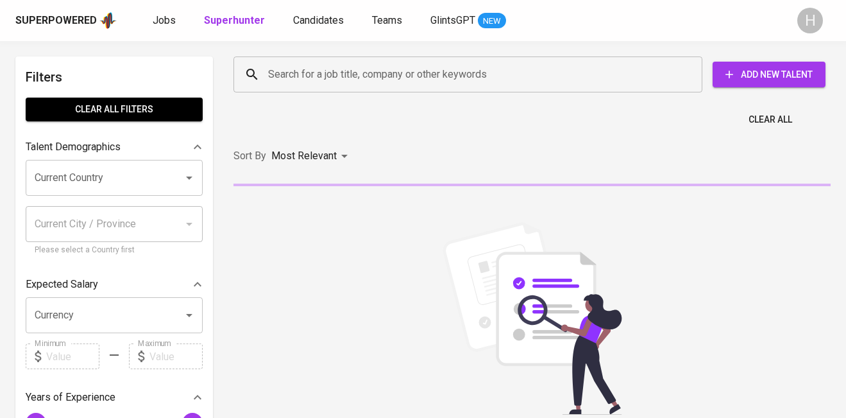
click at [294, 75] on input "Search for a job title, company or other keywords" at bounding box center [471, 74] width 412 height 24
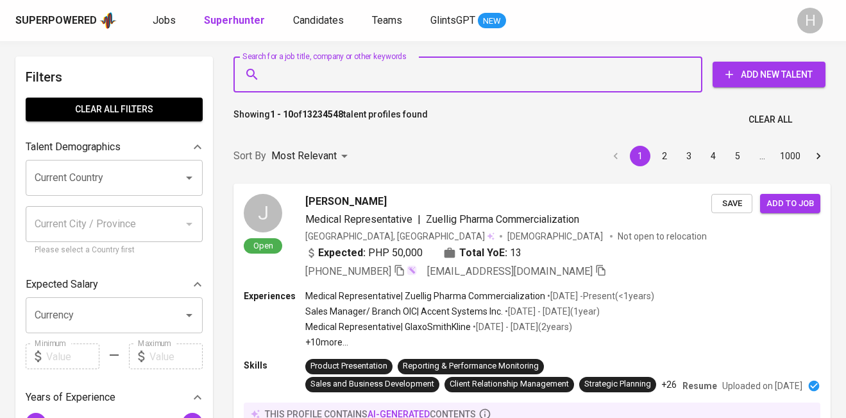
paste input "kevinjohnbejerano@gmail.com"
type input "kevinjohnbejerano@gmail.com"
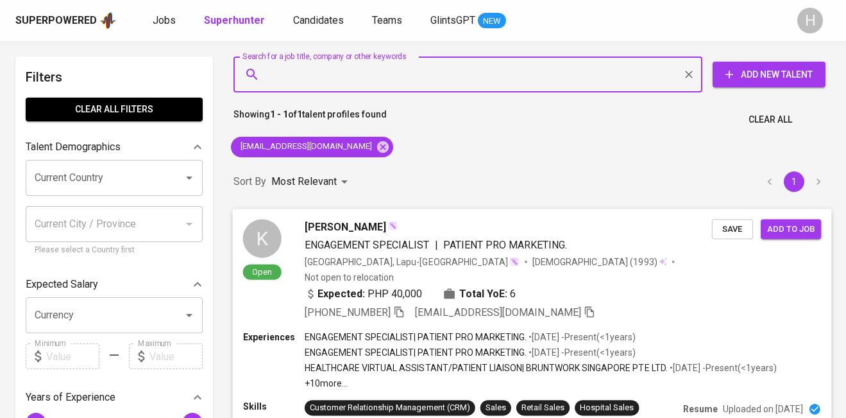
click at [801, 226] on span "Add to job" at bounding box center [790, 228] width 47 height 15
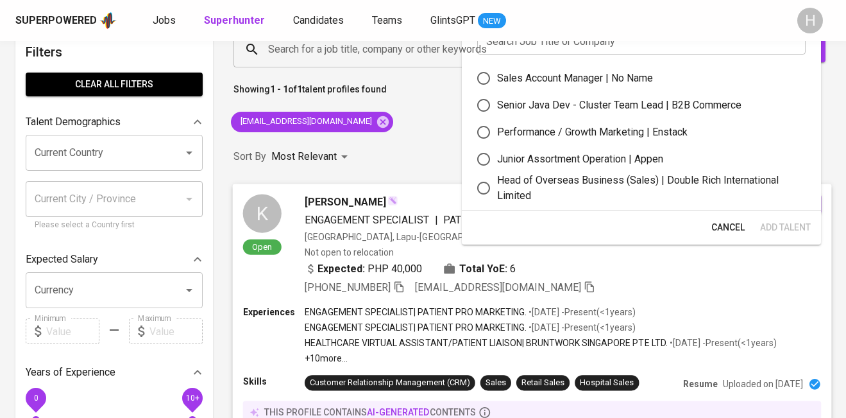
scroll to position [27, 0]
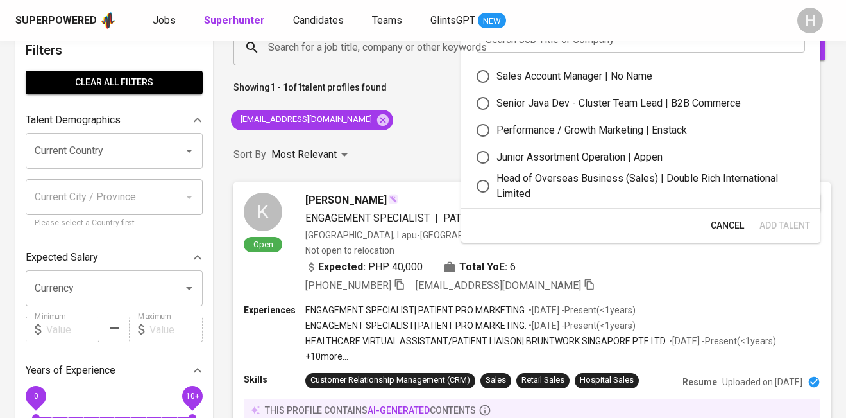
click at [620, 83] on div "Sales Account Manager | No Name" at bounding box center [574, 76] width 156 height 15
click at [496, 83] on input "Sales Account Manager | No Name" at bounding box center [482, 76] width 27 height 27
radio input "true"
click at [778, 225] on span "Add Talent" at bounding box center [784, 225] width 51 height 16
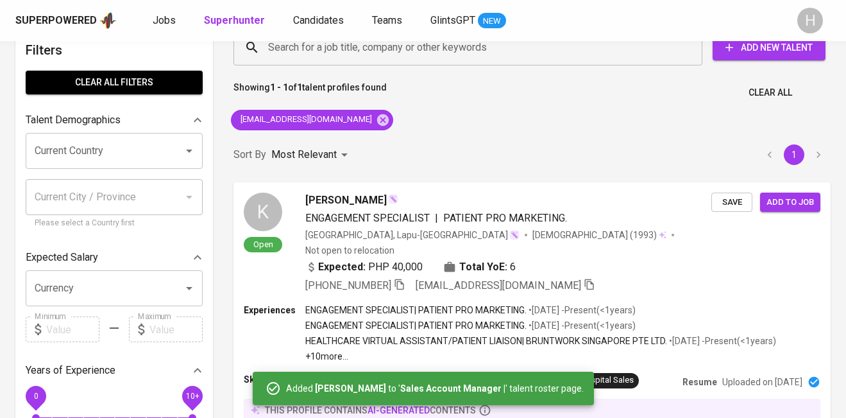
scroll to position [0, 0]
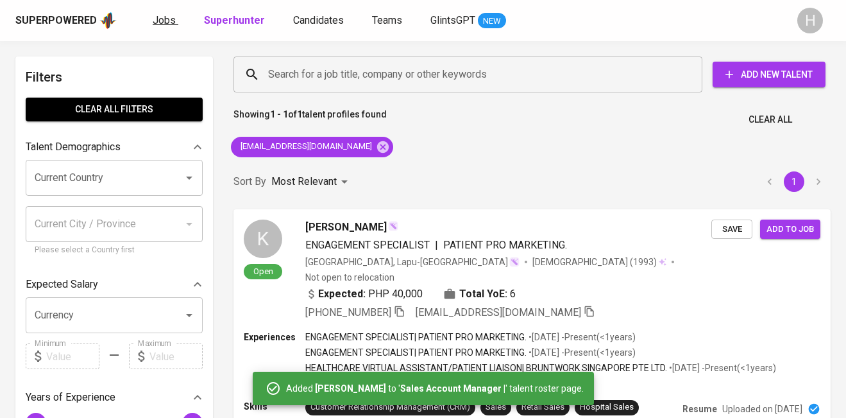
click at [155, 22] on span "Jobs" at bounding box center [164, 20] width 23 height 12
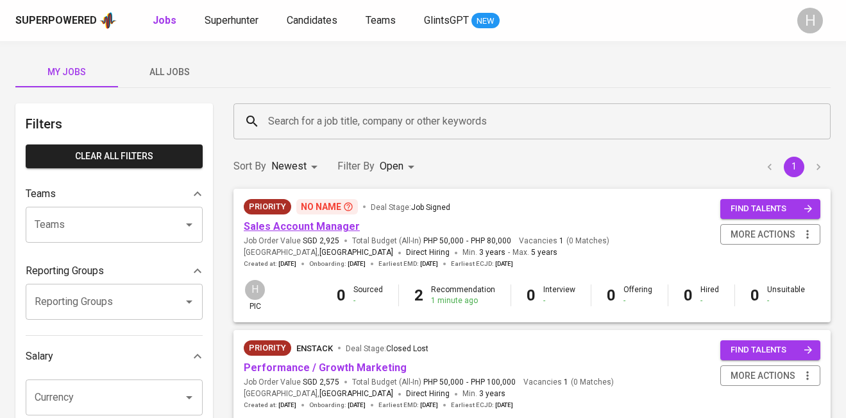
click at [294, 230] on link "Sales Account Manager" at bounding box center [302, 226] width 116 height 12
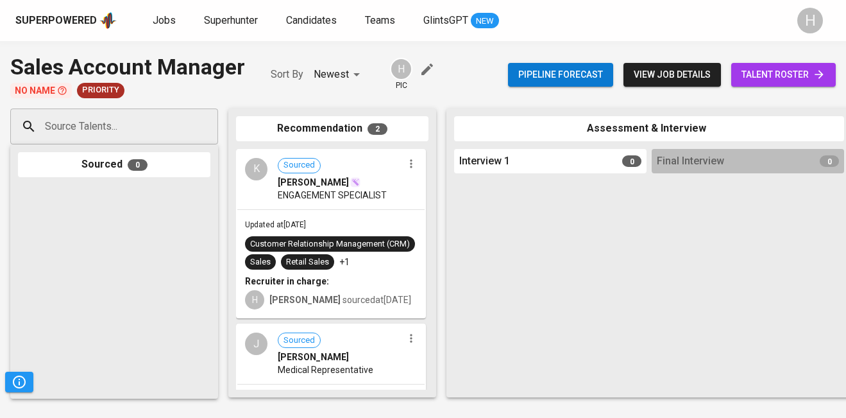
click at [765, 74] on span "talent roster" at bounding box center [783, 75] width 84 height 16
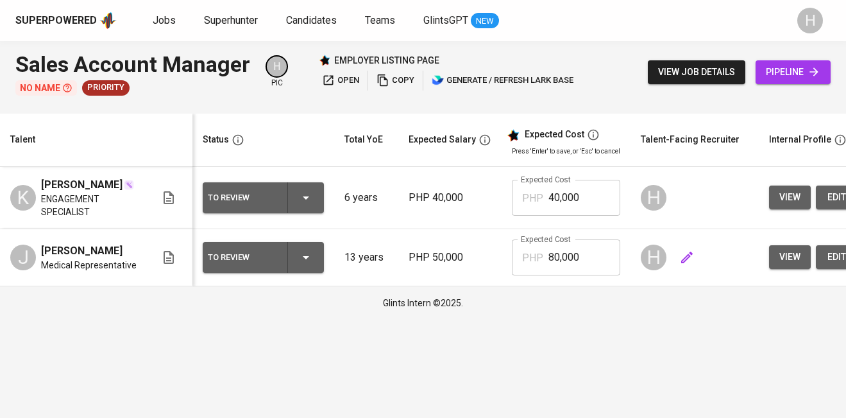
scroll to position [0, 252]
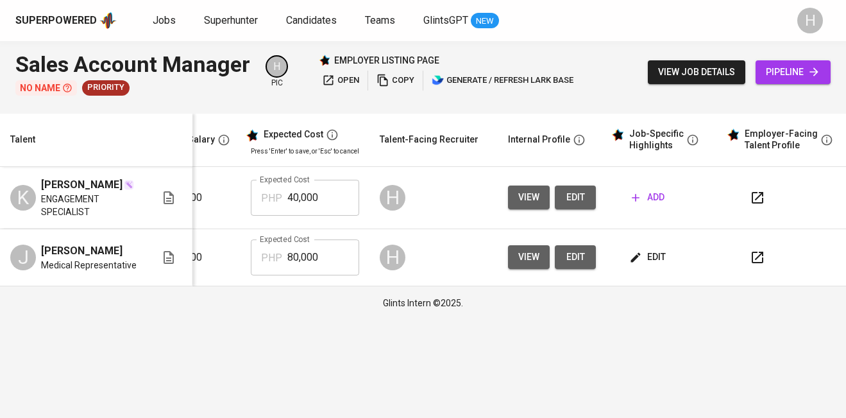
click at [654, 197] on button "add" at bounding box center [648, 197] width 43 height 24
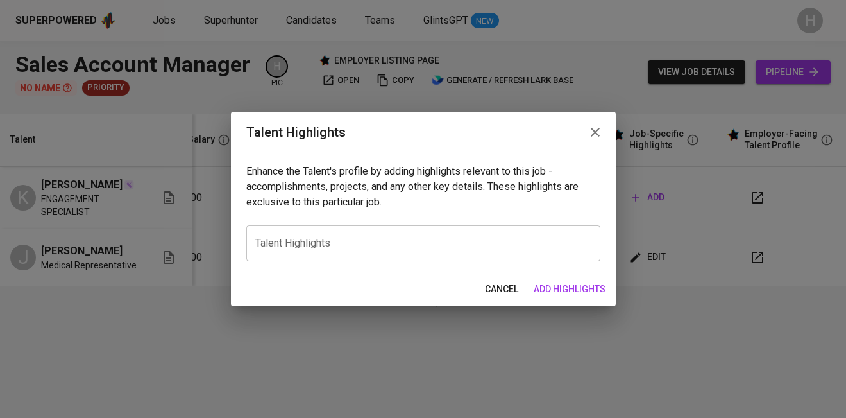
click at [424, 249] on div "x Talent Highlights" at bounding box center [423, 243] width 354 height 36
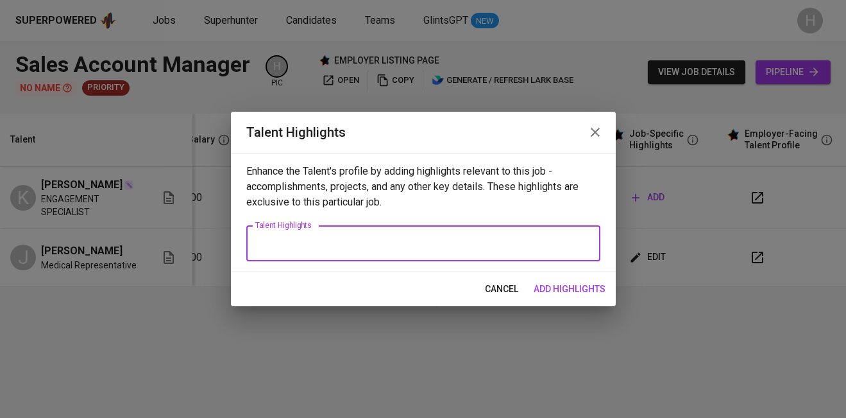
paste textarea "Kevin John B. Bejerano is an experienced sales professional based in Cebu with …"
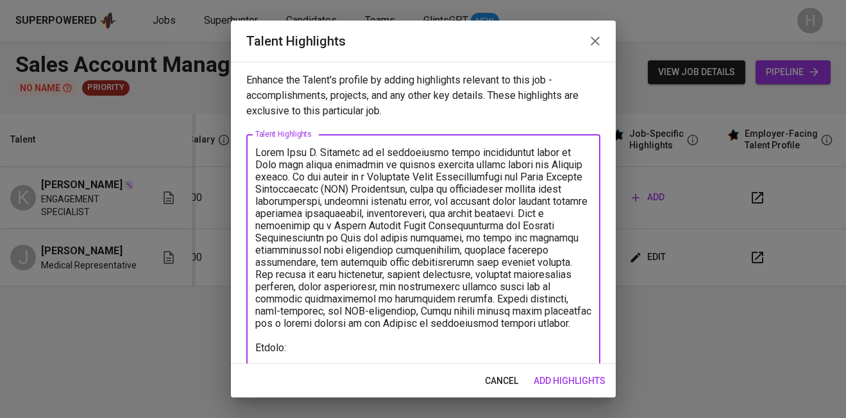
paste textarea "https://glints.sg.larksuite.com/file/ZuYDbnfewoKxaAx3hk2ljiBMgDf"
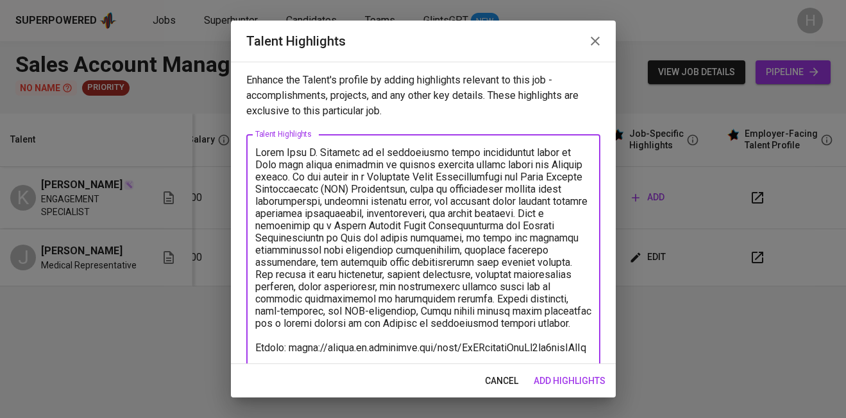
scroll to position [3, 0]
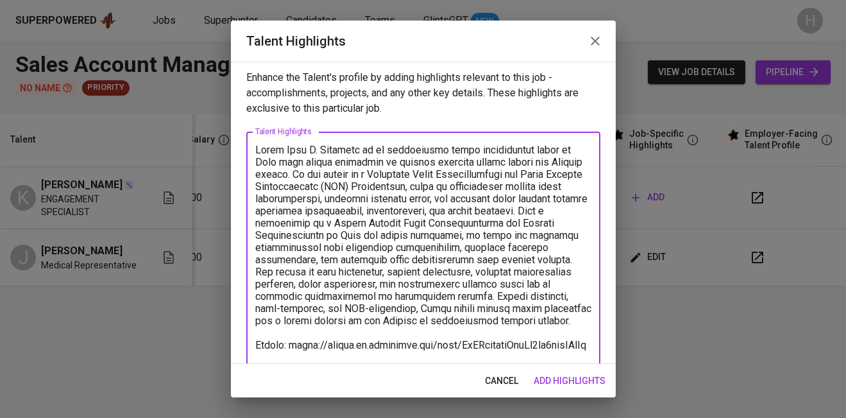
type textarea "Kevin John B. Bejerano is an experienced sales professional based in Cebu with …"
click at [571, 384] on span "add highlights" at bounding box center [570, 381] width 72 height 16
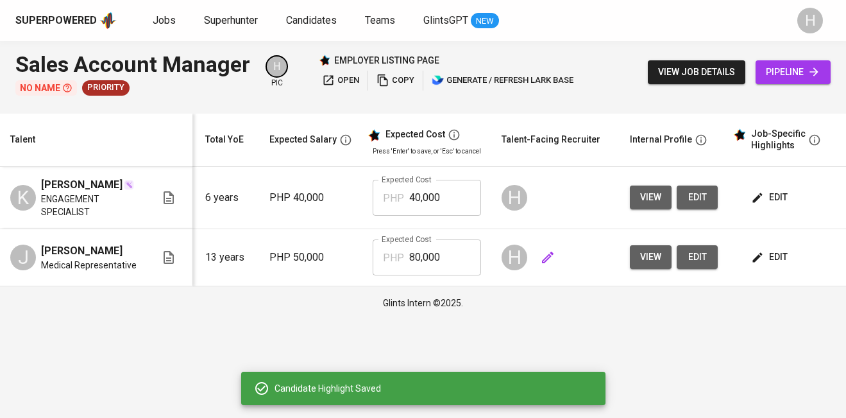
scroll to position [0, 0]
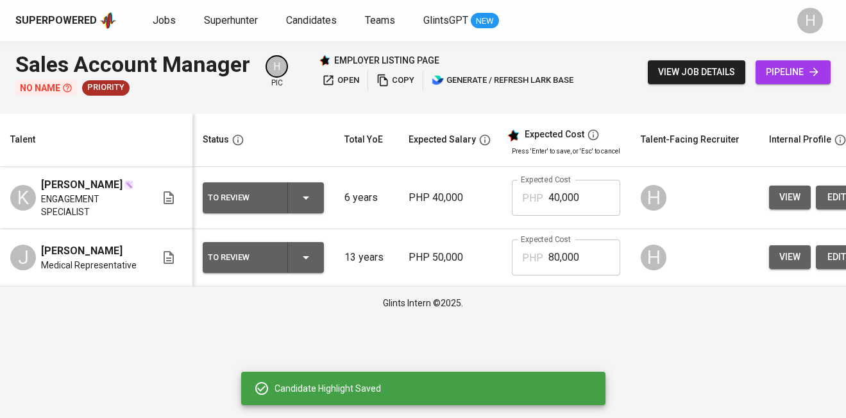
click at [305, 202] on icon "button" at bounding box center [305, 197] width 15 height 15
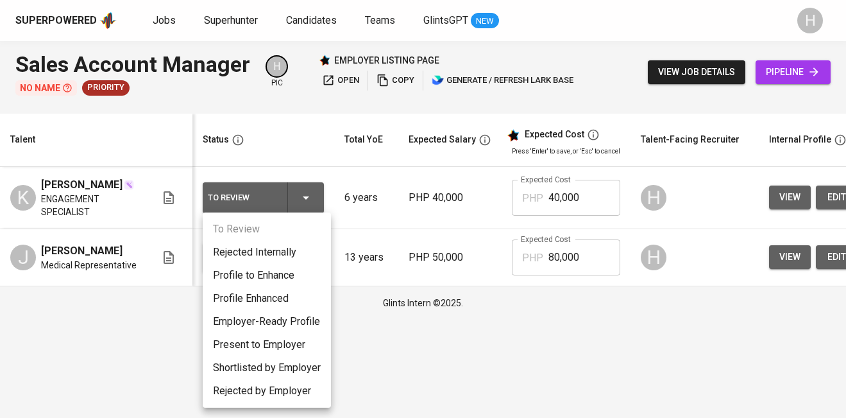
click at [258, 342] on li "Present to Employer" at bounding box center [267, 344] width 128 height 23
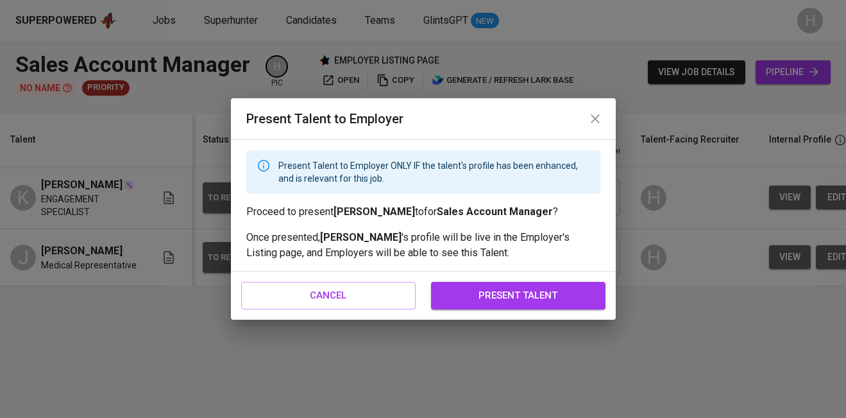
click at [475, 300] on span "present talent" at bounding box center [518, 295] width 146 height 17
click at [475, 296] on span "present talent" at bounding box center [518, 295] width 146 height 17
click at [542, 300] on span "present talent" at bounding box center [518, 295] width 146 height 17
click at [598, 121] on icon "close" at bounding box center [595, 118] width 9 height 9
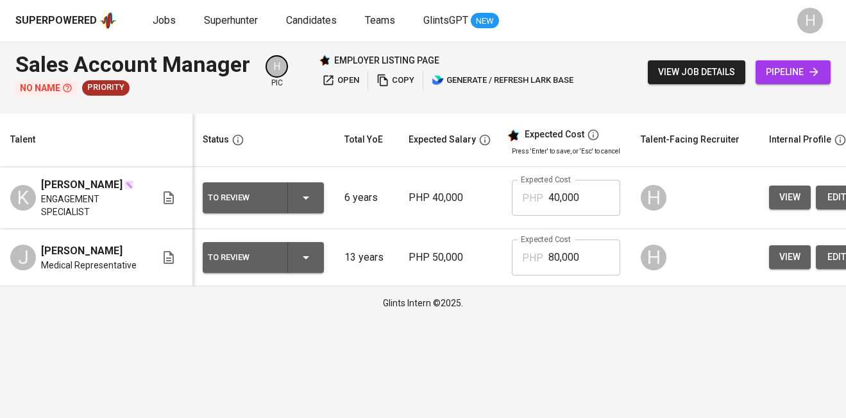
click at [308, 201] on icon "button" at bounding box center [305, 197] width 15 height 15
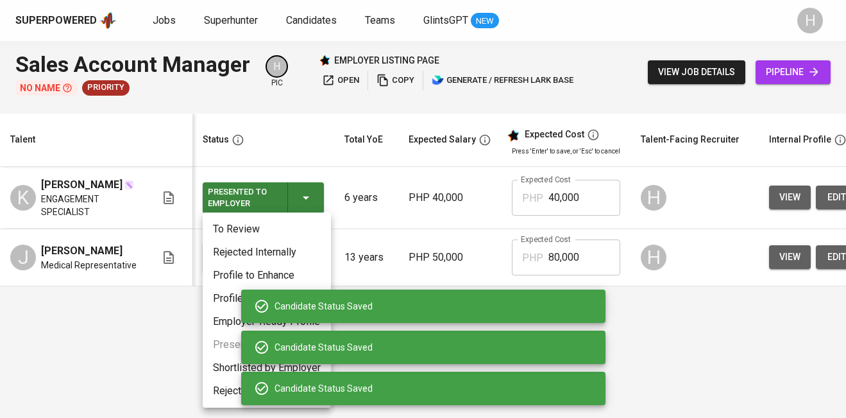
click at [382, 323] on div "Candidate Status Saved" at bounding box center [423, 305] width 364 height 33
click at [641, 336] on div at bounding box center [423, 209] width 846 height 418
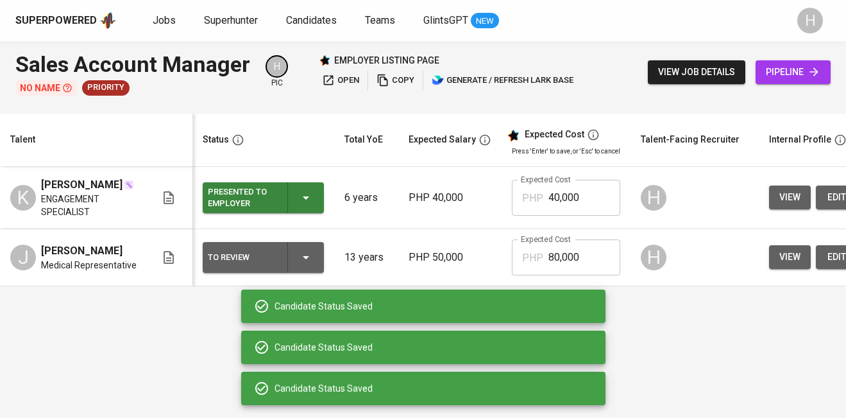
click at [306, 265] on icon "button" at bounding box center [305, 256] width 15 height 15
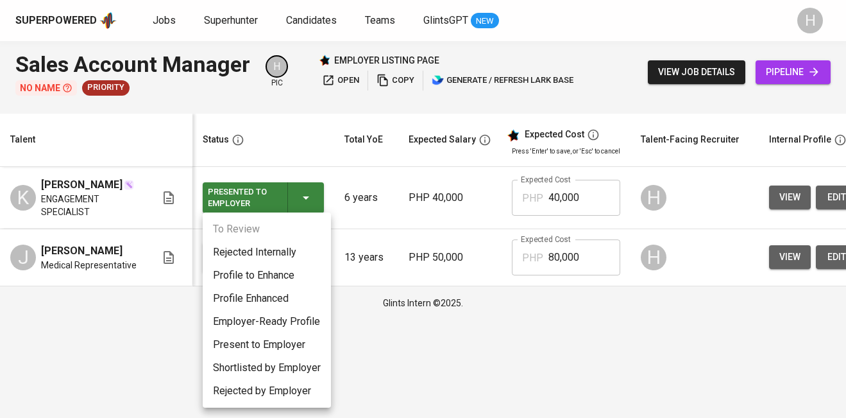
click at [237, 344] on li "Present to Employer" at bounding box center [267, 344] width 128 height 23
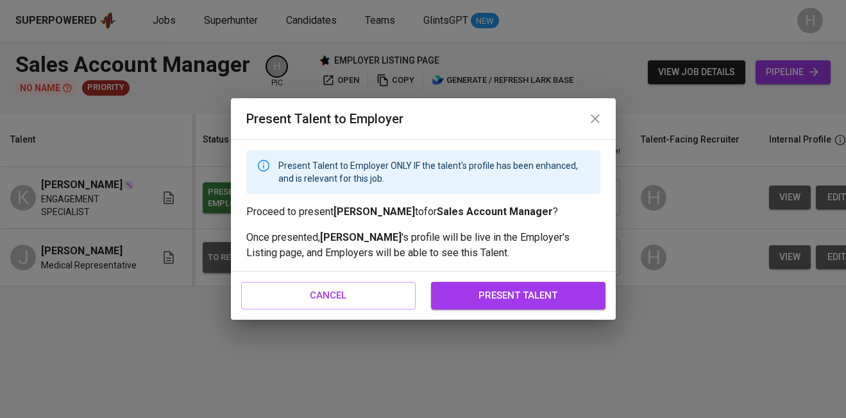
click at [483, 297] on span "present talent" at bounding box center [518, 295] width 146 height 17
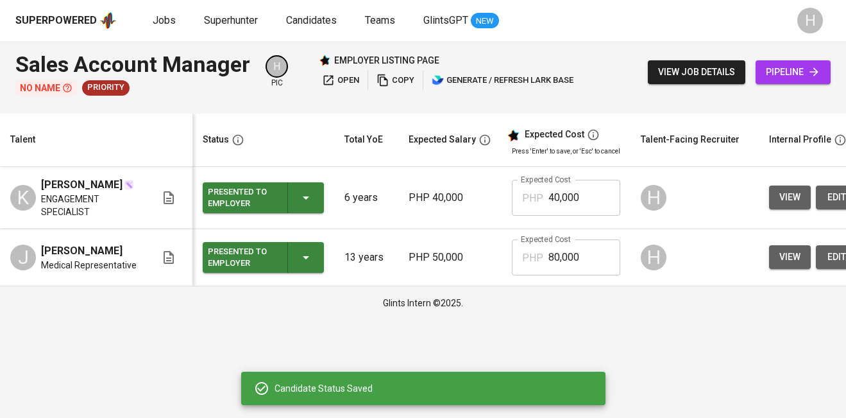
click at [444, 319] on div "Glints Intern ©2025." at bounding box center [423, 302] width 846 height 33
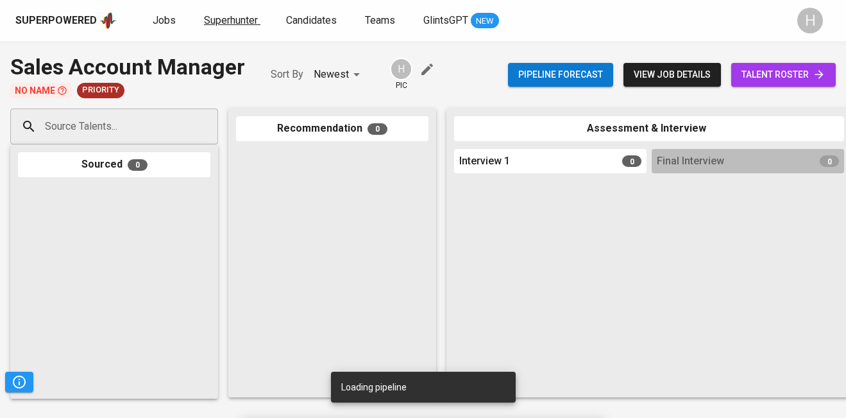
click at [240, 20] on span "Superhunter" at bounding box center [231, 20] width 54 height 12
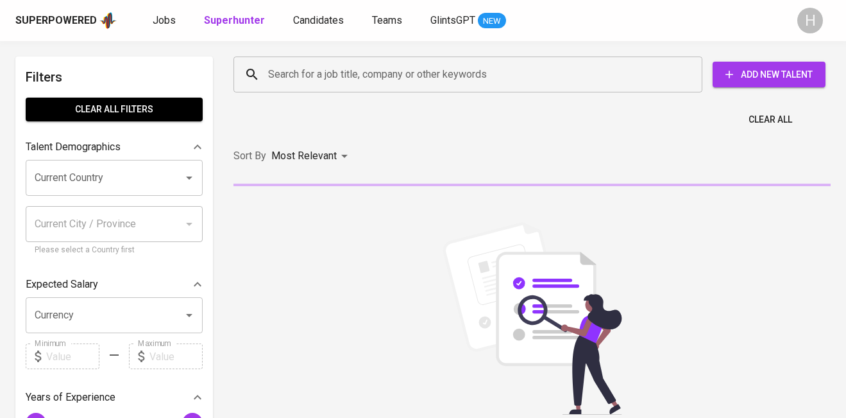
click at [416, 90] on div "Search for a job title, company or other keywords" at bounding box center [467, 74] width 469 height 36
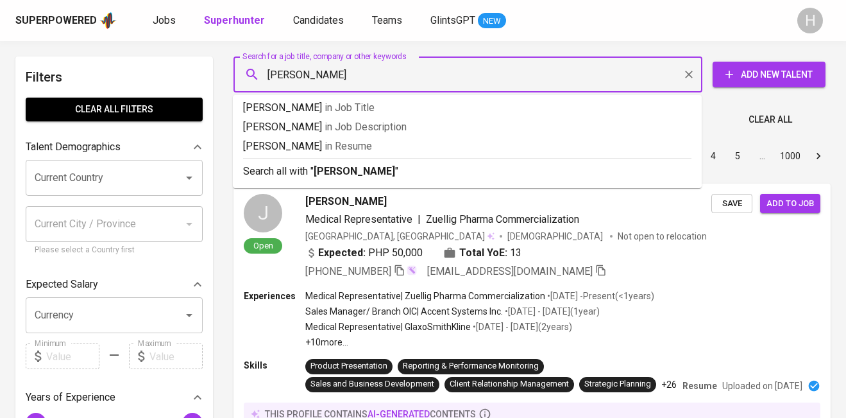
type input "kristine caberto"
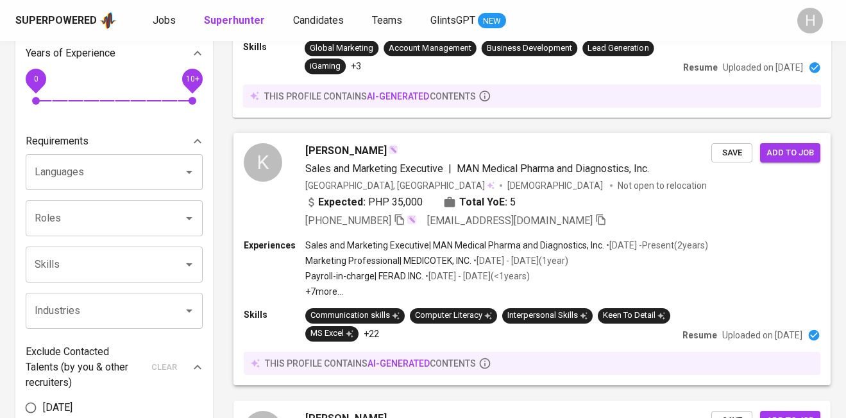
scroll to position [350, 0]
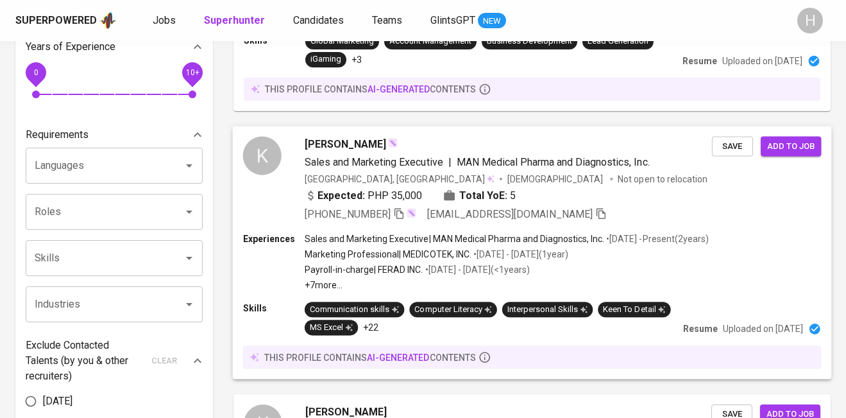
click at [345, 138] on span "[PERSON_NAME]" at bounding box center [345, 143] width 81 height 15
click at [347, 140] on div at bounding box center [423, 209] width 846 height 418
click at [357, 146] on span "[PERSON_NAME]" at bounding box center [345, 143] width 81 height 15
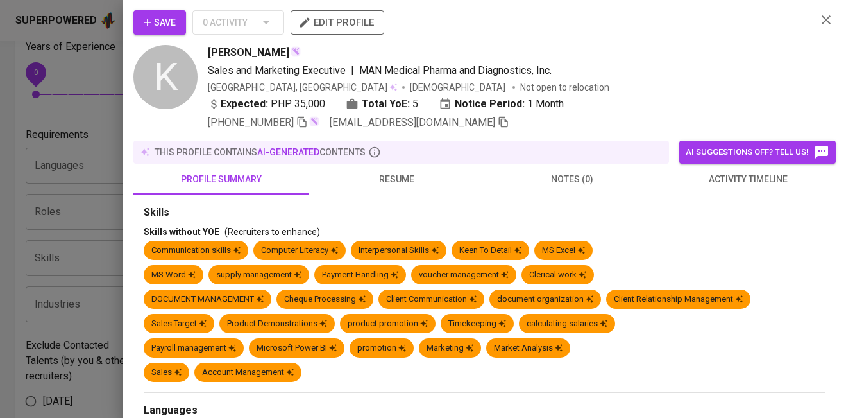
click at [327, 26] on span "edit profile" at bounding box center [337, 22] width 73 height 17
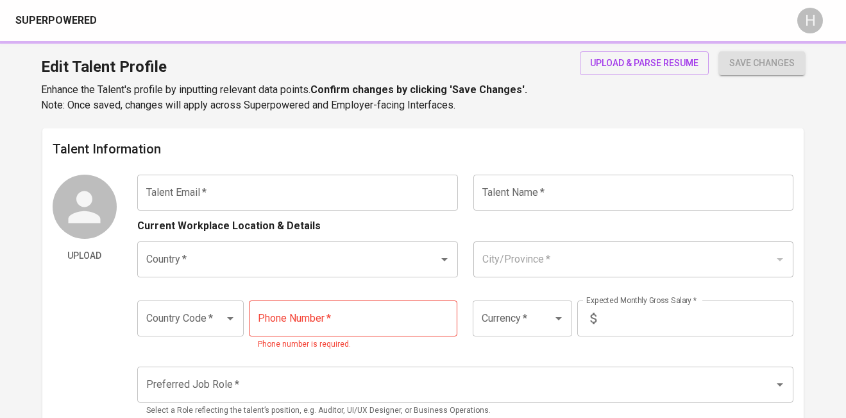
type input "[EMAIL_ADDRESS][DOMAIN_NAME]"
type input "[PERSON_NAME]"
type input "[GEOGRAPHIC_DATA]"
type input "+63"
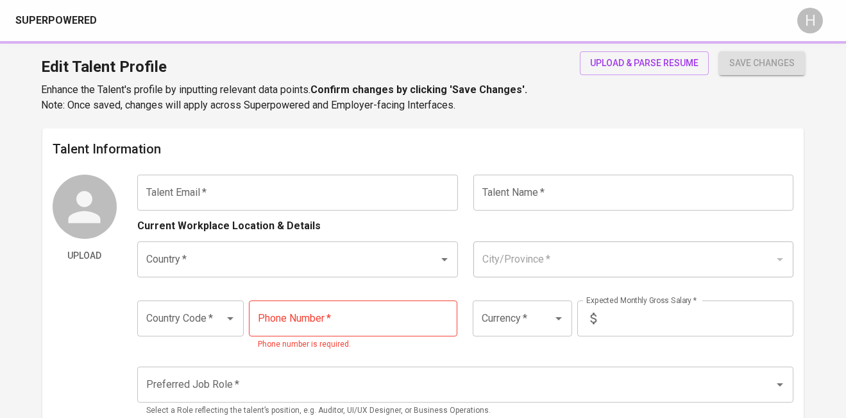
type input "[PHONE_NUMBER]"
type input "PHP"
type input "35,000"
type input "Medical Device Sales"
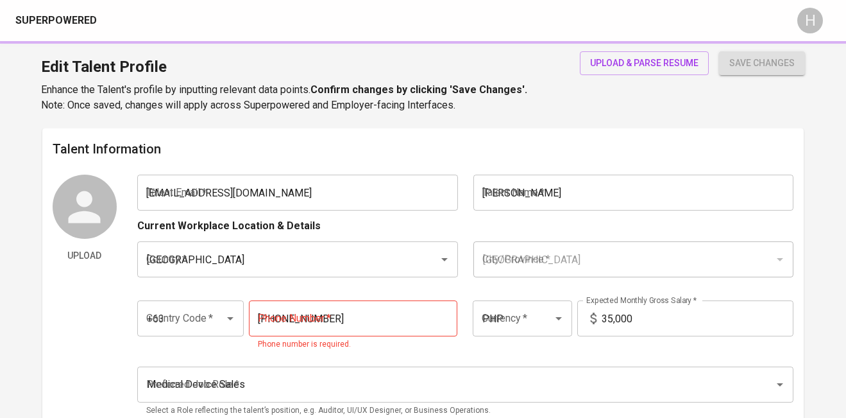
radio input "true"
type input "5"
type input "1 Month"
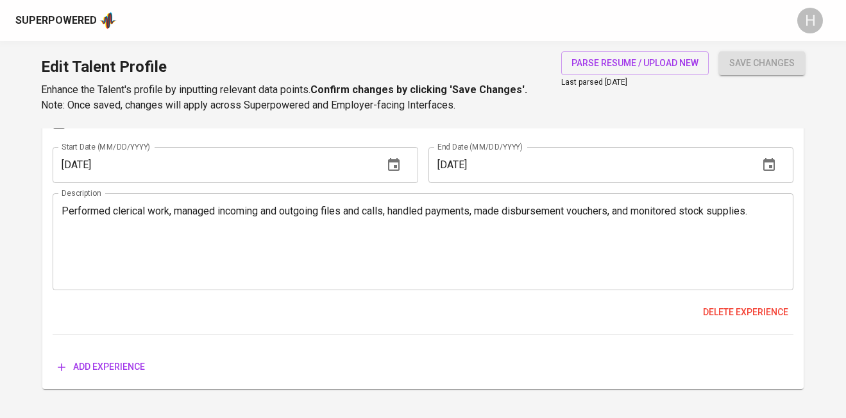
scroll to position [2127, 0]
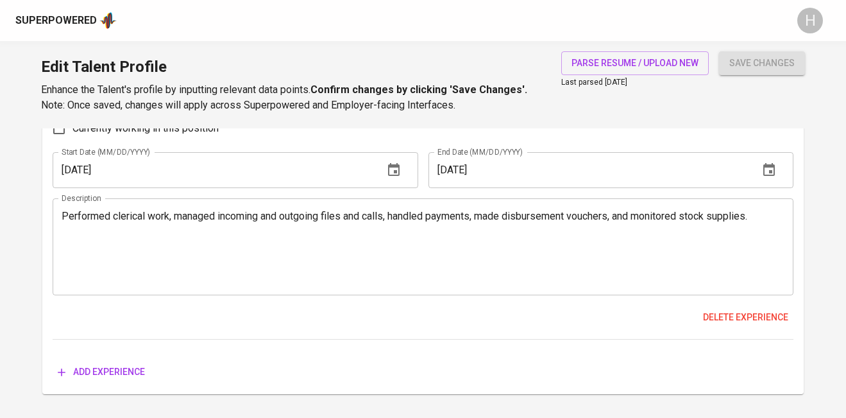
click at [258, 227] on textarea "Performed clerical work, managed incoming and outgoing files and calls, handled…" at bounding box center [423, 246] width 723 height 73
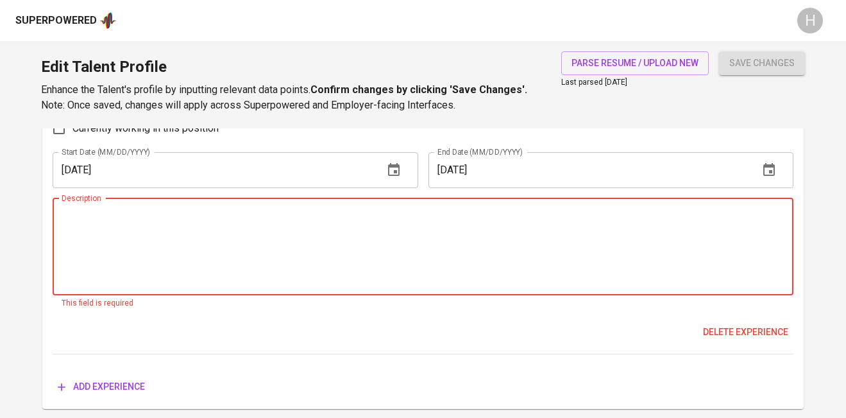
click at [277, 235] on textarea at bounding box center [423, 246] width 723 height 73
paste textarea "Performed clerical and administrative duties to support daily operations Manage…"
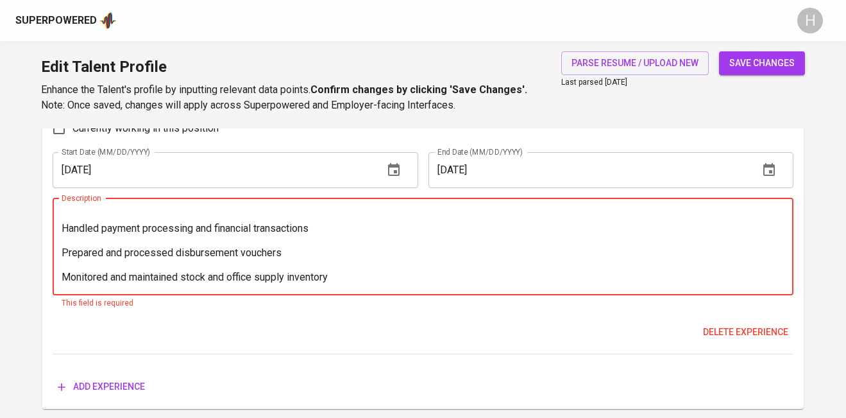
scroll to position [0, 0]
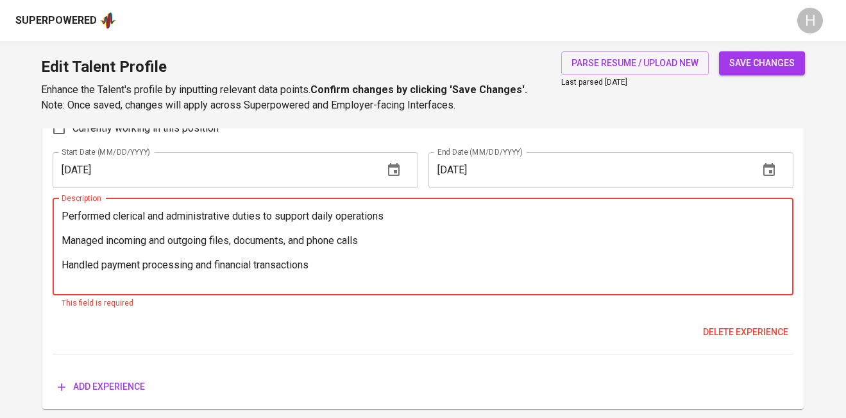
click at [69, 228] on textarea "Performed clerical and administrative duties to support daily operations Manage…" at bounding box center [423, 246] width 723 height 73
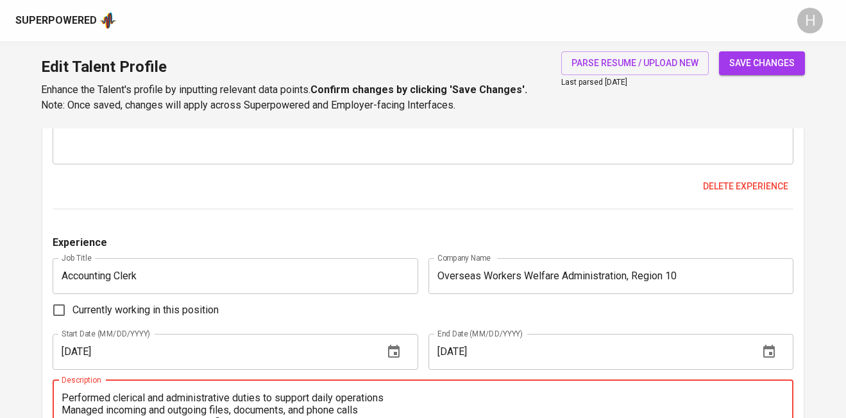
scroll to position [1944, 0]
type textarea "Performed clerical and administrative duties to support daily operations Manage…"
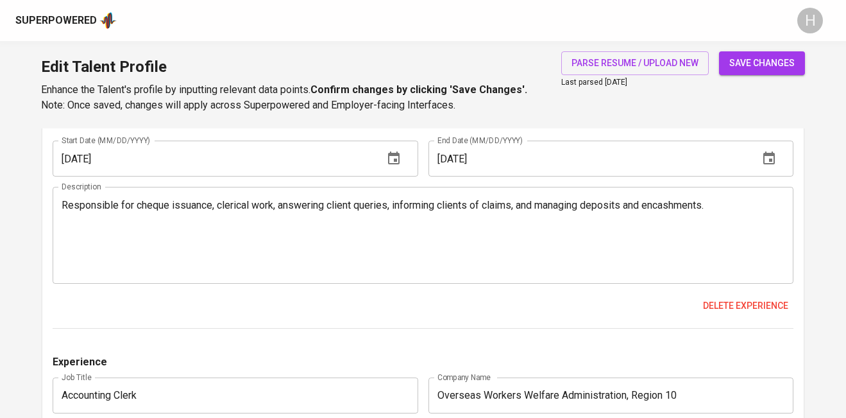
scroll to position [1816, 0]
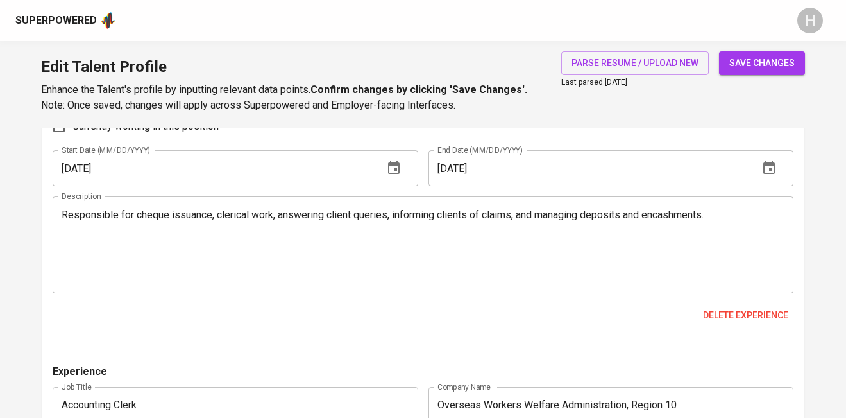
click at [93, 223] on textarea "Responsible for cheque issuance, clerical work, answering client queries, infor…" at bounding box center [423, 244] width 723 height 73
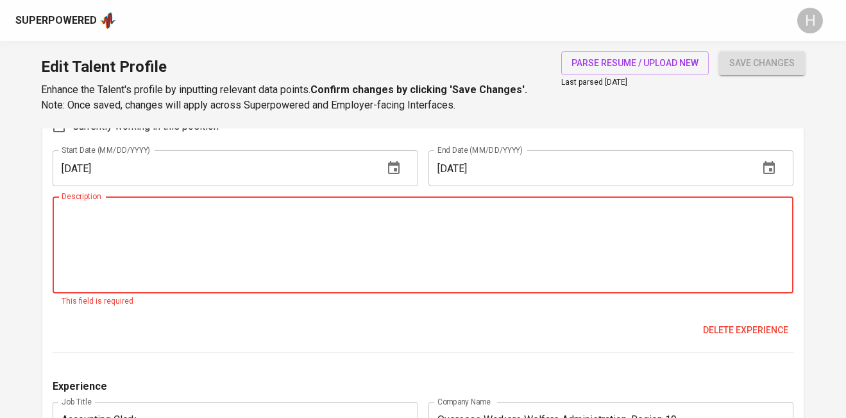
paste textarea "Issued cheques and ensured accurate financial documentation Performed clerical …"
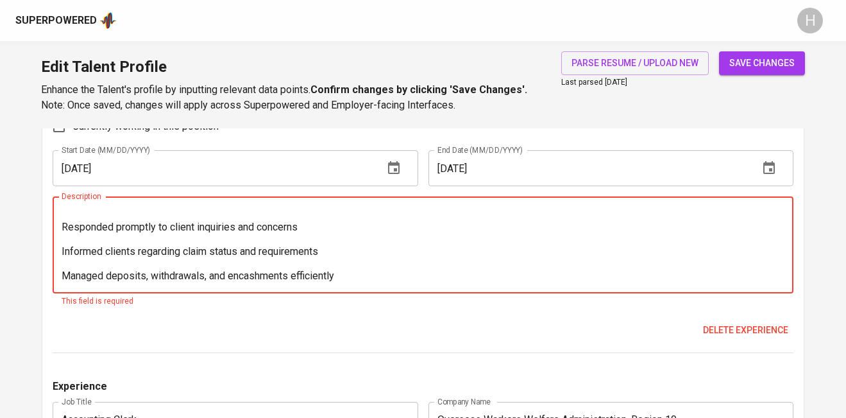
scroll to position [0, 0]
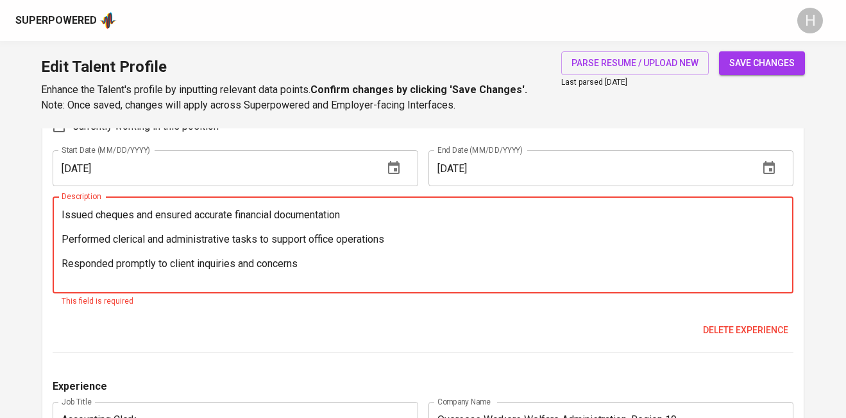
click at [153, 228] on textarea "Issued cheques and ensured accurate financial documentation Performed clerical …" at bounding box center [423, 244] width 723 height 73
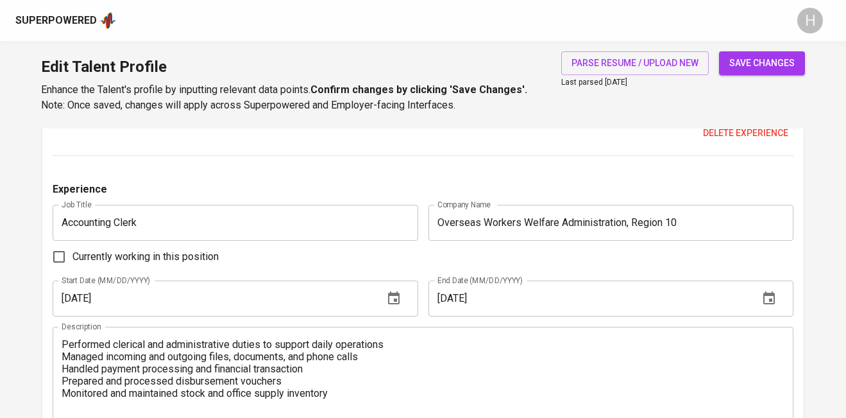
scroll to position [2030, 0]
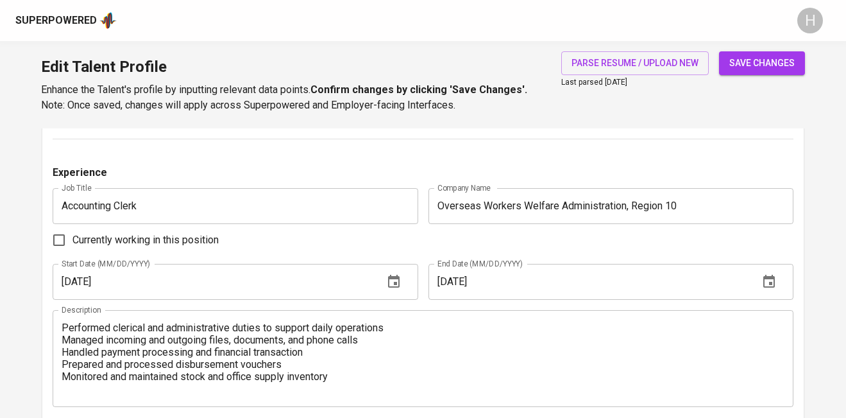
type textarea "Issued cheques and ensured accurate financial documentation Performed clerical …"
click at [62, 324] on textarea "Performed clerical and administrative duties to support daily operations Manage…" at bounding box center [423, 357] width 723 height 73
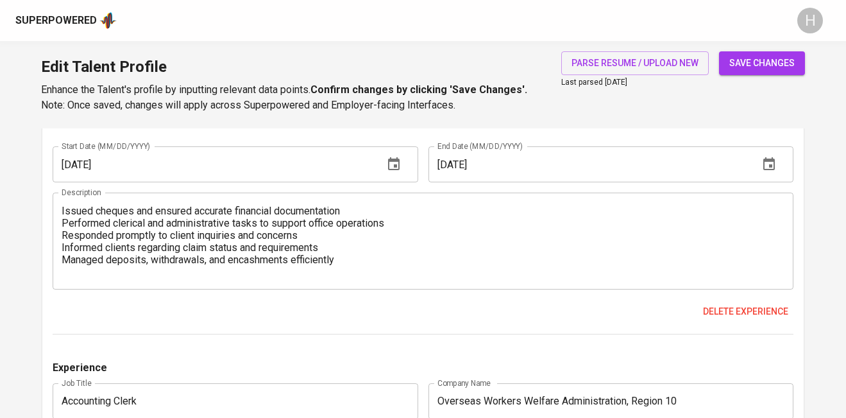
scroll to position [1797, 0]
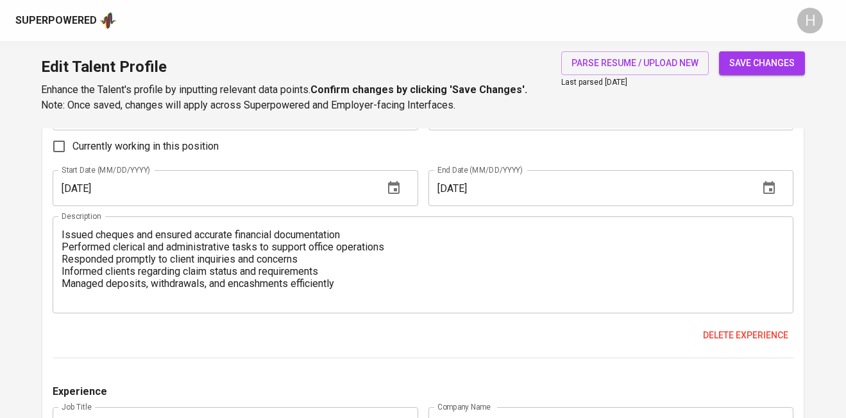
type textarea "-Performed clerical and administrative duties to support daily operations -Mana…"
click at [57, 232] on div "Issued cheques and ensured accurate financial documentation Performed clerical …" at bounding box center [423, 264] width 741 height 97
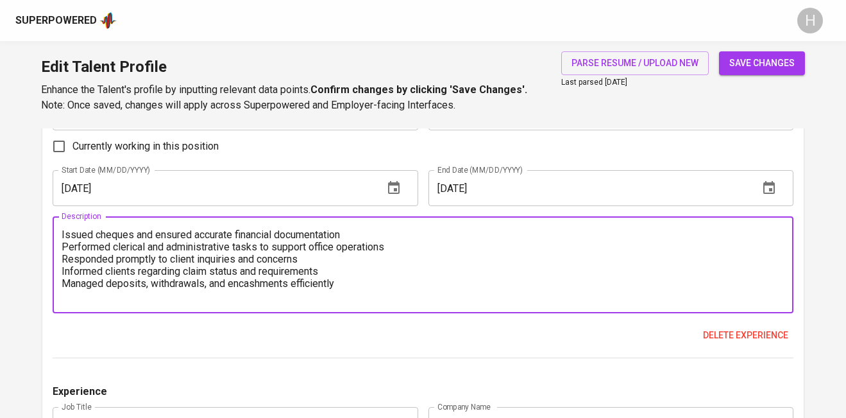
click at [59, 233] on div "Issued cheques and ensured accurate financial documentation Performed clerical …" at bounding box center [423, 264] width 741 height 97
click at [62, 233] on textarea "Issued cheques and ensured accurate financial documentation Performed clerical …" at bounding box center [423, 264] width 723 height 73
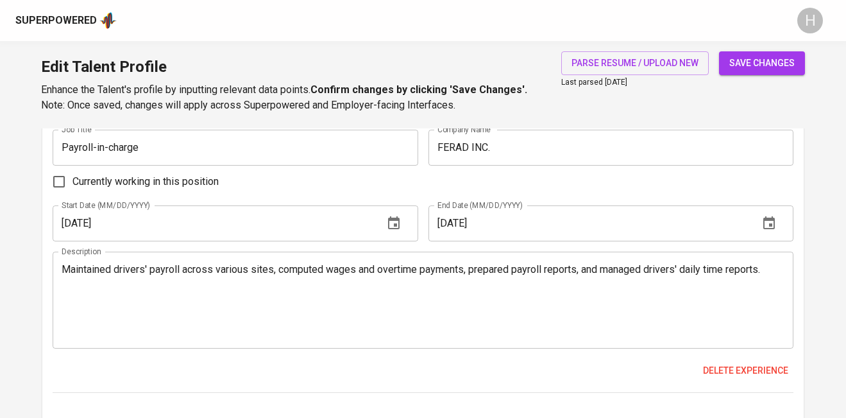
scroll to position [1447, 0]
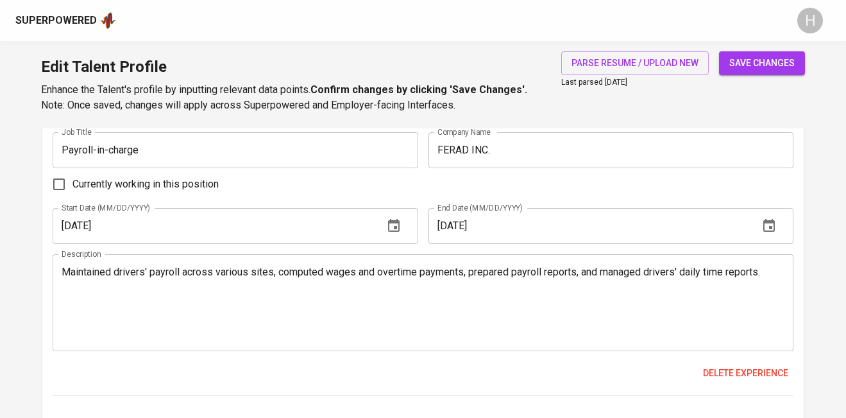
type textarea "-Issued cheques and ensured accurate financial documentation -Performed clerica…"
click at [158, 276] on textarea "Maintained drivers' payroll across various sites, computed wages and overtime p…" at bounding box center [423, 302] width 723 height 73
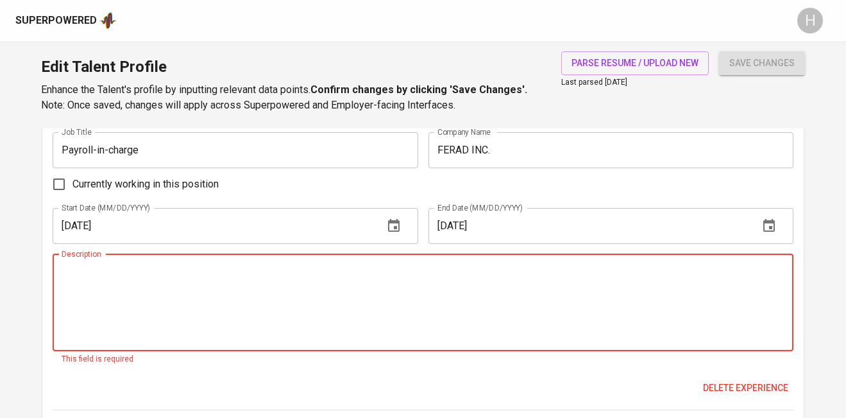
paste textarea "Maintained and updated drivers’ payroll records across multiple sites Computed …"
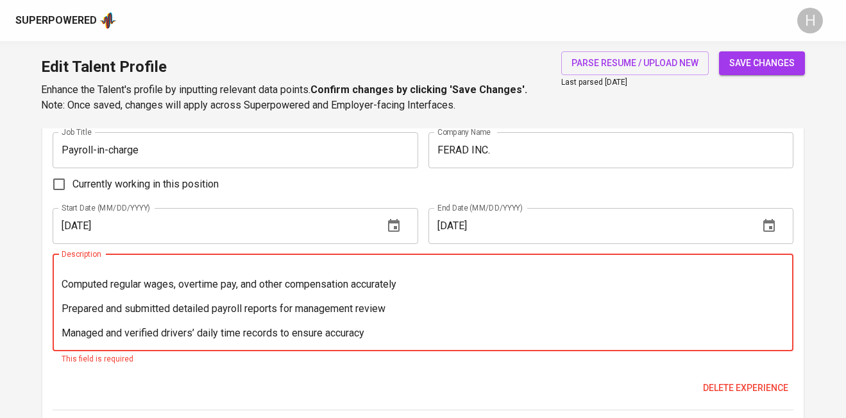
scroll to position [0, 0]
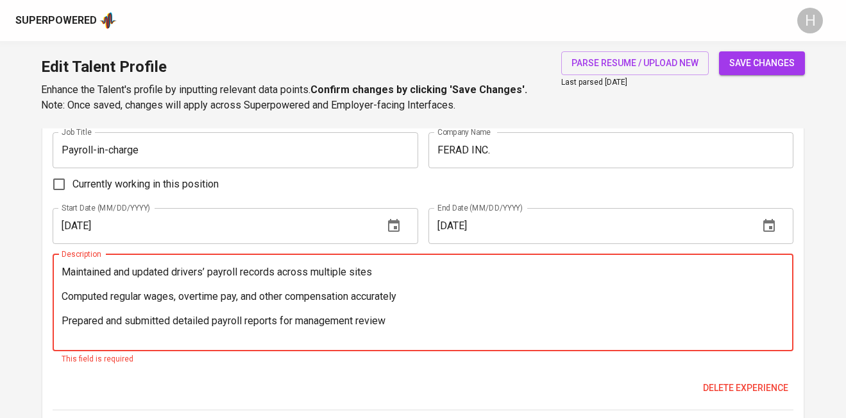
click at [62, 269] on textarea "Maintained and updated drivers’ payroll records across multiple sites Computed …" at bounding box center [423, 302] width 723 height 73
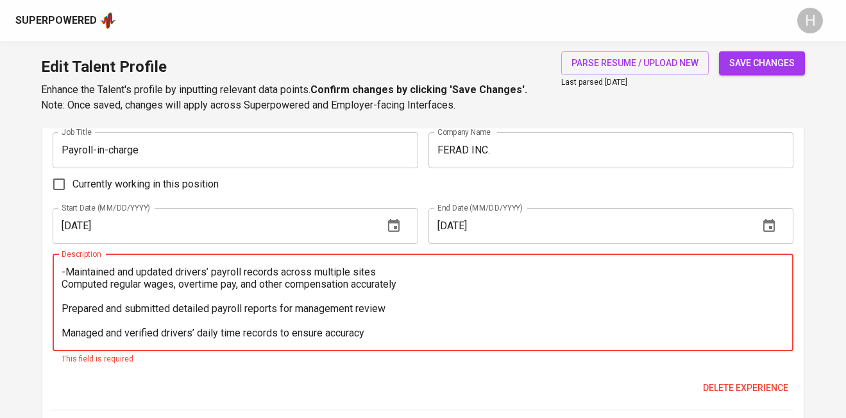
click at [65, 281] on textarea "-Maintained and updated drivers’ payroll records across multiple sites Computed…" at bounding box center [423, 302] width 723 height 73
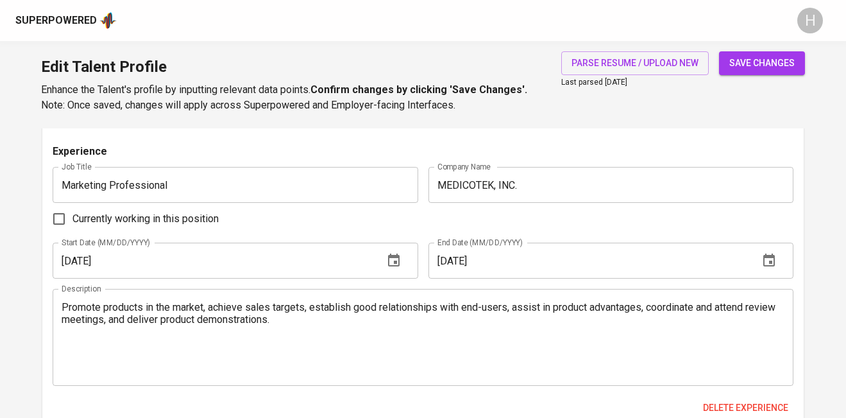
scroll to position [1138, 0]
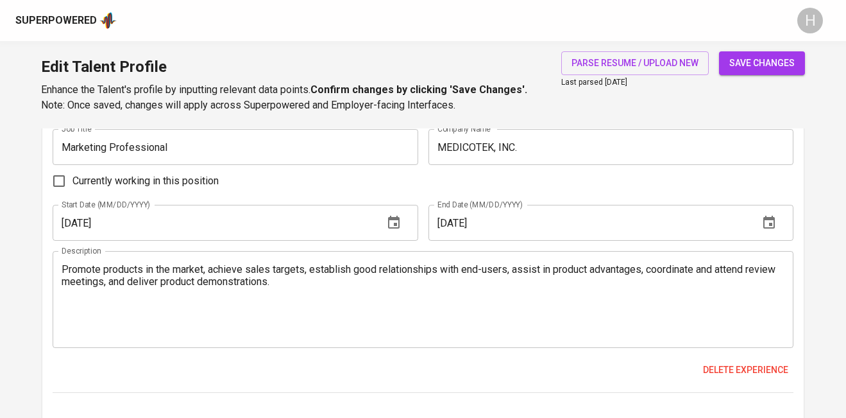
type textarea "-Maintained and updated drivers’ payroll records across multiple sites -Compute…"
click at [140, 289] on textarea "Promote products in the market, achieve sales targets, establish good relations…" at bounding box center [423, 299] width 723 height 73
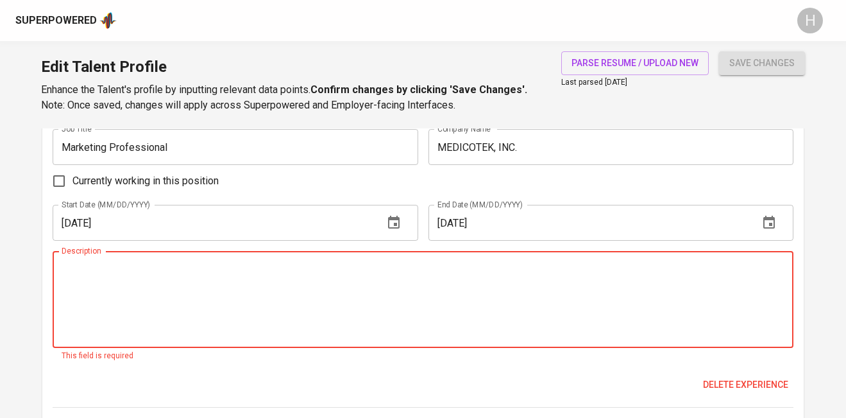
paste textarea "Promoted products in the market to increase visibility and demand Achieved and …"
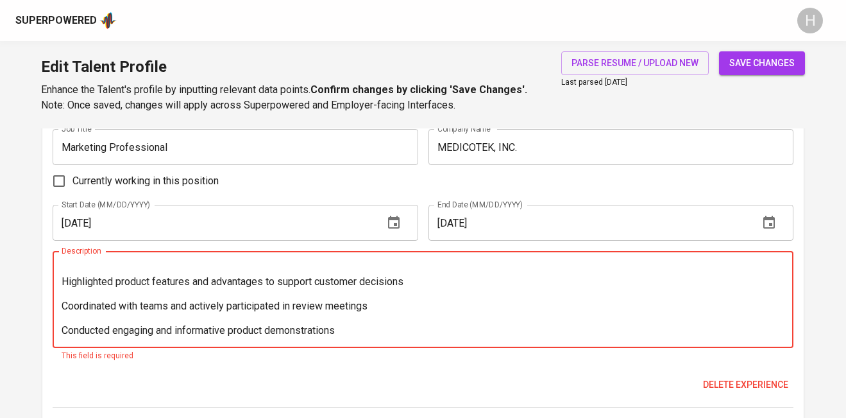
scroll to position [0, 0]
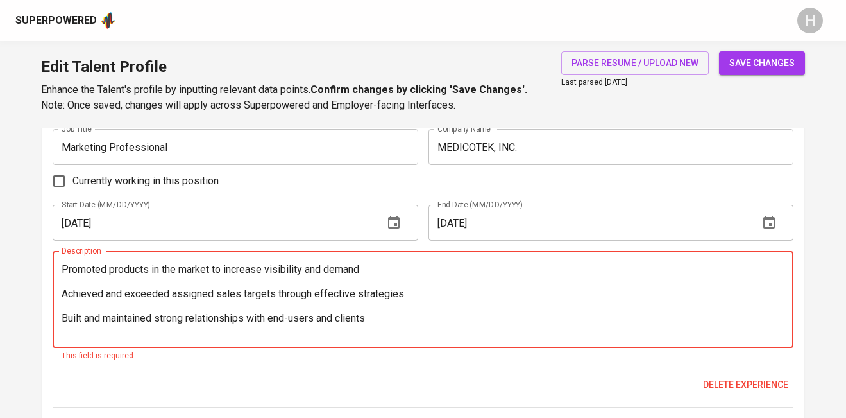
click at [91, 284] on textarea "Promoted products in the market to increase visibility and demand Achieved and …" at bounding box center [423, 299] width 723 height 73
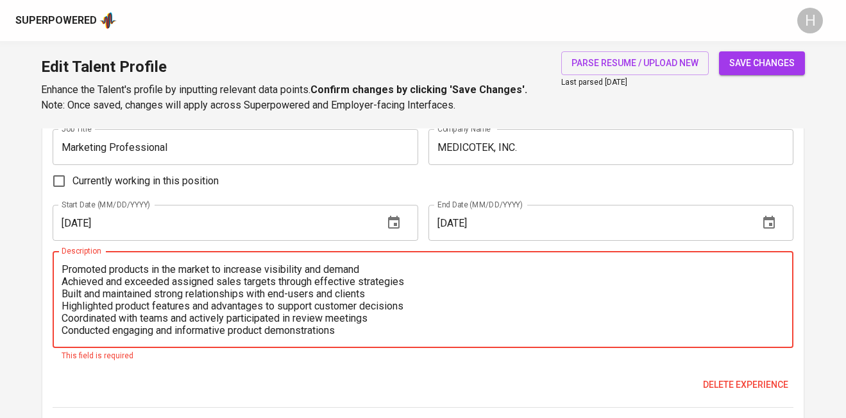
click at [62, 264] on textarea "Promoted products in the market to increase visibility and demand Achieved and …" at bounding box center [423, 299] width 723 height 73
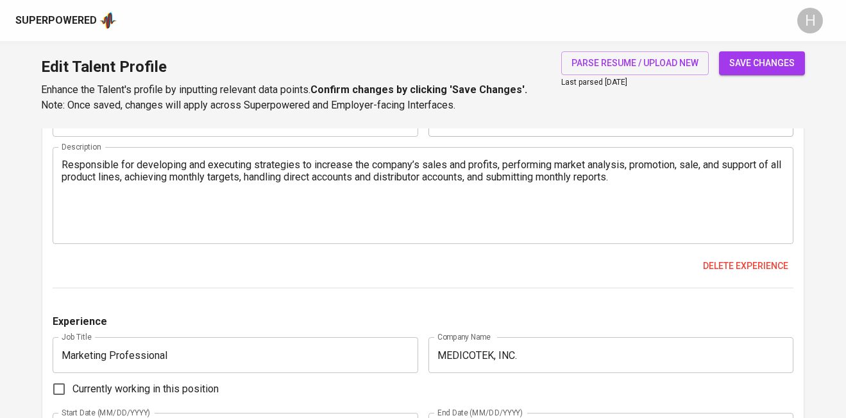
scroll to position [926, 0]
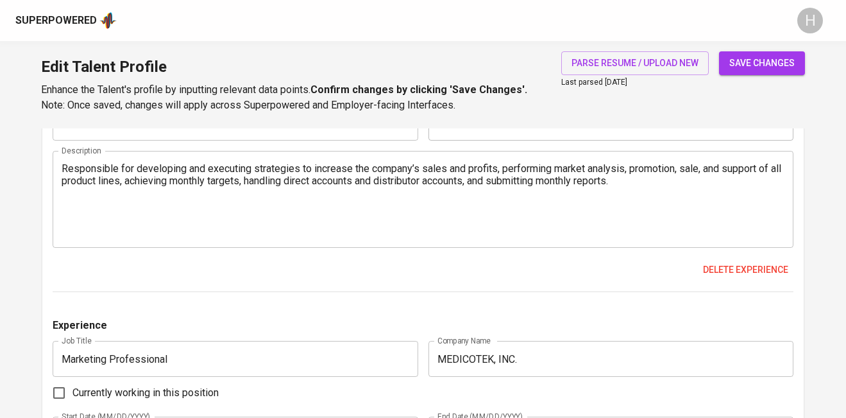
type textarea "-Promoted products in the market to increase visibility and demand -Achieved an…"
click at [153, 197] on textarea "Responsible for developing and executing strategies to increase the company’s s…" at bounding box center [423, 198] width 723 height 73
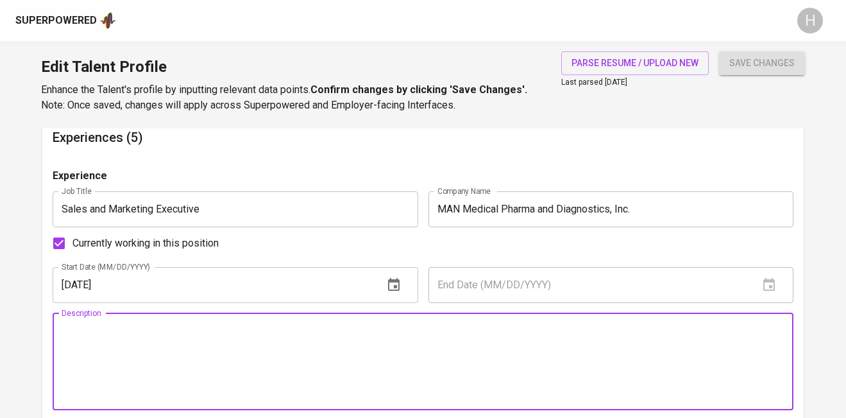
scroll to position [772, 0]
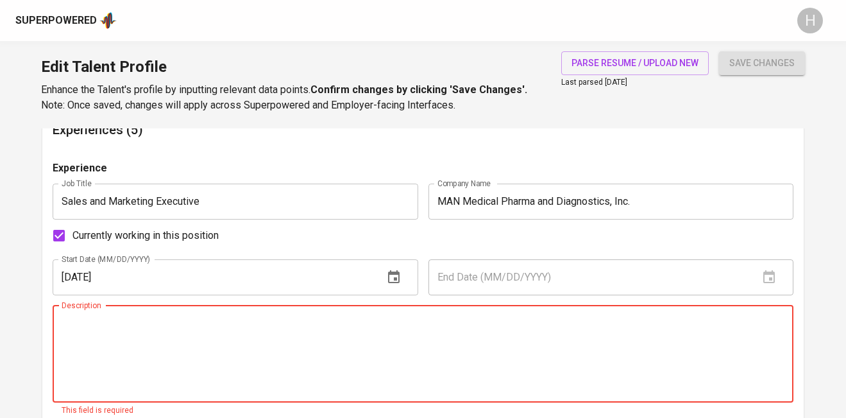
paste textarea "Developed and executed strategies to drive sales growth and profitability Condu…"
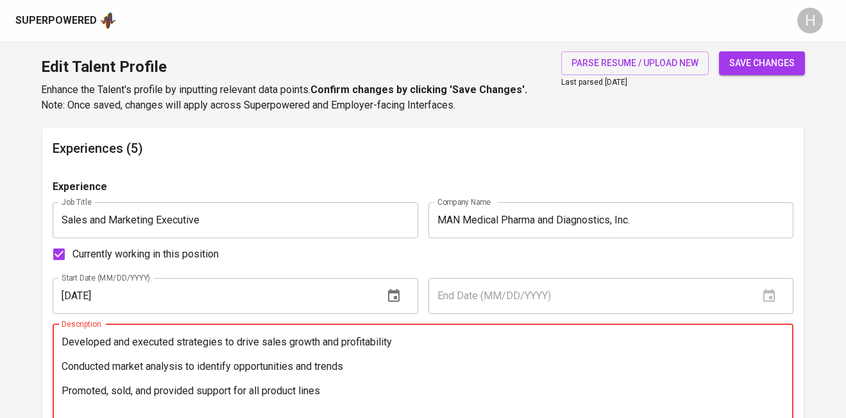
scroll to position [748, 0]
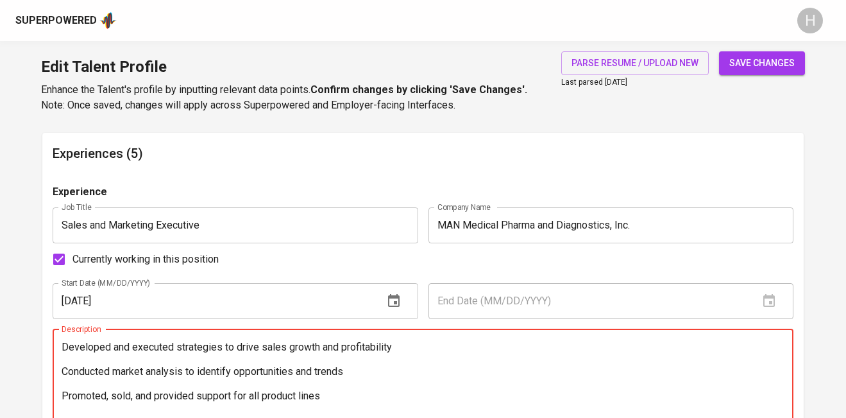
click at [173, 360] on textarea "Developed and executed strategies to drive sales growth and profitability Condu…" at bounding box center [423, 377] width 723 height 73
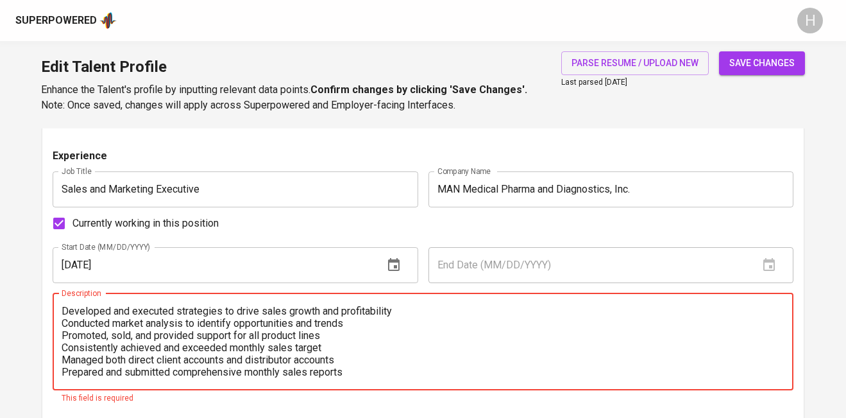
scroll to position [784, 0]
click at [58, 312] on div "Developed and executed strategies to drive sales growth and profitability Condu…" at bounding box center [423, 340] width 741 height 97
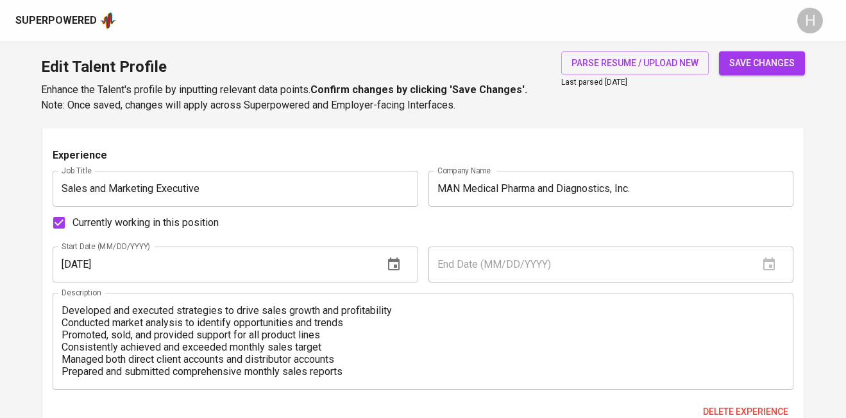
click at [58, 312] on div "Developed and executed strategies to drive sales growth and profitability Condu…" at bounding box center [423, 340] width 741 height 97
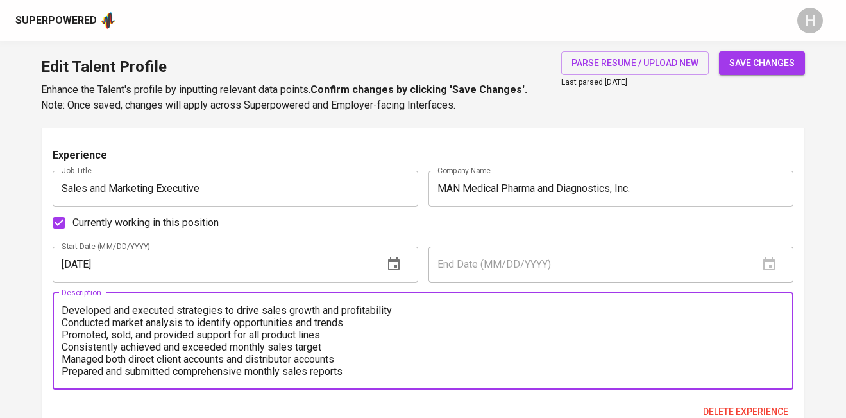
click at [63, 312] on textarea "Developed and executed strategies to drive sales growth and profitability Condu…" at bounding box center [423, 340] width 723 height 73
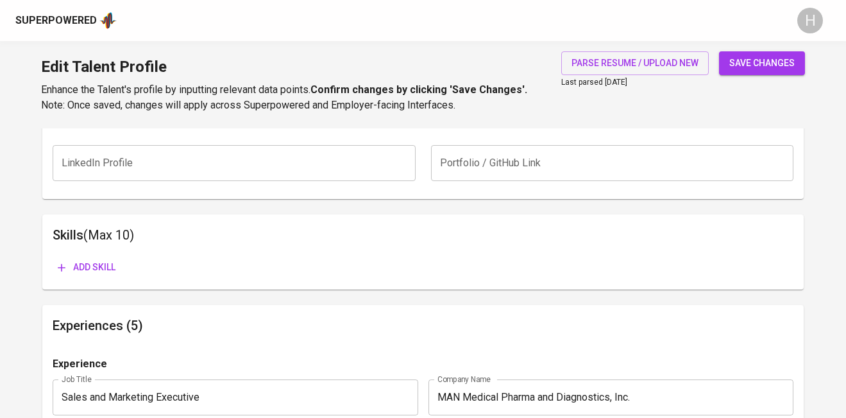
scroll to position [557, 0]
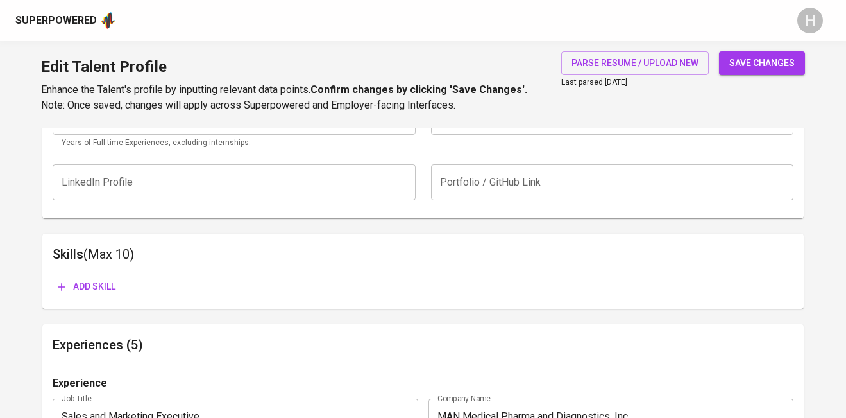
type textarea "-Developed and executed strategies to drive sales growth and profitability -Con…"
click at [101, 288] on span "Add skill" at bounding box center [87, 286] width 58 height 16
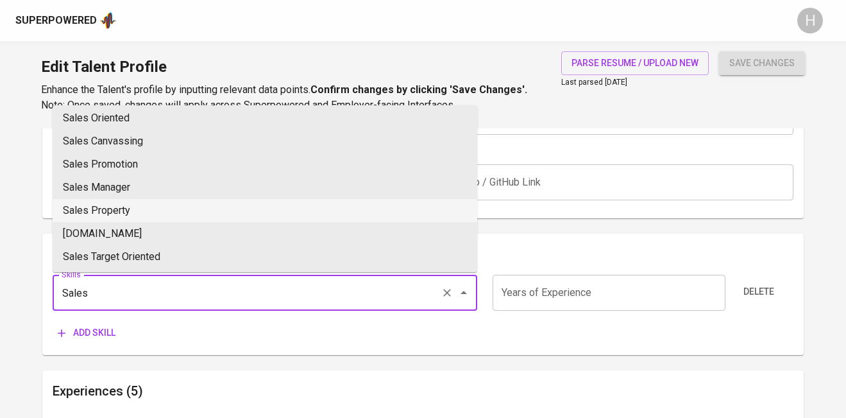
scroll to position [305, 0]
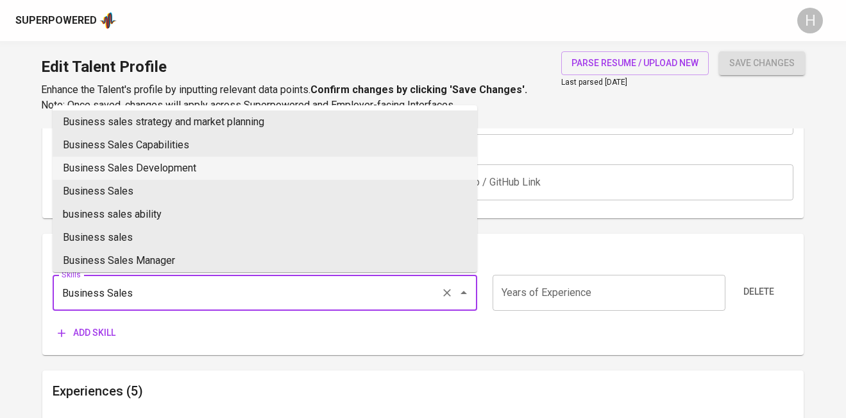
click at [161, 158] on li "Business Sales Development" at bounding box center [265, 167] width 425 height 23
type input "Business Sales Development"
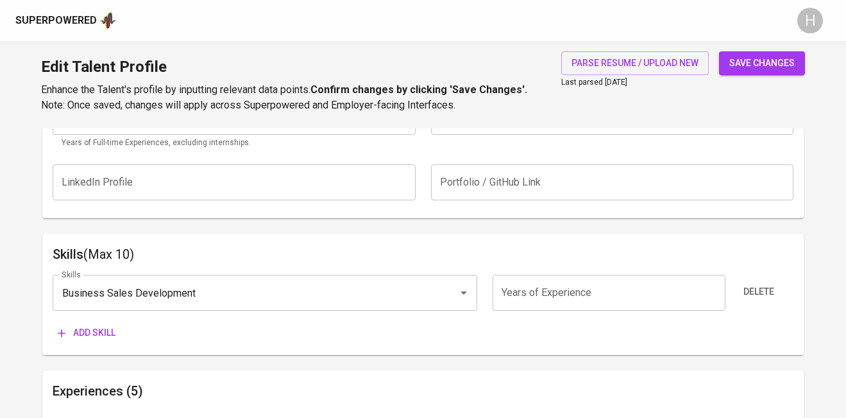
click at [97, 337] on span "Add skill" at bounding box center [87, 333] width 58 height 16
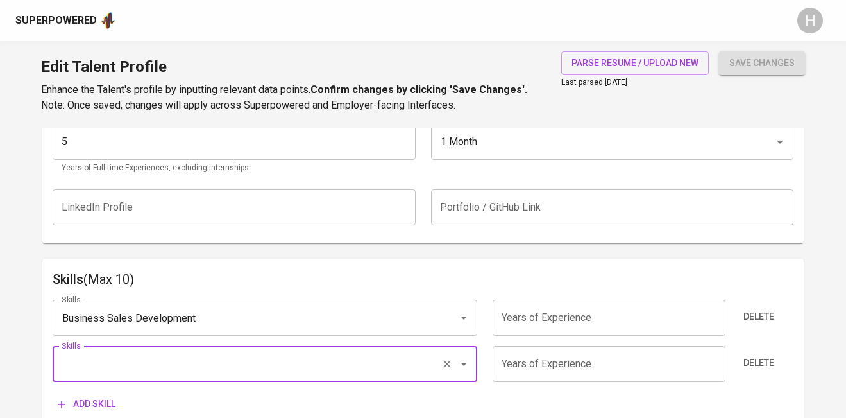
scroll to position [502, 0]
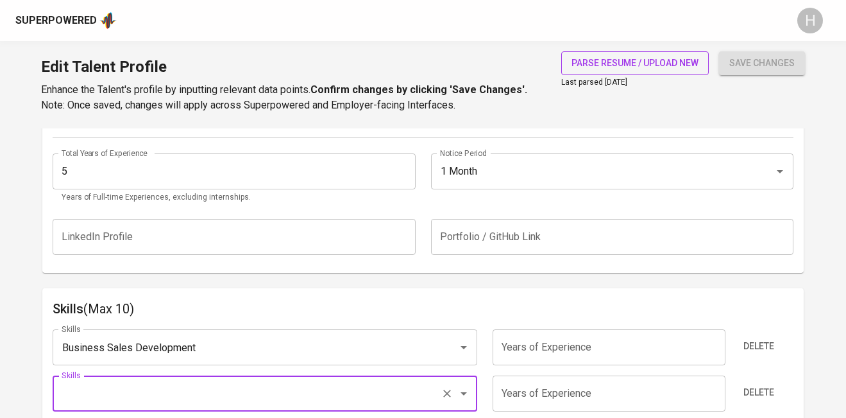
click at [580, 61] on span "parse resume / upload new" at bounding box center [634, 63] width 127 height 16
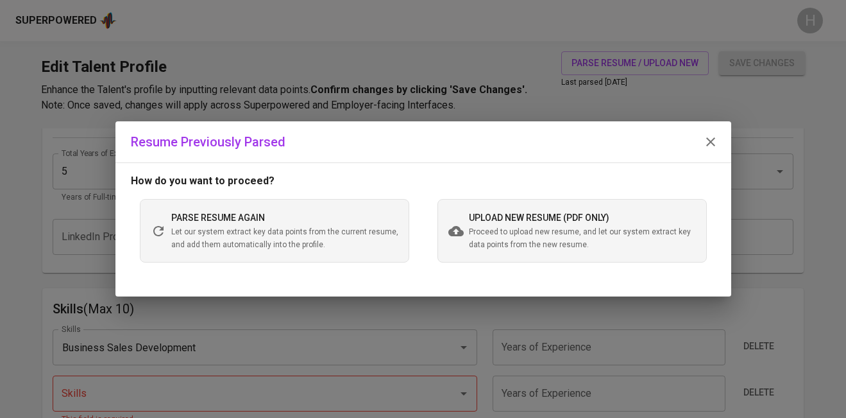
click at [709, 148] on icon "button" at bounding box center [710, 141] width 15 height 15
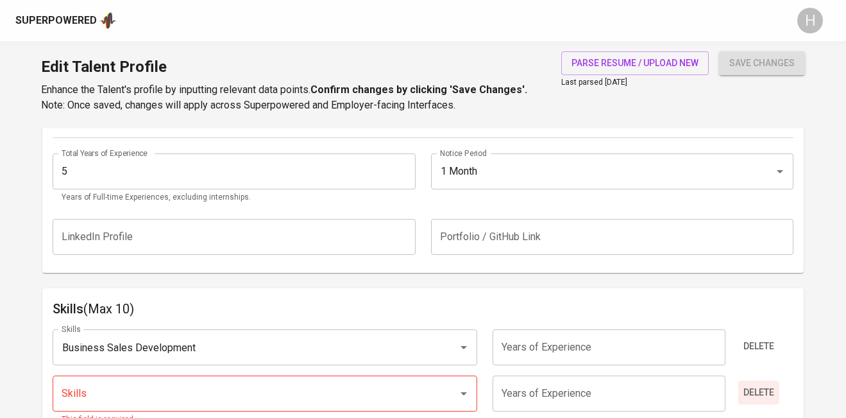
click at [765, 393] on span "Delete" at bounding box center [758, 392] width 31 height 16
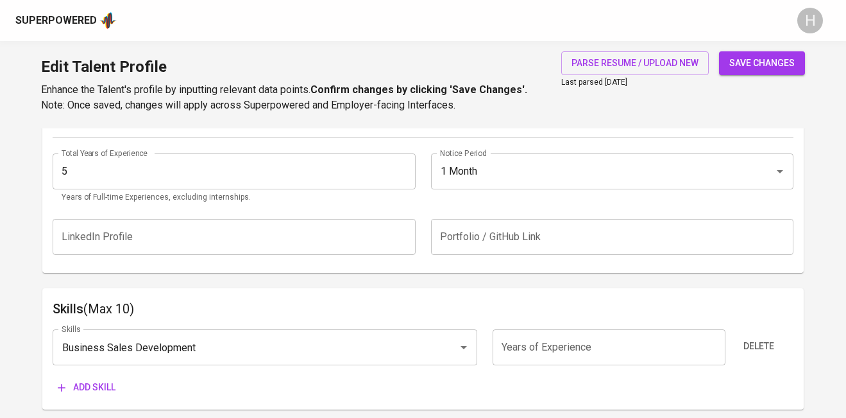
click at [738, 61] on span "save changes" at bounding box center [761, 63] width 65 height 16
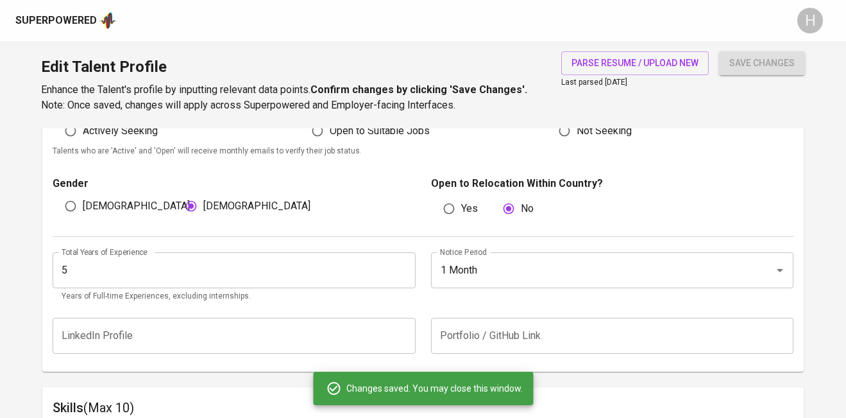
scroll to position [0, 0]
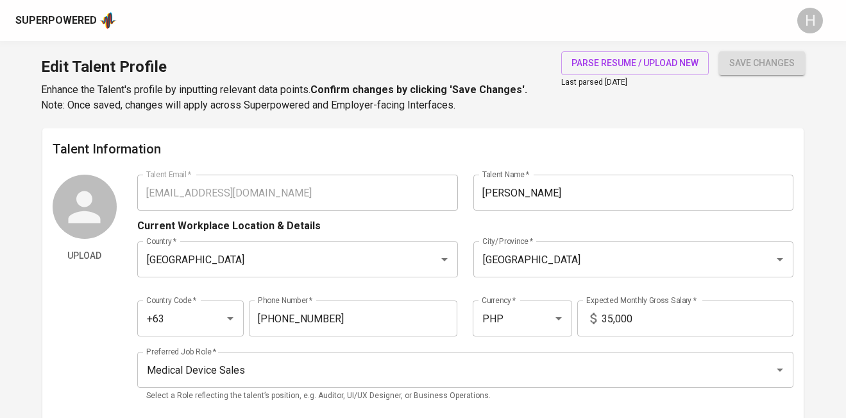
click at [454, 224] on div "Current Workplace Location & Details" at bounding box center [465, 221] width 656 height 23
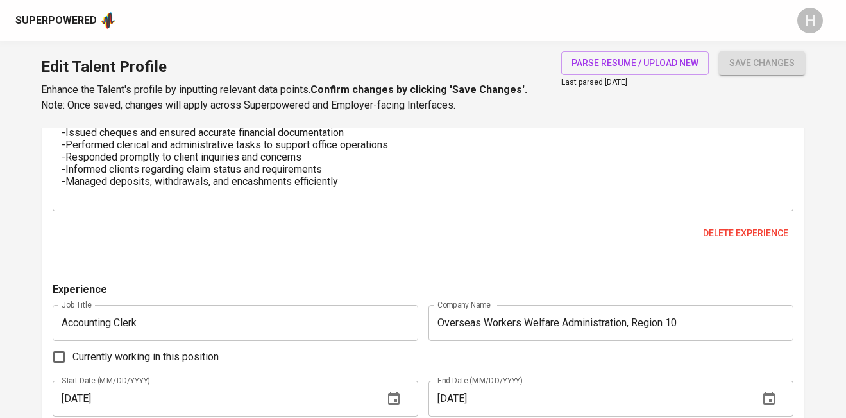
scroll to position [2206, 0]
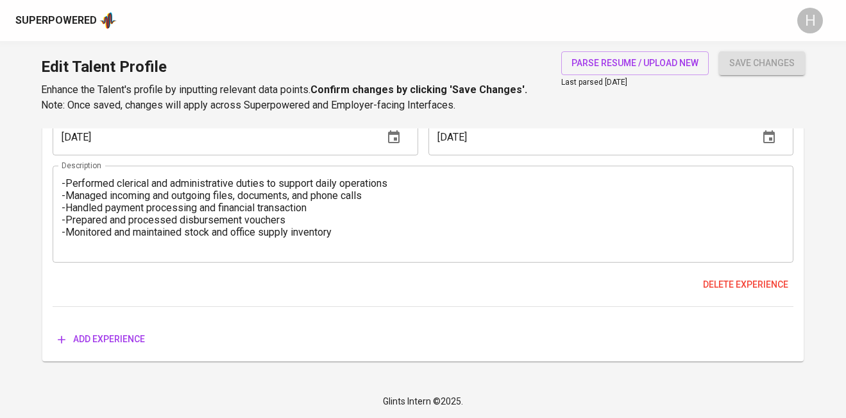
click at [117, 342] on span "Add experience" at bounding box center [101, 339] width 87 height 16
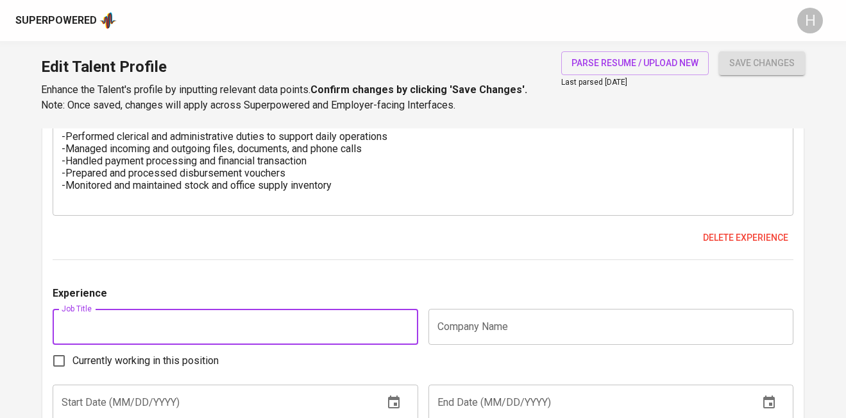
scroll to position [2275, 0]
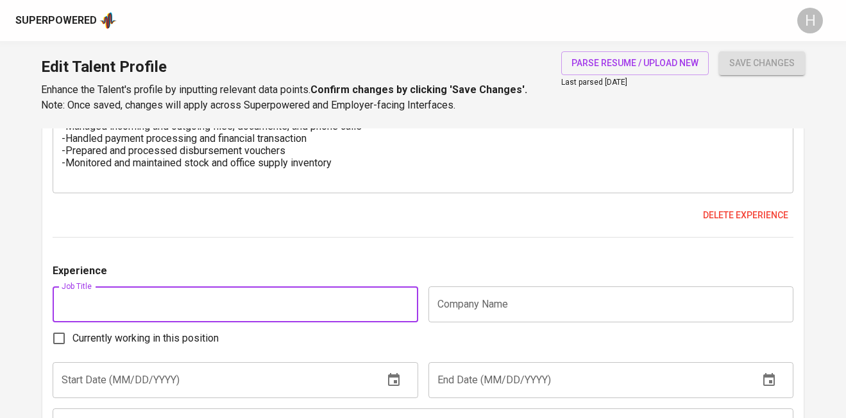
paste input "OIC-Sales Manager/Sales Representative-Cebu based"
type input "OIC-Sales Manager/Sales Representative-[GEOGRAPHIC_DATA]"
click at [471, 301] on input "text" at bounding box center [611, 304] width 366 height 36
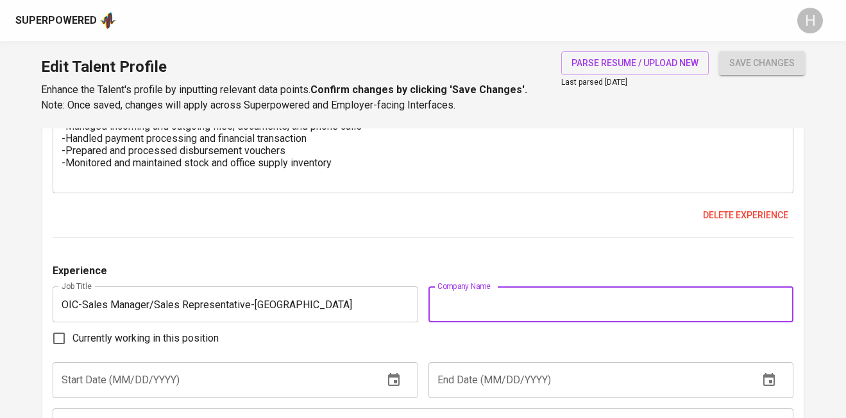
click at [400, 224] on div "Delete experience" at bounding box center [423, 215] width 741 height 24
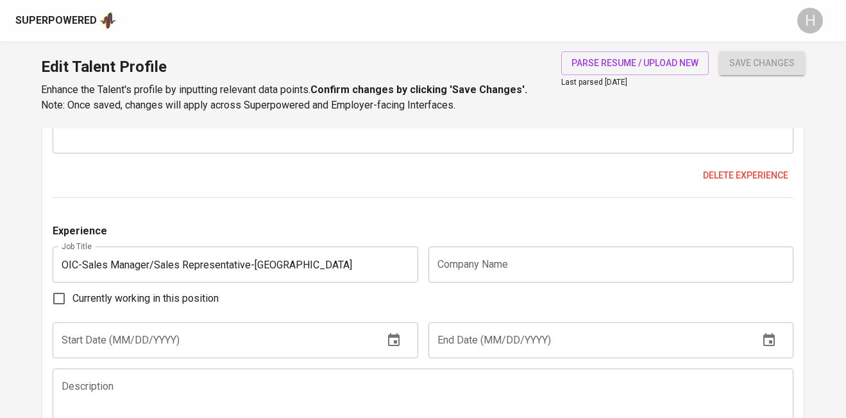
scroll to position [2317, 0]
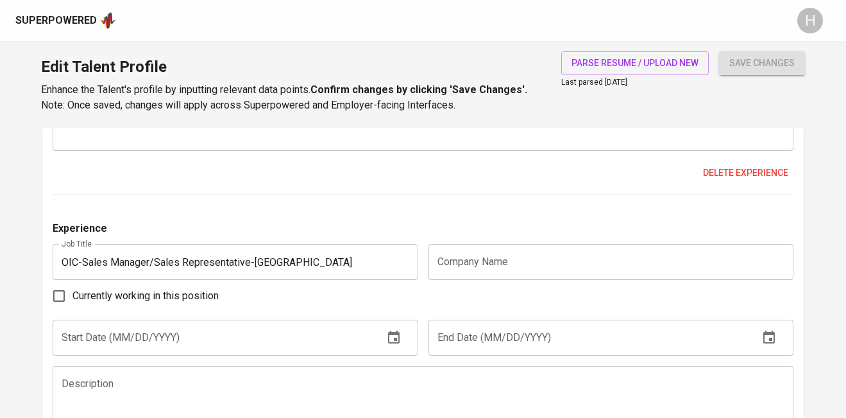
click at [458, 250] on input "text" at bounding box center [611, 262] width 366 height 36
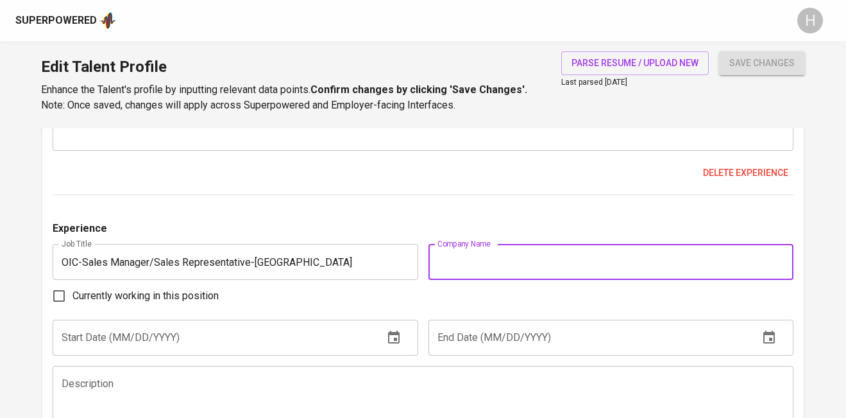
paste input "OPUS healthcare imaging, Inc."
type input "OPUS healthcare imaging, Inc."
click at [339, 301] on div "Currently working in this position" at bounding box center [423, 295] width 741 height 27
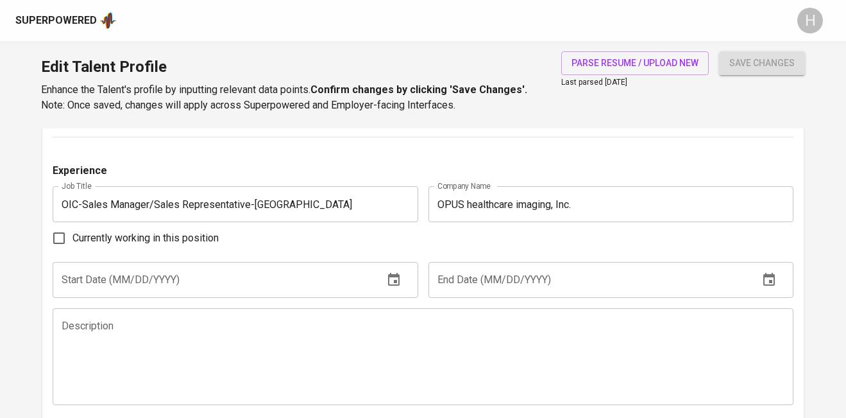
scroll to position [2396, 0]
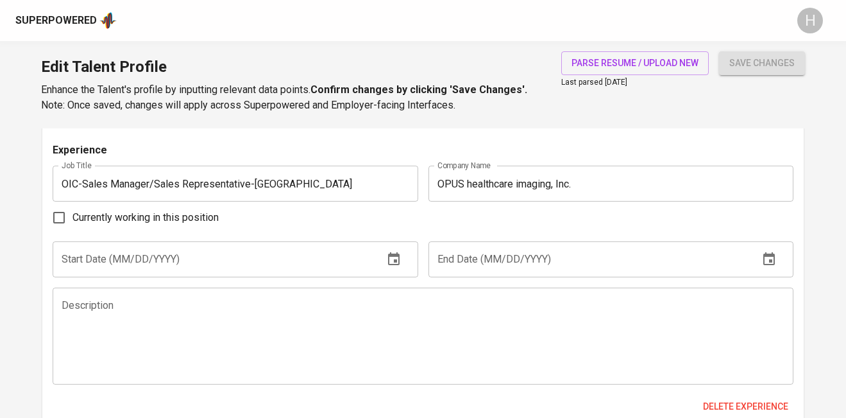
click at [314, 253] on input "text" at bounding box center [213, 259] width 321 height 36
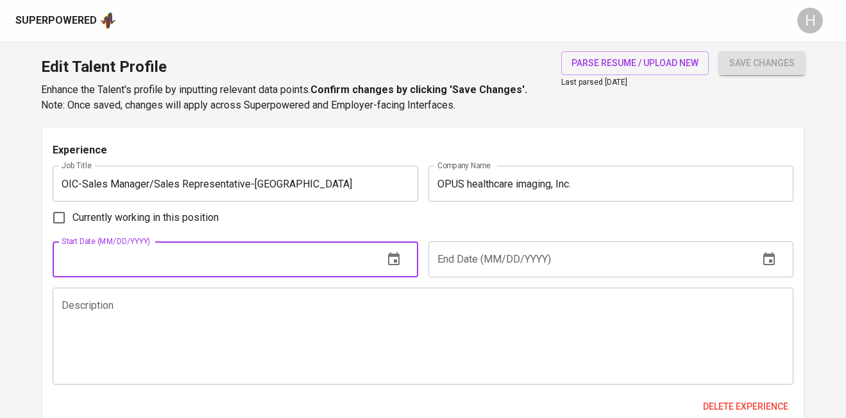
click at [285, 337] on textarea at bounding box center [423, 336] width 723 height 73
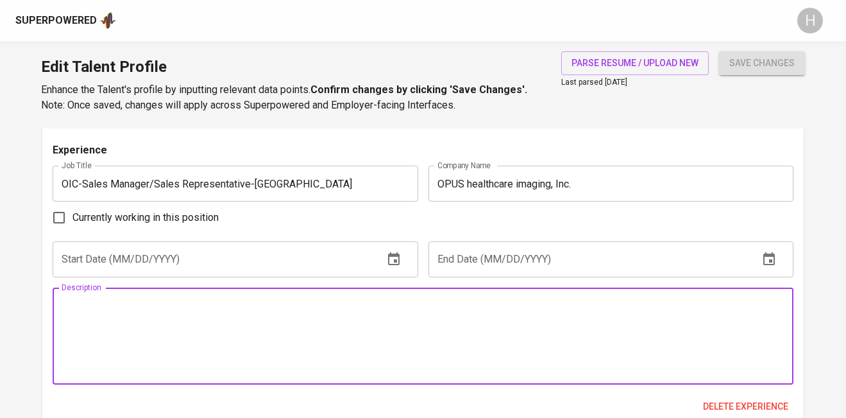
click at [310, 275] on input "text" at bounding box center [213, 259] width 321 height 36
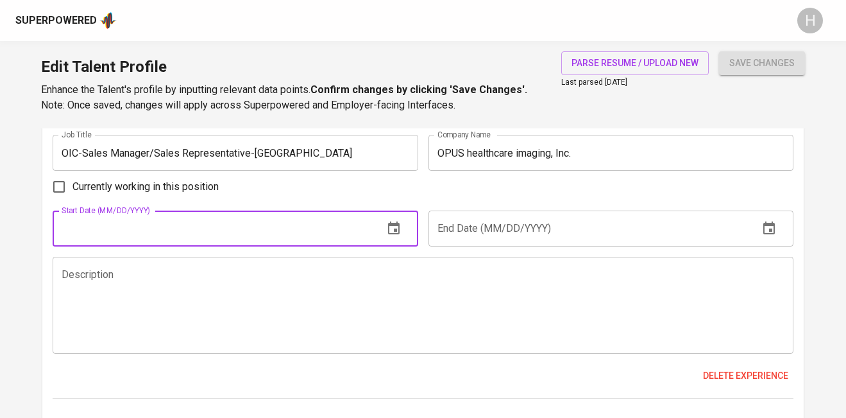
scroll to position [2440, 0]
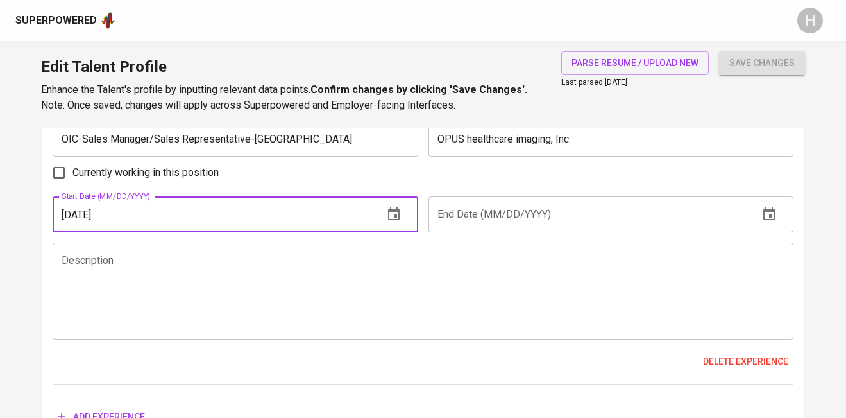
type input "04/21/2025"
click at [208, 170] on span "Currently working in this position" at bounding box center [145, 172] width 146 height 15
click at [72, 170] on input "Currently working in this position" at bounding box center [59, 172] width 27 height 27
checkbox input "true"
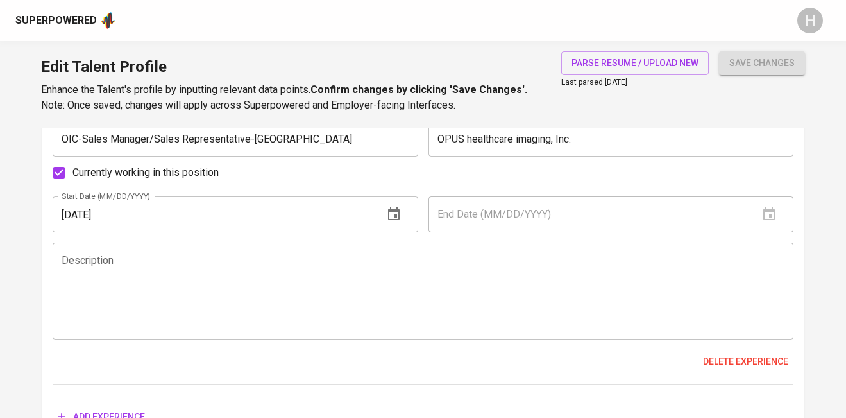
click at [341, 256] on textarea at bounding box center [423, 291] width 723 height 73
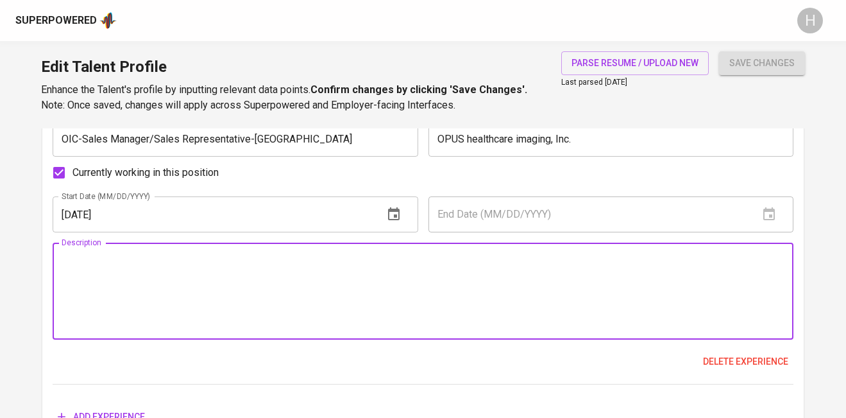
paste textarea "Promoting medical equipment to doctors and head user of the hospital. o Creatin…"
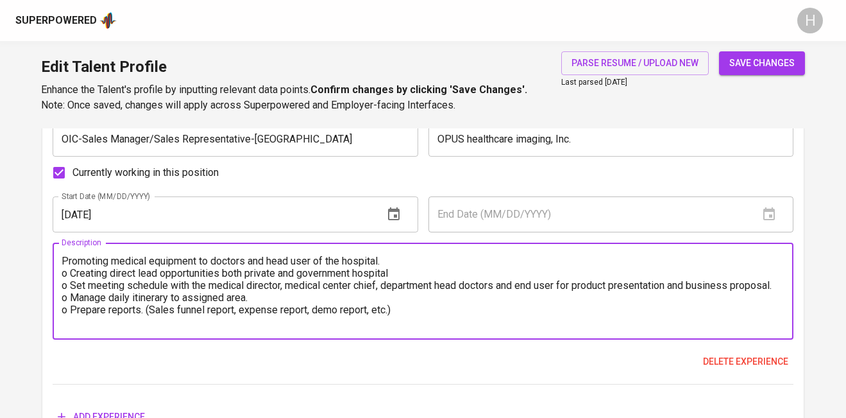
click at [70, 268] on textarea "Promoting medical equipment to doctors and head user of the hospital. o Creatin…" at bounding box center [423, 291] width 723 height 73
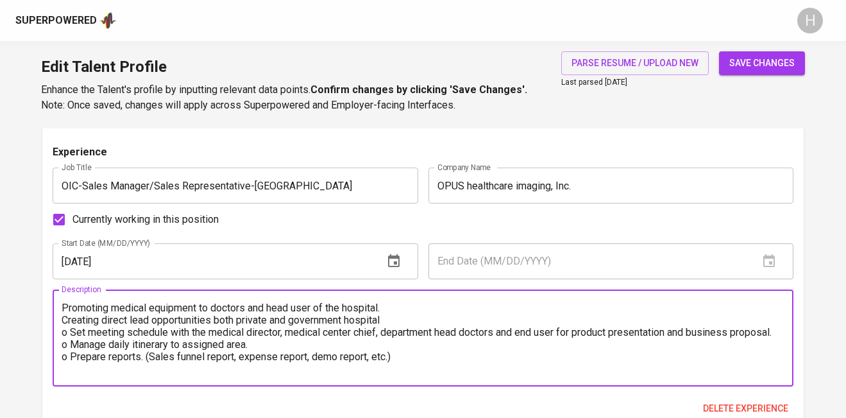
scroll to position [2403, 0]
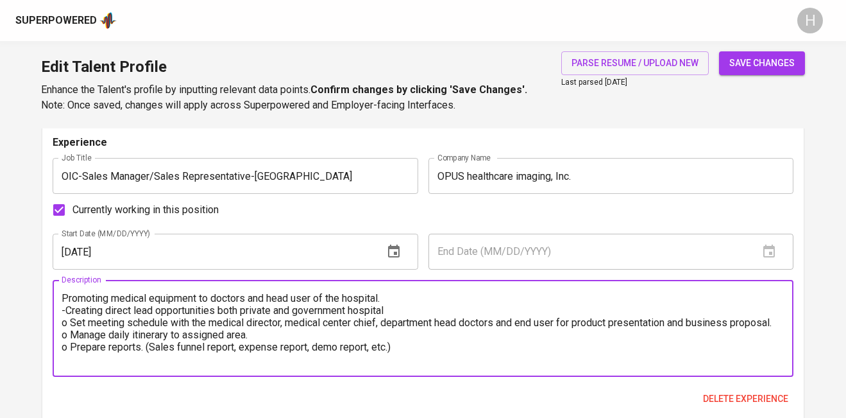
click at [60, 297] on div "Promoting medical equipment to doctors and head user of the hospital. -Creating…" at bounding box center [423, 328] width 741 height 97
click at [60, 296] on div "Promoting medical equipment to doctors and head user of the hospital. -Creating…" at bounding box center [423, 328] width 741 height 97
click at [66, 298] on textarea "Promoting medical equipment to doctors and head user of the hospital. -Creating…" at bounding box center [423, 328] width 723 height 73
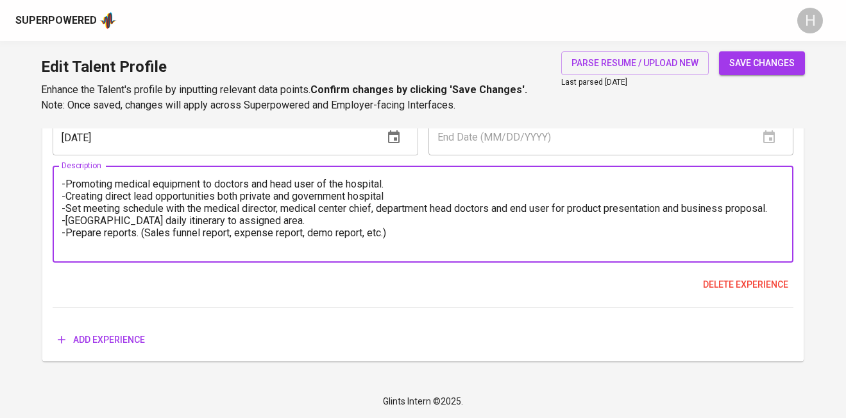
scroll to position [2471, 0]
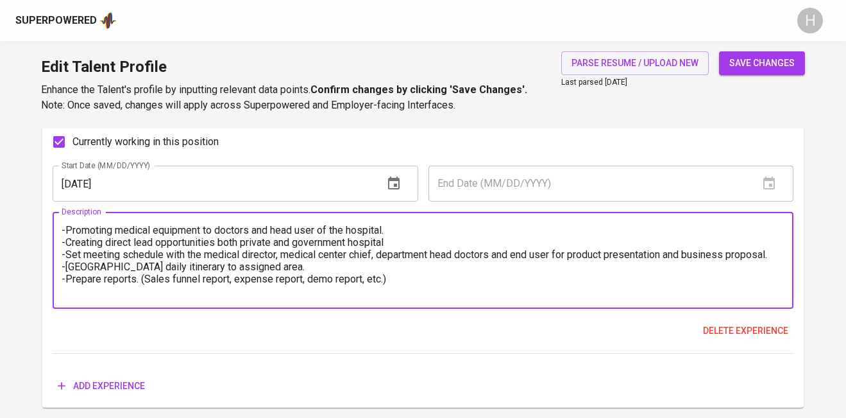
type textarea "-Promoting medical equipment to doctors and head user of the hospital. -Creatin…"
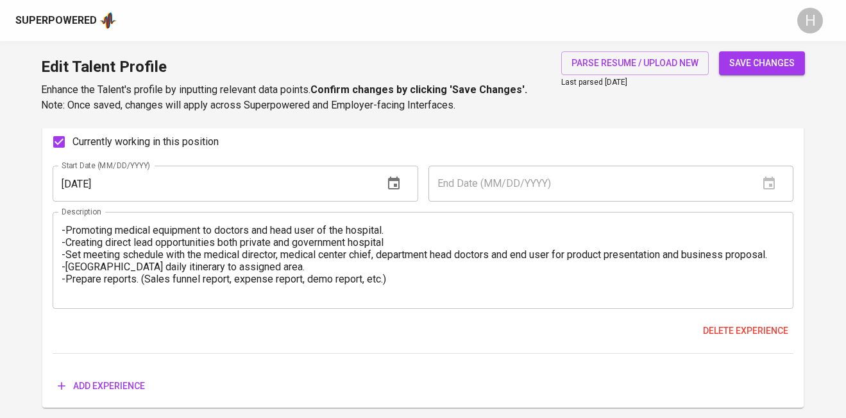
click at [757, 64] on span "save changes" at bounding box center [761, 63] width 65 height 16
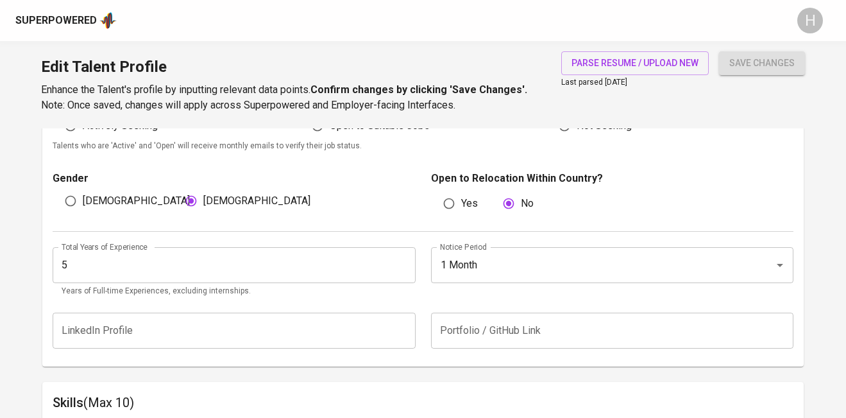
scroll to position [407, 0]
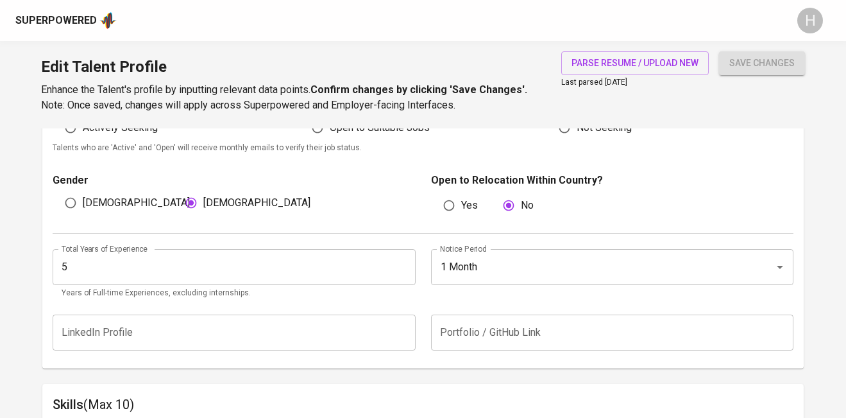
type input "OIC-Sales Manager/Sales Representative-[GEOGRAPHIC_DATA]"
type input "OPUS healthcare imaging, Inc."
type input "04/21/2025"
type textarea "-Promoting medical equipment to doctors and head user of the hospital. -Creatin…"
type input "Sales and Marketing Executive"
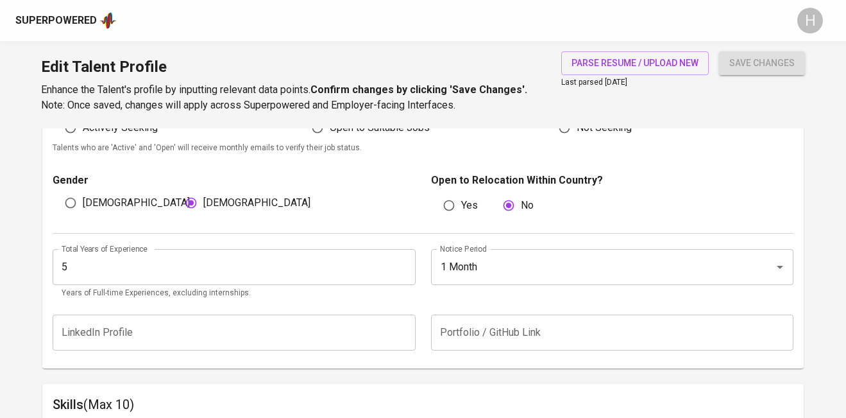
type input "MAN Medical Pharma and Diagnostics, Inc."
checkbox input "true"
type input "10/18/2022"
type textarea "-Developed and executed strategies to drive sales growth and profitability -Con…"
type input "Marketing Professional"
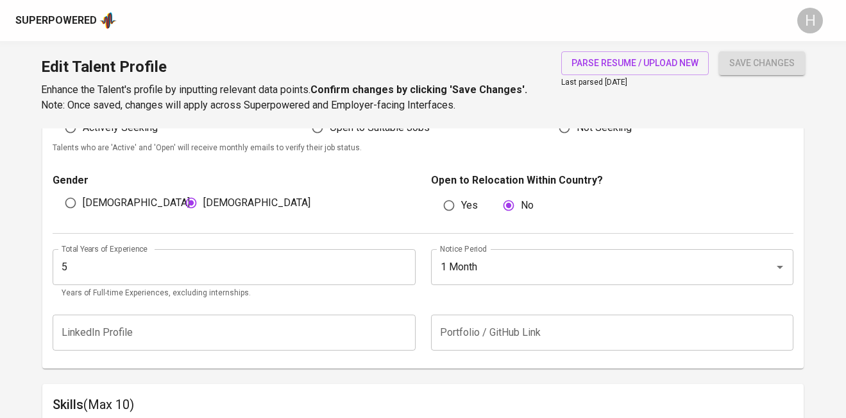
type input "MEDICOTEK, INC."
type input "07/01/2021"
type input "10/01/2022"
type textarea "-Promoted products in the market to increase visibility and demand -Achieved an…"
type input "Payroll-in-charge"
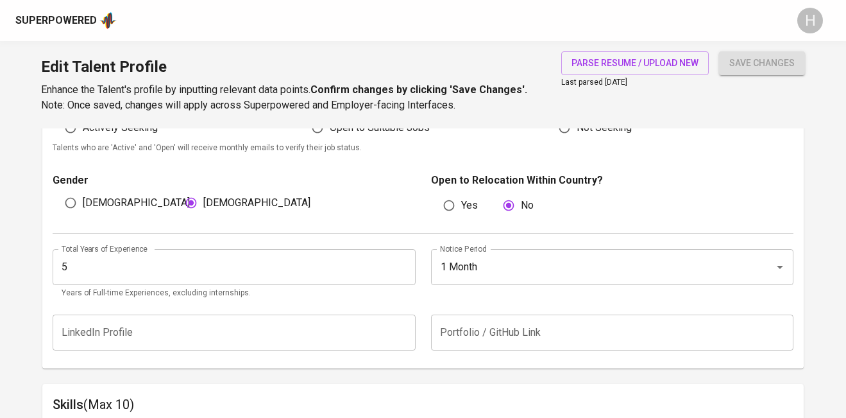
type input "FERAD INC."
type input "07/01/2020"
type input "04/01/2021"
type textarea "-Maintained and updated drivers’ payroll records across multiple sites -Compute…"
type input "Family Welfare Officer"
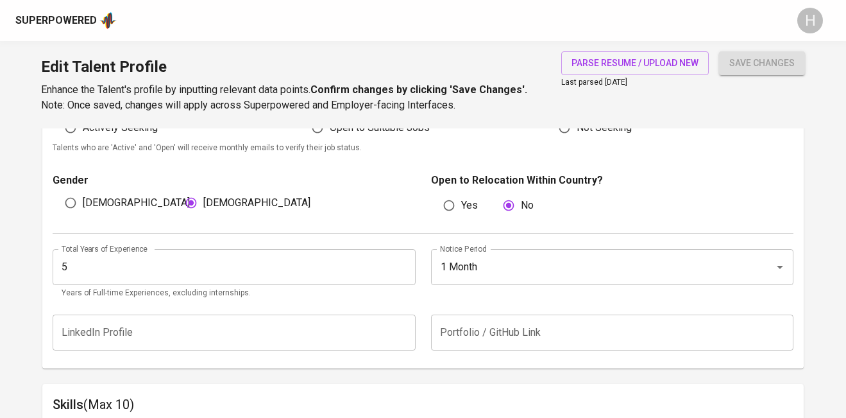
type input "01/01/2019"
type input "12/01/2019"
type textarea "-Issued cheques and ensured accurate financial documentation -Performed clerica…"
type input "Accounting Clerk"
type input "Overseas Workers Welfare Administration, Region 10"
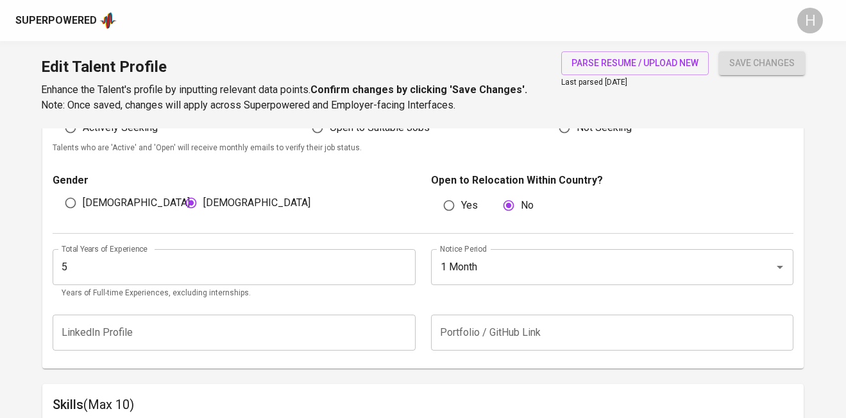
checkbox input "false"
type input "07/01/2017"
type input "06/01/2018"
type textarea "-Performed clerical and administrative duties to support daily operations -Mana…"
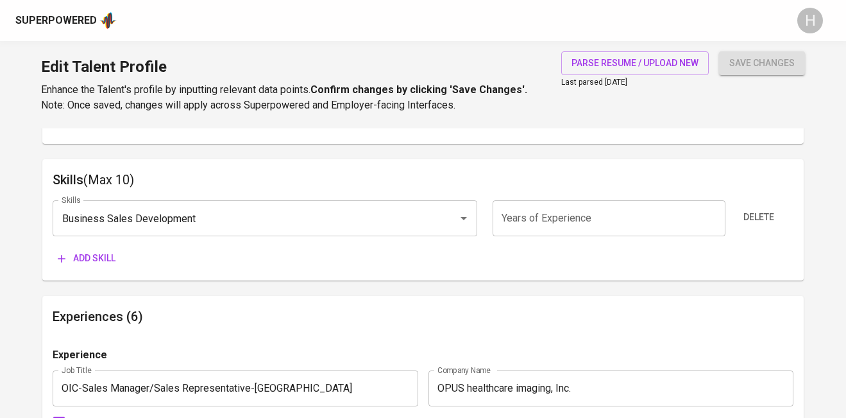
scroll to position [647, 0]
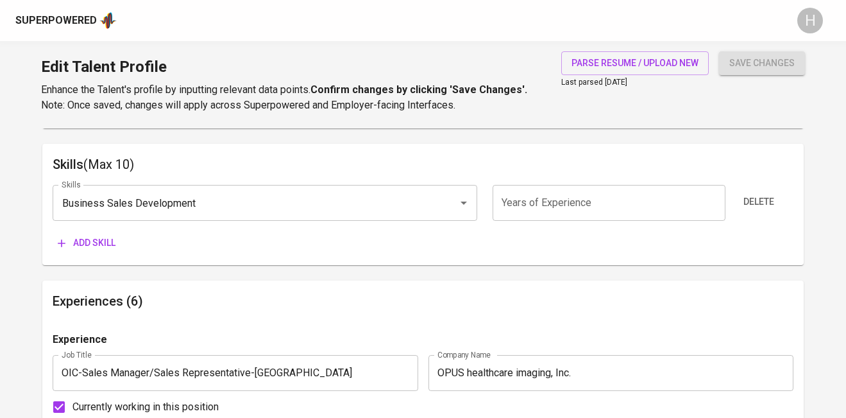
click at [88, 249] on span "Add skill" at bounding box center [87, 243] width 58 height 16
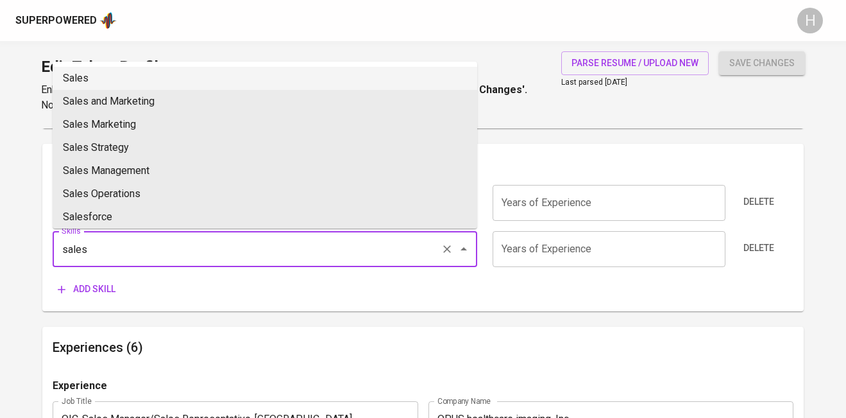
type input "sales"
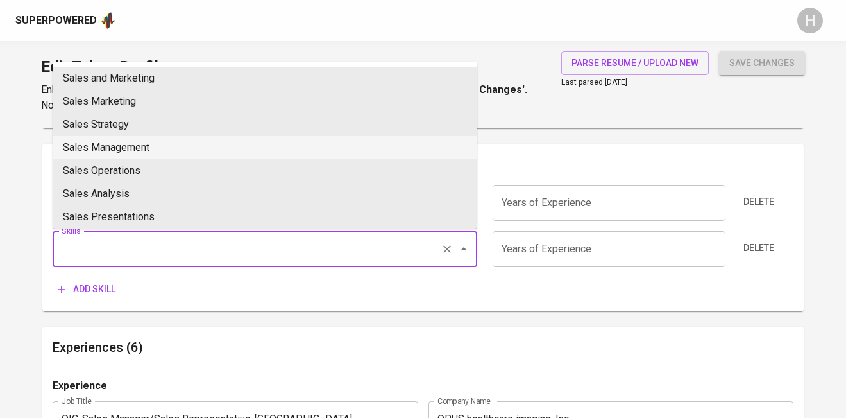
click at [447, 254] on div at bounding box center [454, 249] width 33 height 18
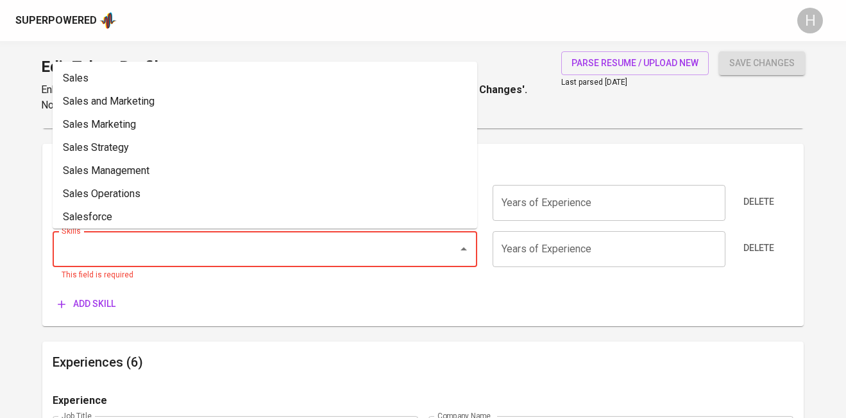
click at [446, 246] on div at bounding box center [454, 249] width 33 height 18
click at [261, 255] on input "Skills" at bounding box center [246, 249] width 377 height 24
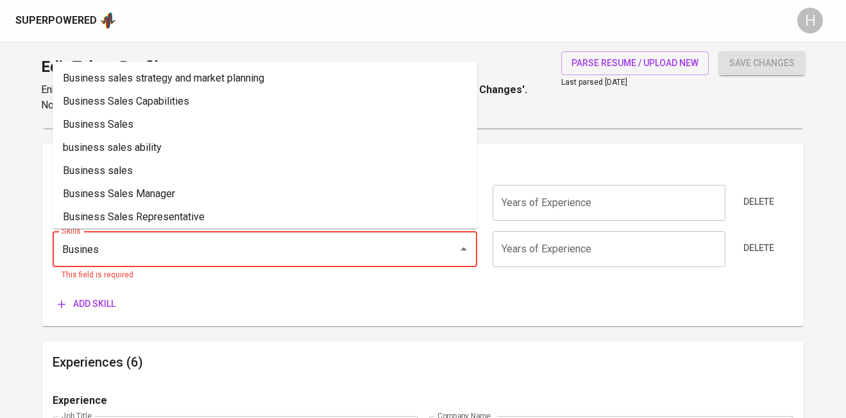
type input "Business"
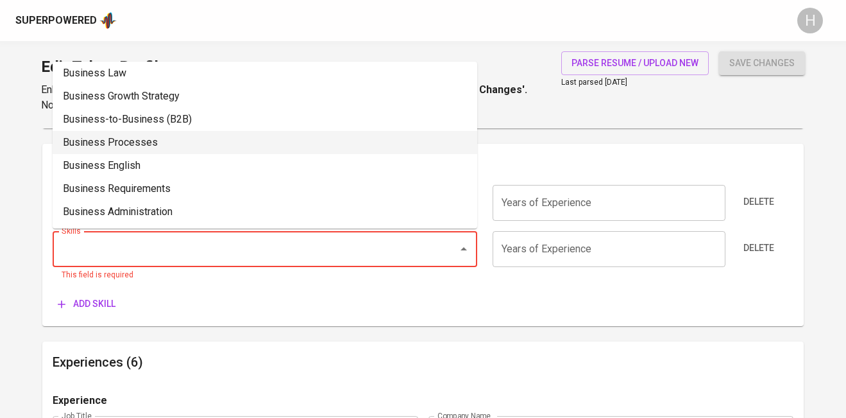
scroll to position [0, 0]
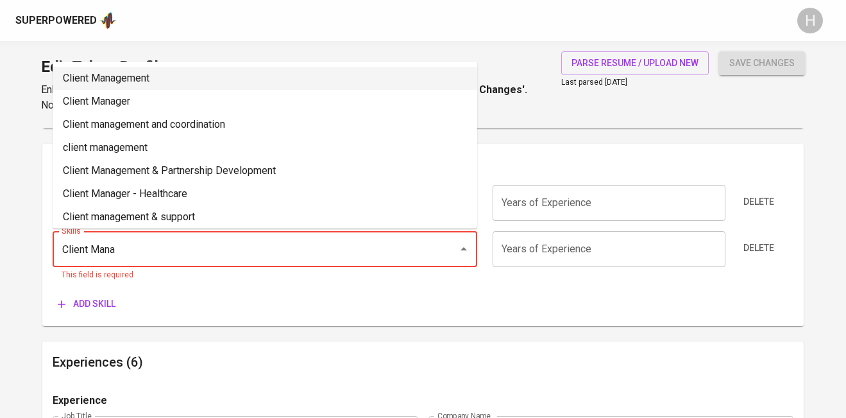
click at [168, 73] on li "Client Management" at bounding box center [265, 78] width 425 height 23
type input "Client Management"
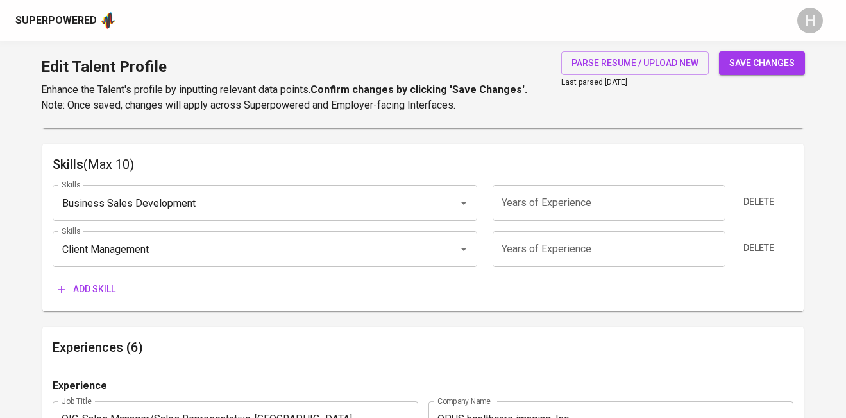
click at [102, 290] on span "Add skill" at bounding box center [87, 289] width 58 height 16
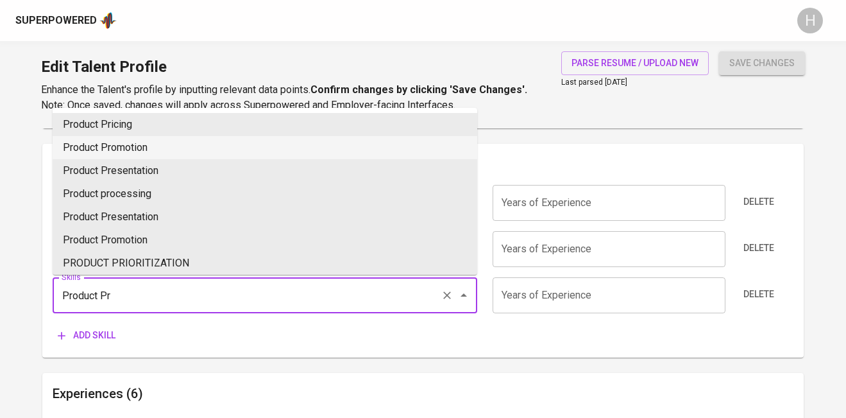
click at [216, 153] on li "Product Promotion" at bounding box center [265, 147] width 425 height 23
type input "Product Promotion"
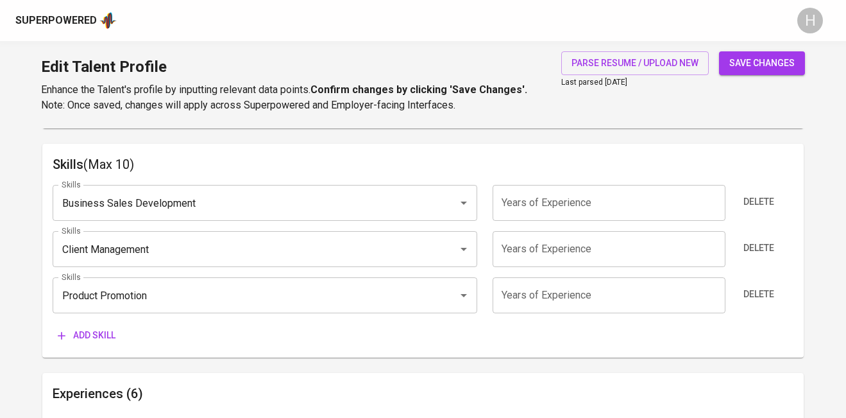
click at [81, 348] on div "Skills (Max 10) Skills Business Sales Development Skills Years of Experience Ye…" at bounding box center [422, 251] width 761 height 214
click at [83, 334] on span "Add skill" at bounding box center [87, 335] width 58 height 16
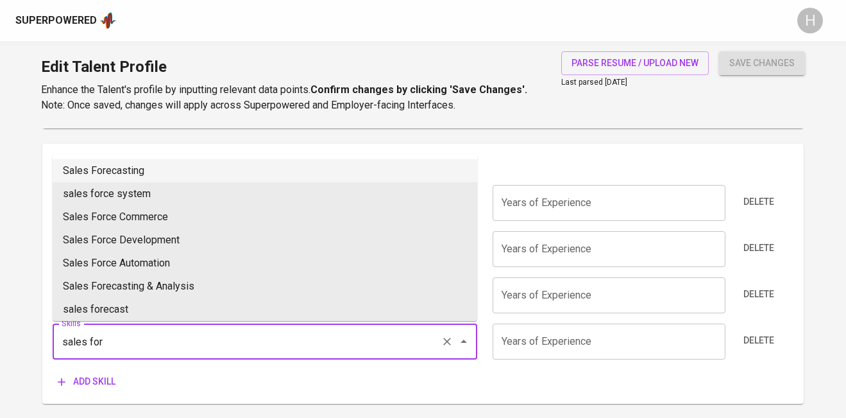
click at [171, 173] on li "Sales Forecasting" at bounding box center [265, 170] width 425 height 23
type input "Sales Forecasting"
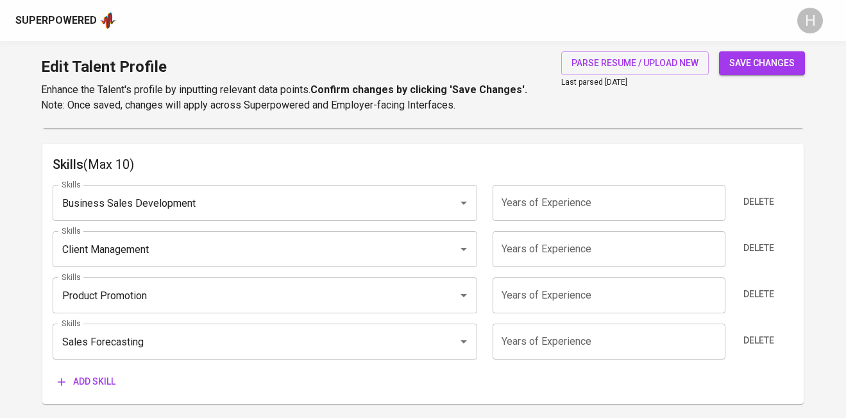
click at [106, 379] on span "Add skill" at bounding box center [87, 381] width 58 height 16
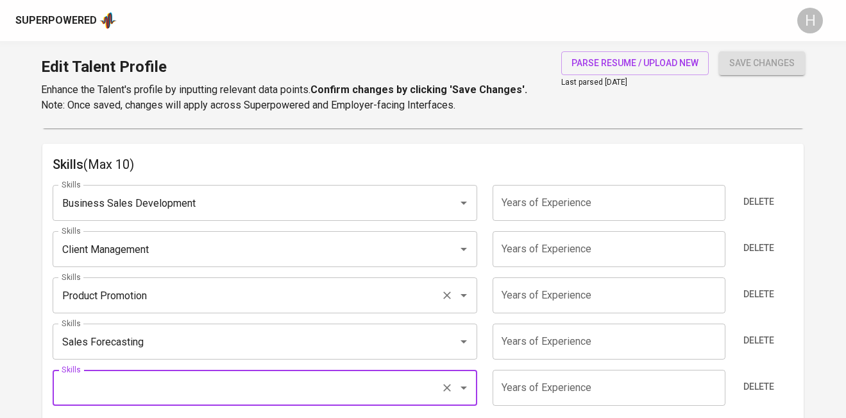
scroll to position [718, 0]
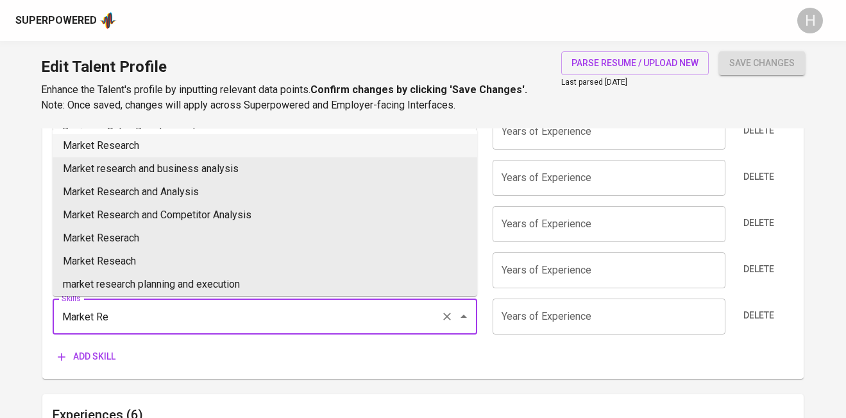
click at [199, 141] on li "Market Research" at bounding box center [265, 145] width 425 height 23
type input "Market Research"
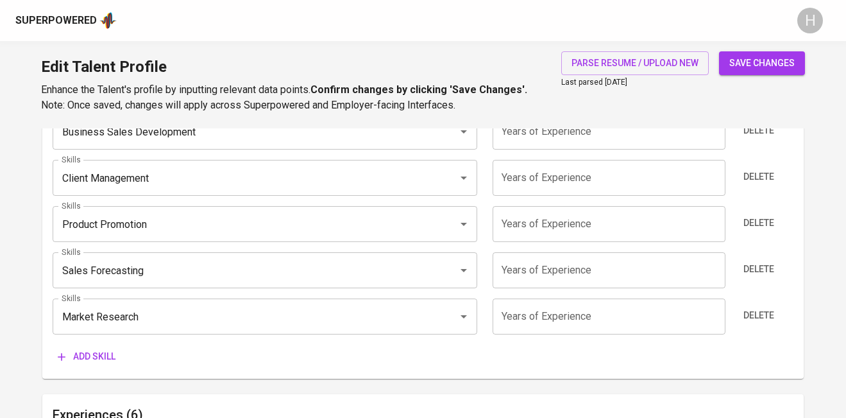
click at [744, 63] on span "save changes" at bounding box center [761, 63] width 65 height 16
click at [159, 193] on div "Client Management Skills" at bounding box center [265, 178] width 425 height 36
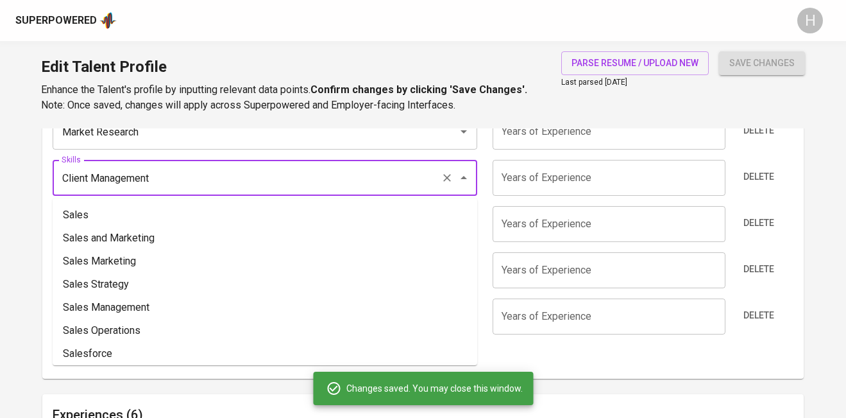
type input "Market Research"
type input "Sales Forecasting"
type input "Client Management"
type input "Business Sales Development"
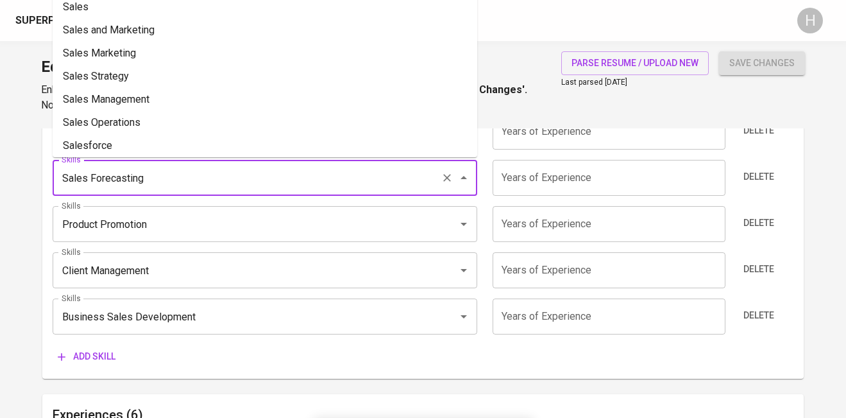
scroll to position [0, 0]
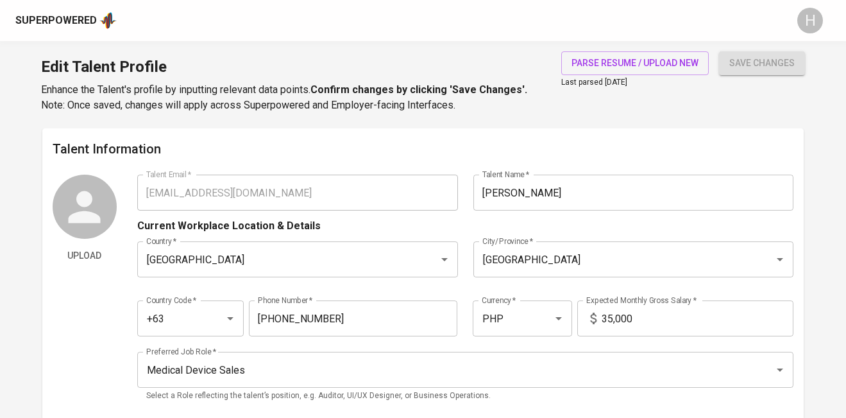
click at [131, 199] on div "Upload Talent Email   * kristinefcaberto@gmail.com Talent Email * Talent Name  …" at bounding box center [423, 291] width 741 height 235
click at [63, 17] on div "Superpowered" at bounding box center [55, 20] width 81 height 15
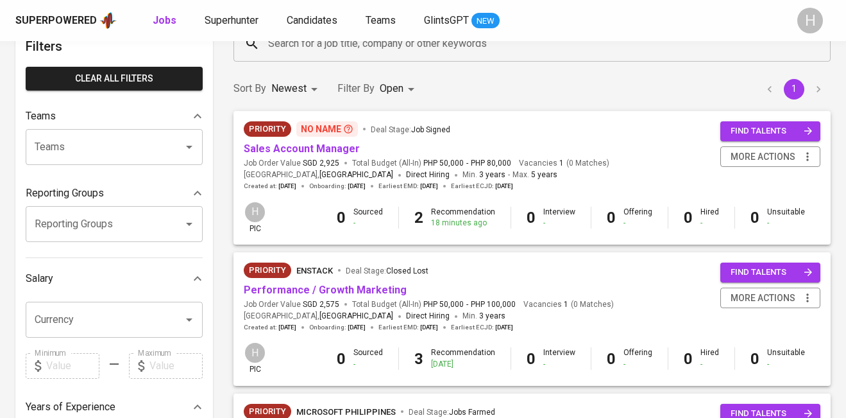
scroll to position [108, 0]
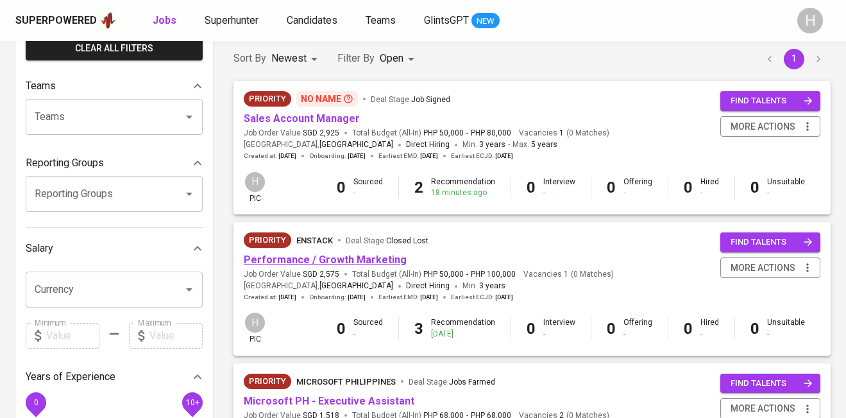
click at [337, 262] on link "Performance / Growth Marketing" at bounding box center [325, 259] width 163 height 12
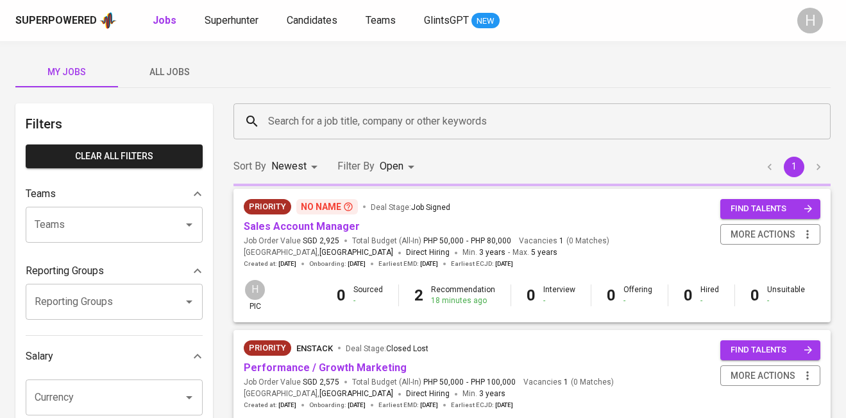
scroll to position [108, 0]
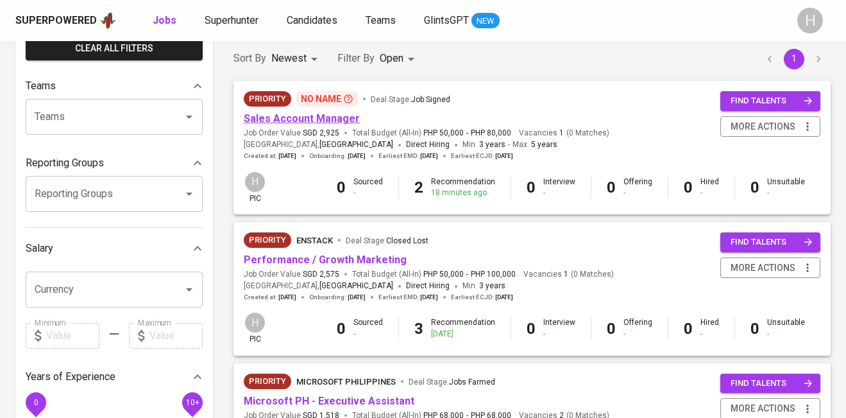
click at [305, 117] on link "Sales Account Manager" at bounding box center [302, 118] width 116 height 12
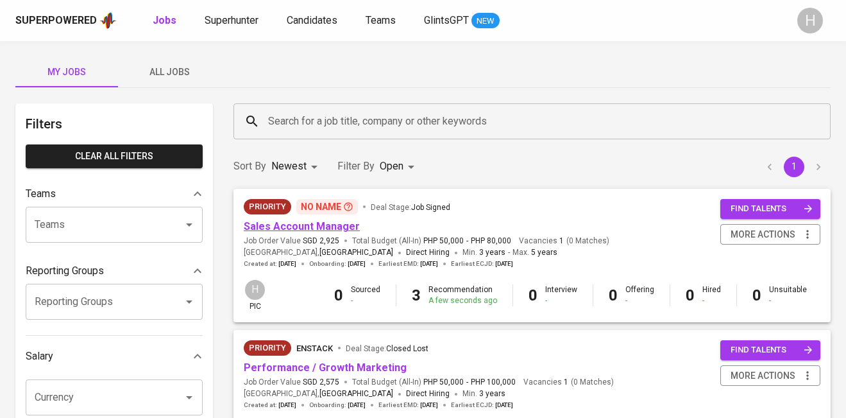
click at [306, 225] on link "Sales Account Manager" at bounding box center [302, 226] width 116 height 12
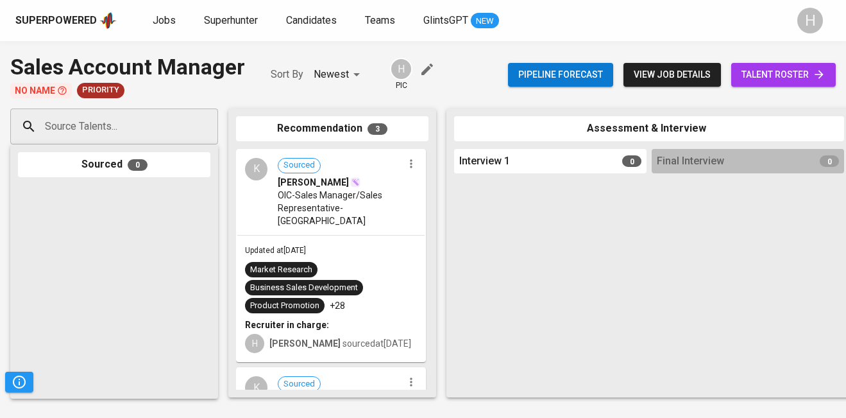
click at [781, 77] on span "talent roster" at bounding box center [783, 75] width 84 height 16
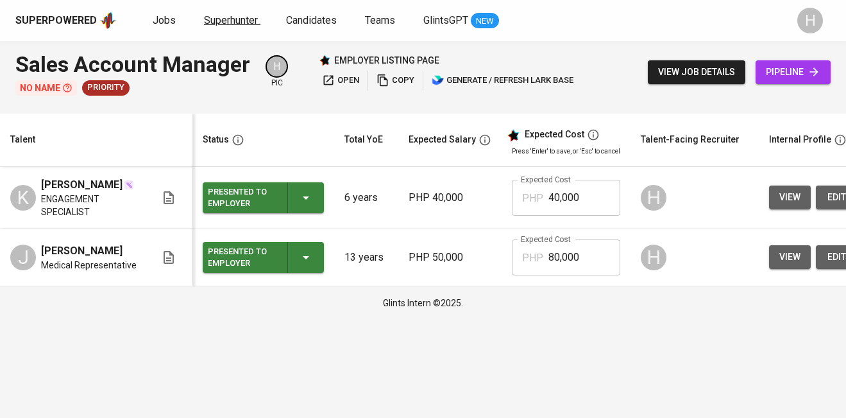
click at [222, 18] on span "Superhunter" at bounding box center [231, 20] width 54 height 12
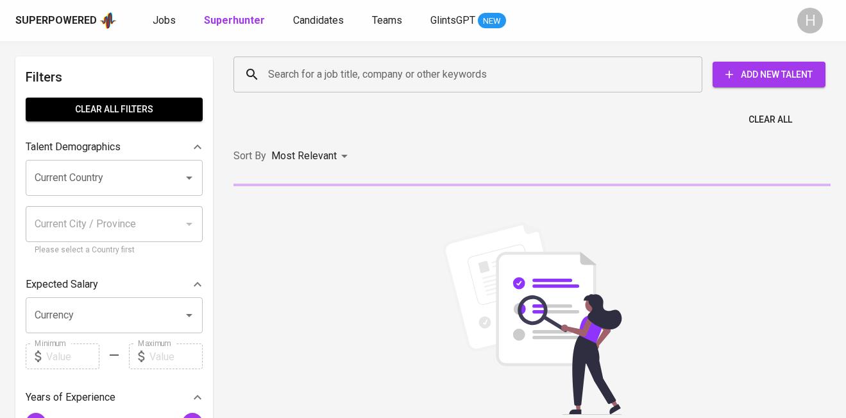
click at [291, 81] on input "Search for a job title, company or other keywords" at bounding box center [471, 74] width 412 height 24
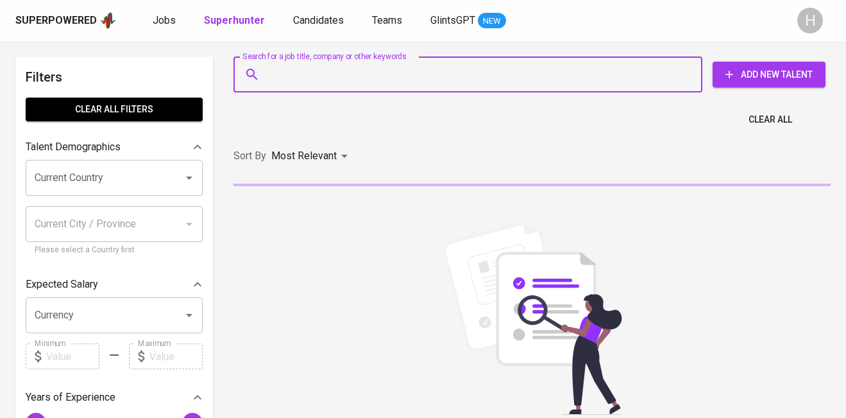
paste input "[EMAIL_ADDRESS][DOMAIN_NAME]"
type input "[EMAIL_ADDRESS][DOMAIN_NAME]"
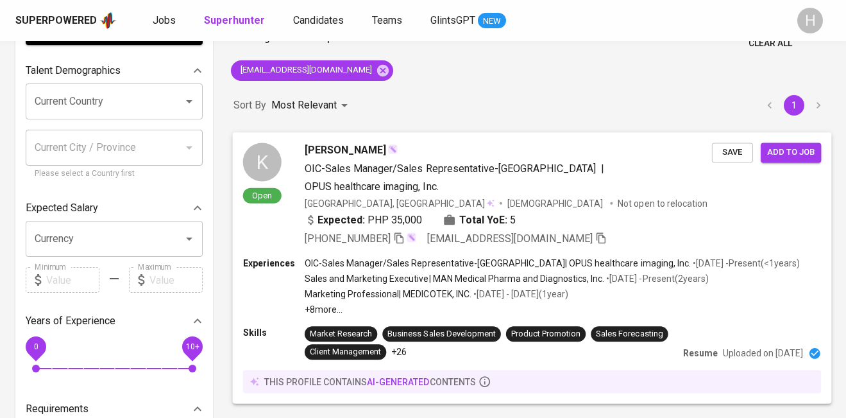
scroll to position [90, 0]
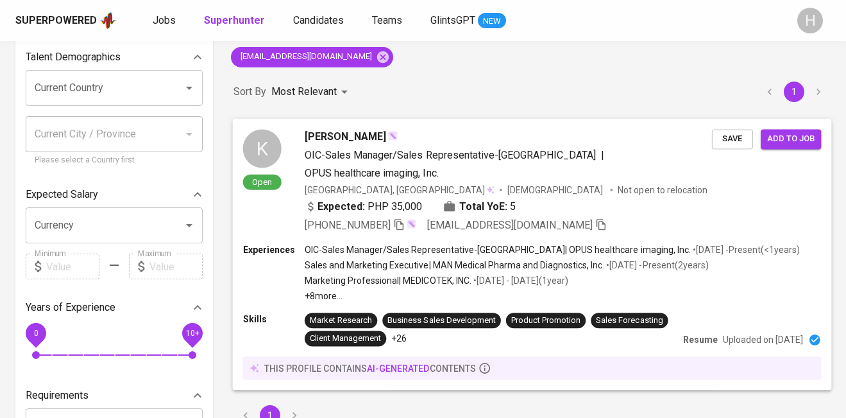
click at [778, 131] on span "Add to job" at bounding box center [790, 138] width 47 height 15
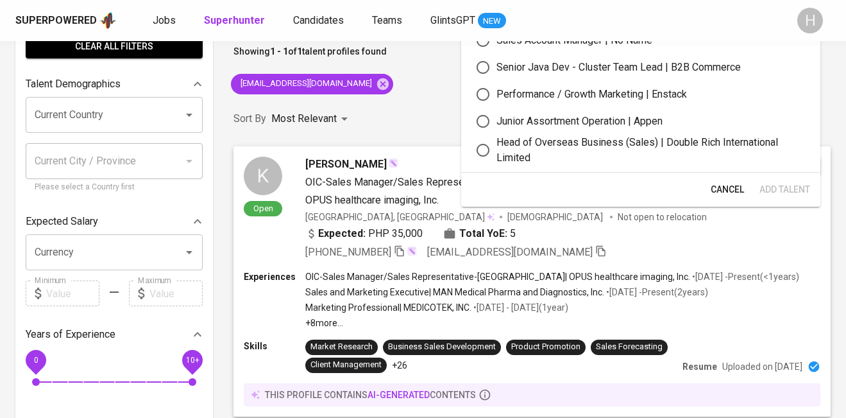
scroll to position [44, 0]
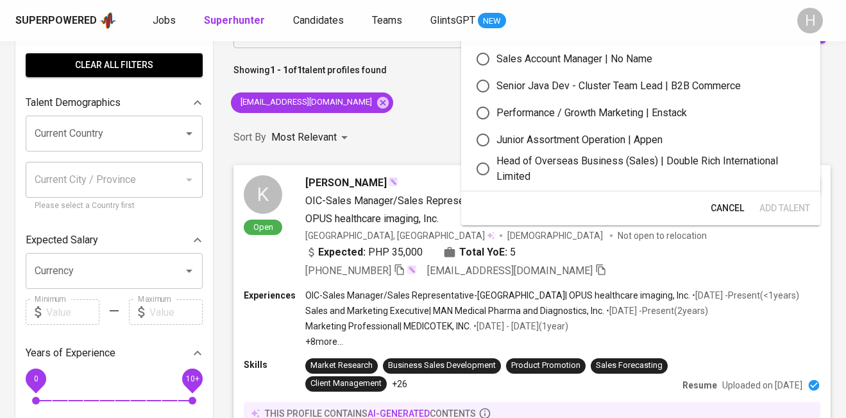
click at [566, 55] on div "Sales Account Manager | No Name" at bounding box center [574, 58] width 156 height 15
click at [496, 55] on input "Sales Account Manager | No Name" at bounding box center [482, 59] width 27 height 27
radio input "true"
click at [784, 211] on span "Add Talent" at bounding box center [784, 208] width 51 height 16
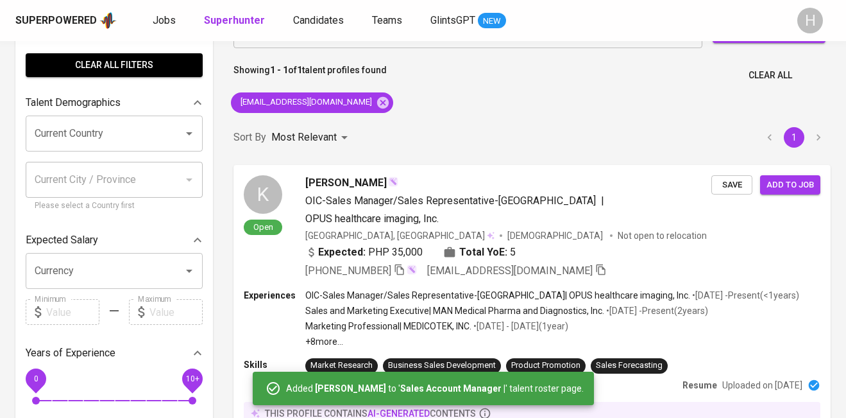
scroll to position [0, 0]
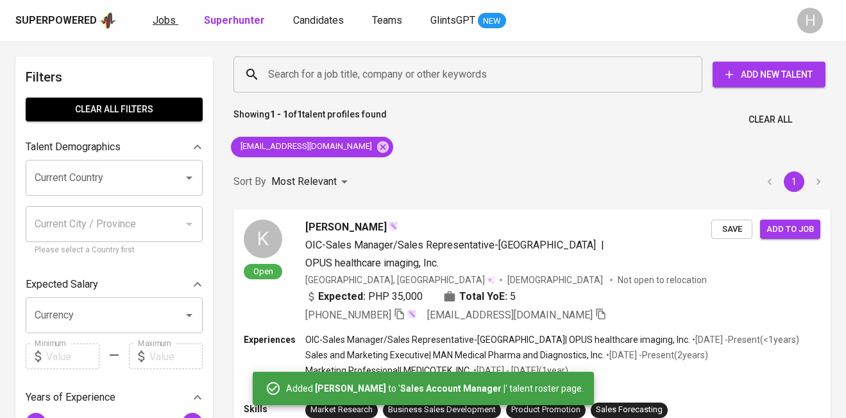
click at [168, 25] on span "Jobs" at bounding box center [164, 20] width 23 height 12
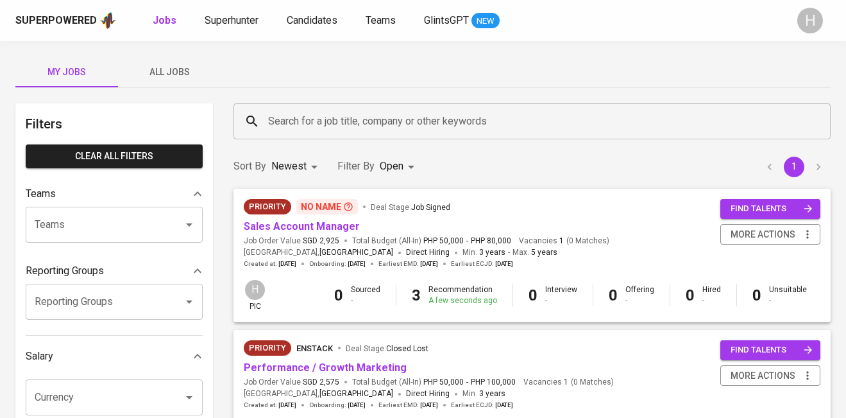
scroll to position [51, 0]
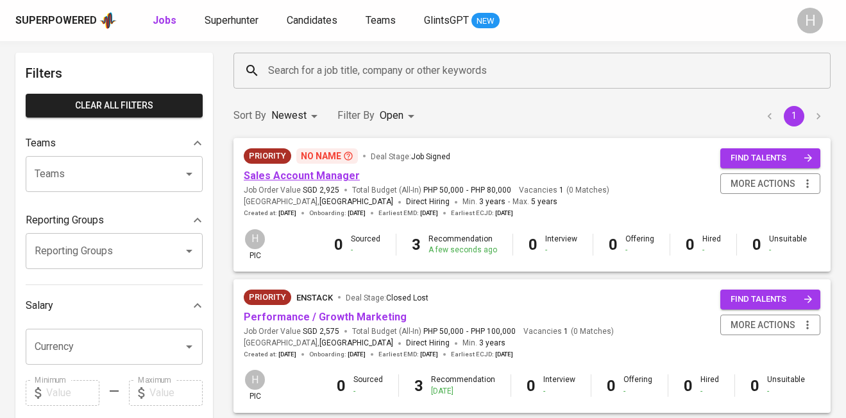
click at [330, 173] on link "Sales Account Manager" at bounding box center [302, 175] width 116 height 12
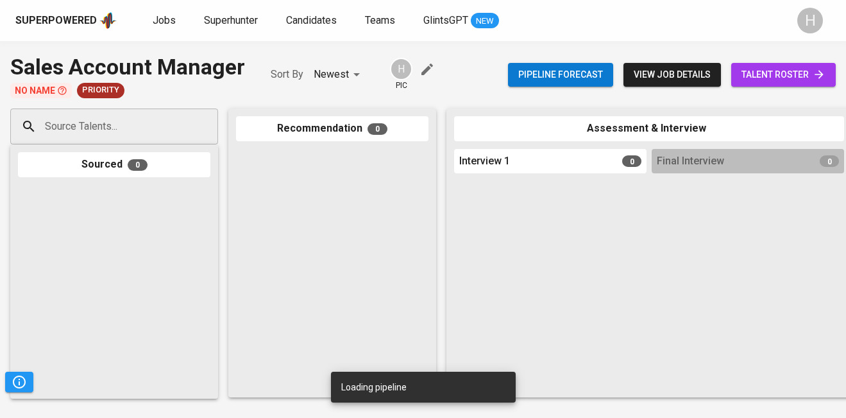
click at [791, 72] on span "talent roster" at bounding box center [783, 75] width 84 height 16
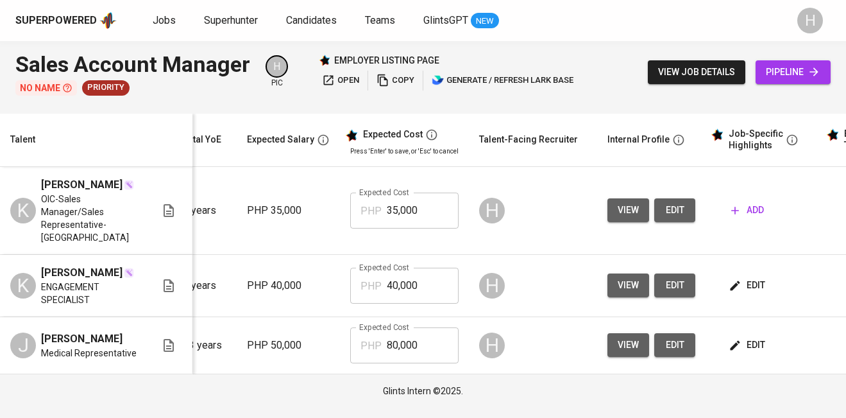
click at [425, 287] on input "40,000" at bounding box center [423, 285] width 72 height 36
type input "80,000"
click at [418, 207] on input "35,000" at bounding box center [423, 210] width 72 height 36
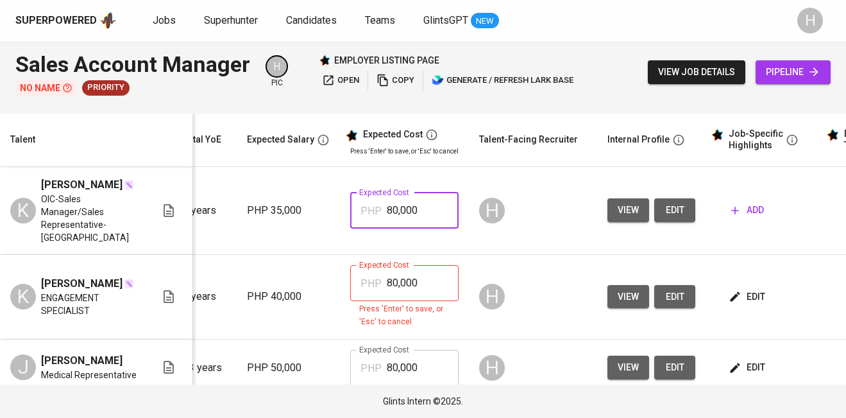
type input "80,000"
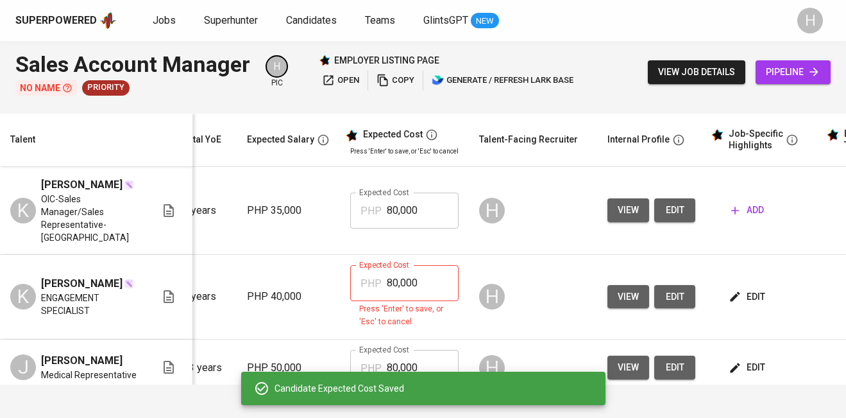
click at [437, 268] on input "80,000" at bounding box center [423, 283] width 72 height 36
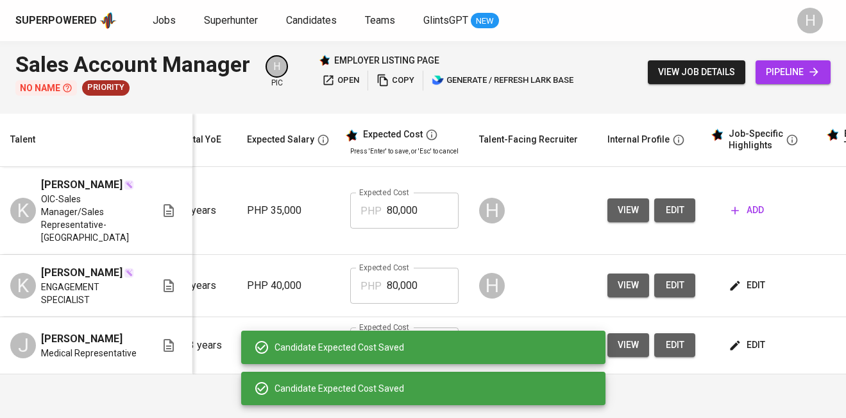
click at [764, 199] on button "add" at bounding box center [747, 210] width 43 height 24
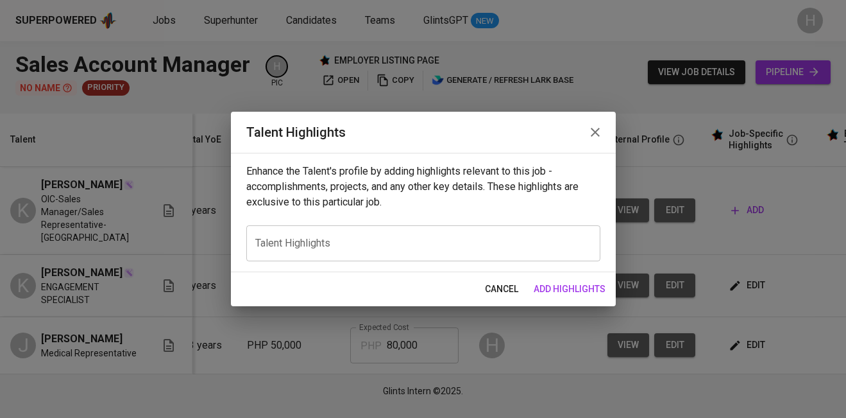
click at [295, 239] on textarea at bounding box center [423, 243] width 336 height 12
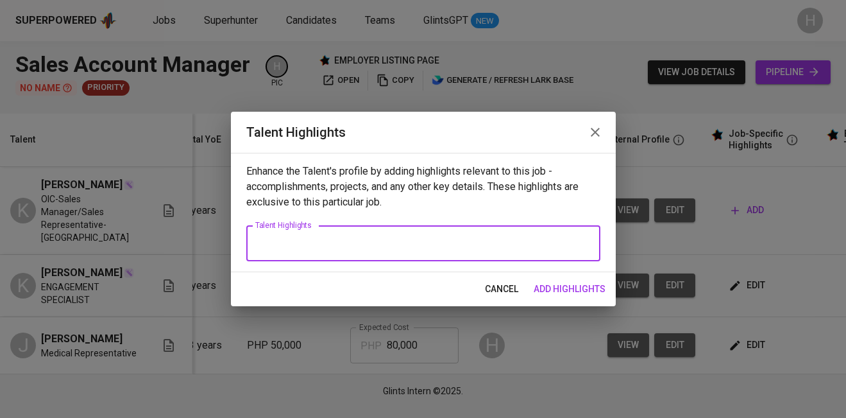
paste textarea "[PERSON_NAME] is a results-driven sales professional with extensive experience …"
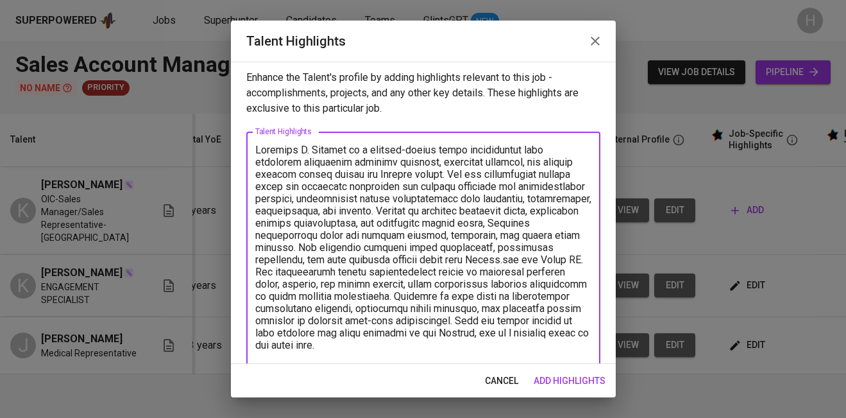
scroll to position [15, 0]
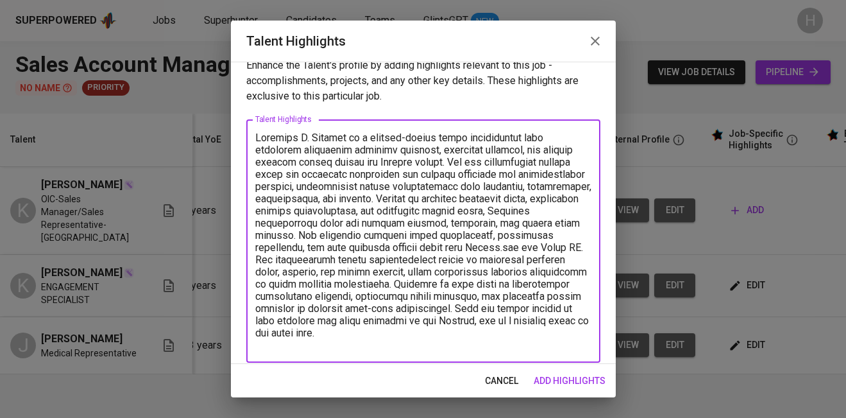
paste textarea "[URL][DOMAIN_NAME]"
type textarea "[PERSON_NAME] is a results-driven sales professional with extensive experience …"
click at [550, 373] on span "add highlights" at bounding box center [570, 381] width 72 height 16
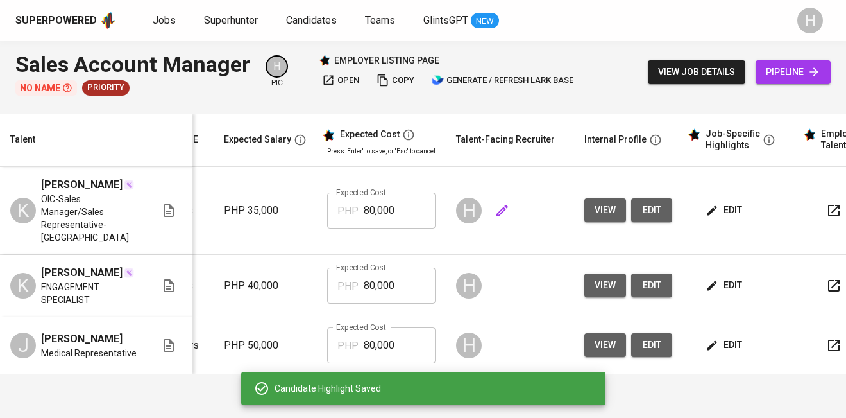
scroll to position [0, 0]
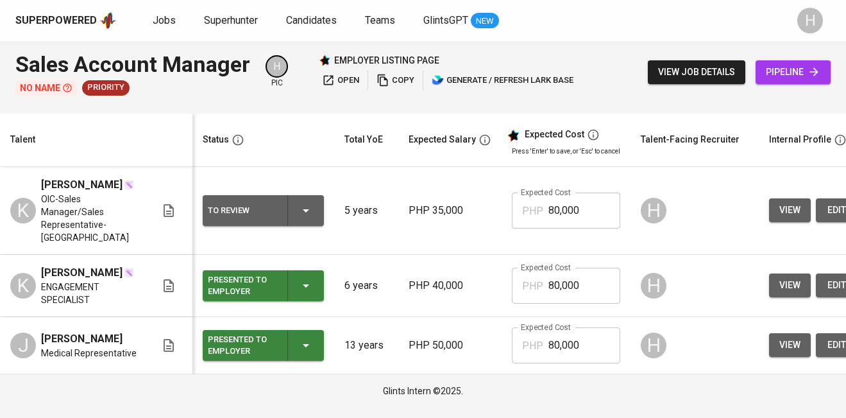
click at [303, 203] on icon "button" at bounding box center [305, 210] width 15 height 15
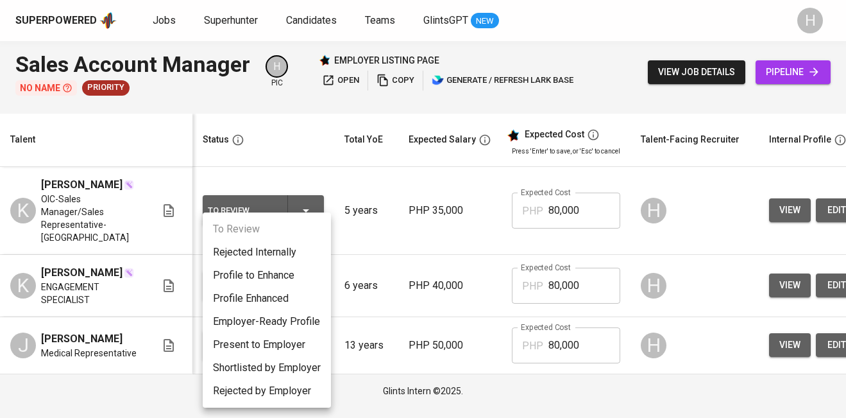
click at [258, 338] on li "Present to Employer" at bounding box center [267, 344] width 128 height 23
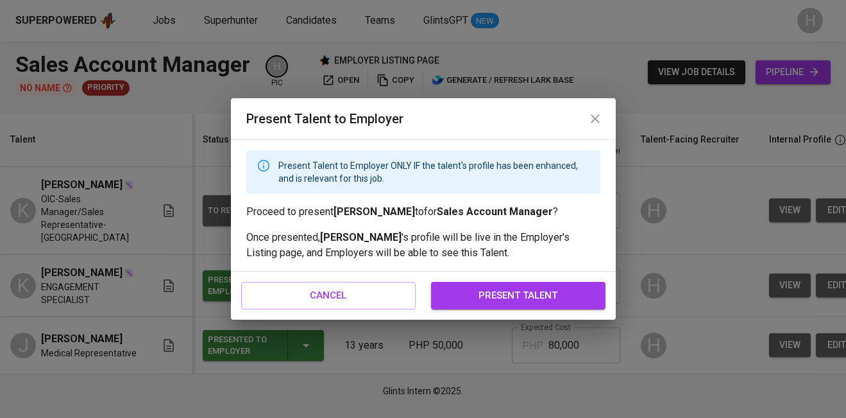
click at [519, 297] on span "present talent" at bounding box center [518, 295] width 146 height 17
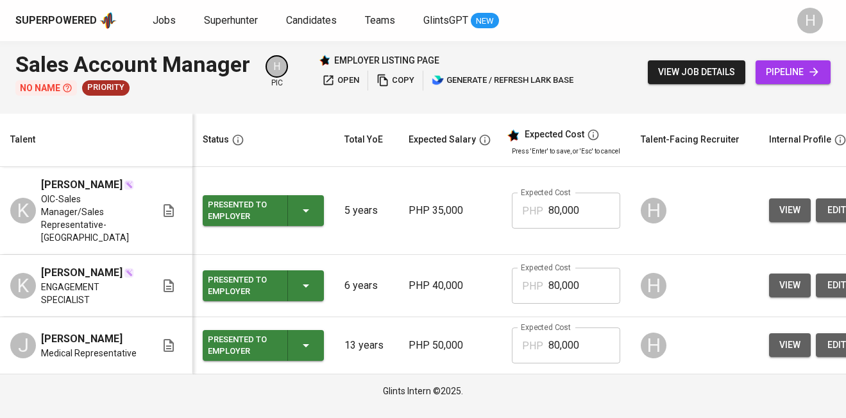
click at [403, 77] on span "copy" at bounding box center [395, 80] width 38 height 15
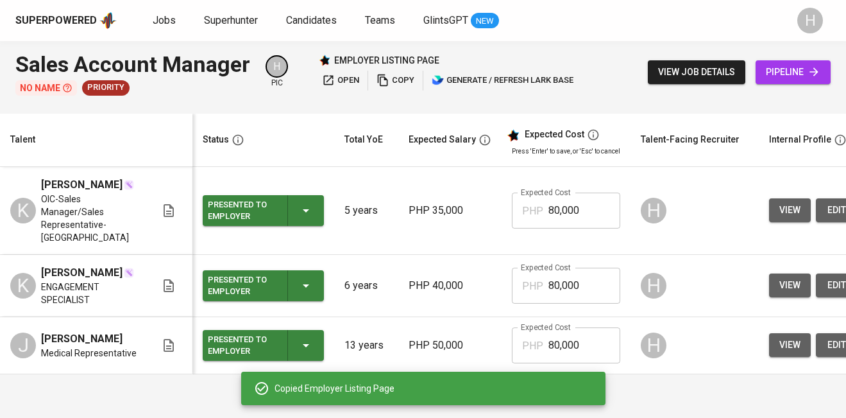
click at [392, 87] on span "copy" at bounding box center [395, 80] width 38 height 15
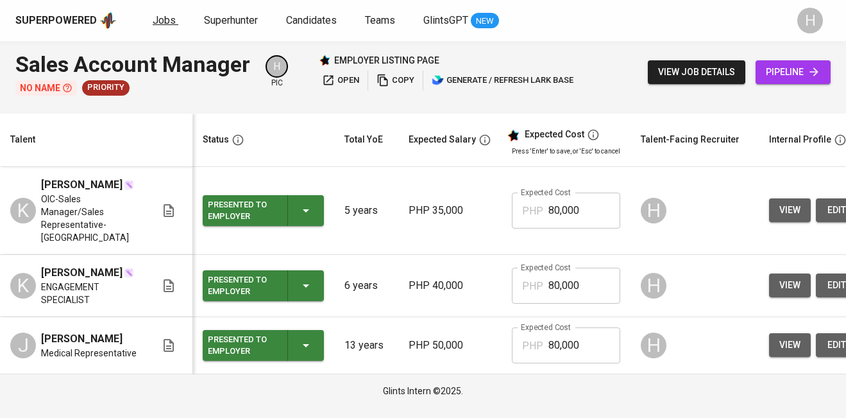
click at [162, 26] on span "Jobs" at bounding box center [164, 20] width 23 height 12
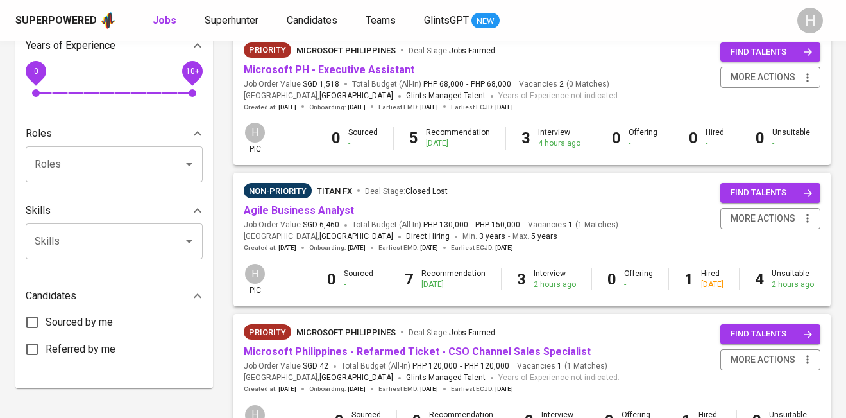
scroll to position [441, 0]
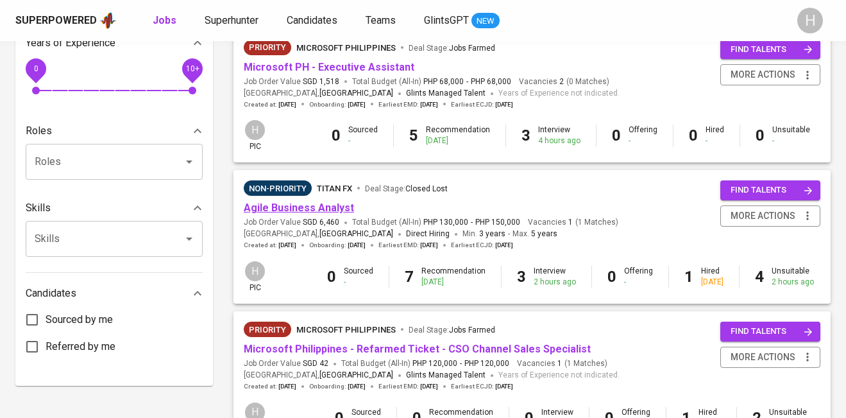
click at [315, 213] on link "Agile Business Analyst" at bounding box center [299, 207] width 110 height 12
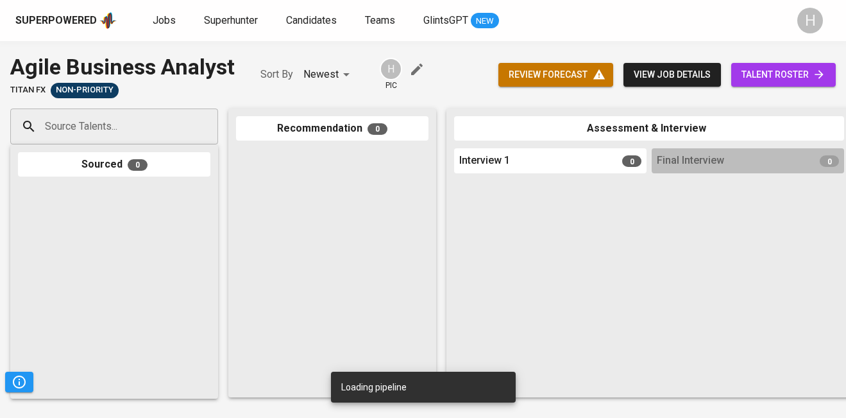
click at [777, 72] on span "talent roster" at bounding box center [783, 75] width 84 height 16
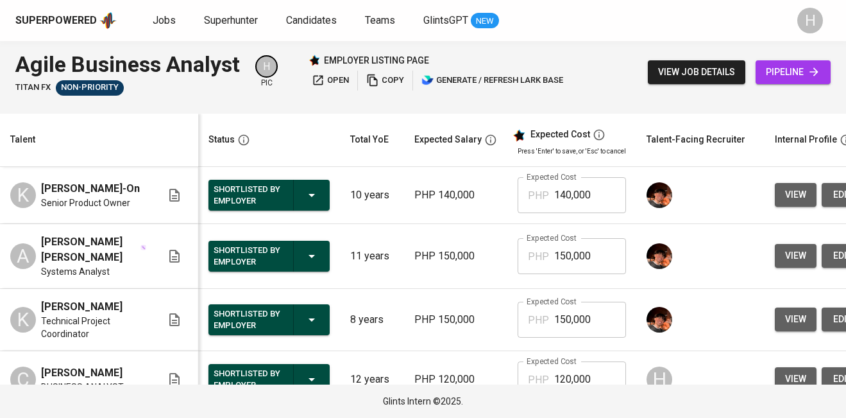
drag, startPoint x: 97, startPoint y: 203, endPoint x: 43, endPoint y: 188, distance: 56.5
click at [41, 186] on span "[PERSON_NAME]-On" at bounding box center [90, 188] width 99 height 15
copy span "[PERSON_NAME]-On"
drag, startPoint x: 96, startPoint y: 265, endPoint x: 37, endPoint y: 251, distance: 61.2
click at [37, 251] on div "A [PERSON_NAME] [PERSON_NAME] Systems Analyst" at bounding box center [85, 256] width 151 height 44
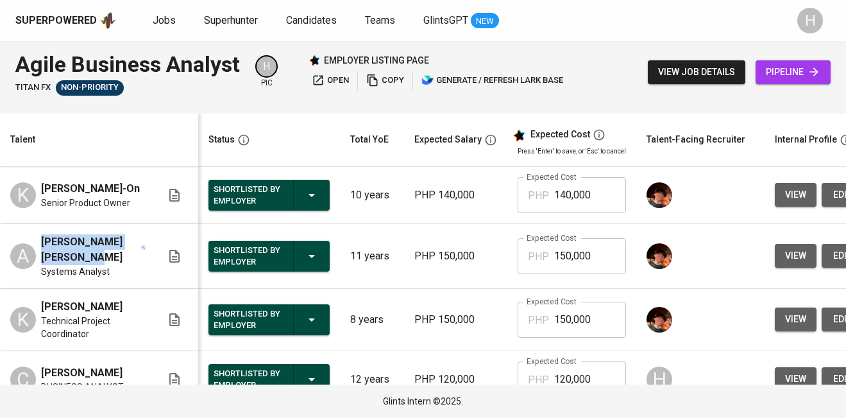
copy span "[PERSON_NAME] [PERSON_NAME]"
drag, startPoint x: 122, startPoint y: 310, endPoint x: 35, endPoint y: 310, distance: 87.2
click at [35, 310] on div "K [PERSON_NAME] Technical Project Coordinator" at bounding box center [85, 319] width 151 height 41
copy span "[PERSON_NAME]"
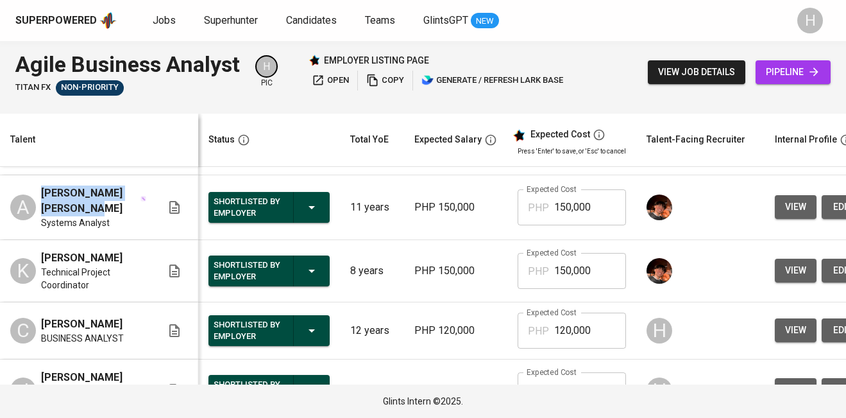
scroll to position [73, 0]
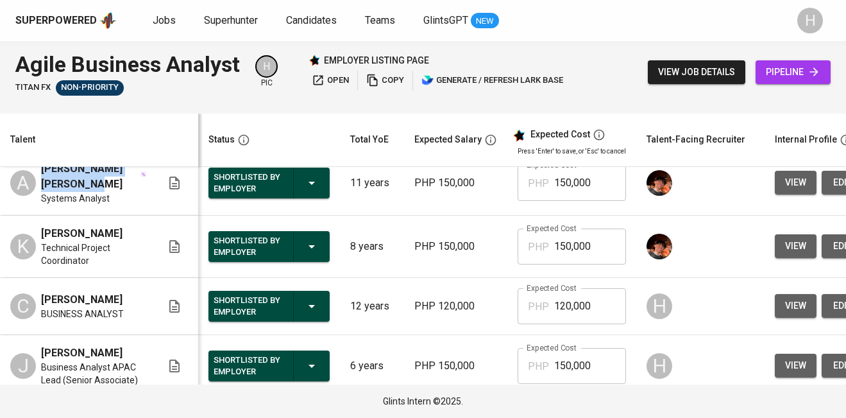
click at [136, 309] on div "C [PERSON_NAME] BUSINESS ANALYST" at bounding box center [85, 306] width 151 height 28
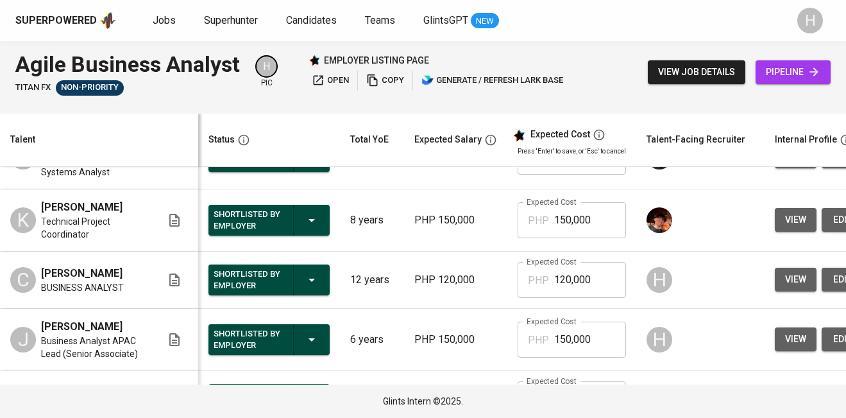
scroll to position [71, 0]
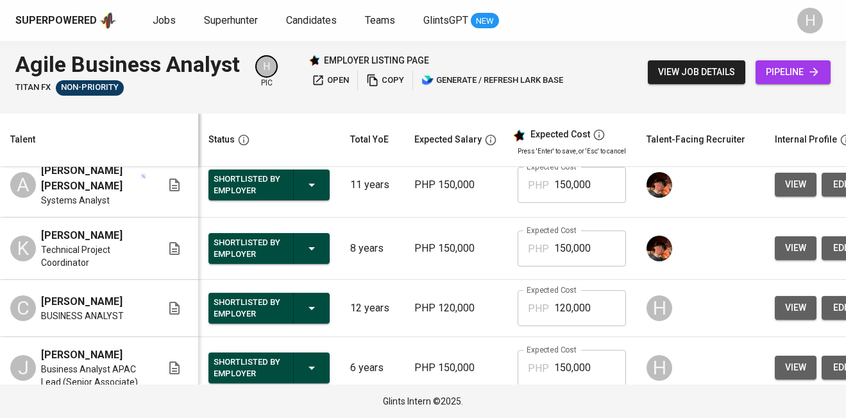
drag, startPoint x: 125, startPoint y: 310, endPoint x: 42, endPoint y: 309, distance: 82.8
click at [42, 309] on span "[PERSON_NAME]" at bounding box center [81, 301] width 81 height 15
copy span "Christabelle Pabu"
